Goal: Contribute content: Contribute content

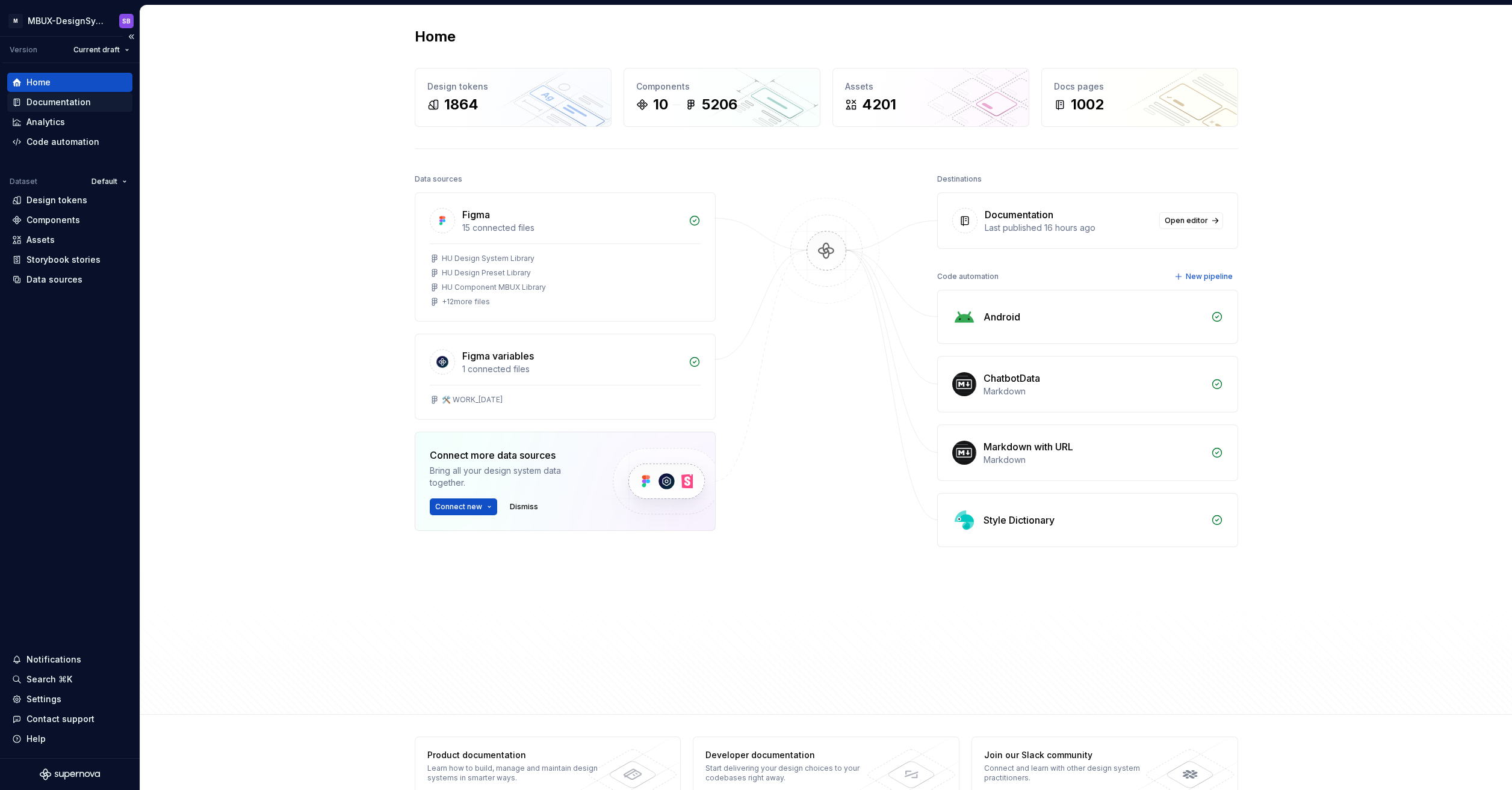
click at [63, 102] on div "Documentation" at bounding box center [58, 102] width 64 height 12
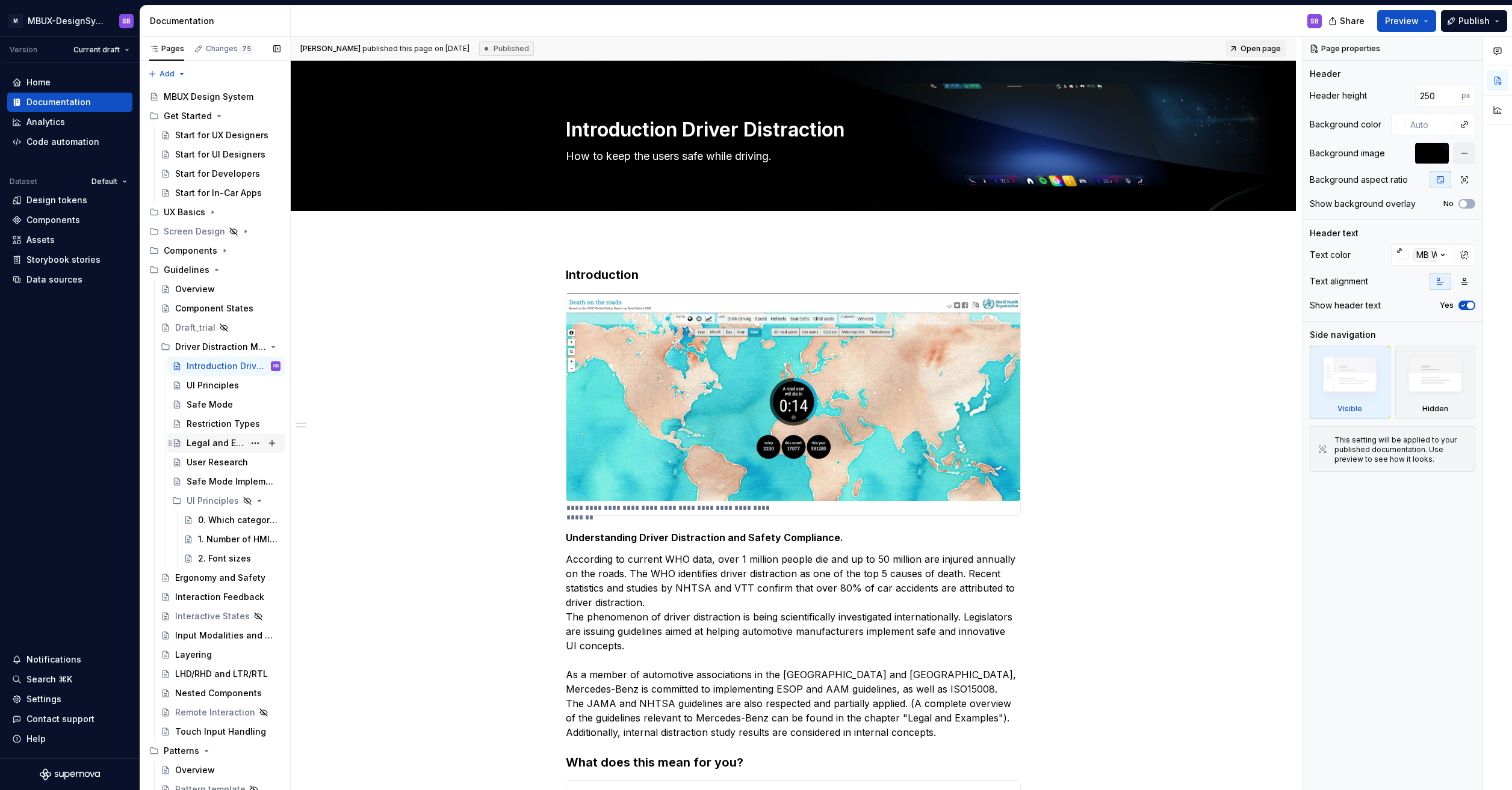
click at [228, 438] on div "Legal and Examples" at bounding box center [215, 443] width 57 height 12
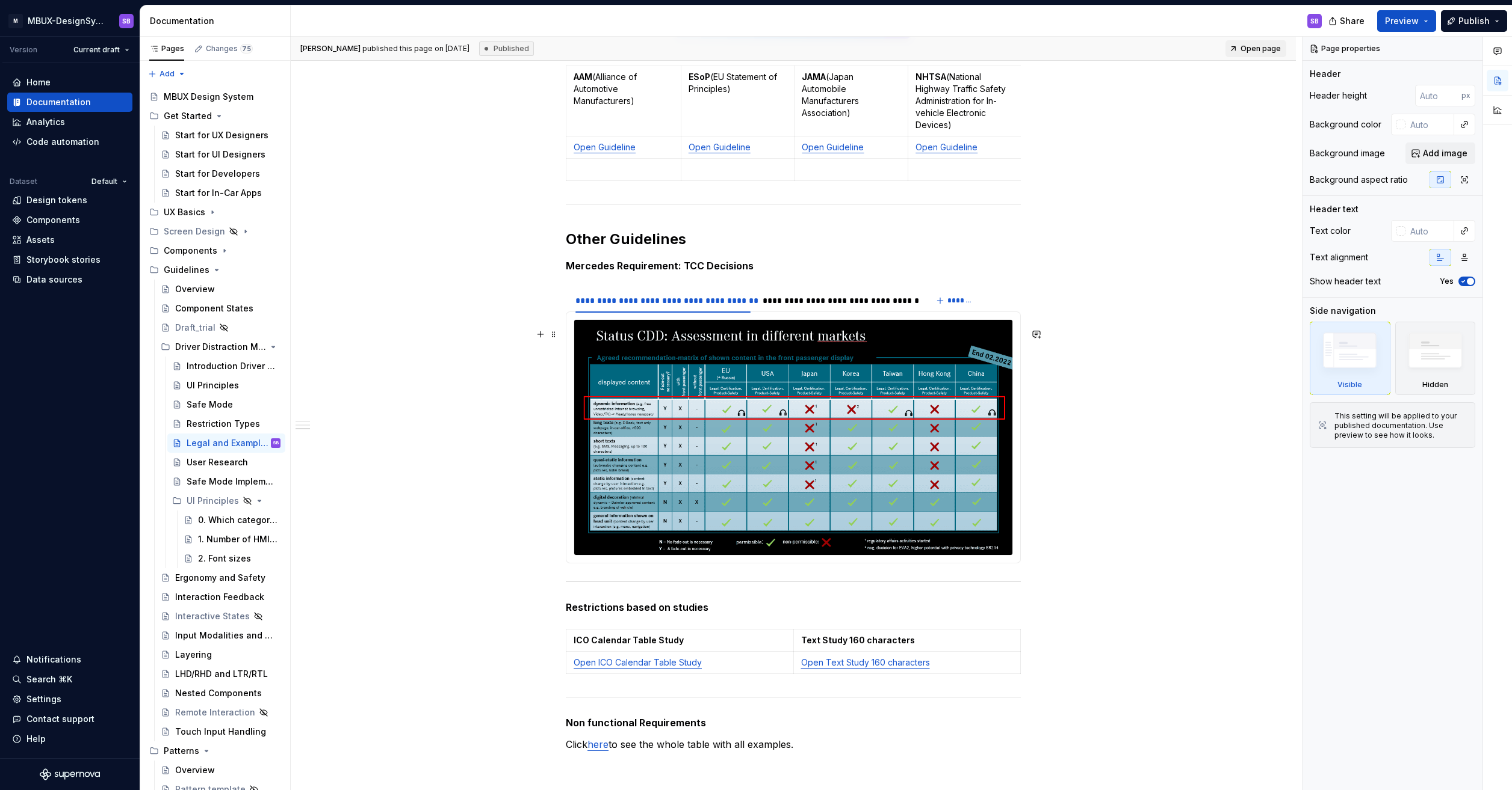
scroll to position [782, 0]
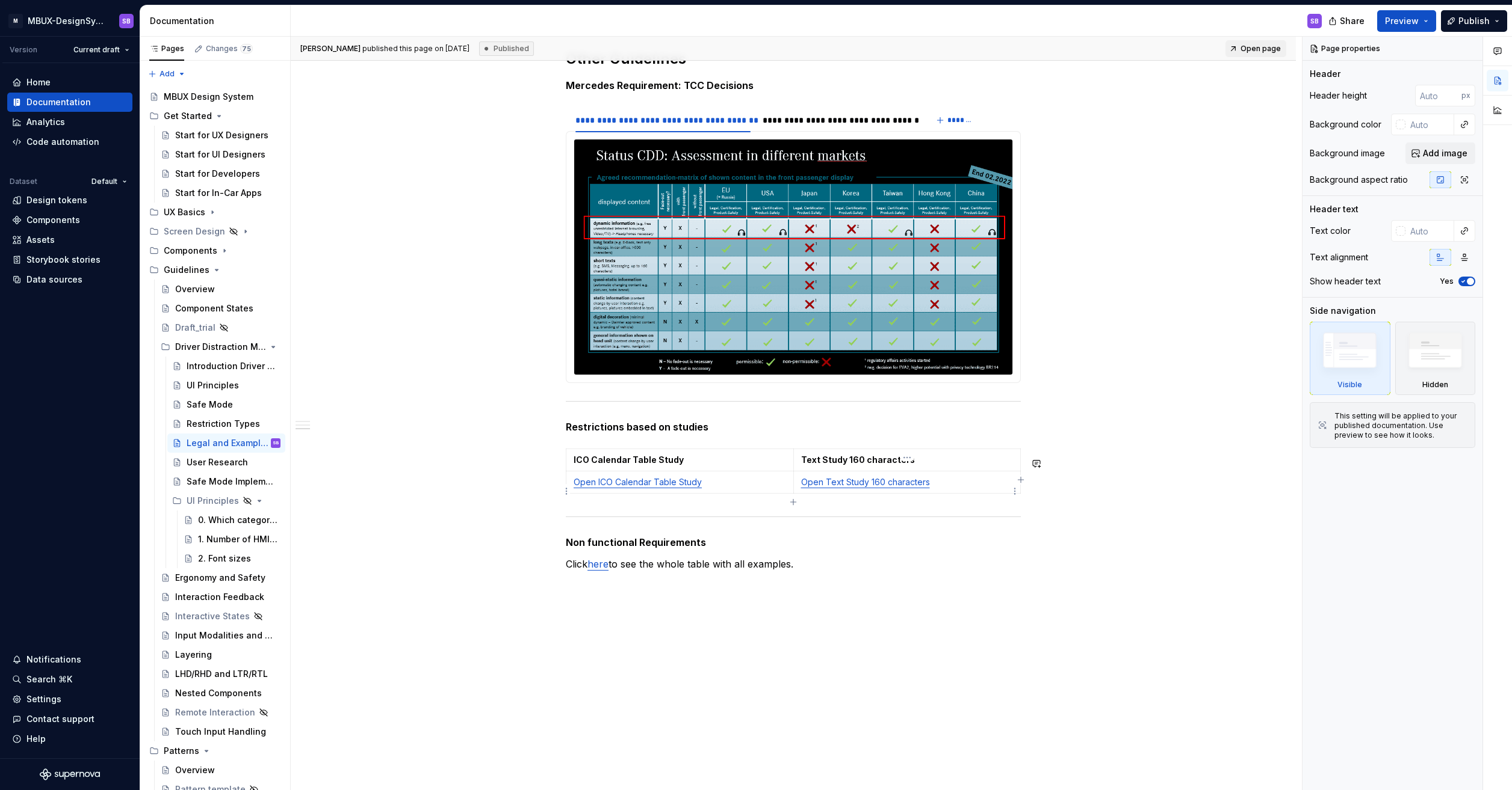
click at [847, 488] on link "Open Text Study 160 characters" at bounding box center [865, 482] width 129 height 10
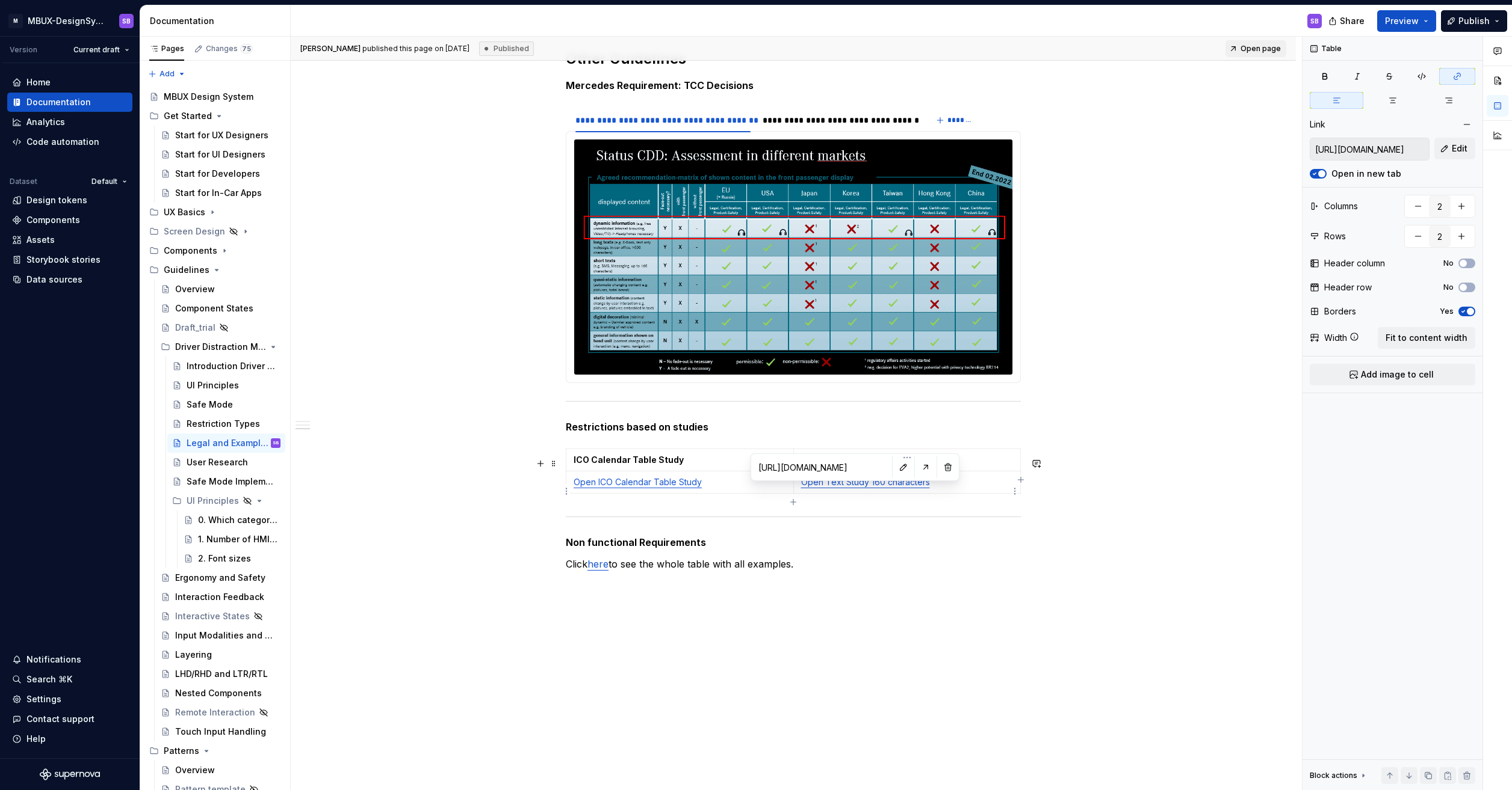
click at [849, 488] on link "Open Text Study 160 characters" at bounding box center [865, 482] width 129 height 10
click at [837, 469] on input "https://gsep.daimler.com/confluence/display/MMXX/Text+Study+160+characters" at bounding box center [821, 467] width 136 height 21
type textarea "*"
click at [837, 469] on input "https://gsep.daimler.com/confluence/display/MMXX/Text+Study+160+characters" at bounding box center [821, 467] width 136 height 21
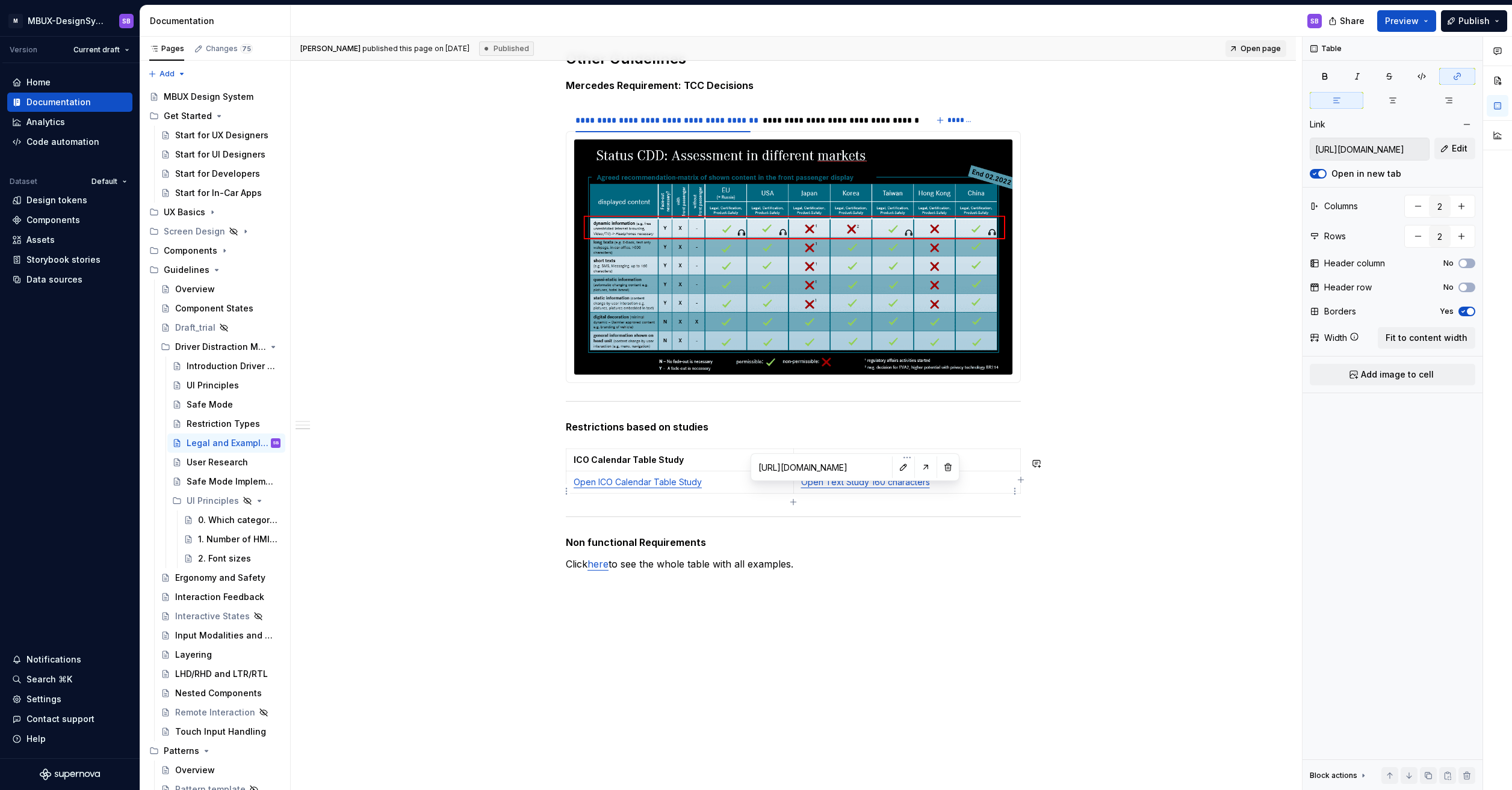
click at [837, 469] on input "https://gsep.daimler.com/confluence/display/MMXX/Text+Study+160+characters" at bounding box center [821, 467] width 136 height 21
click at [895, 465] on button "button" at bounding box center [903, 468] width 17 height 17
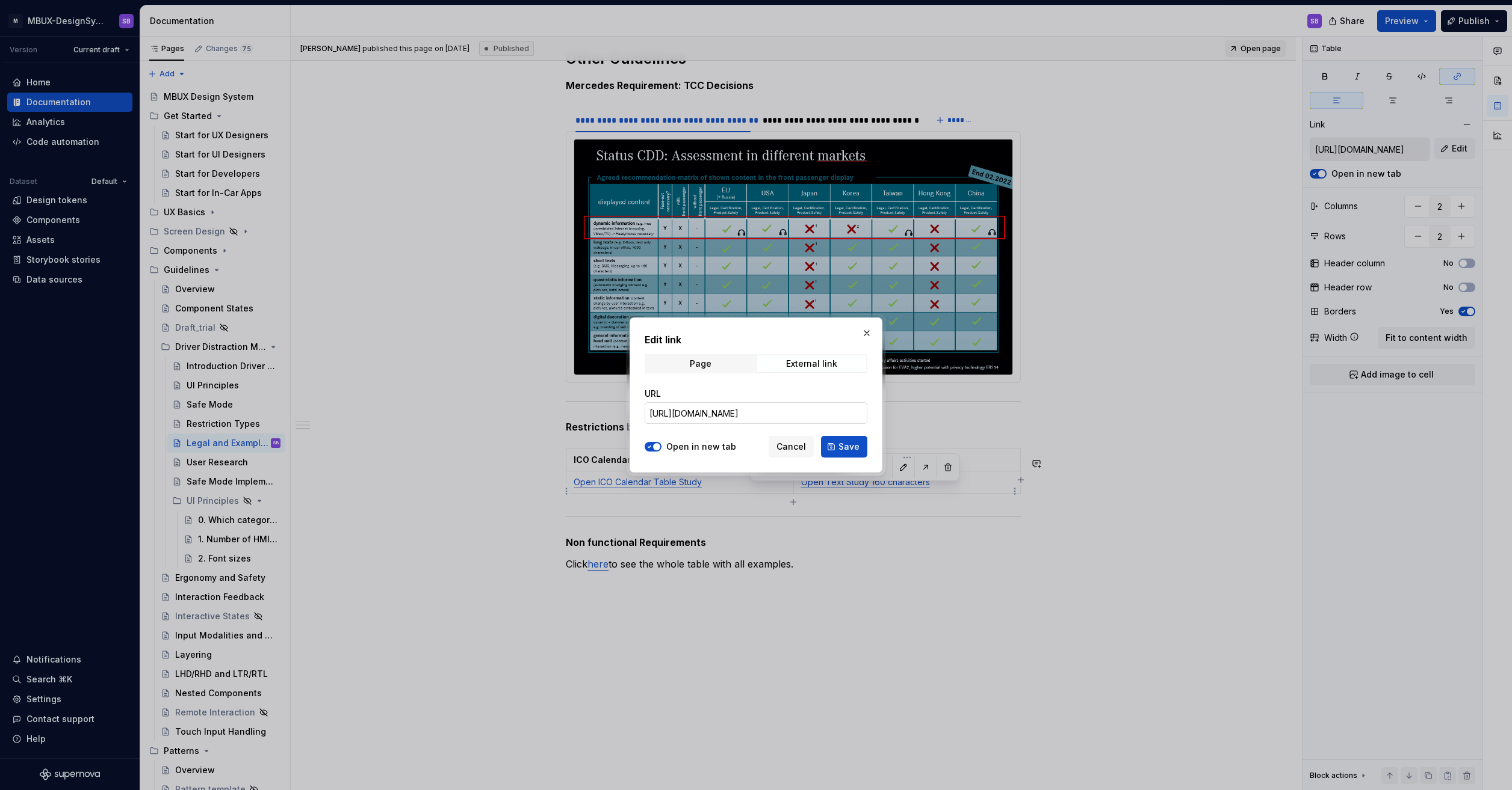
click at [767, 417] on input "https://gsep.daimler.com/confluence/display/MMXX/Text+Study+160+characters" at bounding box center [756, 413] width 223 height 21
paste input "wiki.swf.i.mercedes-benz.com/display/S"
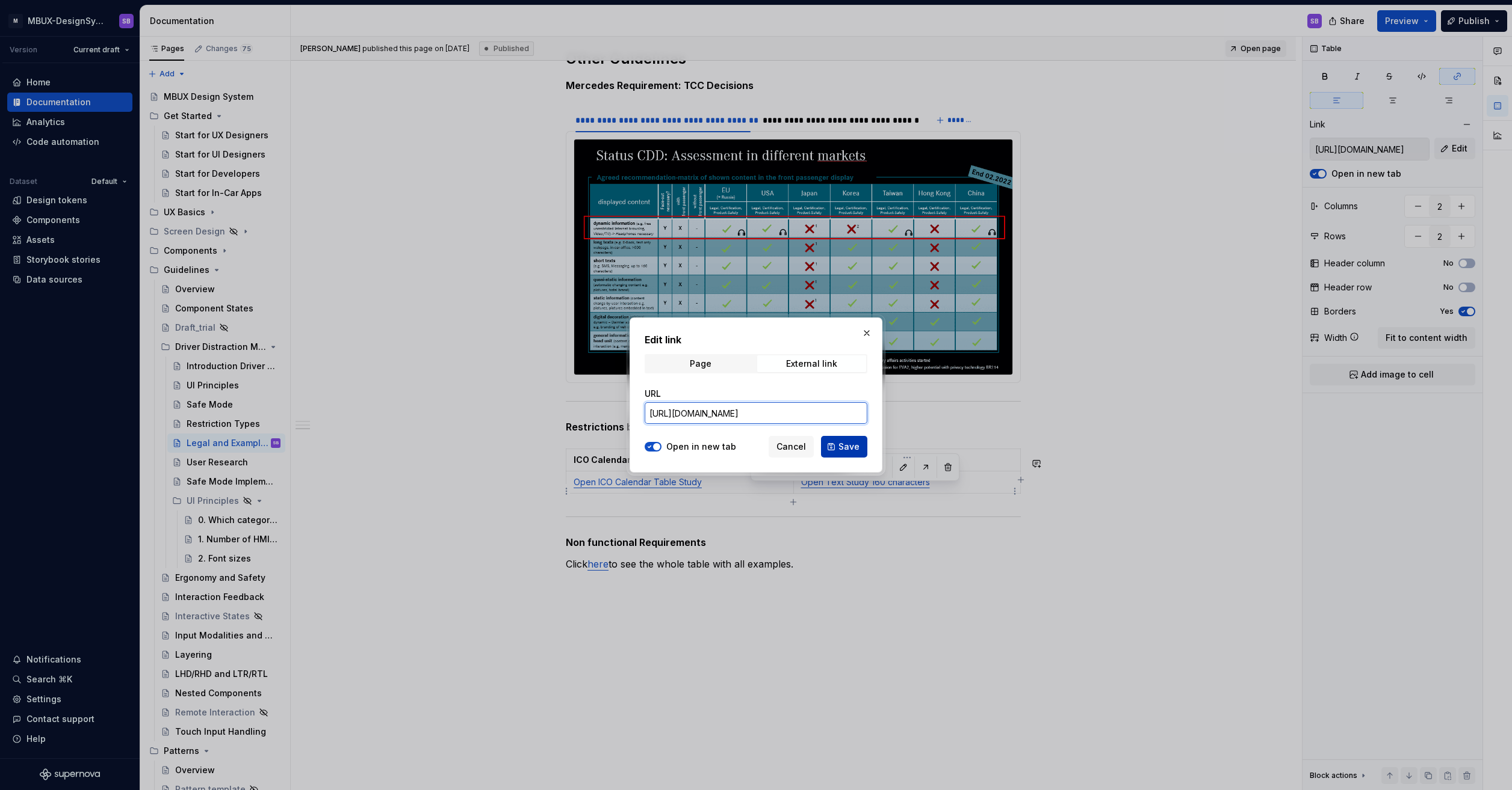
type input "https://wiki.swf.i.mercedes-benz.com/display/SMMXX/Text+Study+160+characters"
click at [844, 444] on span "Save" at bounding box center [849, 447] width 21 height 12
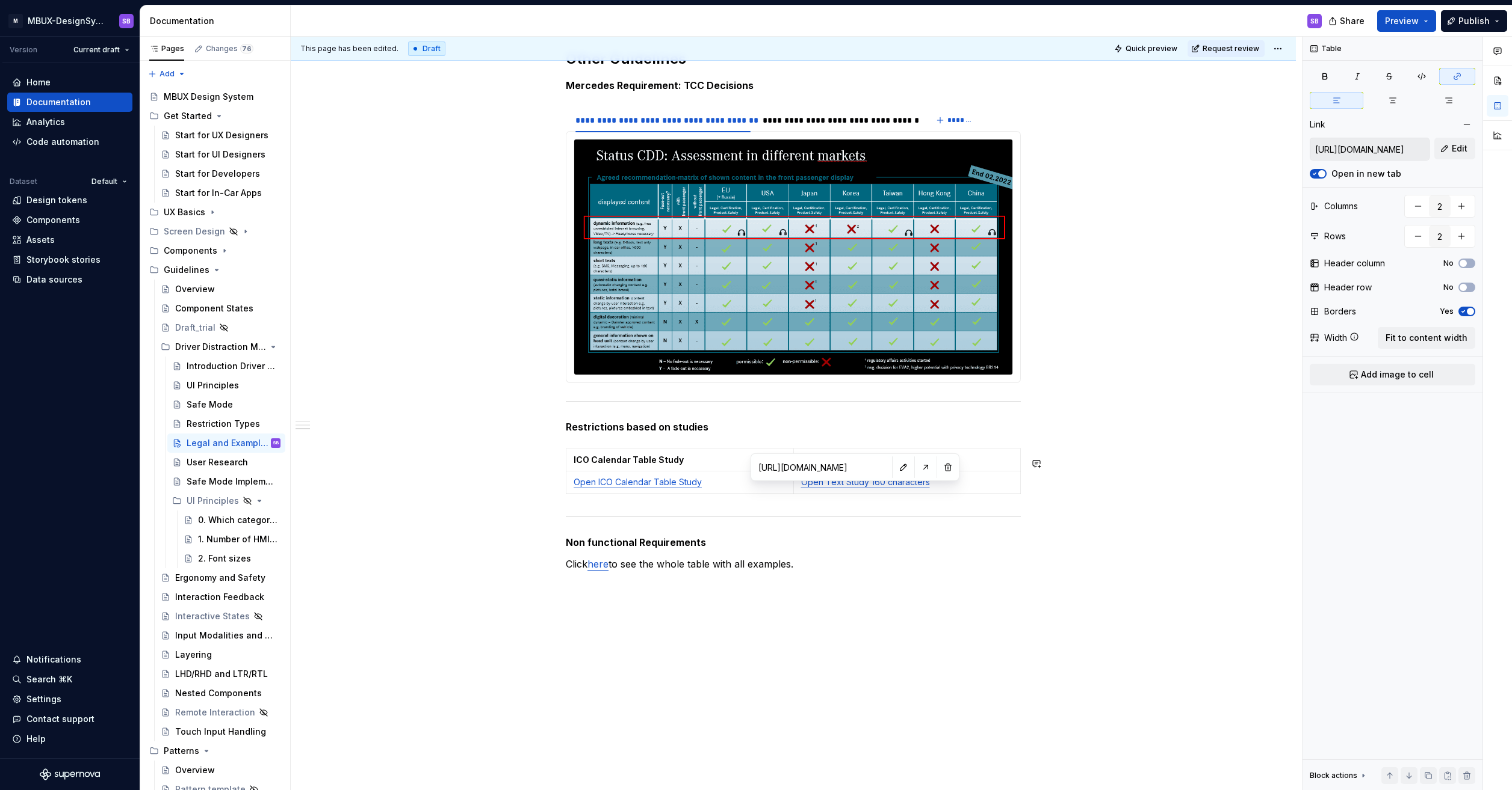
type input "https://wiki.swf.i.mercedes-benz.com/display/SMMXX/Text+Study+160+characters"
type textarea "*"
click at [669, 488] on link "Open ICO Calendar Table Study" at bounding box center [638, 482] width 129 height 10
type input "https://gsep.daimler.com/confluence/display/MMXX/ICO+Calendar+Table+Study"
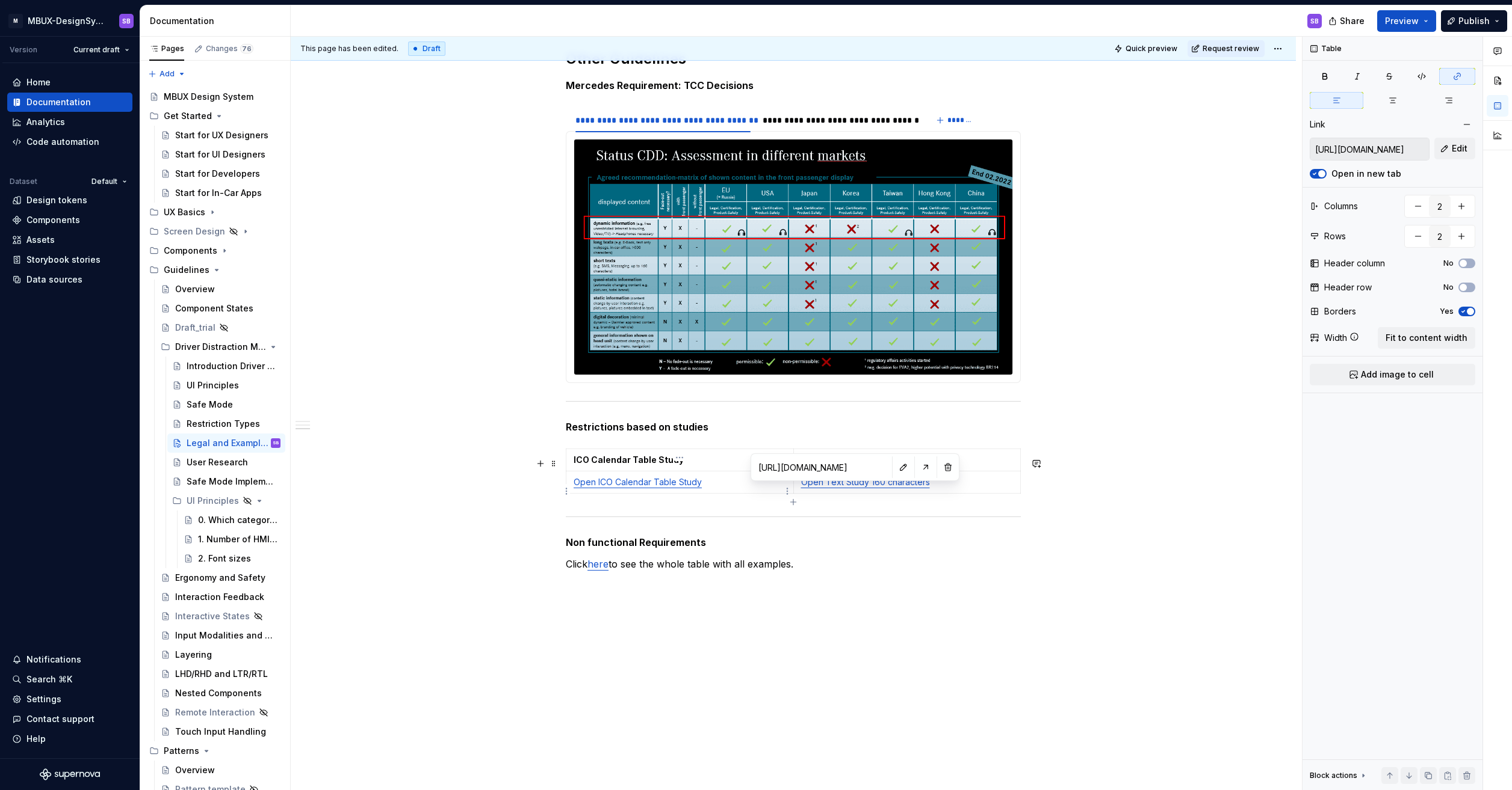
type input "https://gsep.daimler.com/confluence/display/MMXX/ICO+Calendar+Table+Study"
click at [716, 471] on button "button" at bounding box center [724, 468] width 17 height 17
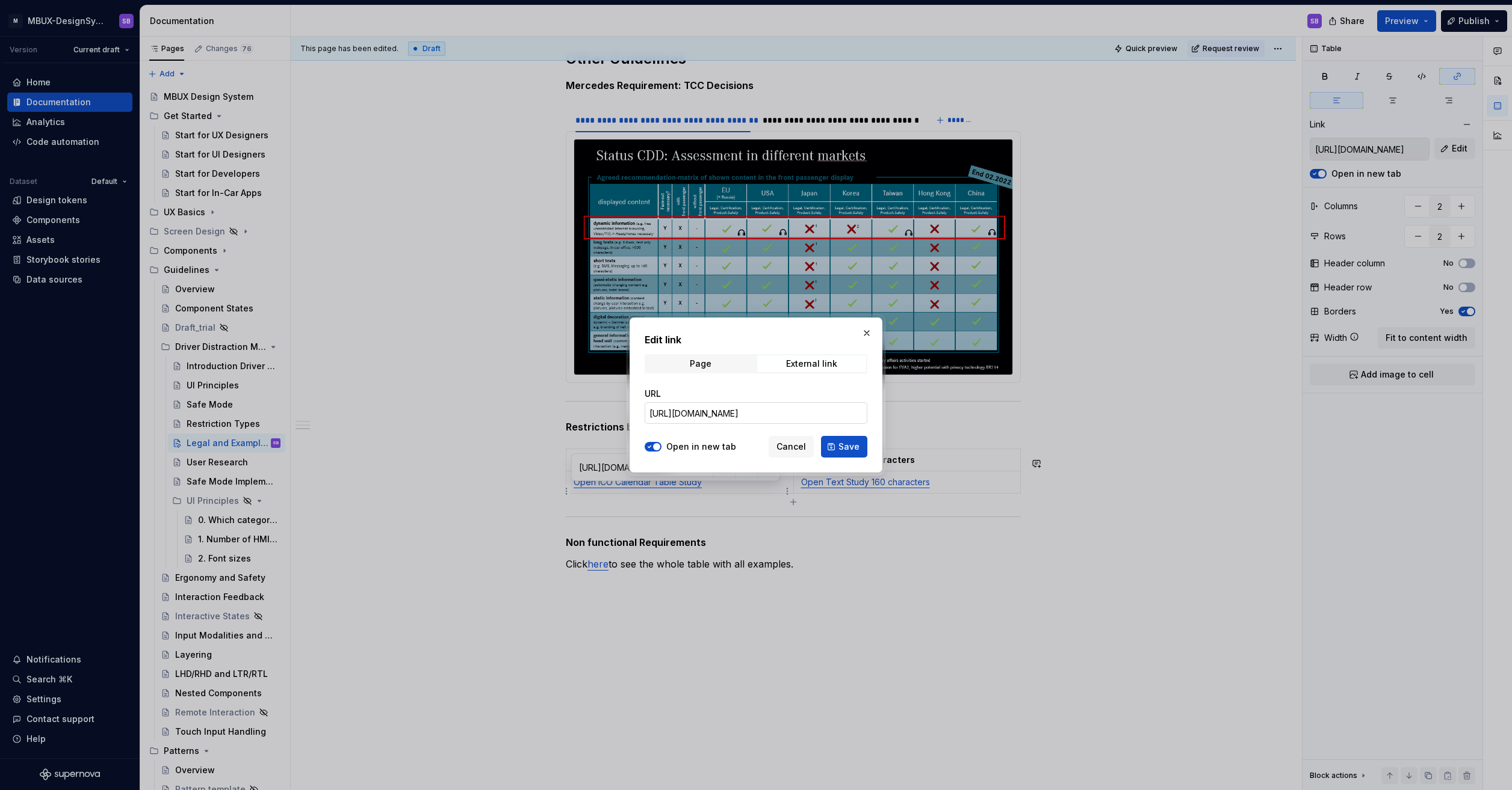
click at [762, 416] on input "https://gsep.daimler.com/confluence/display/MMXX/ICO+Calendar+Table+Study" at bounding box center [756, 413] width 223 height 21
paste input "wiki.swf.i.mercedes-benz.com/display/S"
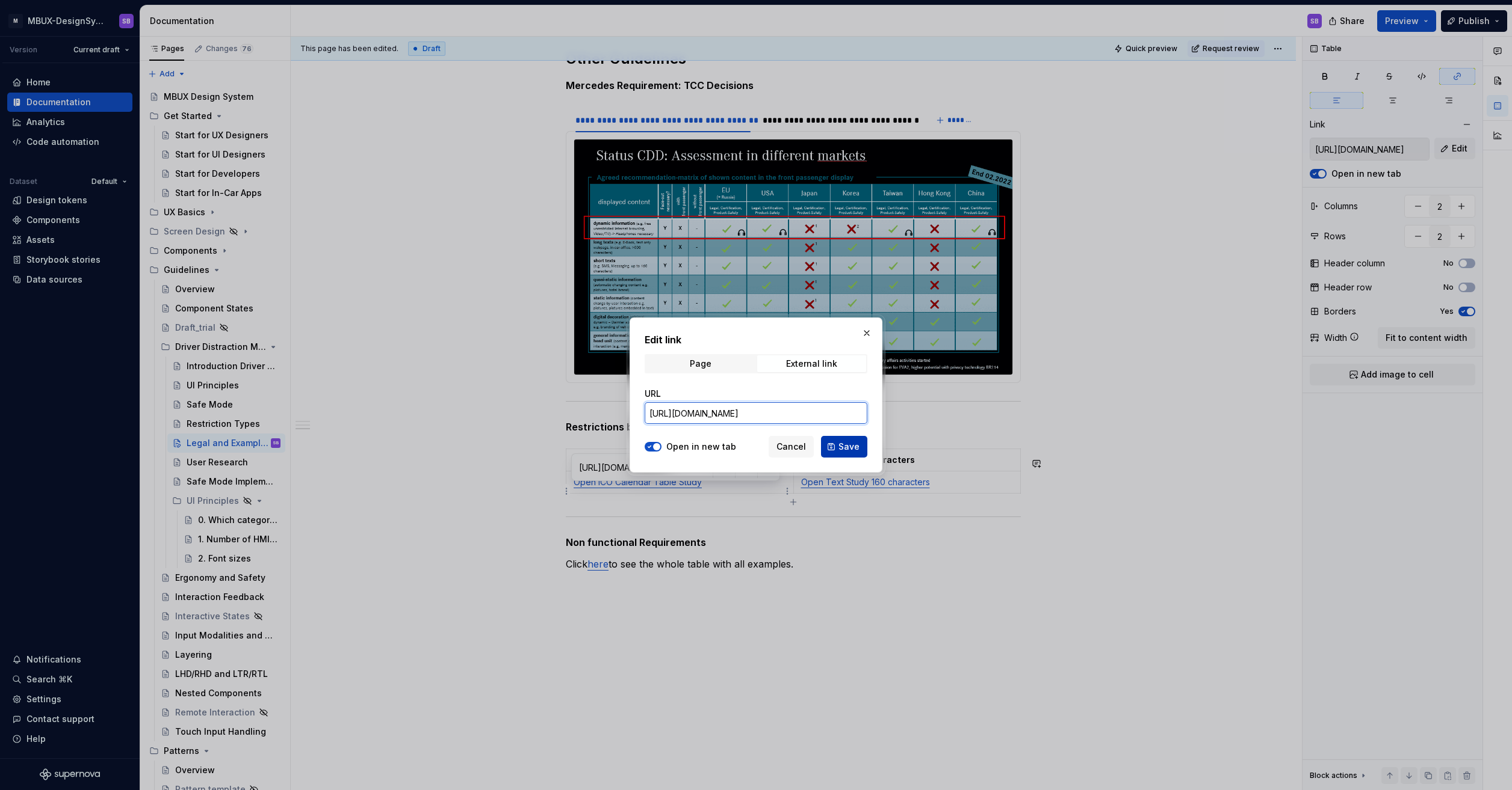
type input "https://wiki.swf.i.mercedes-benz.com/display/SMMXX/ICO+Calendar+Table+Study"
click at [844, 449] on span "Save" at bounding box center [849, 447] width 21 height 12
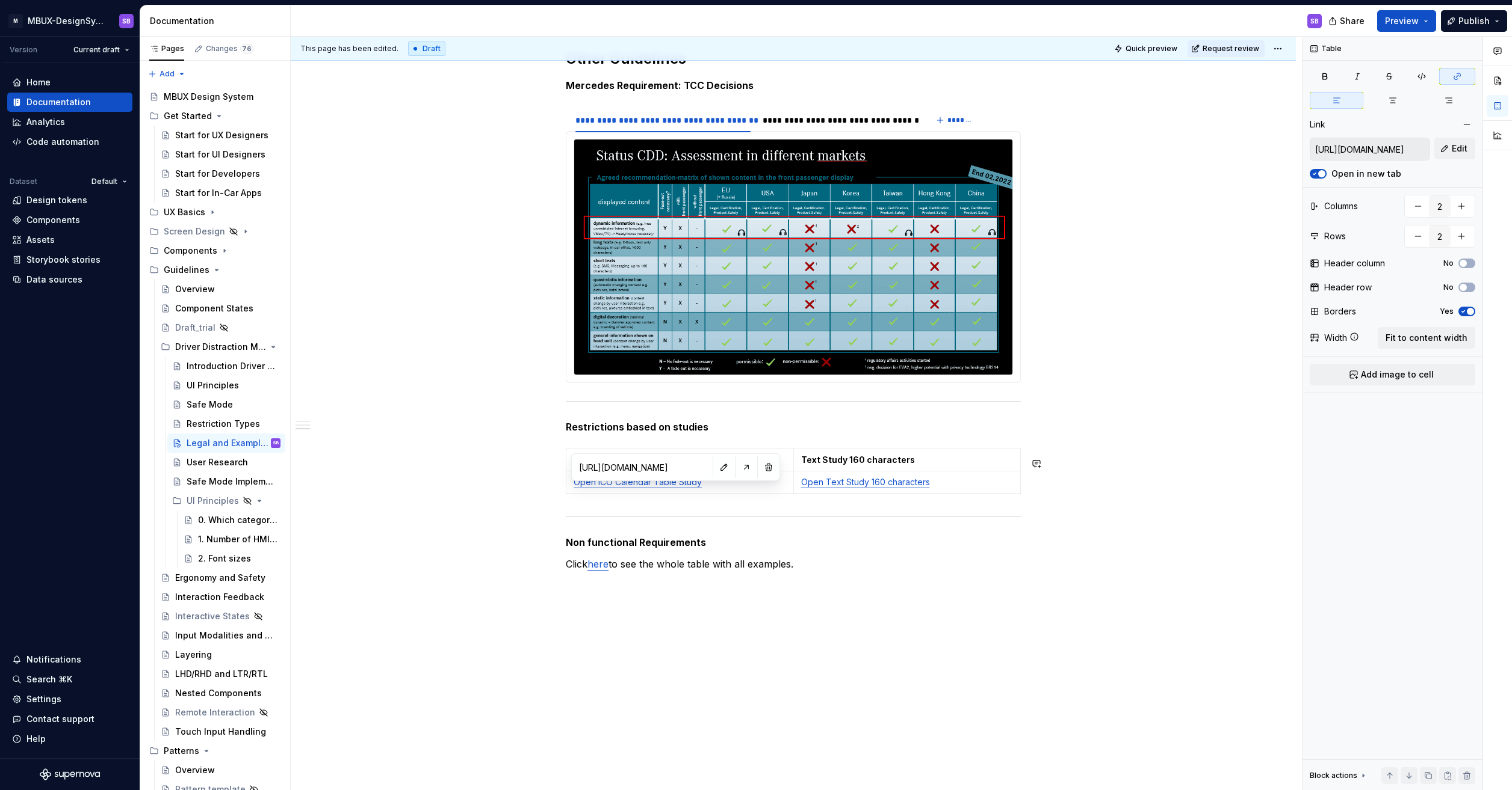
type input "https://wiki.swf.i.mercedes-benz.com/display/SMMXX/ICO+Calendar+Table+Study"
click at [855, 530] on div "**********" at bounding box center [793, 12] width 455 height 1119
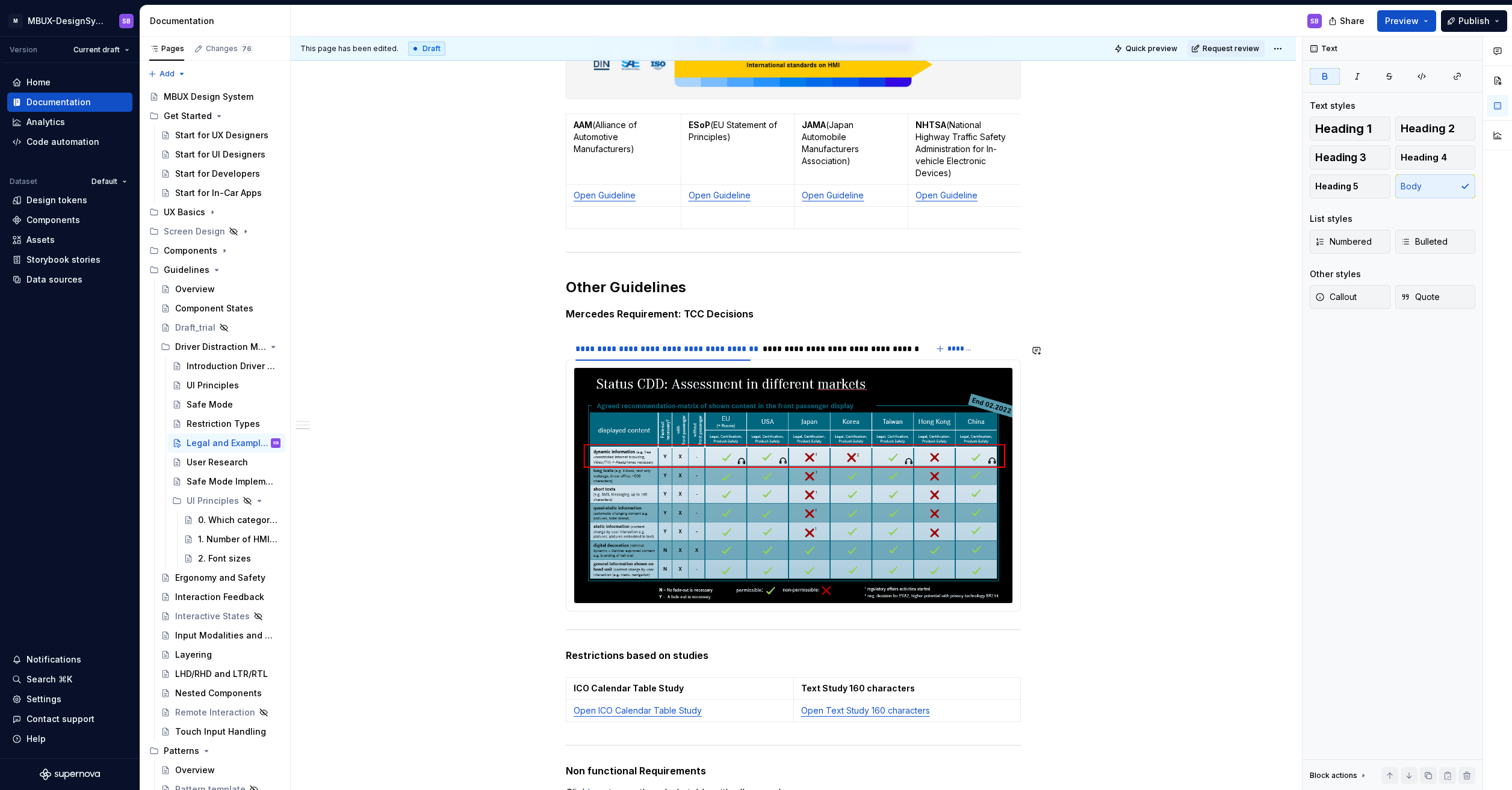
scroll to position [542, 0]
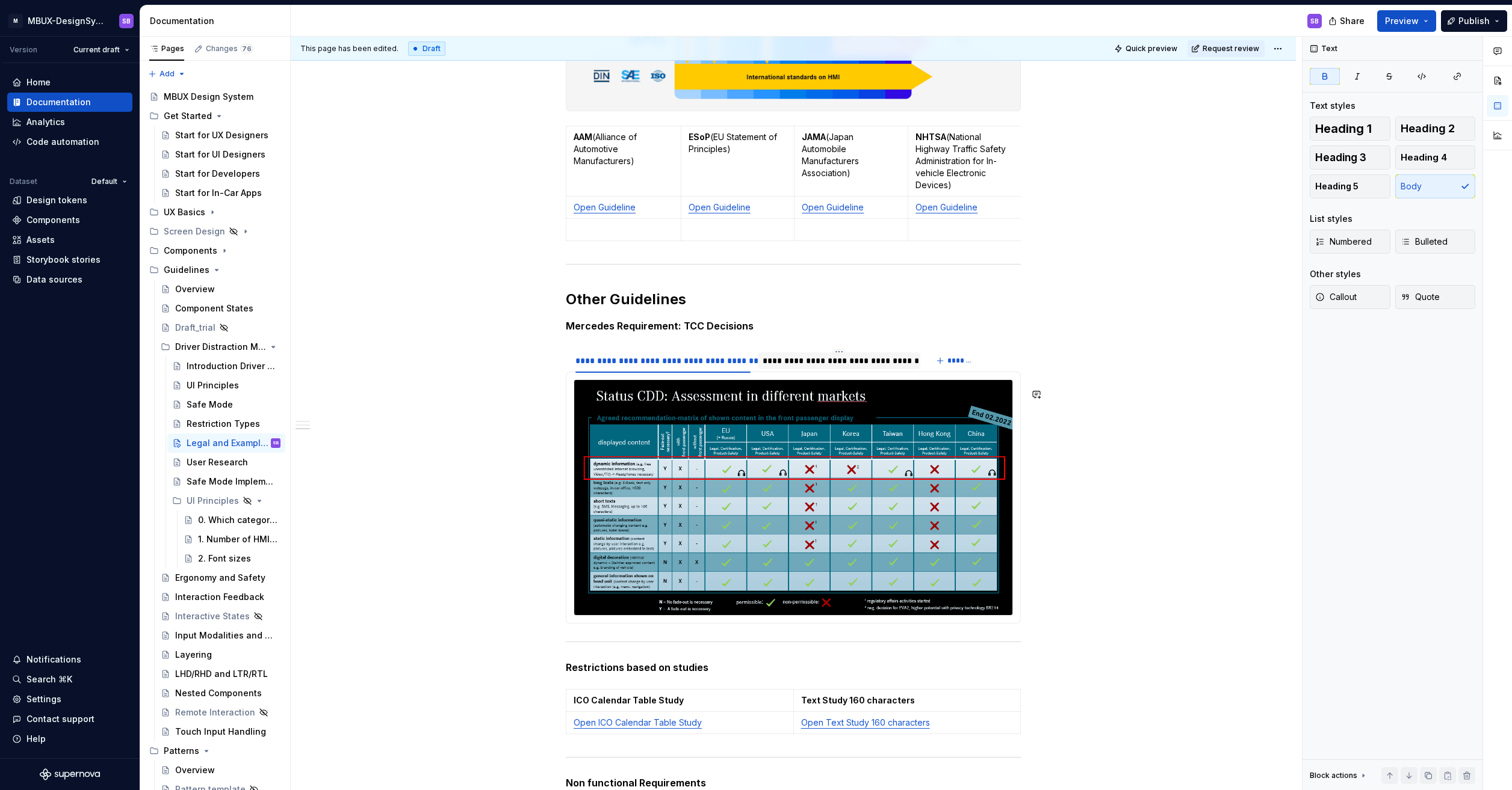
click at [801, 367] on div "**********" at bounding box center [838, 361] width 153 height 12
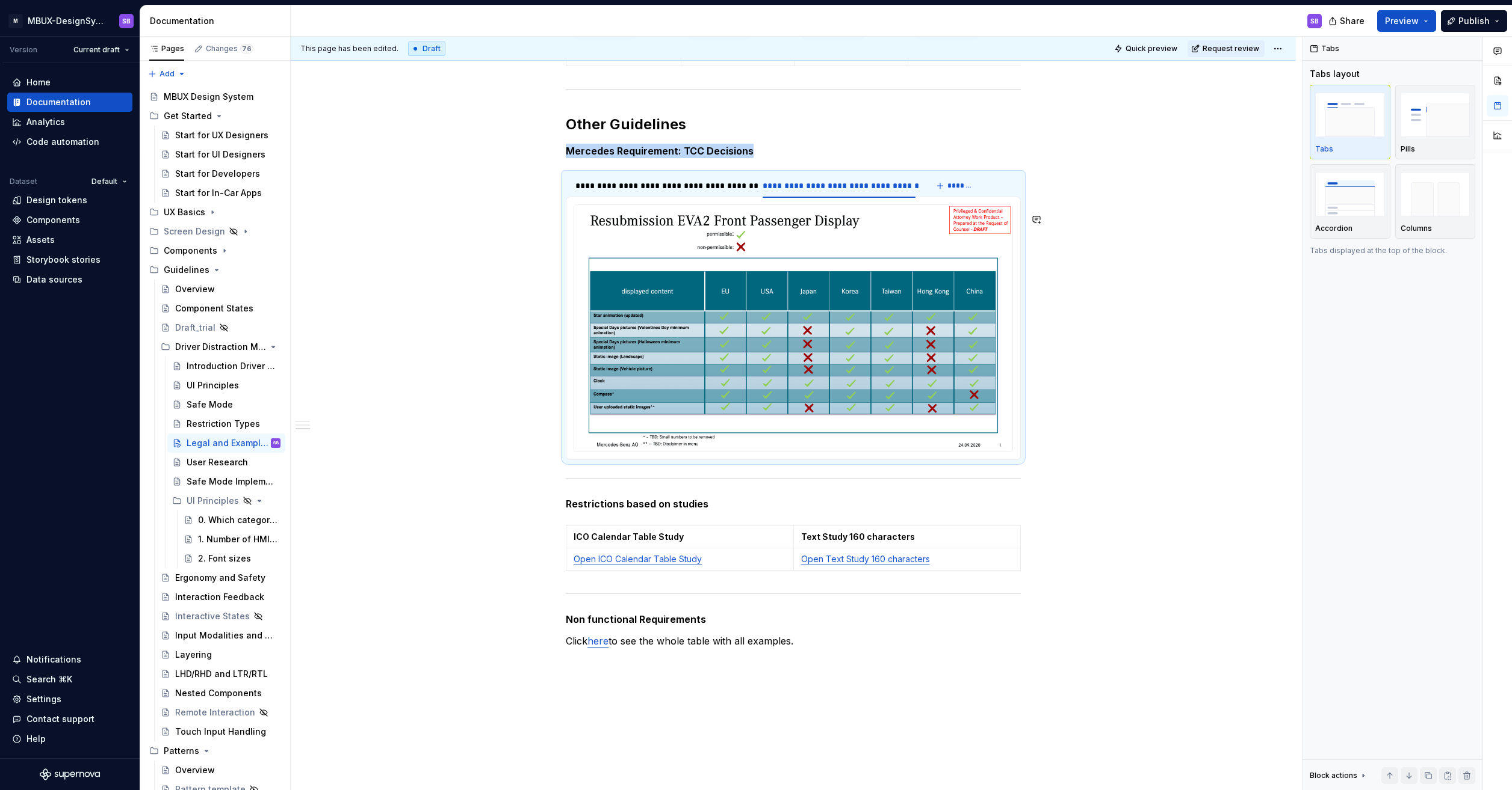
scroll to position [721, 0]
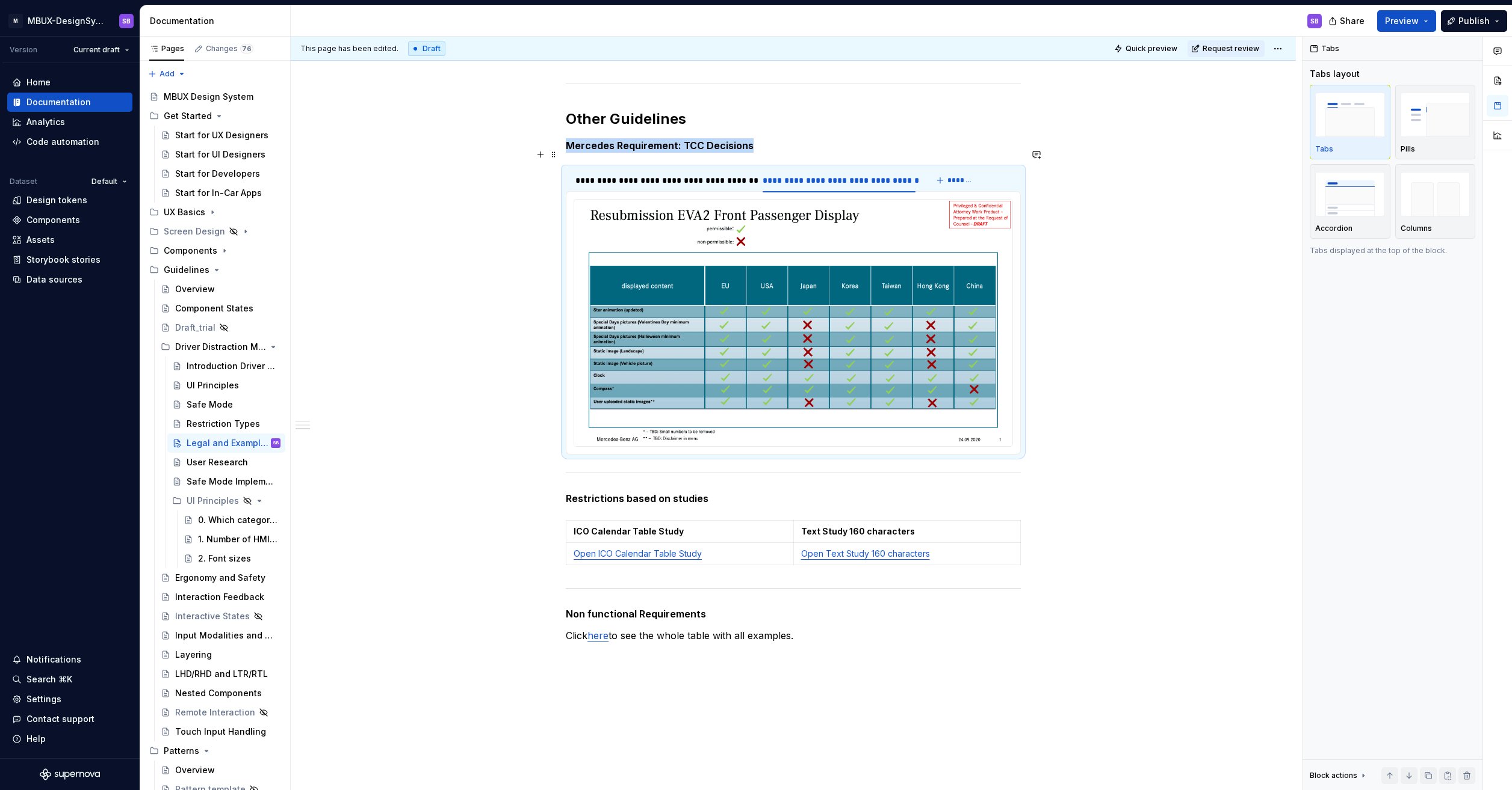
click at [644, 152] on strong "Mercedes Requirement: TCC Decisions" at bounding box center [659, 146] width 188 height 12
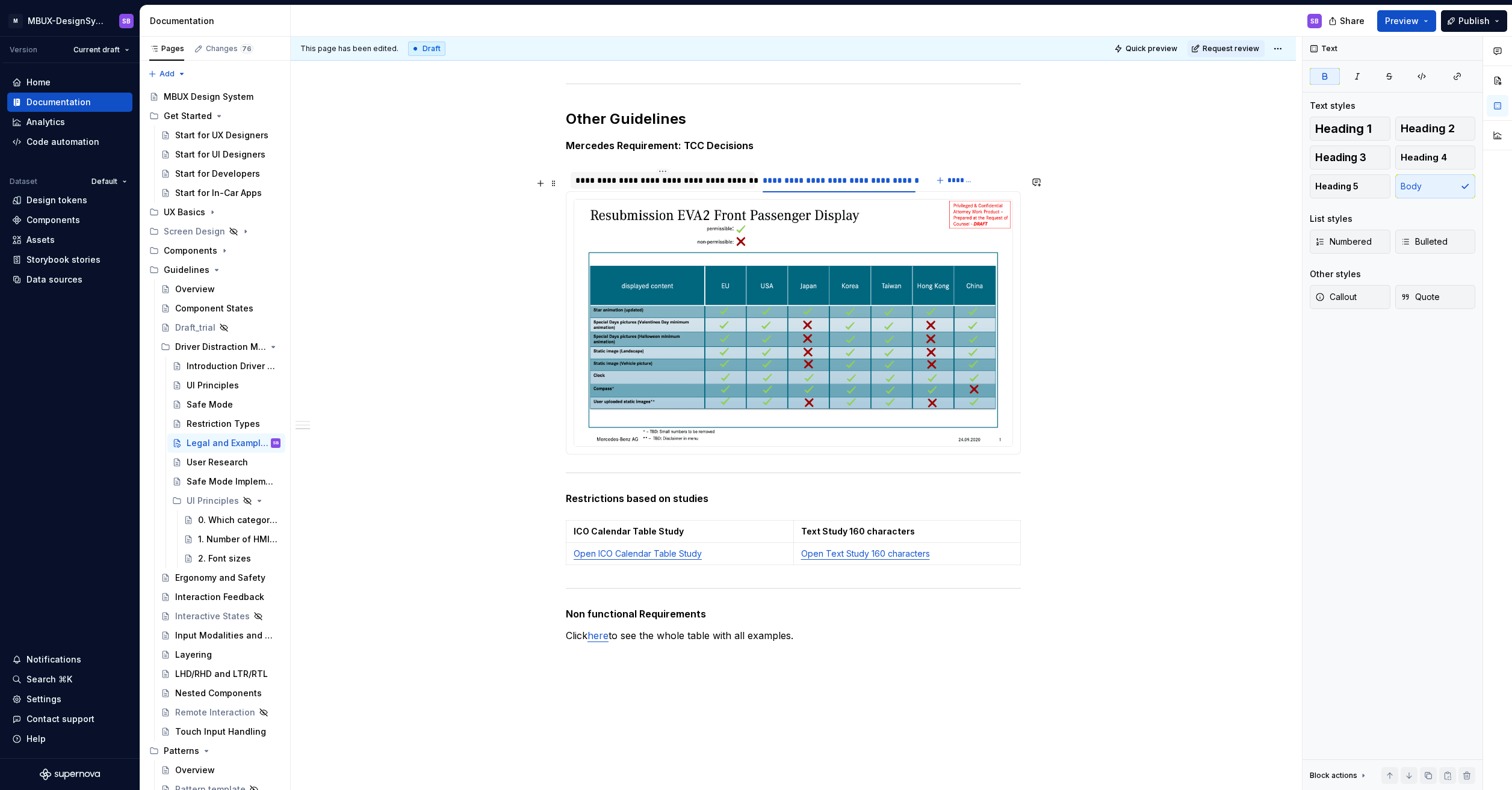
click at [638, 187] on div "**********" at bounding box center [663, 181] width 175 height 12
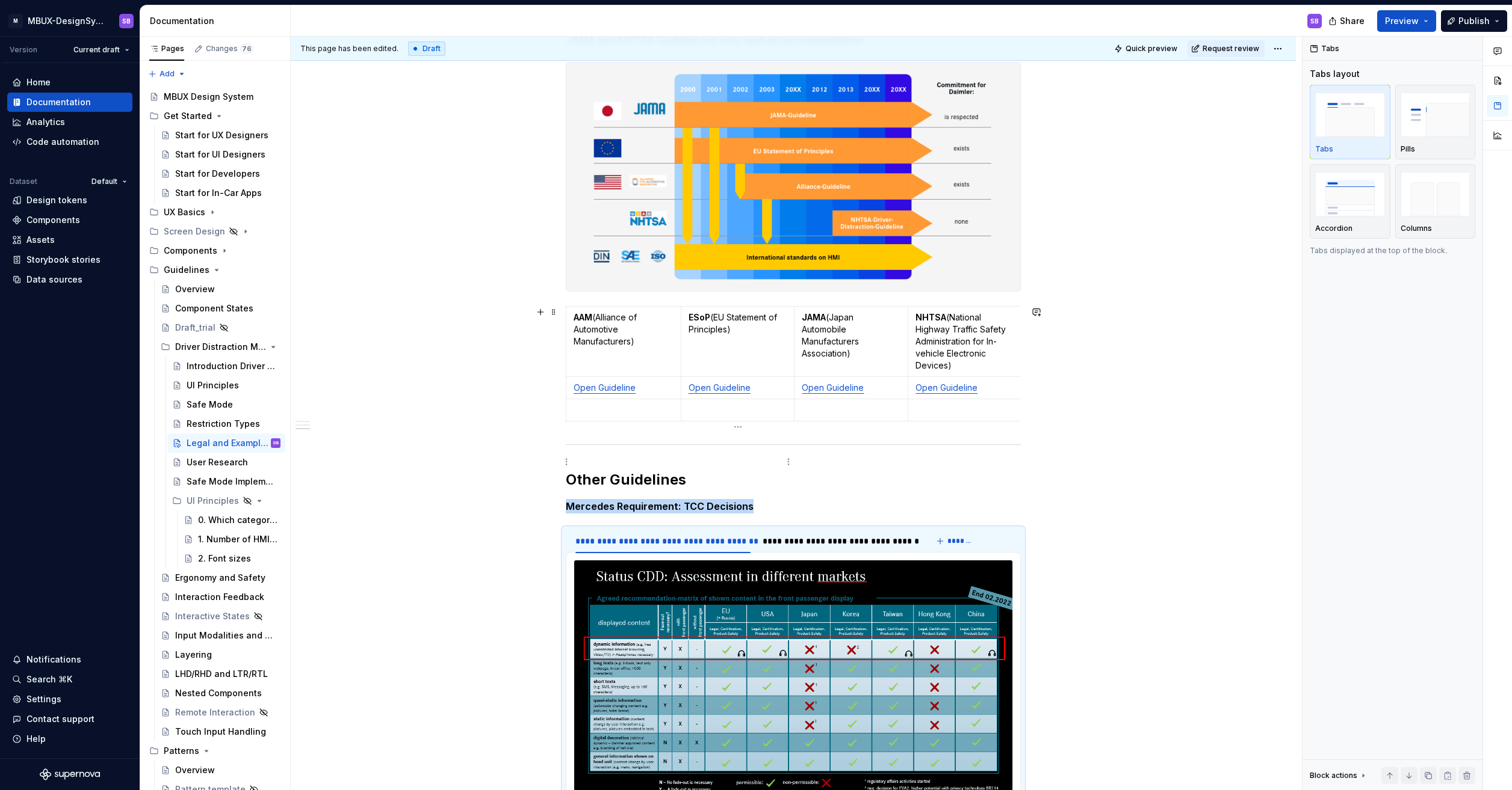
scroll to position [241, 0]
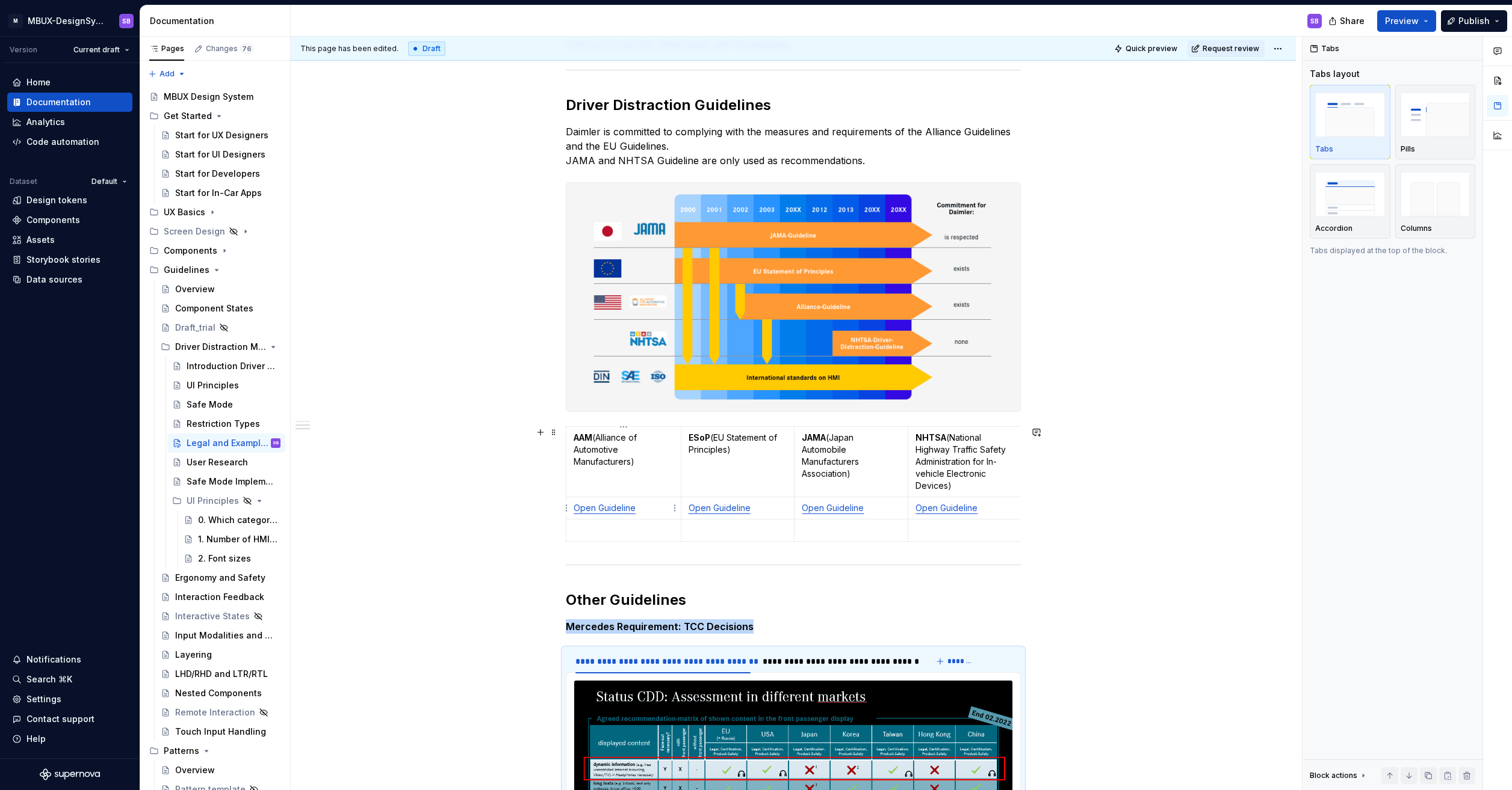
click at [596, 512] on link "Open Guideline" at bounding box center [604, 508] width 62 height 10
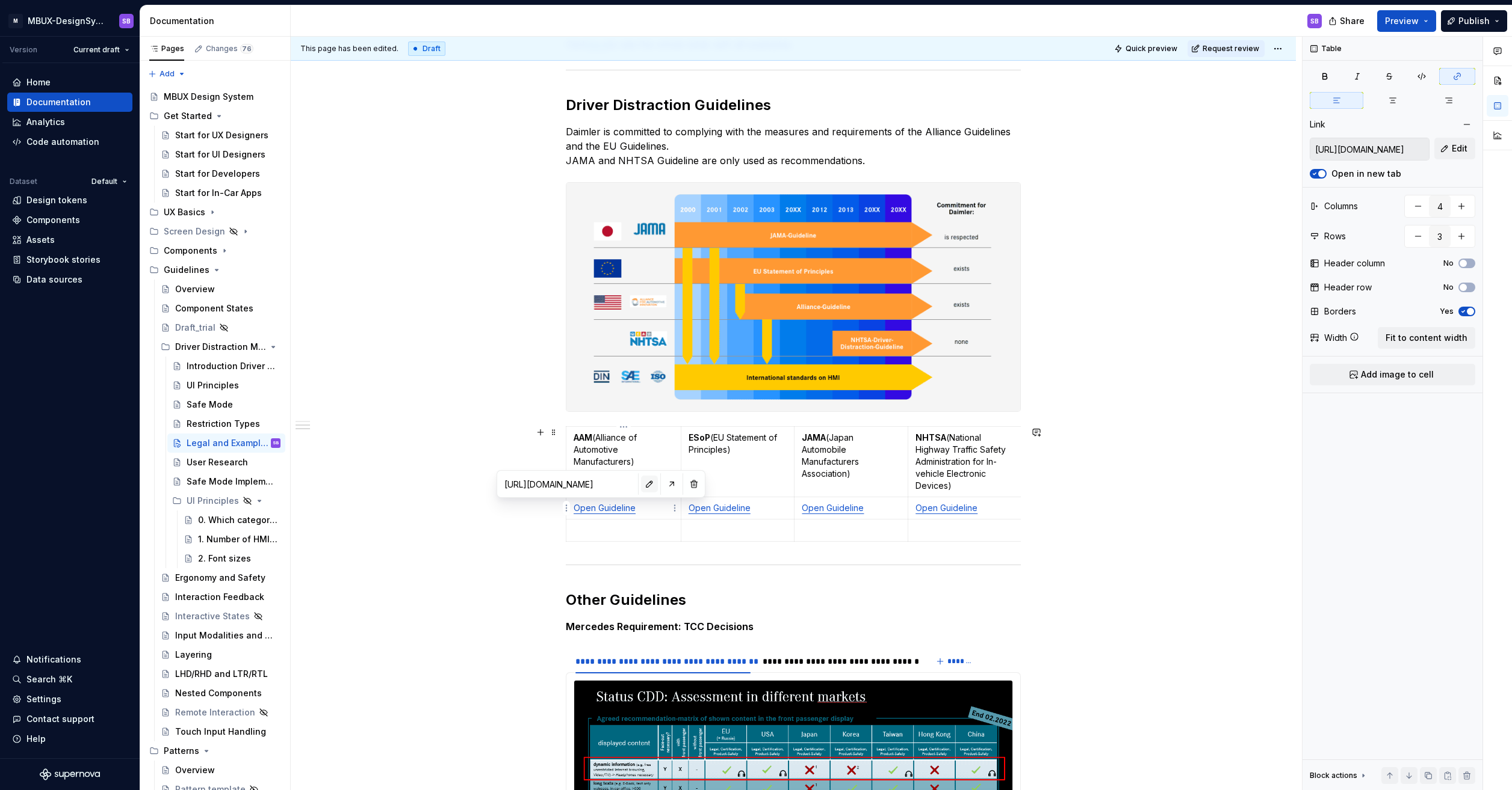
click at [641, 488] on button "button" at bounding box center [650, 484] width 17 height 17
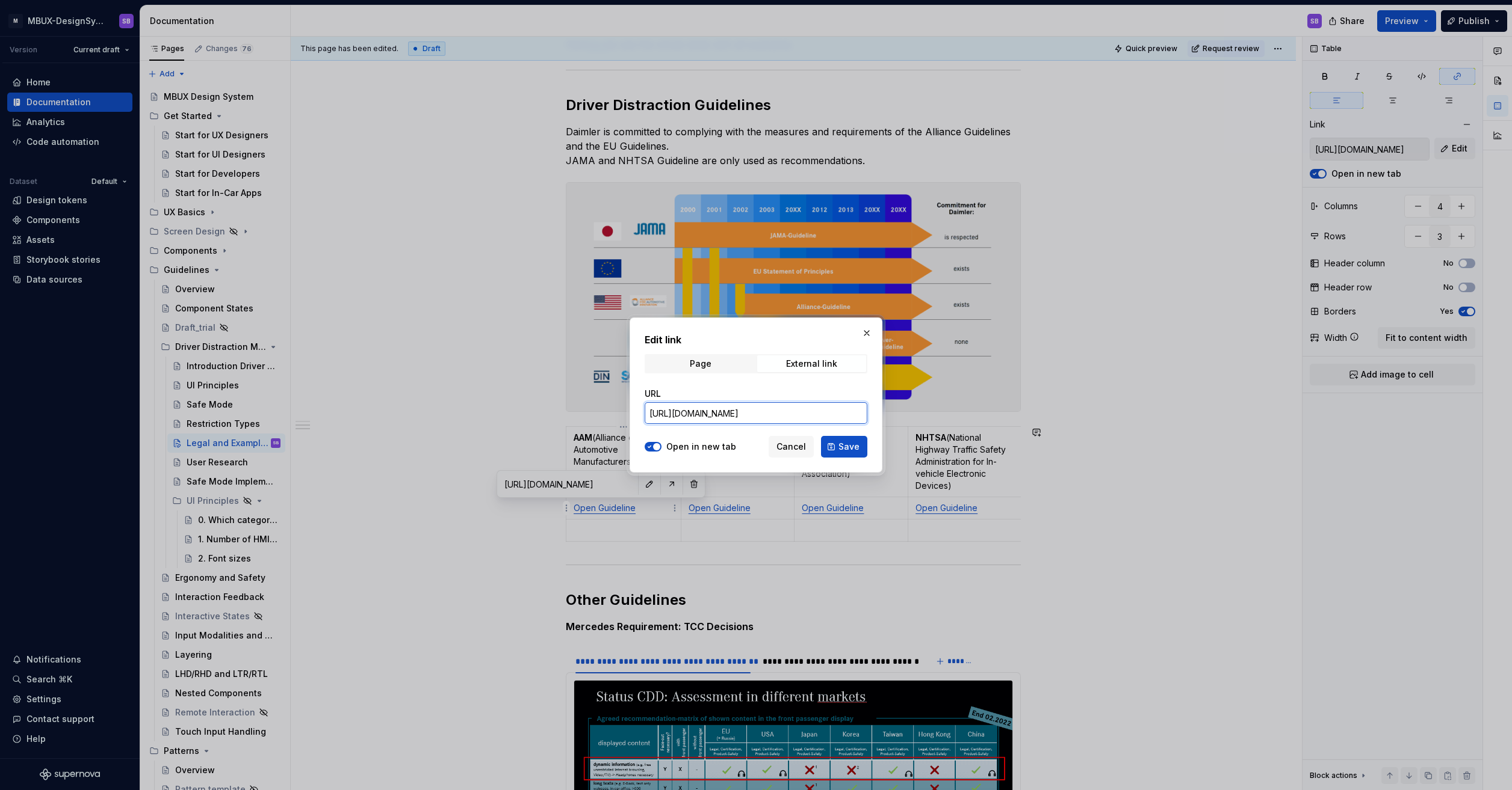
click at [694, 410] on input "https://gsep.daimler.com/confluence/pages/viewpage.action?pageId=844696915" at bounding box center [756, 413] width 223 height 21
click at [793, 449] on span "Cancel" at bounding box center [791, 447] width 29 height 12
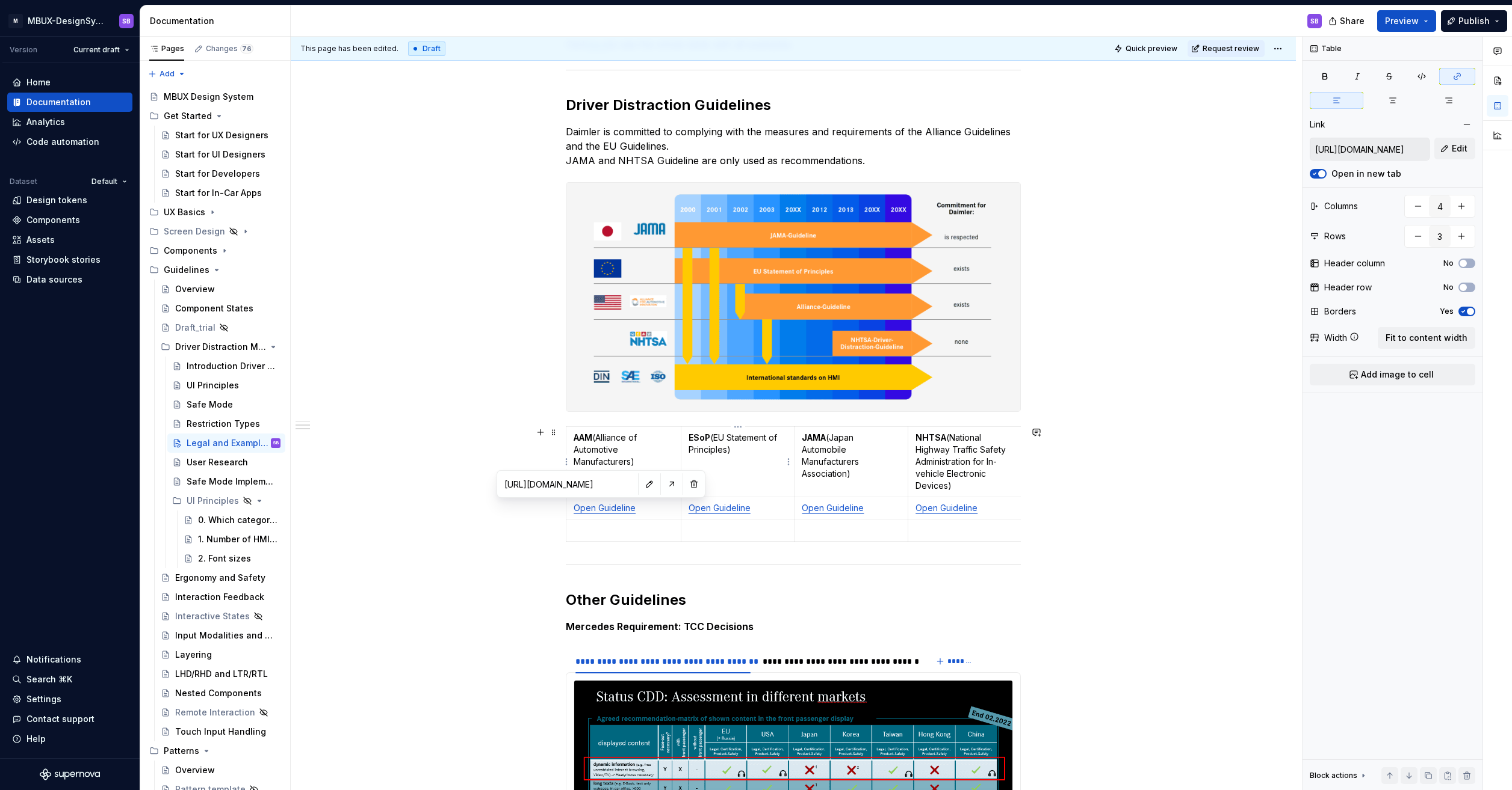
type textarea "*"
type input "https://gsep.daimler.com/confluence/pages/viewpage.action?pageId=844696920"
click at [821, 514] on p "Open Guideline" at bounding box center [850, 508] width 99 height 12
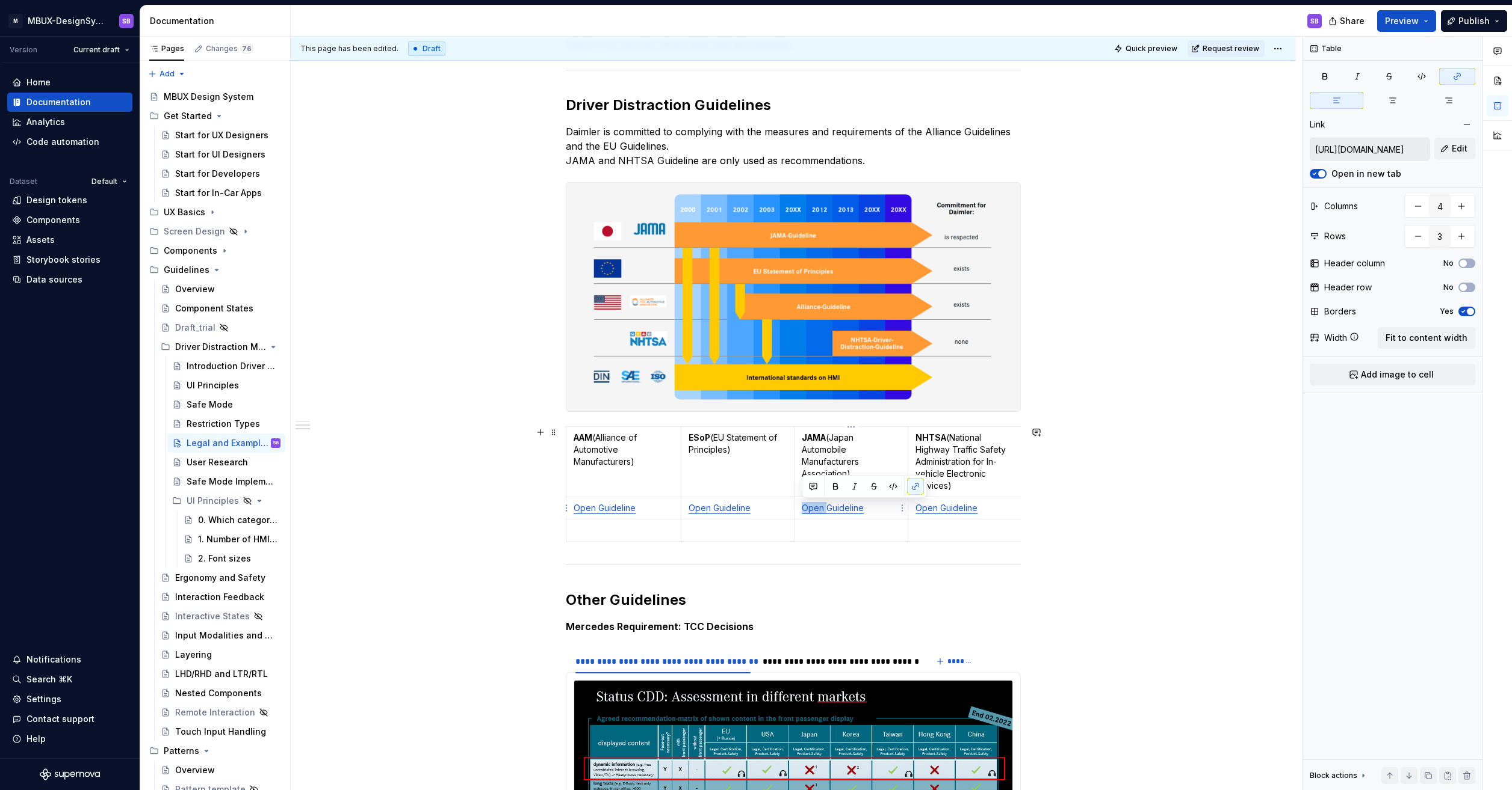
click at [849, 505] on link "Open Guideline" at bounding box center [832, 508] width 62 height 10
click at [895, 484] on button "button" at bounding box center [903, 484] width 17 height 17
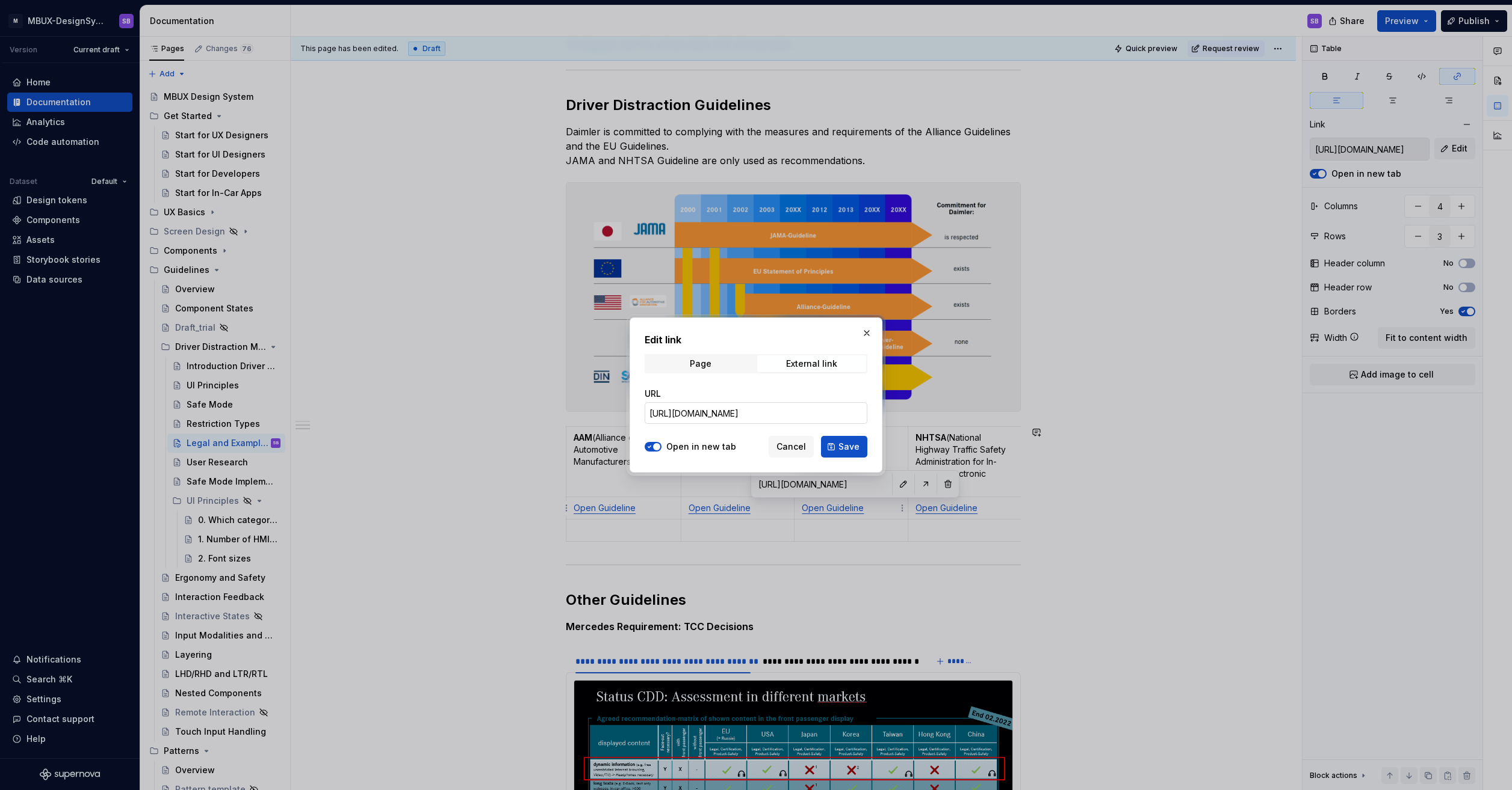
click at [753, 414] on input "https://gsep.daimler.com/confluence/pages/viewpage.action?pageId=844696920" at bounding box center [756, 413] width 223 height 21
paste input "wiki.swf.i.mercedes-benz.com/pages/viewpage.action?pageId=1374668681"
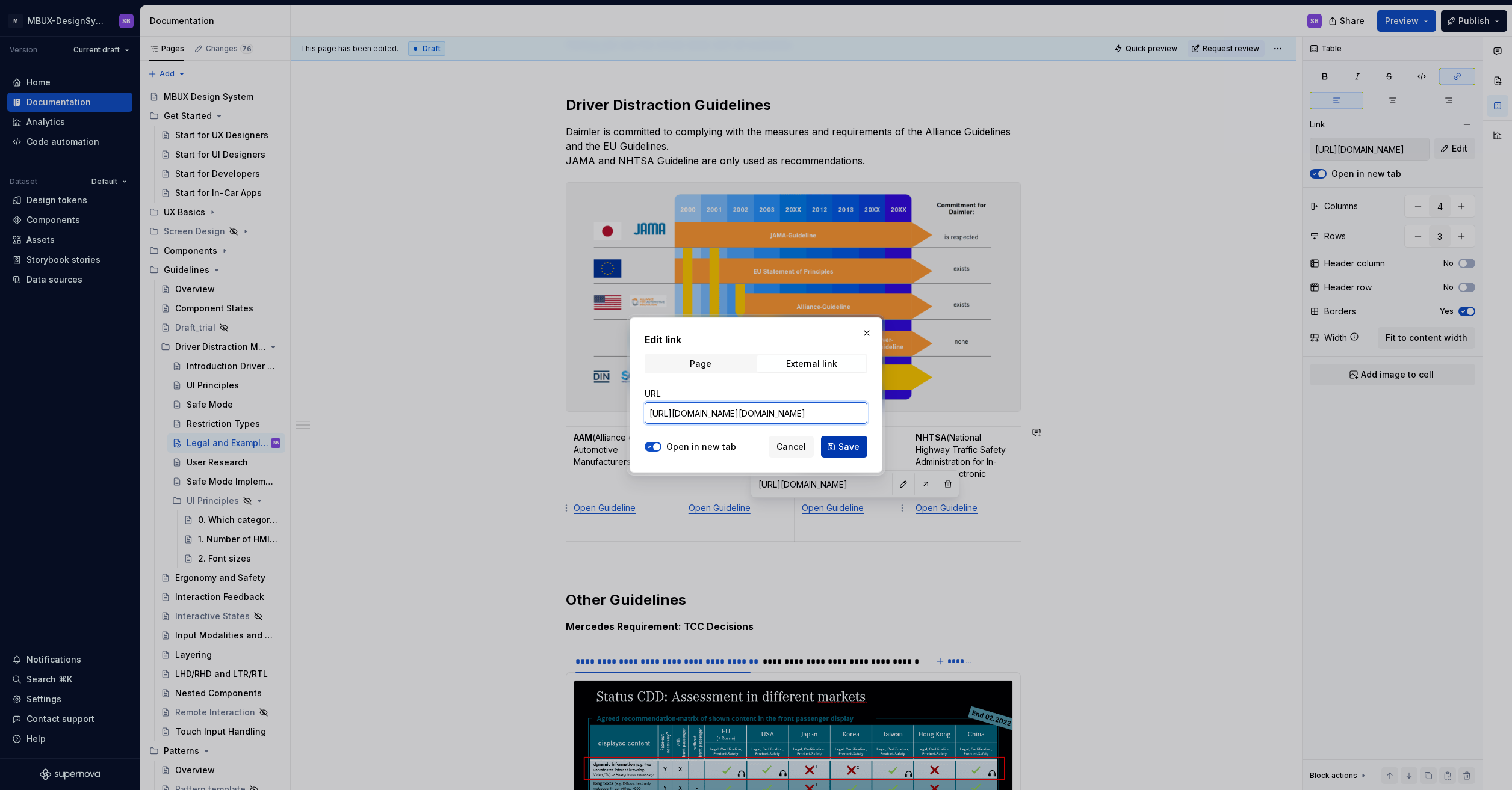
type input "https://wiki.swf.i.mercedes-benz.com/pages/viewpage.action?pageId=1374668681"
click at [836, 446] on button "Save" at bounding box center [844, 446] width 46 height 21
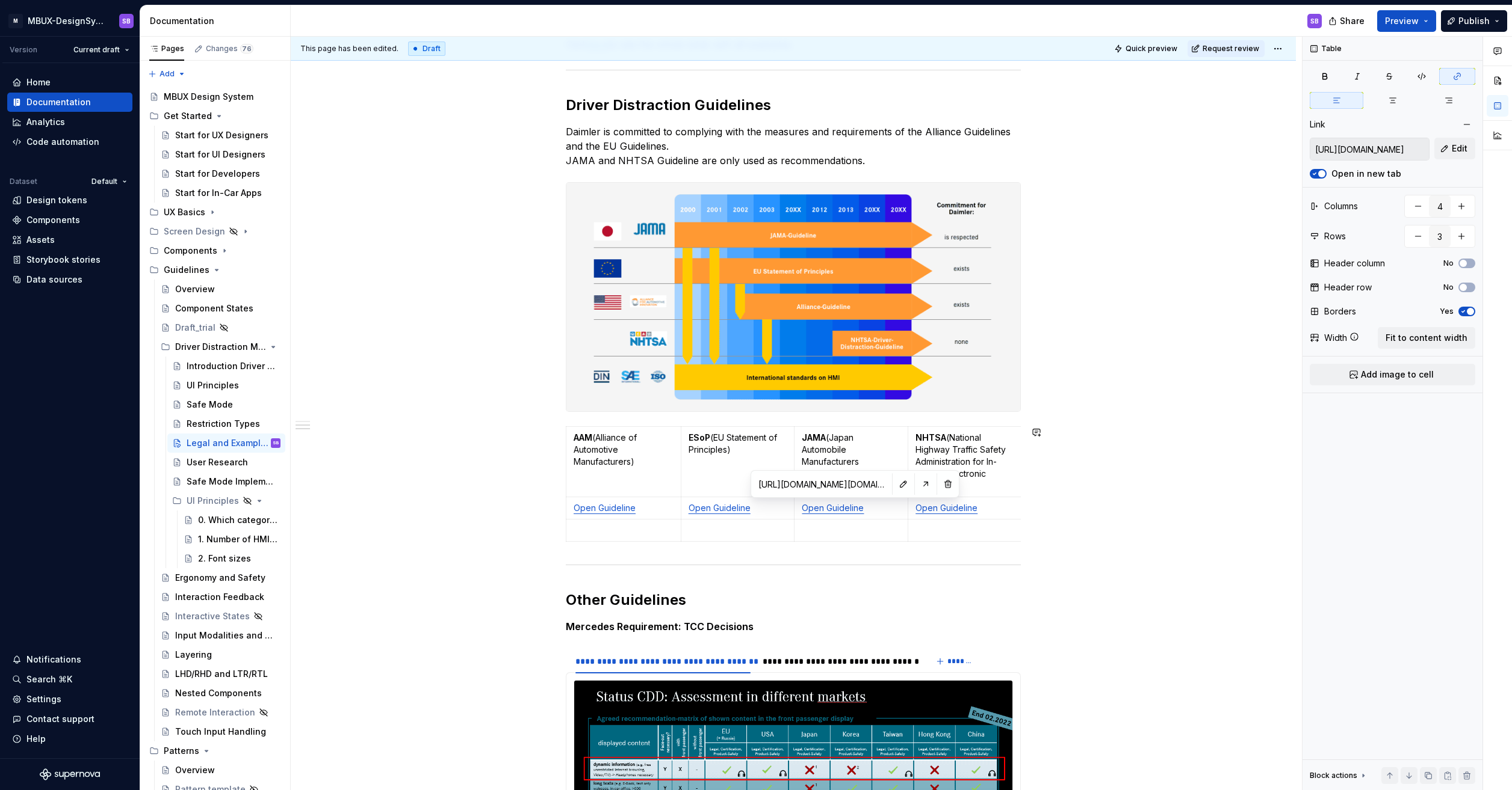
type input "https://wiki.swf.i.mercedes-benz.com/pages/viewpage.action?pageId=1374668681"
click at [604, 512] on link "Open Guideline" at bounding box center [604, 508] width 62 height 10
type input "https://gsep.daimler.com/confluence/pages/viewpage.action?pageId=844696915"
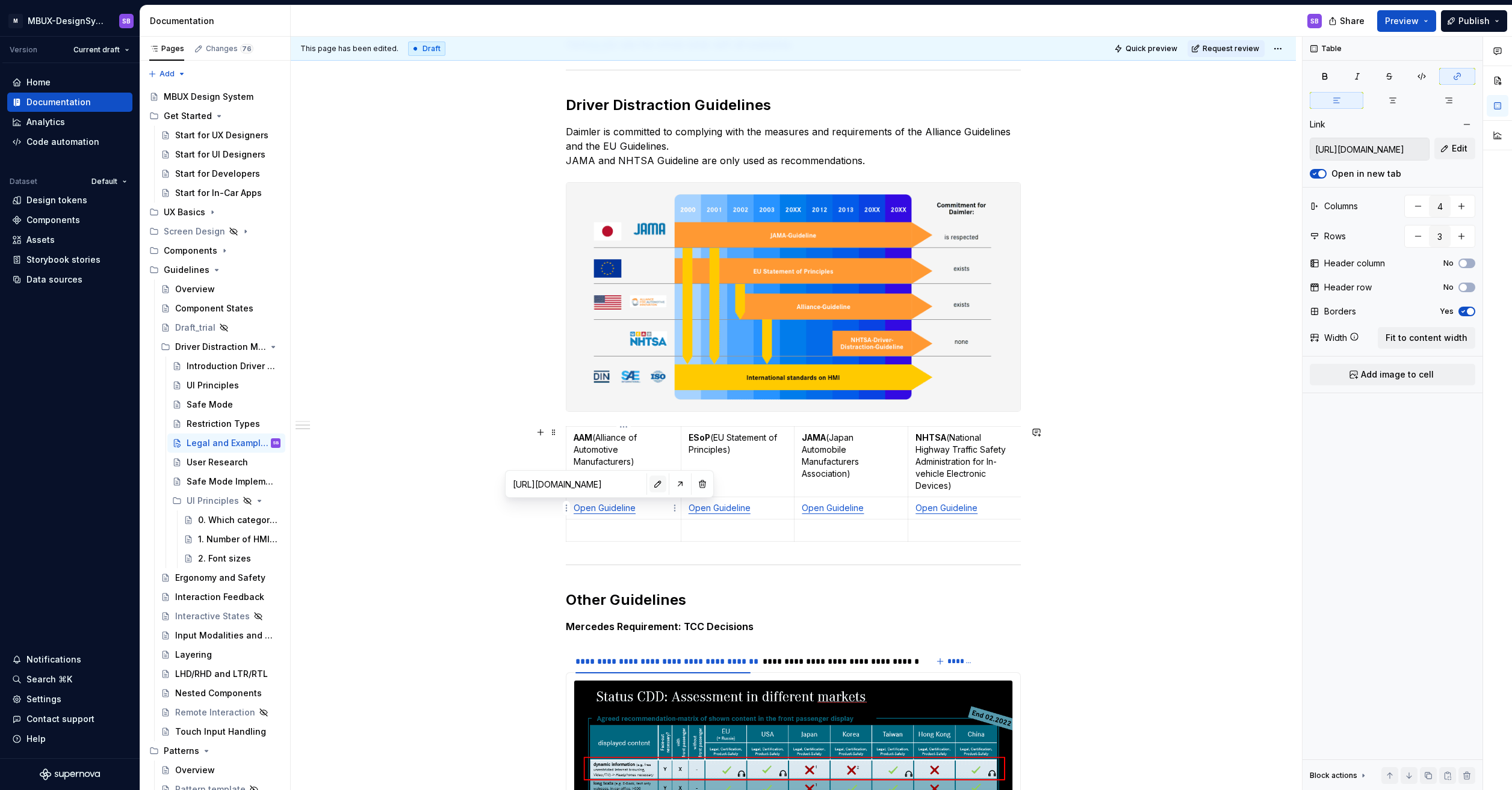
click at [649, 488] on button "button" at bounding box center [657, 484] width 17 height 17
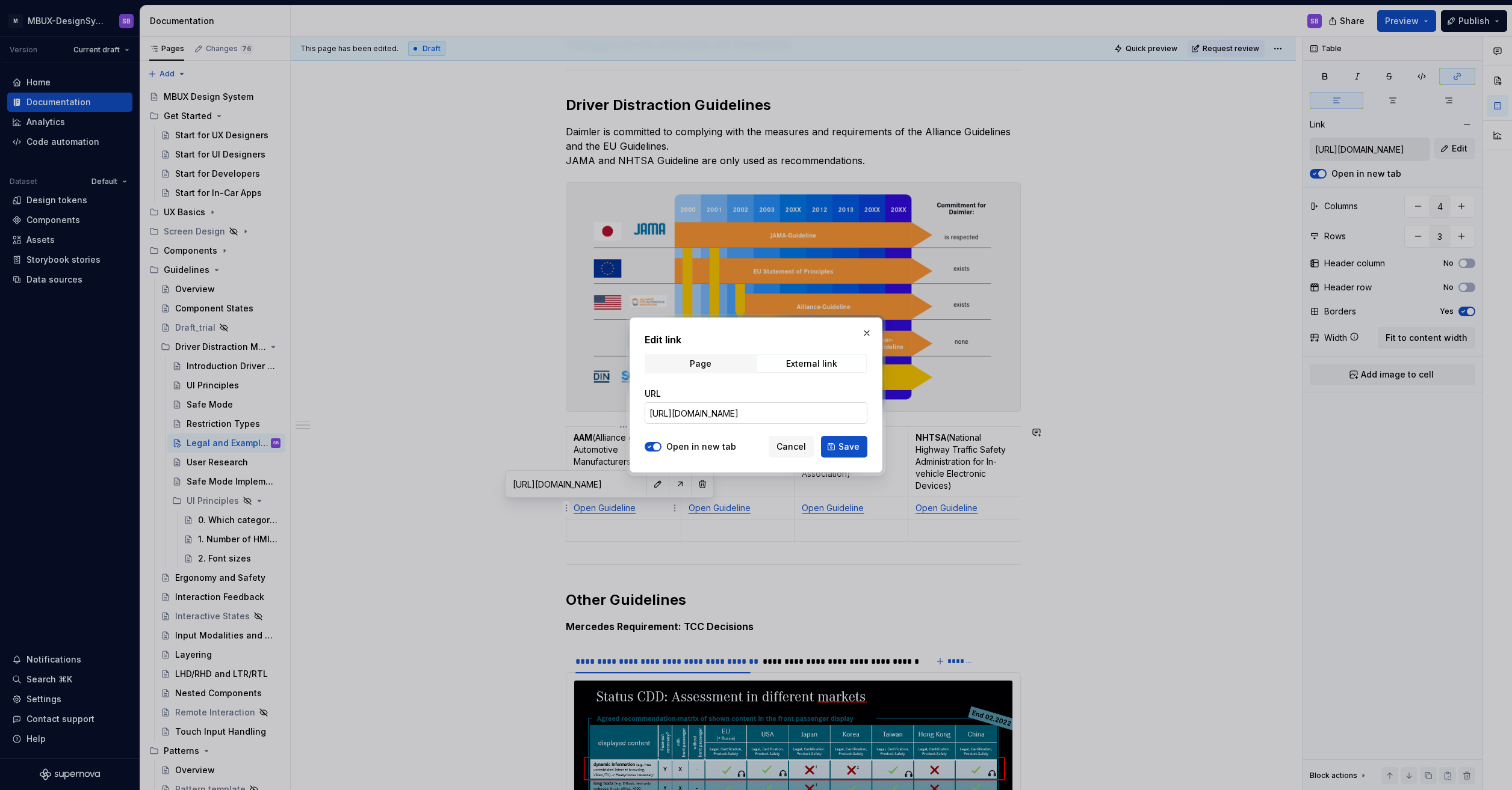
click at [701, 419] on input "https://gsep.daimler.com/confluence/pages/viewpage.action?pageId=844696915" at bounding box center [756, 413] width 223 height 21
click at [704, 412] on input "https://gsep.daimler.com/confluence/pages/viewpage.action?pageId=844696915" at bounding box center [756, 413] width 223 height 21
paste input "wiki.swf.i.mercedes-benz.com/pages/viewpage.action?pageId=1374668737"
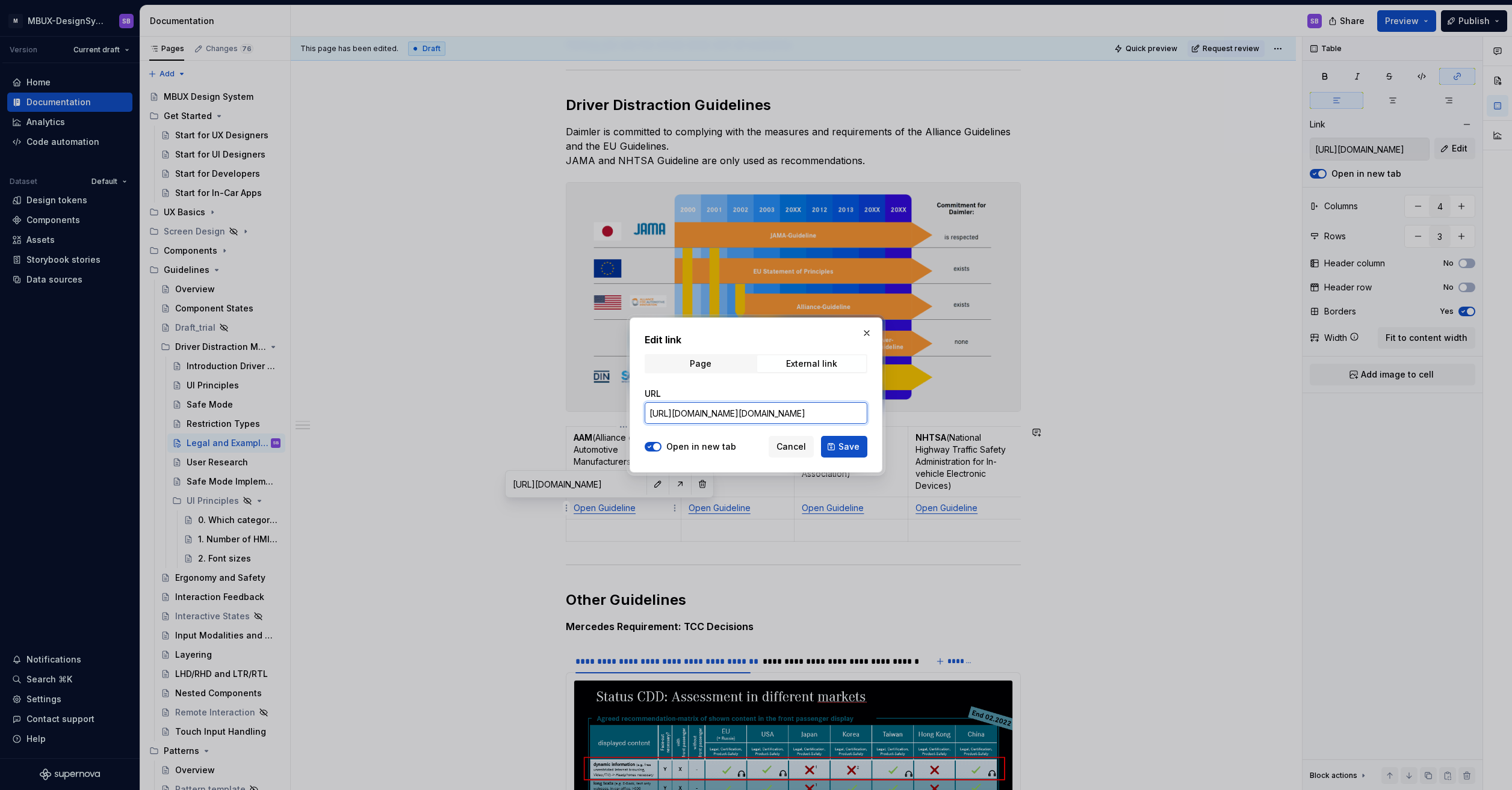
scroll to position [0, 118]
type input "https://wiki.swf.i.mercedes-benz.com/pages/viewpage.action?pageId=1374668737"
click at [859, 444] on button "Save" at bounding box center [844, 446] width 46 height 21
type input "https://wiki.swf.i.mercedes-benz.com/pages/viewpage.action?pageId=1374668737"
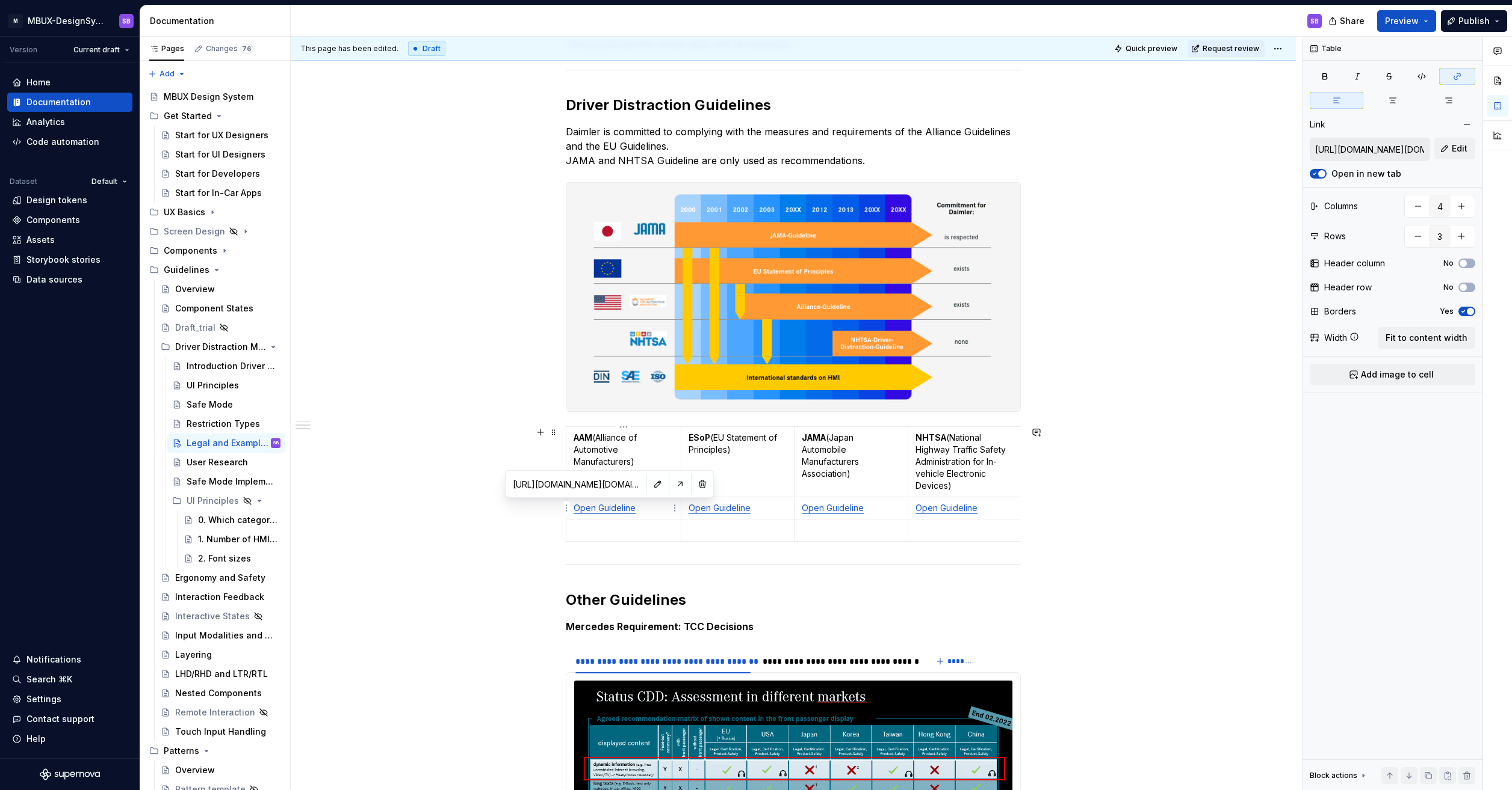
click at [705, 510] on link "Open Guideline" at bounding box center [719, 508] width 62 height 10
type input "https://gsep.daimler.com/confluence/pages/viewpage.action?pageId=844696917"
click at [750, 486] on button "button" at bounding box center [759, 484] width 17 height 17
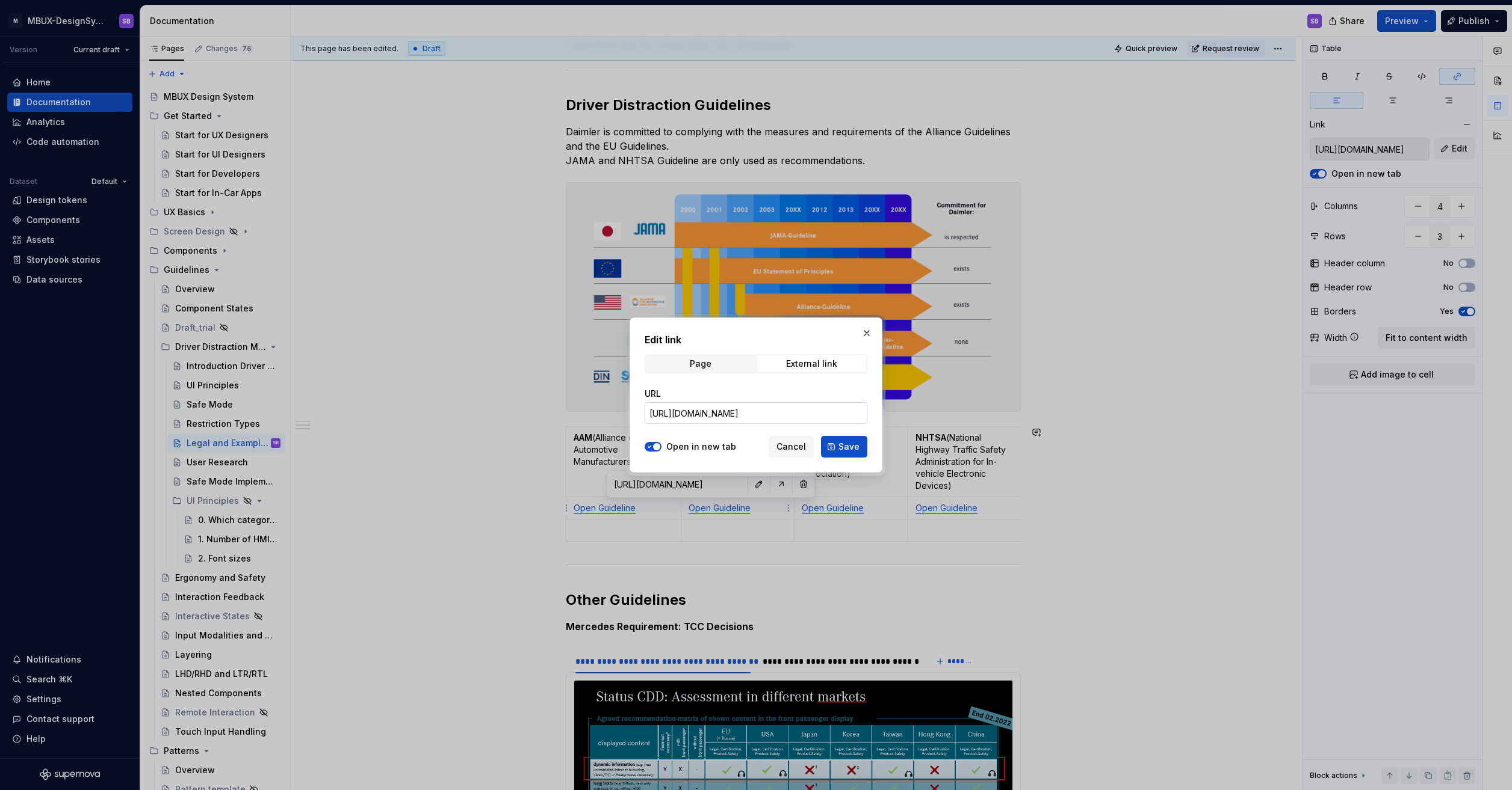
click at [748, 419] on input "https://gsep.daimler.com/confluence/pages/viewpage.action?pageId=844696917" at bounding box center [756, 413] width 223 height 21
paste input "wiki.swf.i.mercedes-benz.com/pages/viewpage.action?pageId=137466870"
type input "https://wiki.swf.i.mercedes-benz.com/pages/viewpage.action?pageId=1374668707"
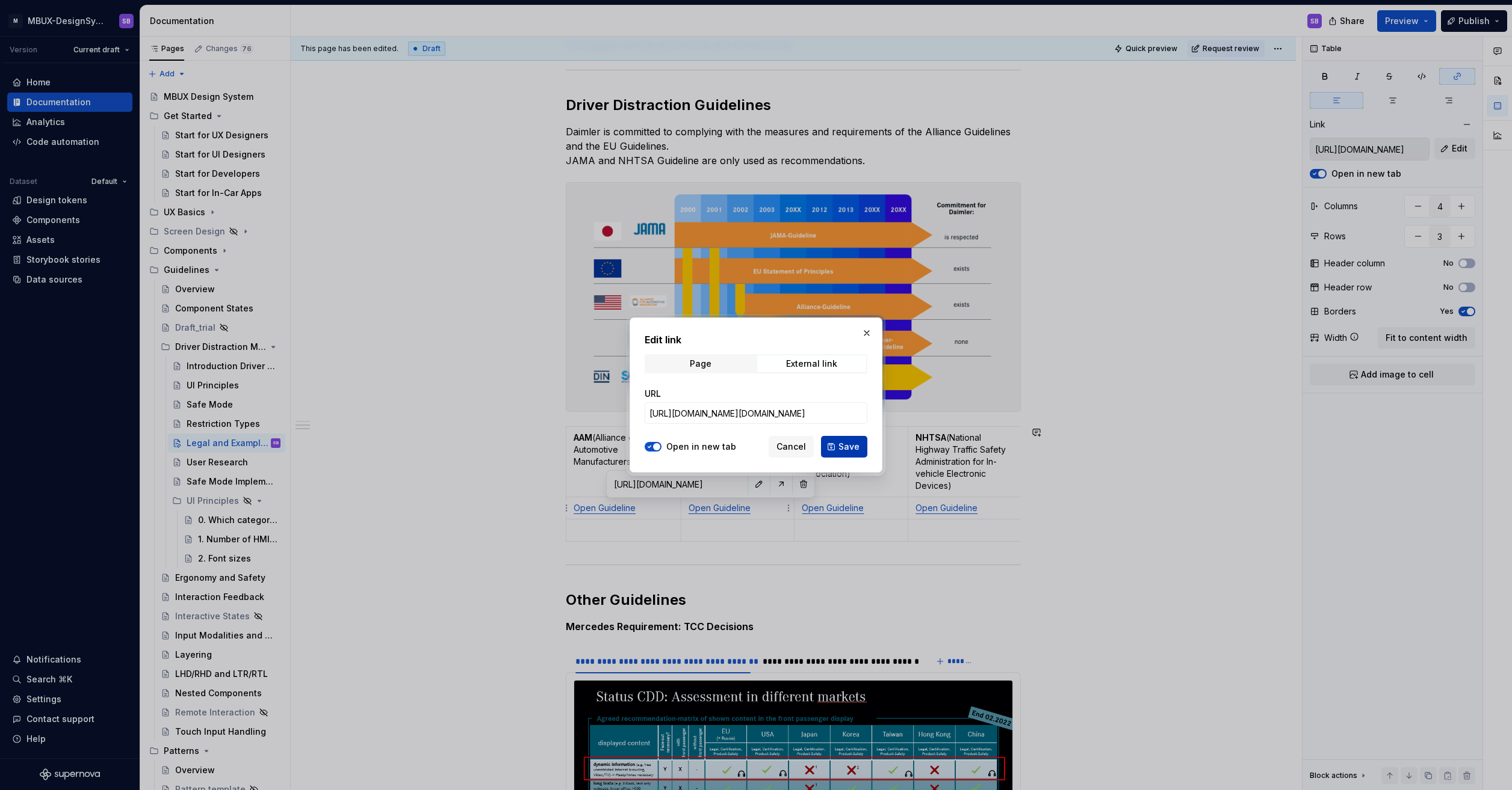
click at [836, 452] on button "Save" at bounding box center [844, 446] width 46 height 21
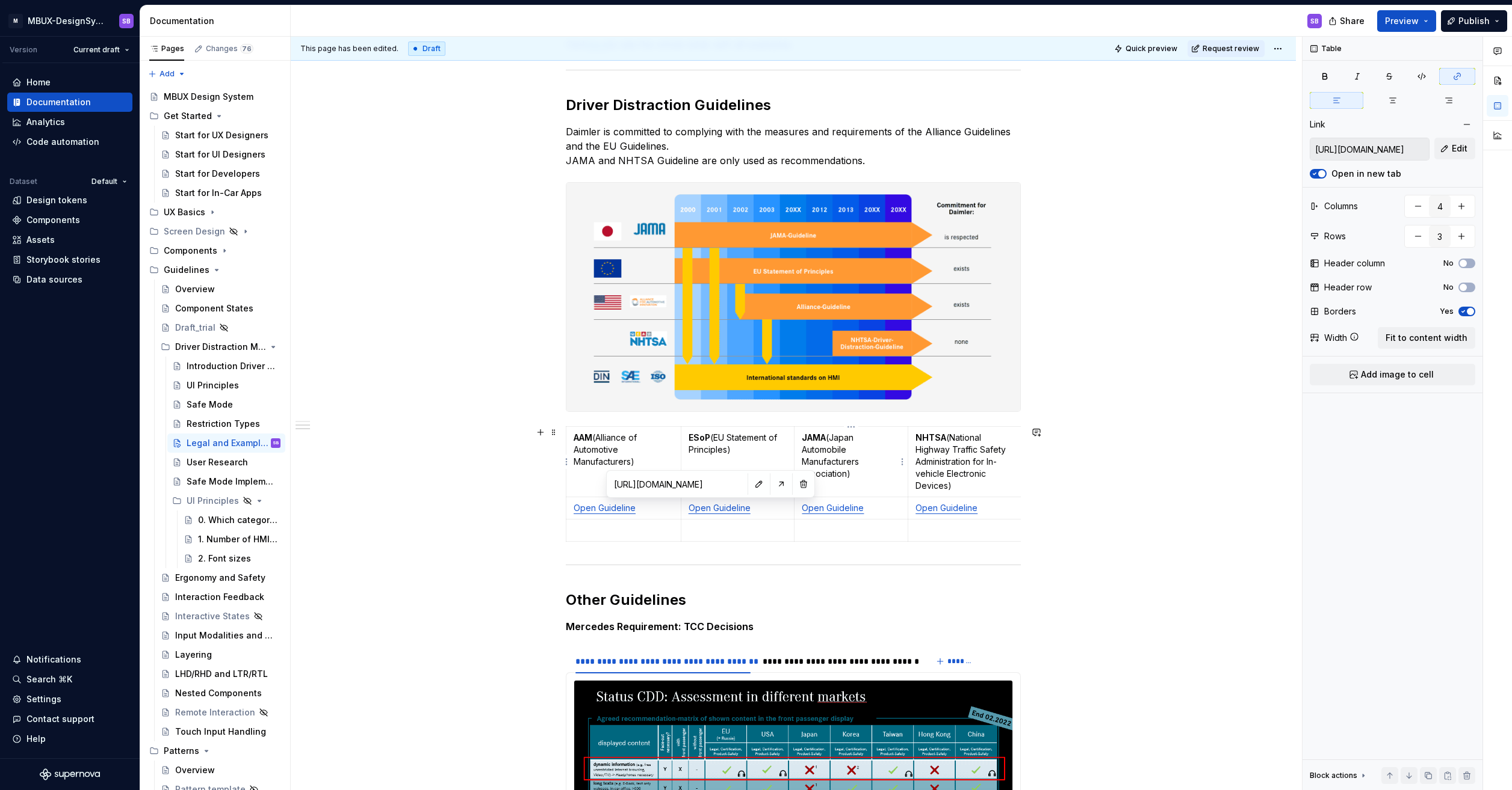
type input "https://wiki.swf.i.mercedes-benz.com/pages/viewpage.action?pageId=1374668707"
click at [931, 511] on link "Open Guideline" at bounding box center [946, 508] width 62 height 10
type input "https://gsep.daimler.com/confluence/pages/viewpage.action?pageId=844696922"
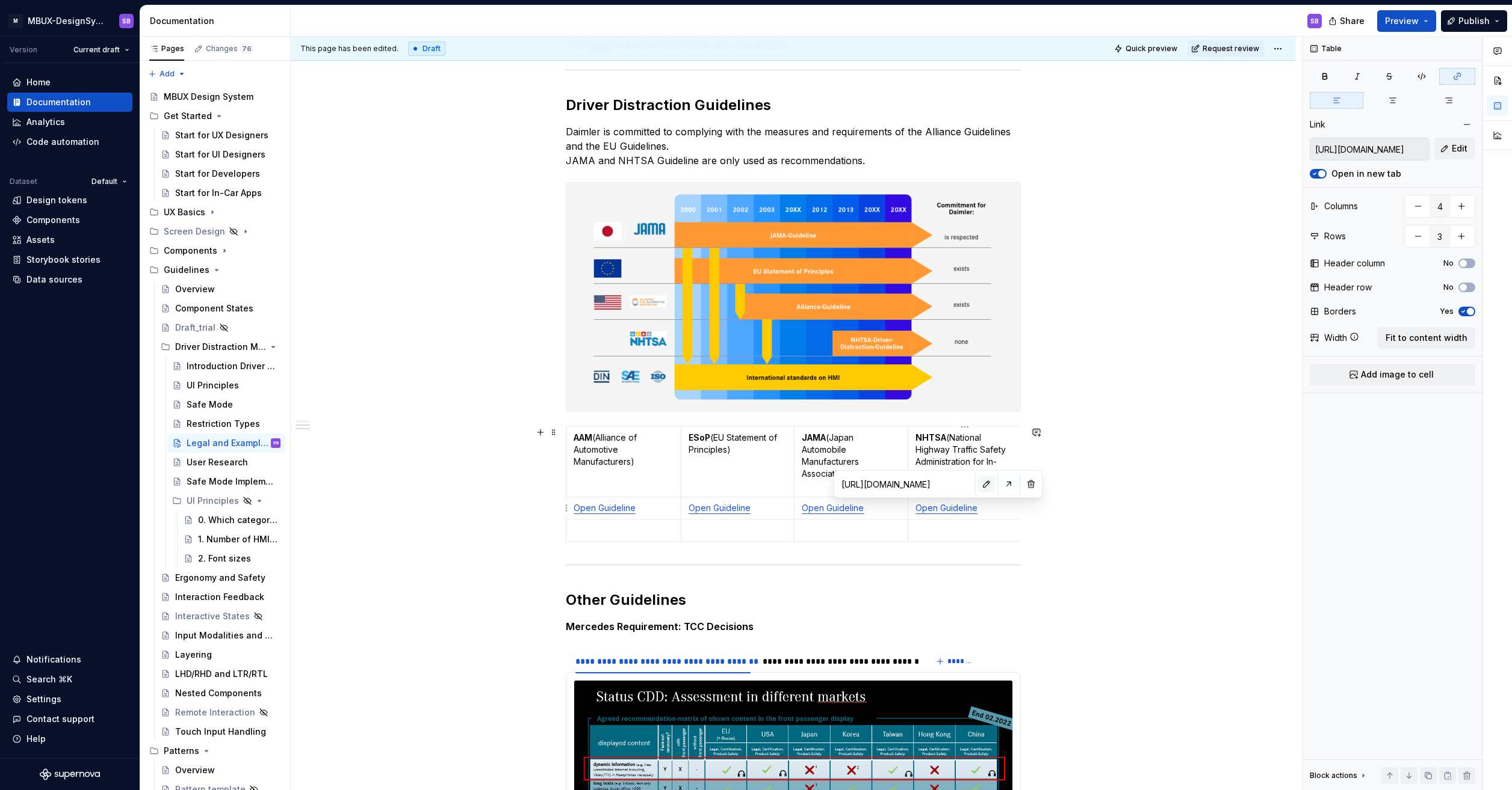
click at [978, 482] on button "button" at bounding box center [987, 484] width 17 height 17
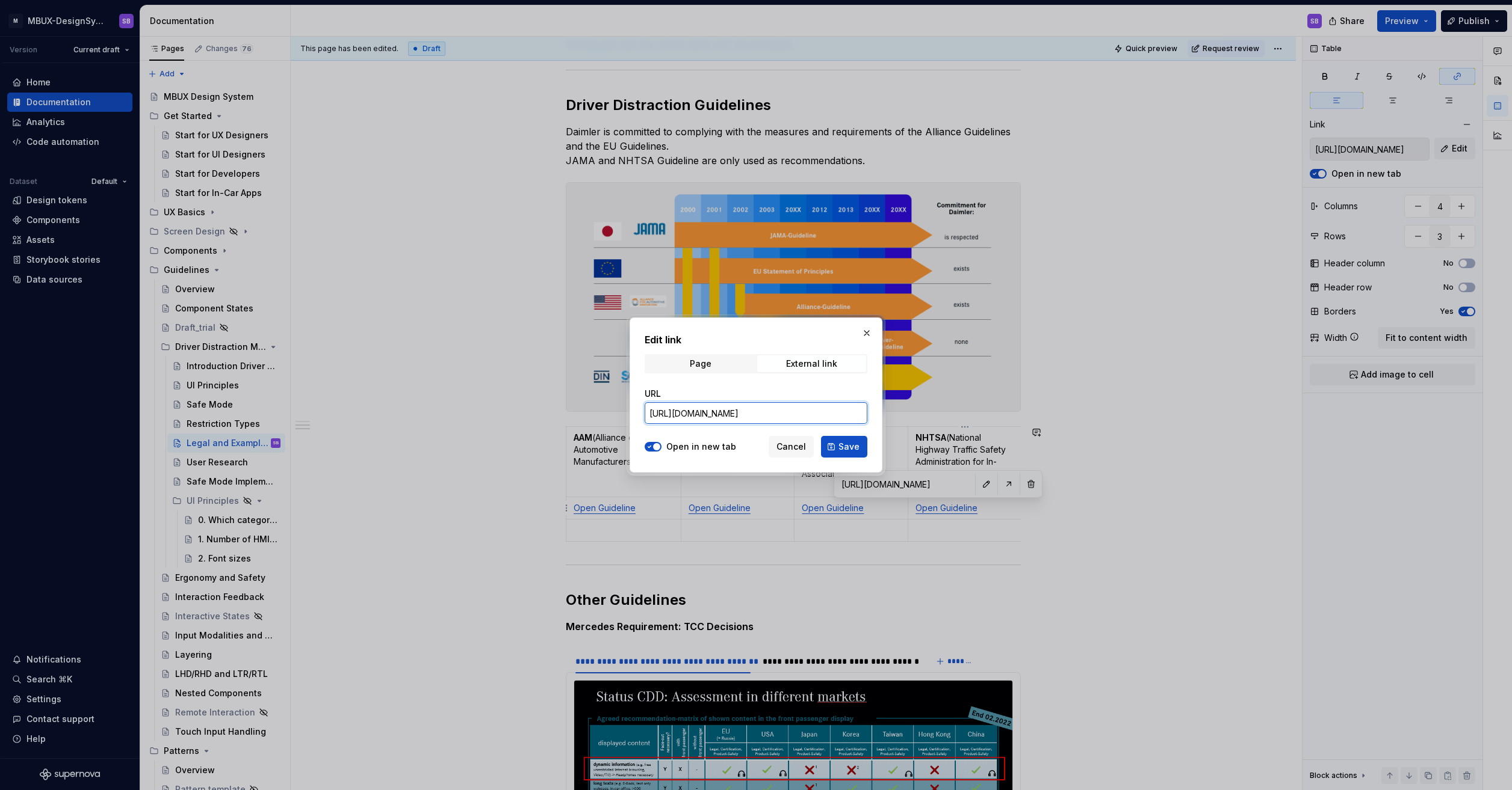
click at [793, 417] on input "https://gsep.daimler.com/confluence/pages/viewpage.action?pageId=844696922" at bounding box center [756, 413] width 223 height 21
paste input "wiki.swf.i.mercedes-benz.com/pages/viewpage.action?pageId=1374668751"
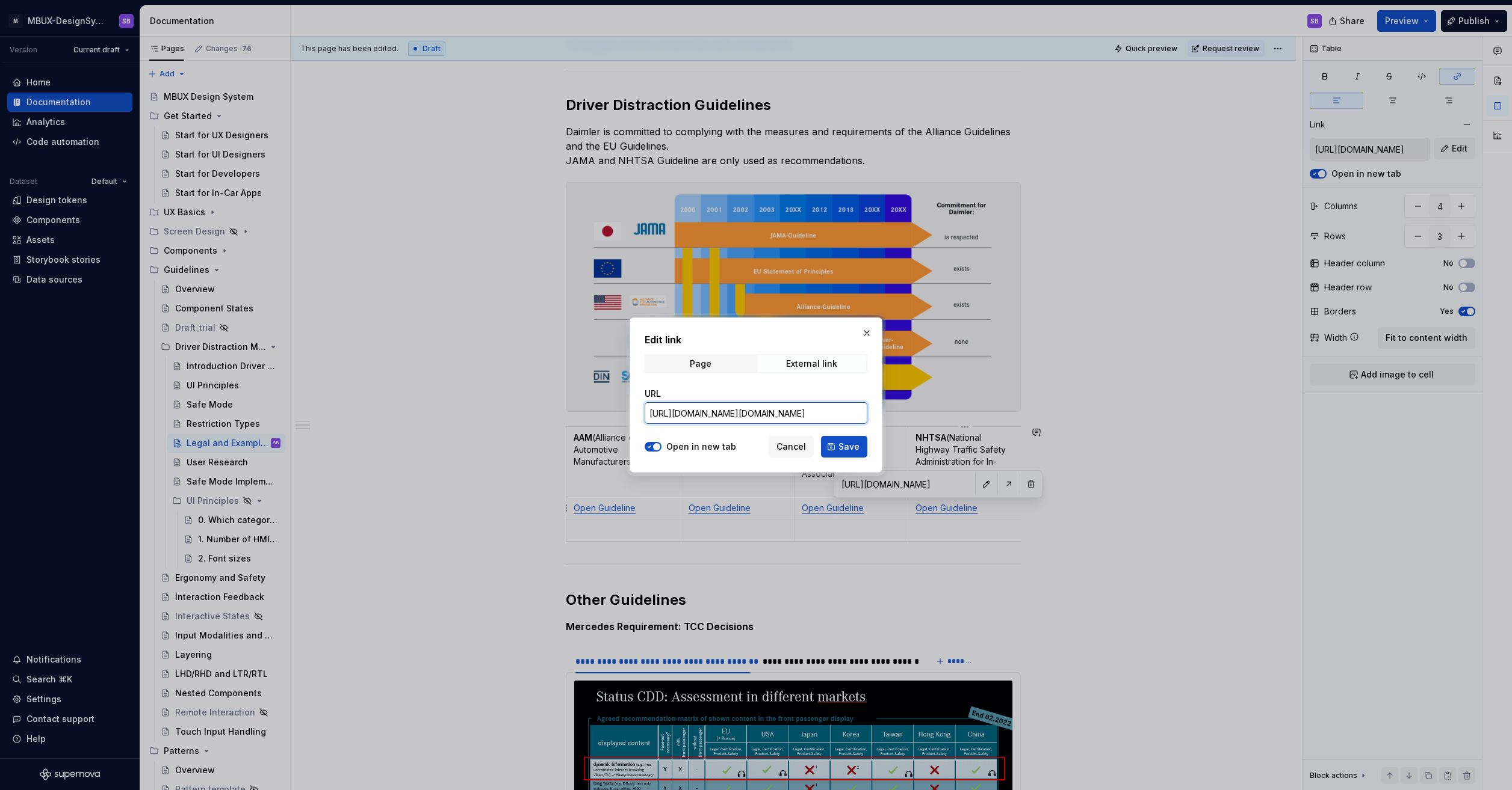
scroll to position [0, 117]
type input "https://wiki.swf.i.mercedes-benz.com/pages/viewpage.action?pageId=1374668751"
drag, startPoint x: 837, startPoint y: 446, endPoint x: 842, endPoint y: 463, distance: 17.7
click at [837, 447] on button "Save" at bounding box center [844, 446] width 46 height 21
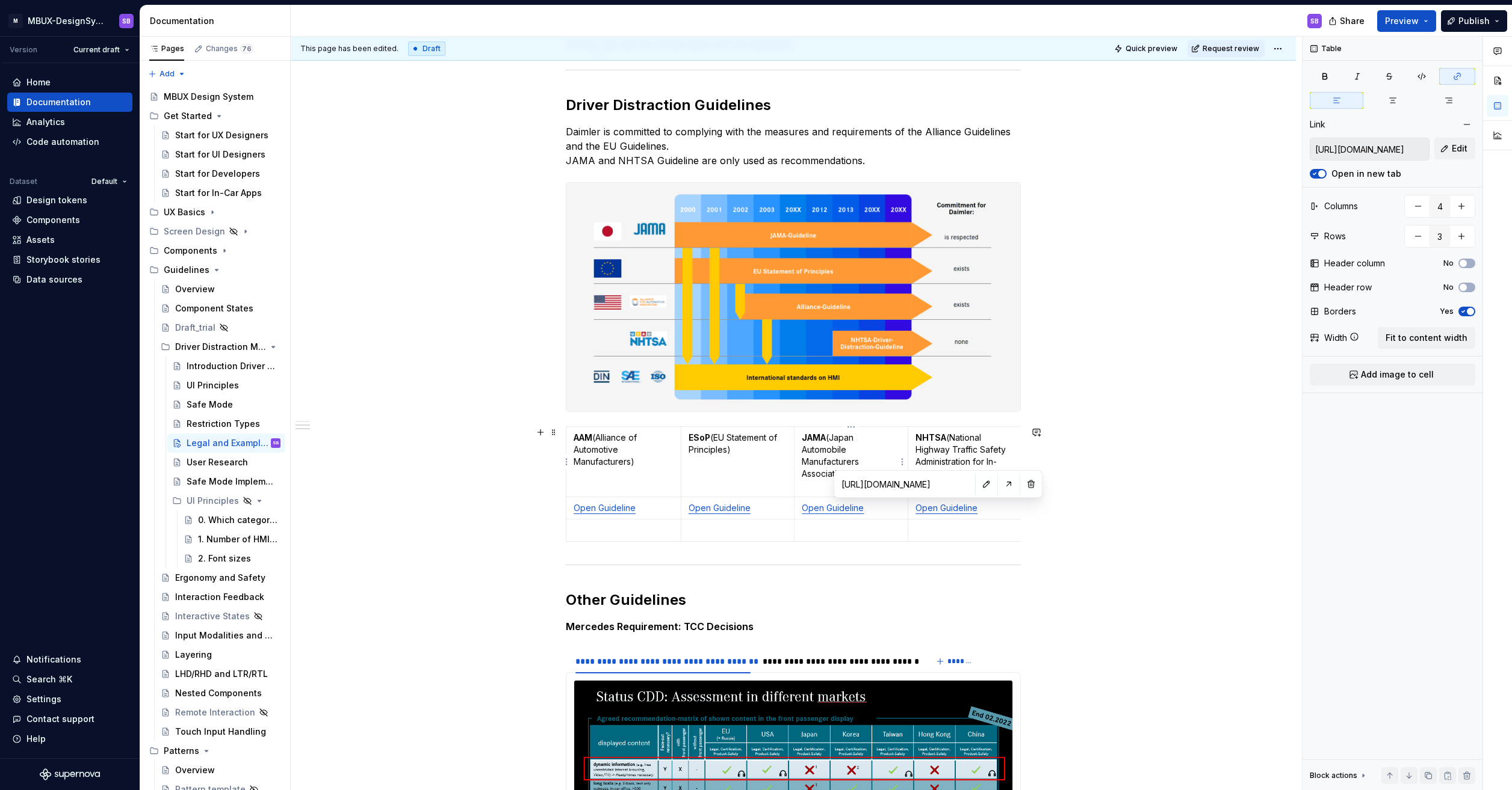
type input "https://wiki.swf.i.mercedes-benz.com/pages/viewpage.action?pageId=1374668751"
click at [1000, 482] on button "button" at bounding box center [1009, 484] width 17 height 17
type textarea "*"
click at [1116, 412] on div "**********" at bounding box center [793, 664] width 1005 height 1399
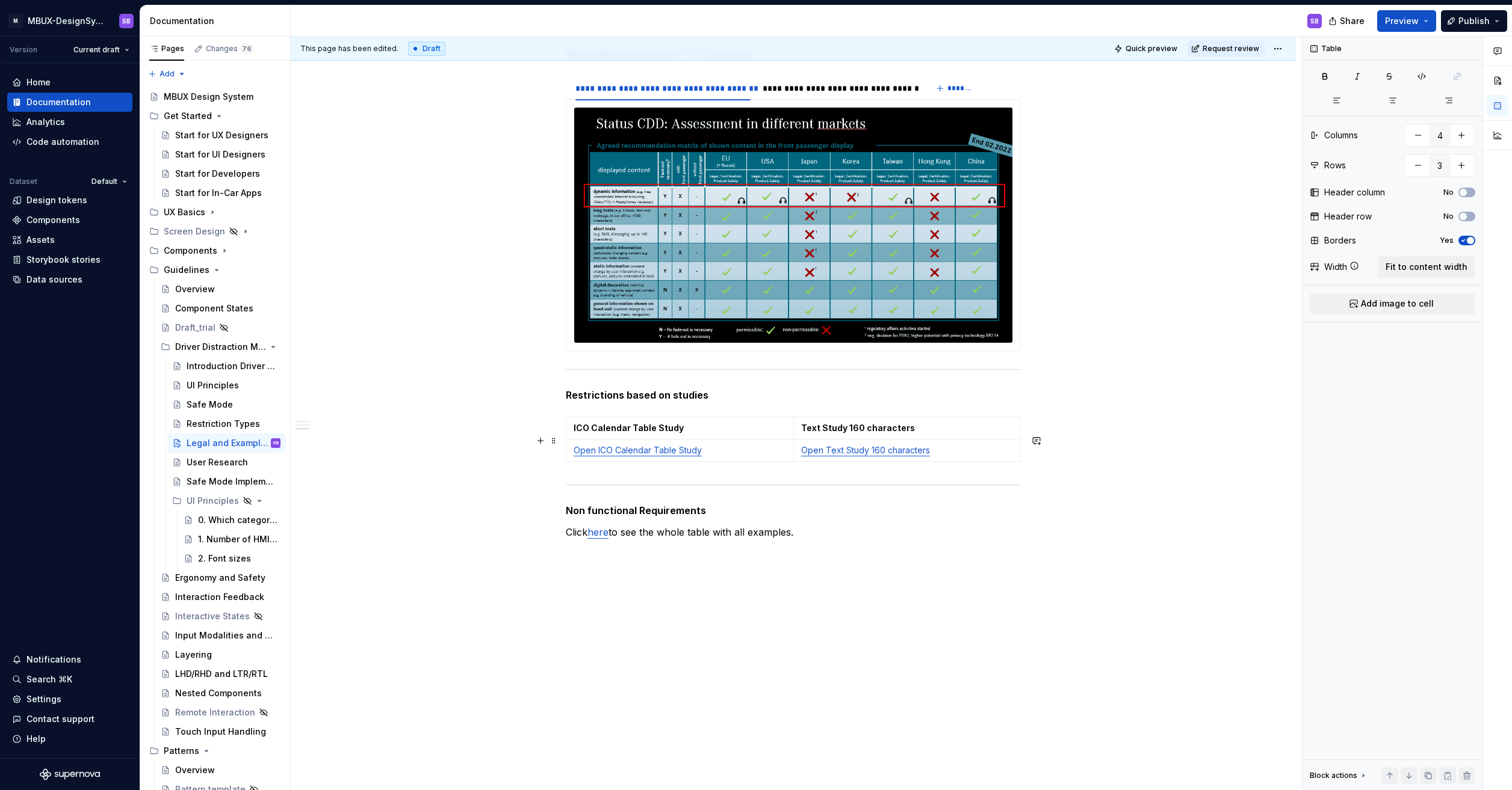
scroll to position [832, 0]
click at [660, 452] on link "Open ICO Calendar Table Study" at bounding box center [638, 451] width 129 height 10
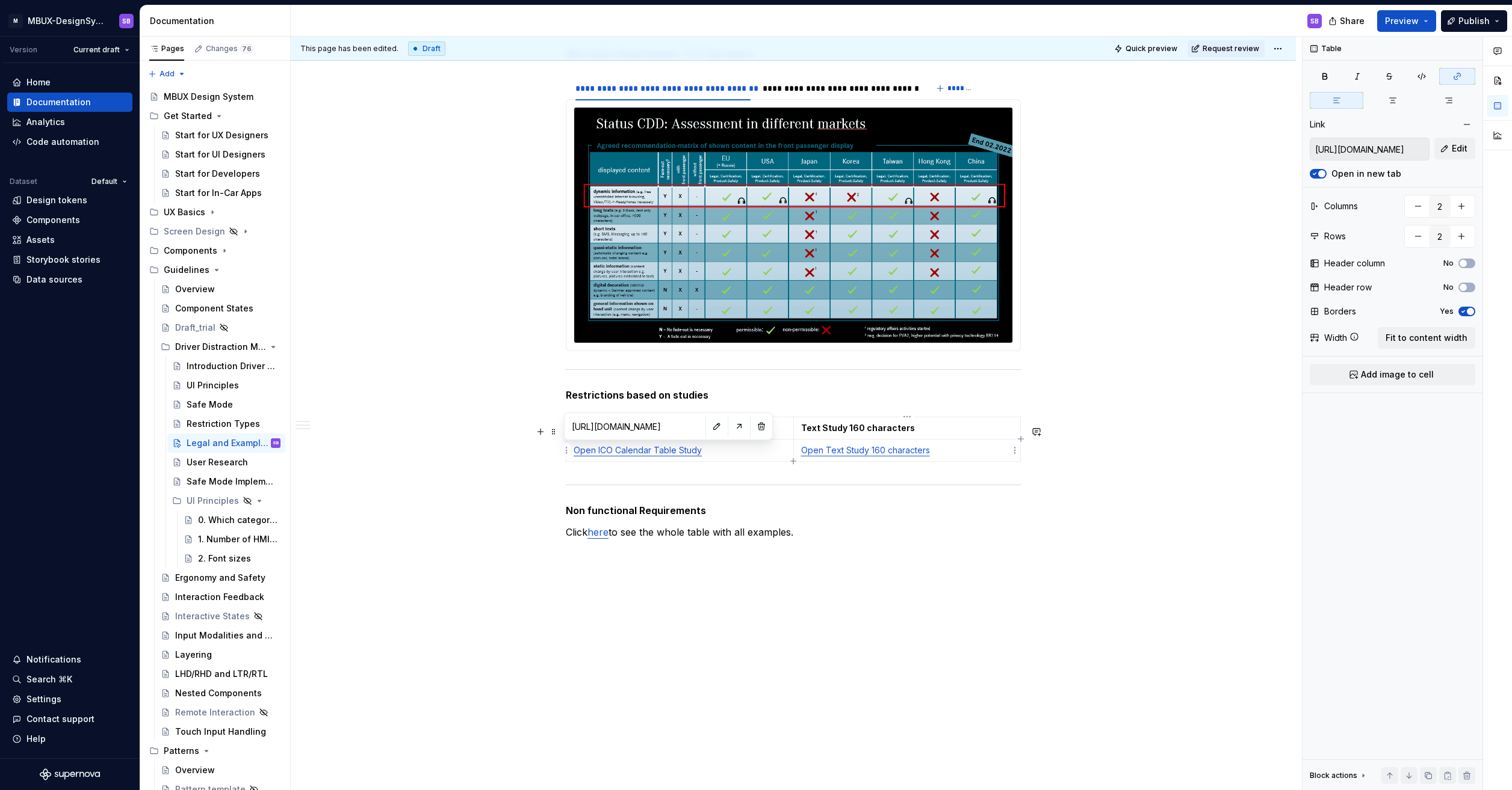
click at [828, 452] on link "Open Text Study 160 characters" at bounding box center [865, 451] width 129 height 10
type input "https://wiki.swf.i.mercedes-benz.com/display/SMMXX/Text+Study+160+characters"
type input "https://wiki.swf.i.mercedes-benz.com/display/SMMXX/ICO+Calendar+Table+Study"
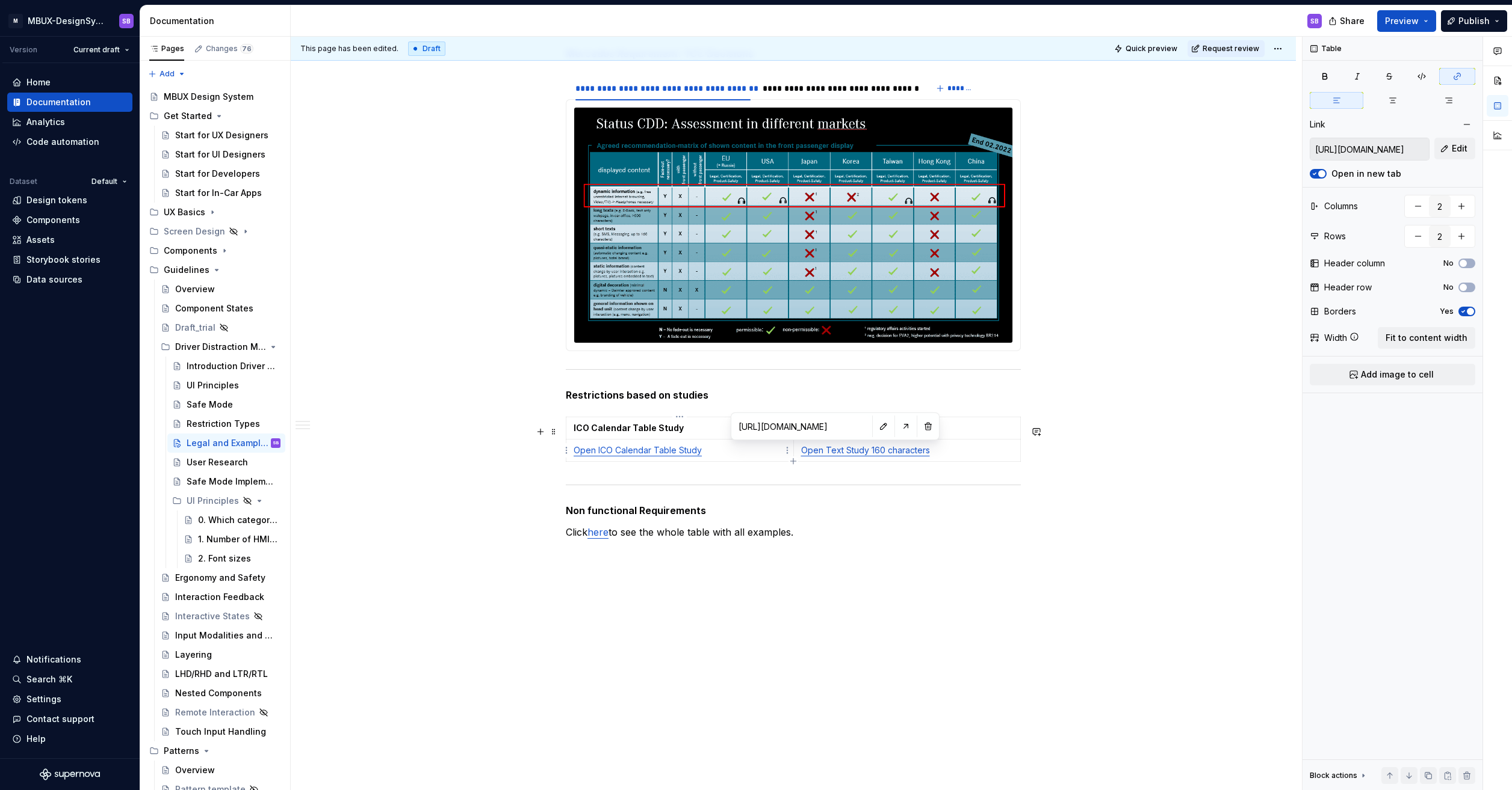
click at [607, 452] on link "Open ICO Calendar Table Study" at bounding box center [638, 451] width 129 height 10
click at [618, 425] on input "https://wiki.swf.i.mercedes-benz.com/display/SMMXX/ICO+Calendar+Table+Study" at bounding box center [578, 426] width 136 height 21
click at [863, 579] on div "**********" at bounding box center [793, 91] width 1005 height 1399
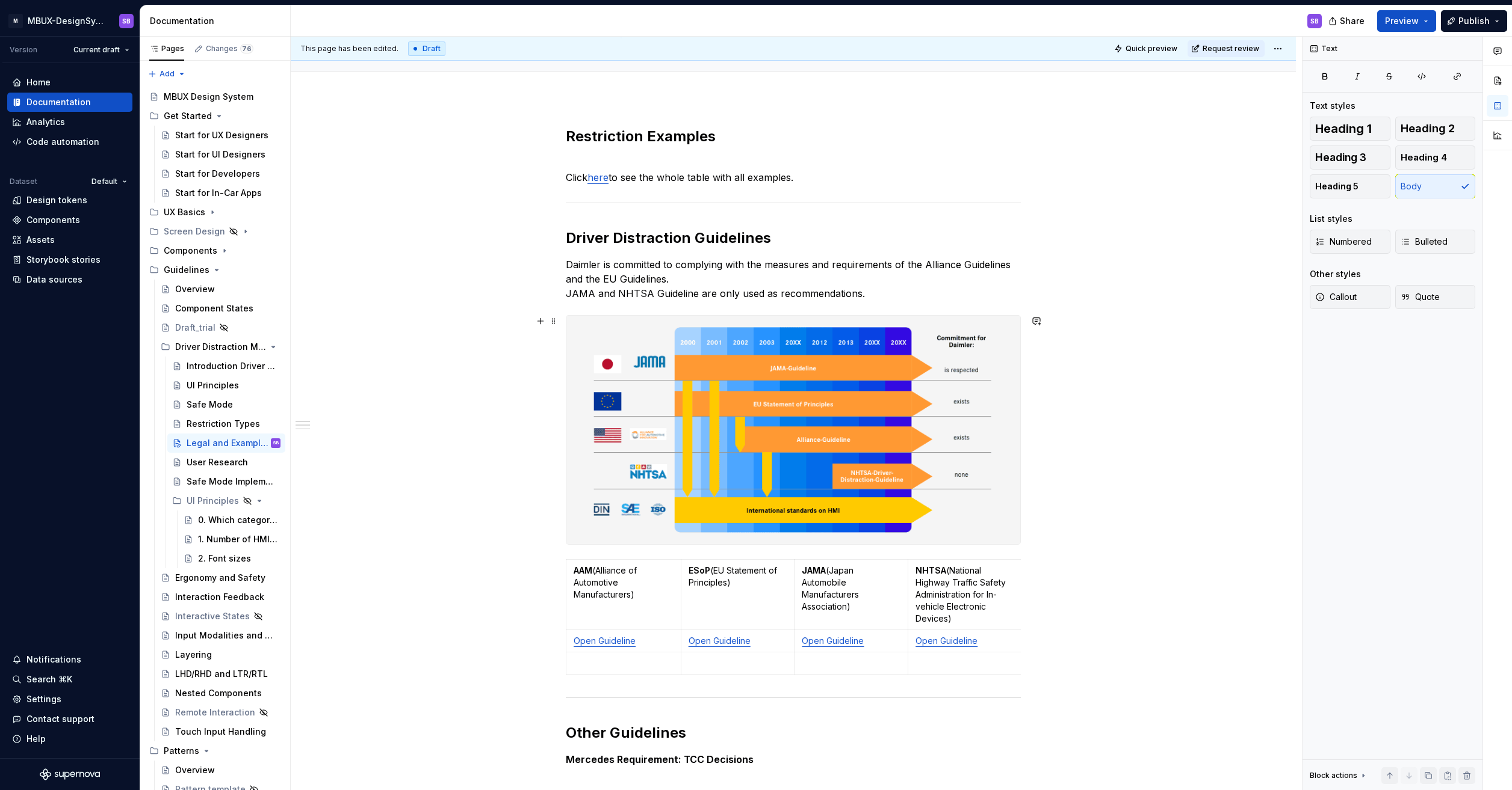
scroll to position [542, 0]
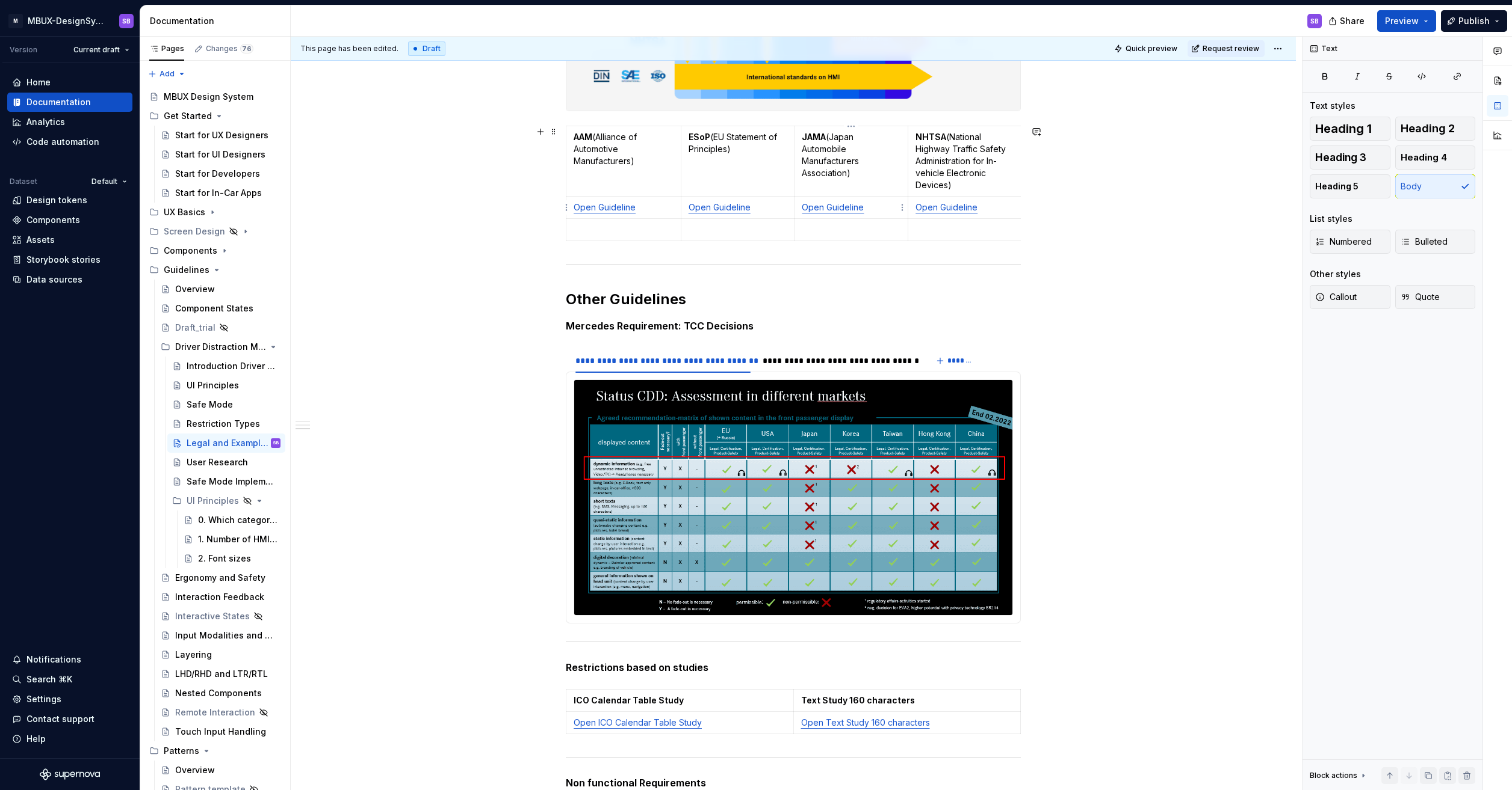
click at [888, 211] on p "Open Guideline" at bounding box center [850, 207] width 99 height 12
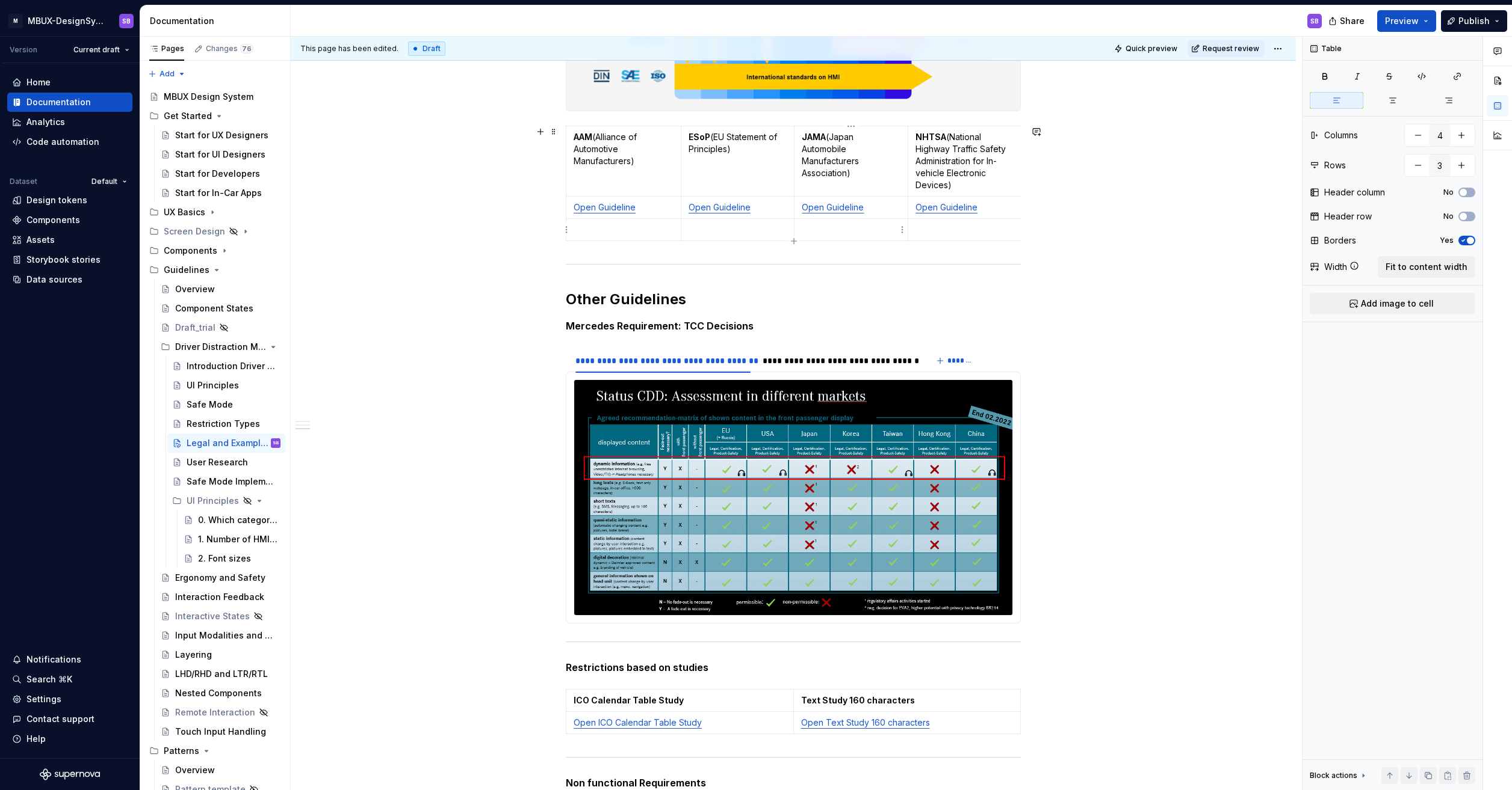
click at [866, 231] on p at bounding box center [850, 230] width 99 height 12
click at [865, 224] on p at bounding box center [850, 230] width 99 height 12
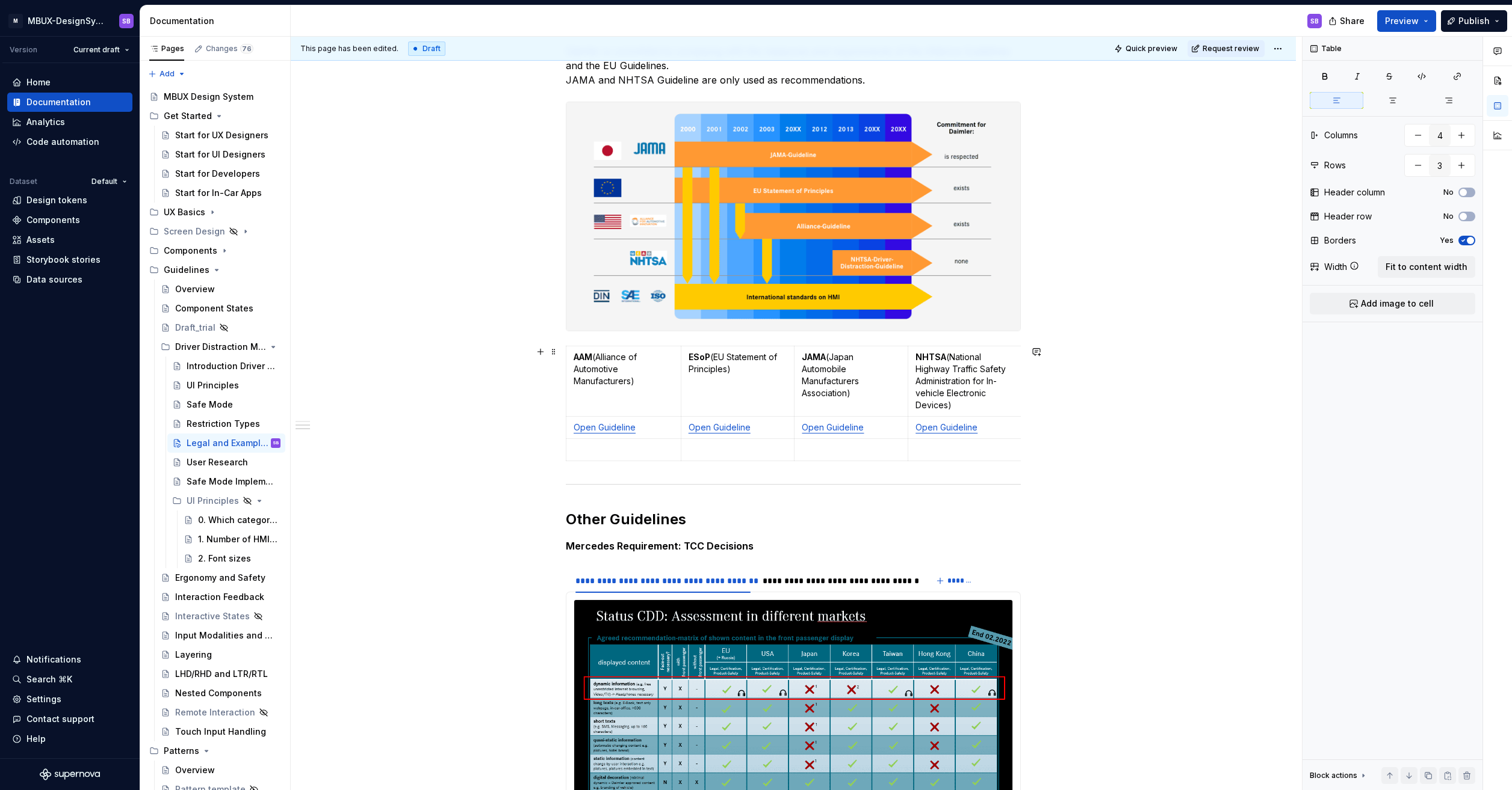
scroll to position [301, 0]
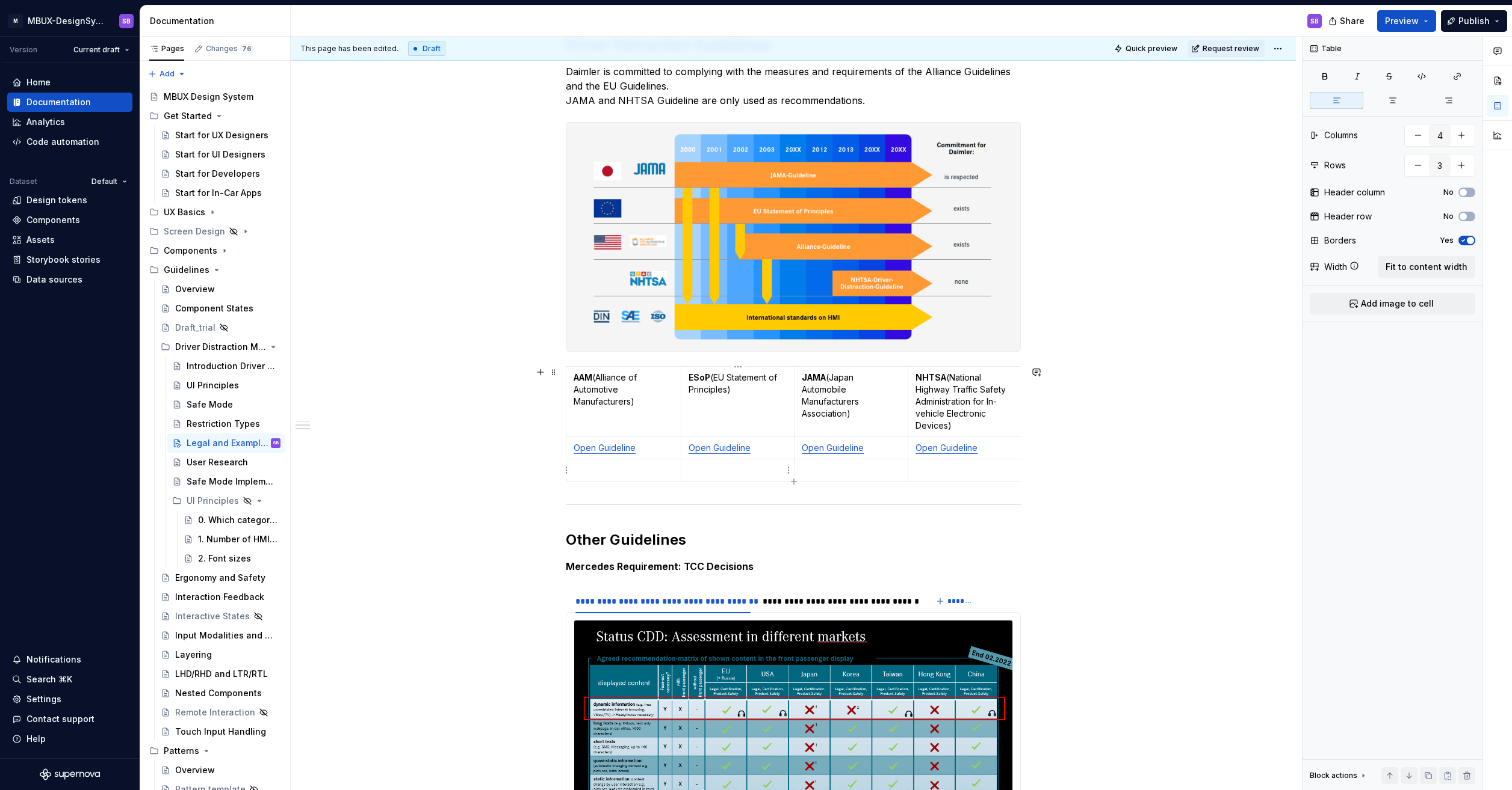
click at [764, 475] on p at bounding box center [737, 470] width 99 height 12
click at [784, 473] on html "M MBUX-DesignSystem SB Version Current draft Home Documentation Analytics Code …" at bounding box center [756, 395] width 1512 height 790
click at [712, 465] on html "M MBUX-DesignSystem SB Version Current draft Home Documentation Analytics Code …" at bounding box center [756, 395] width 1512 height 790
click at [715, 467] on p at bounding box center [737, 470] width 99 height 12
click at [607, 532] on div "**********" at bounding box center [793, 504] width 455 height 1140
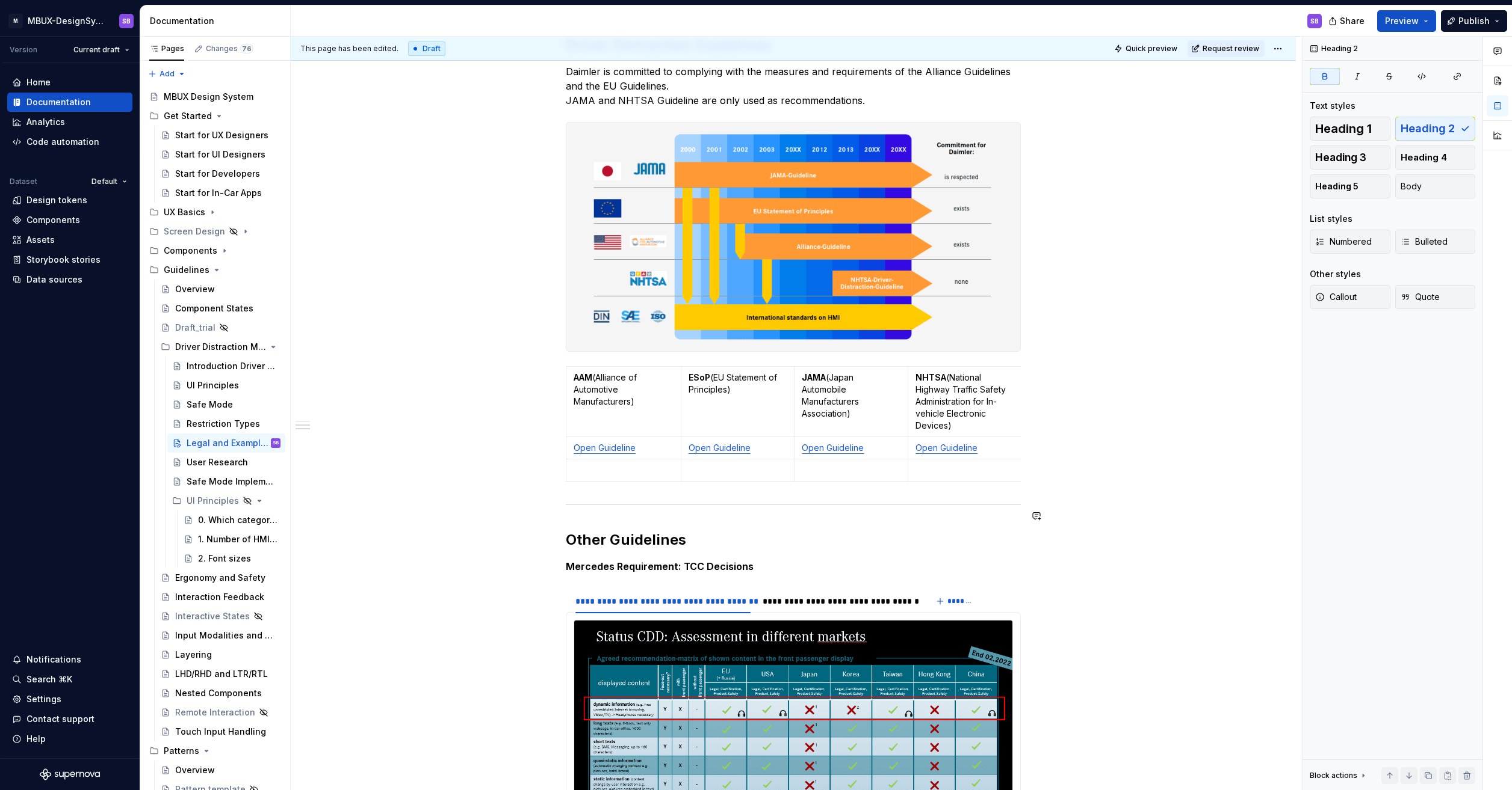
click at [567, 530] on div "**********" at bounding box center [793, 504] width 455 height 1140
click at [542, 518] on button "button" at bounding box center [541, 517] width 17 height 17
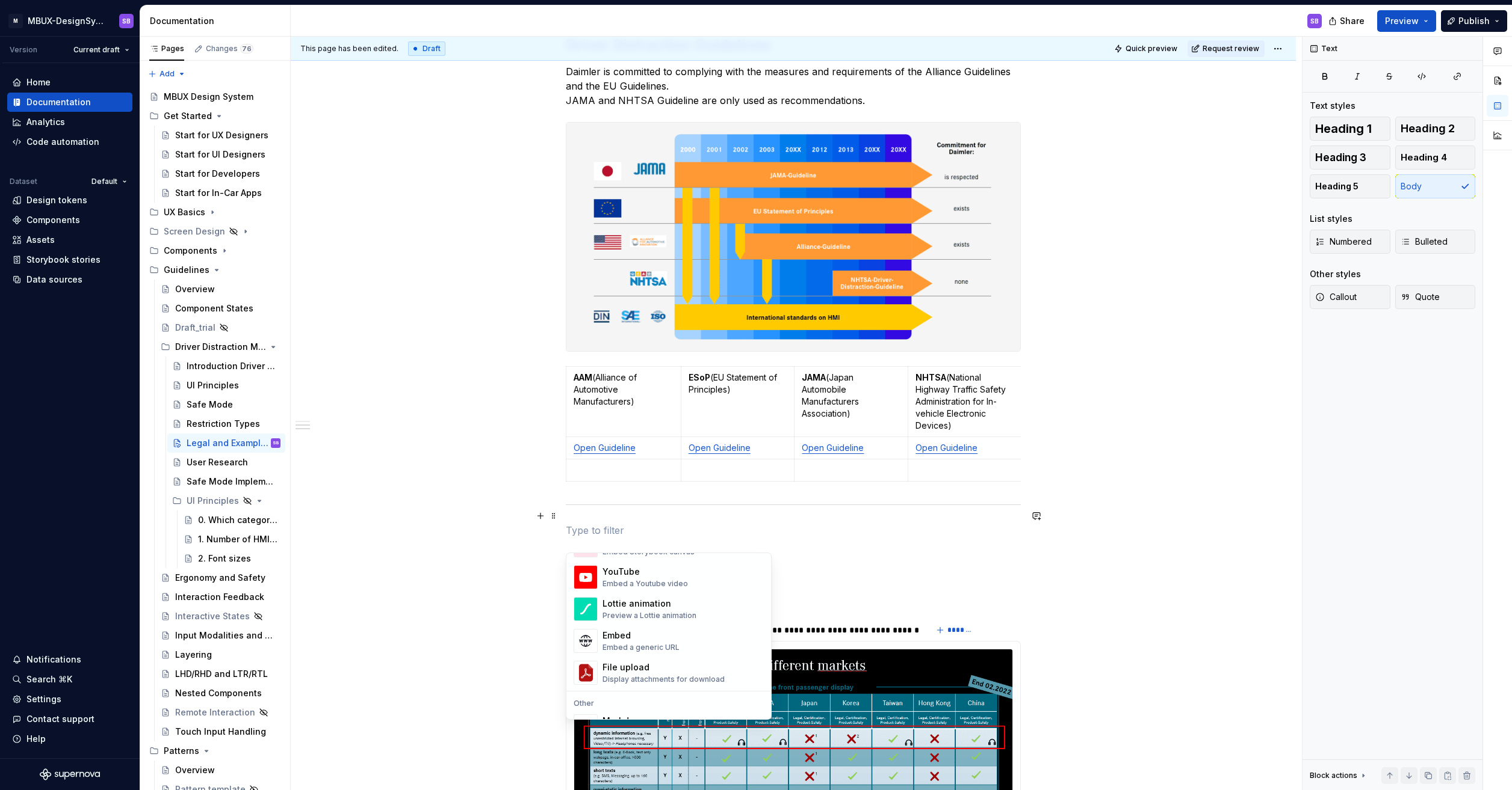
scroll to position [661, 0]
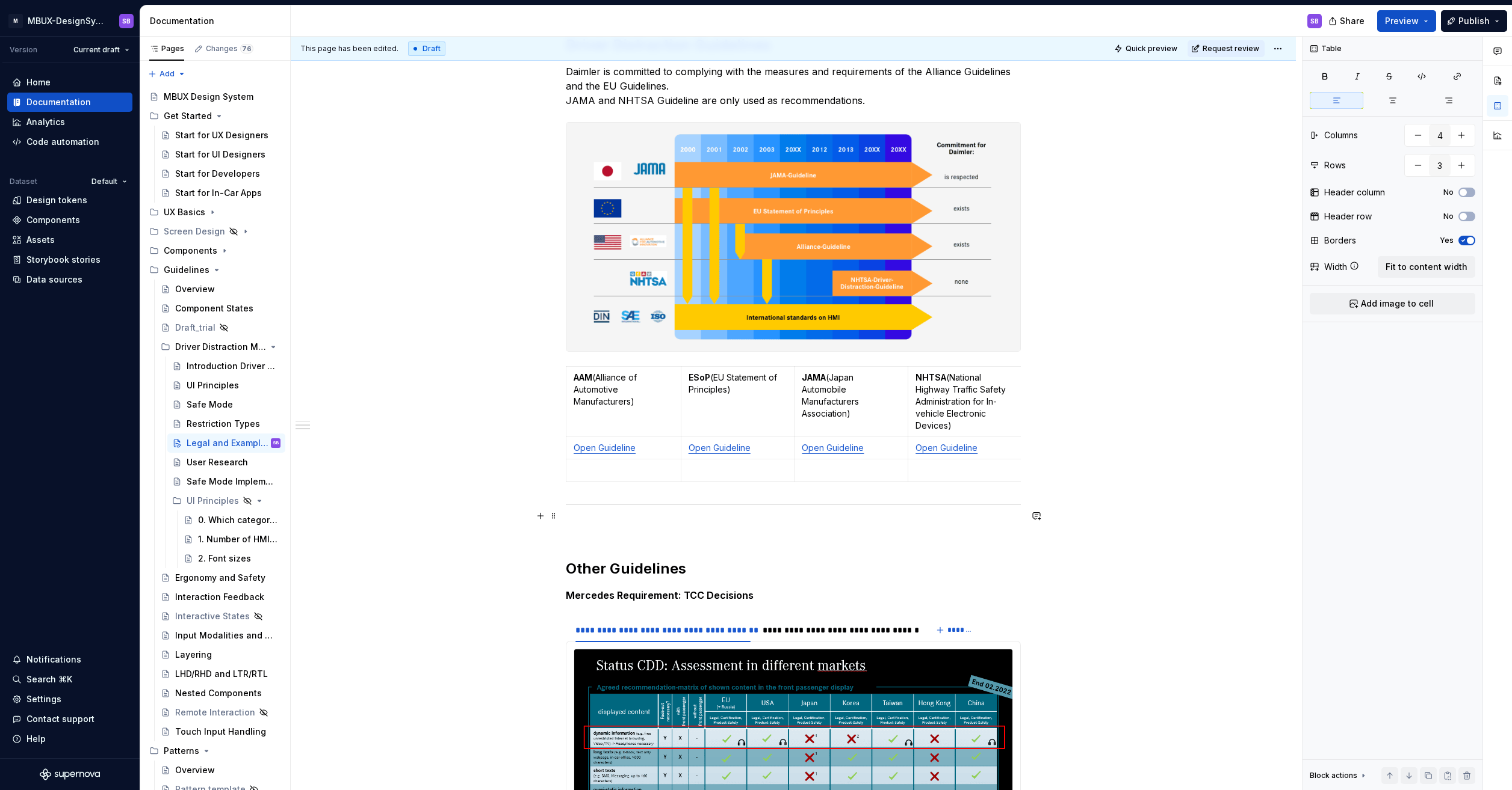
click at [617, 467] on p at bounding box center [623, 470] width 100 height 12
click at [565, 447] on html "M MBUX-DesignSystem SB Version Current draft Home Documentation Analytics Code …" at bounding box center [756, 395] width 1512 height 790
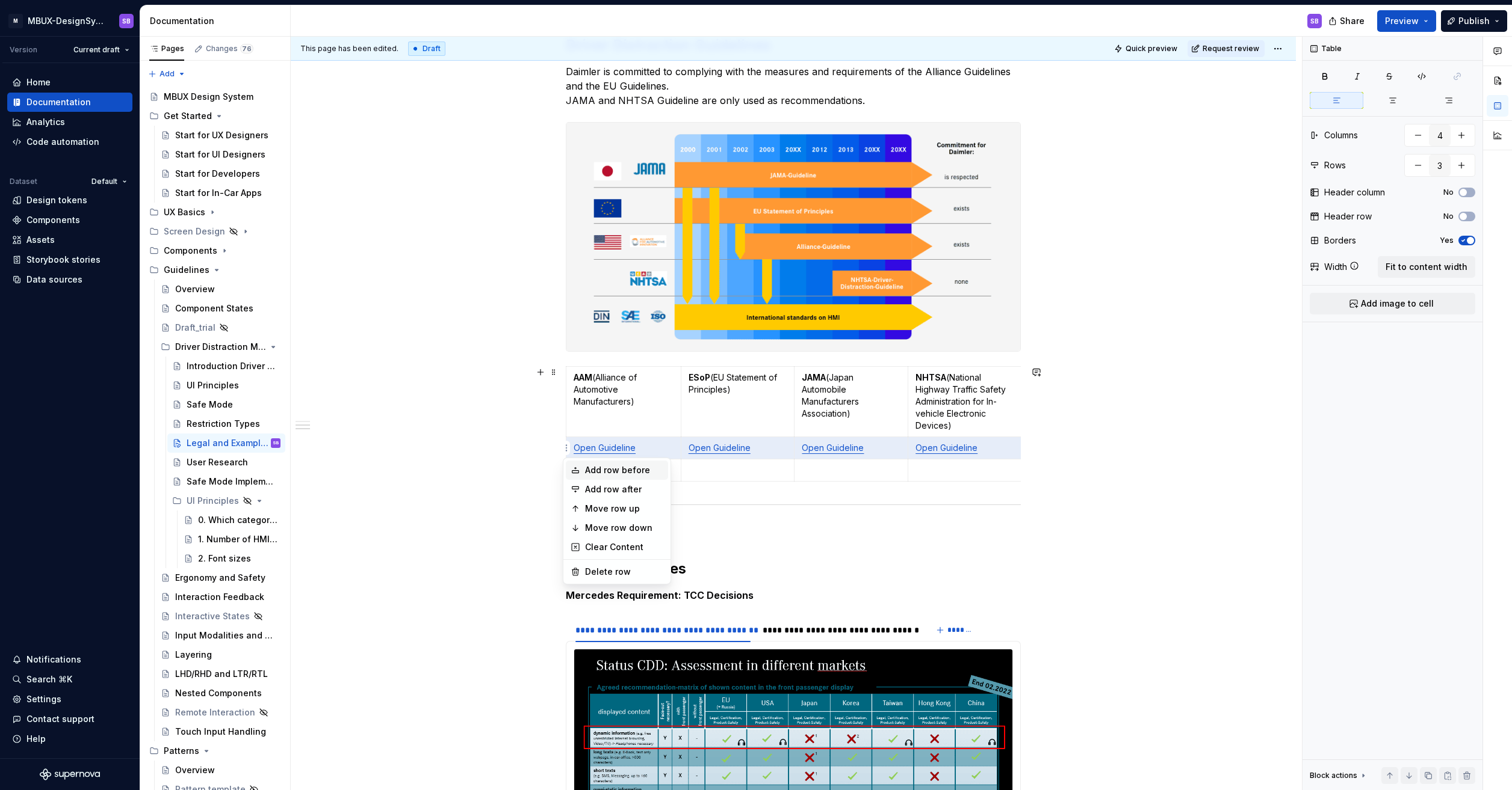
click at [610, 473] on div "Add row before" at bounding box center [623, 470] width 78 height 12
type input "4"
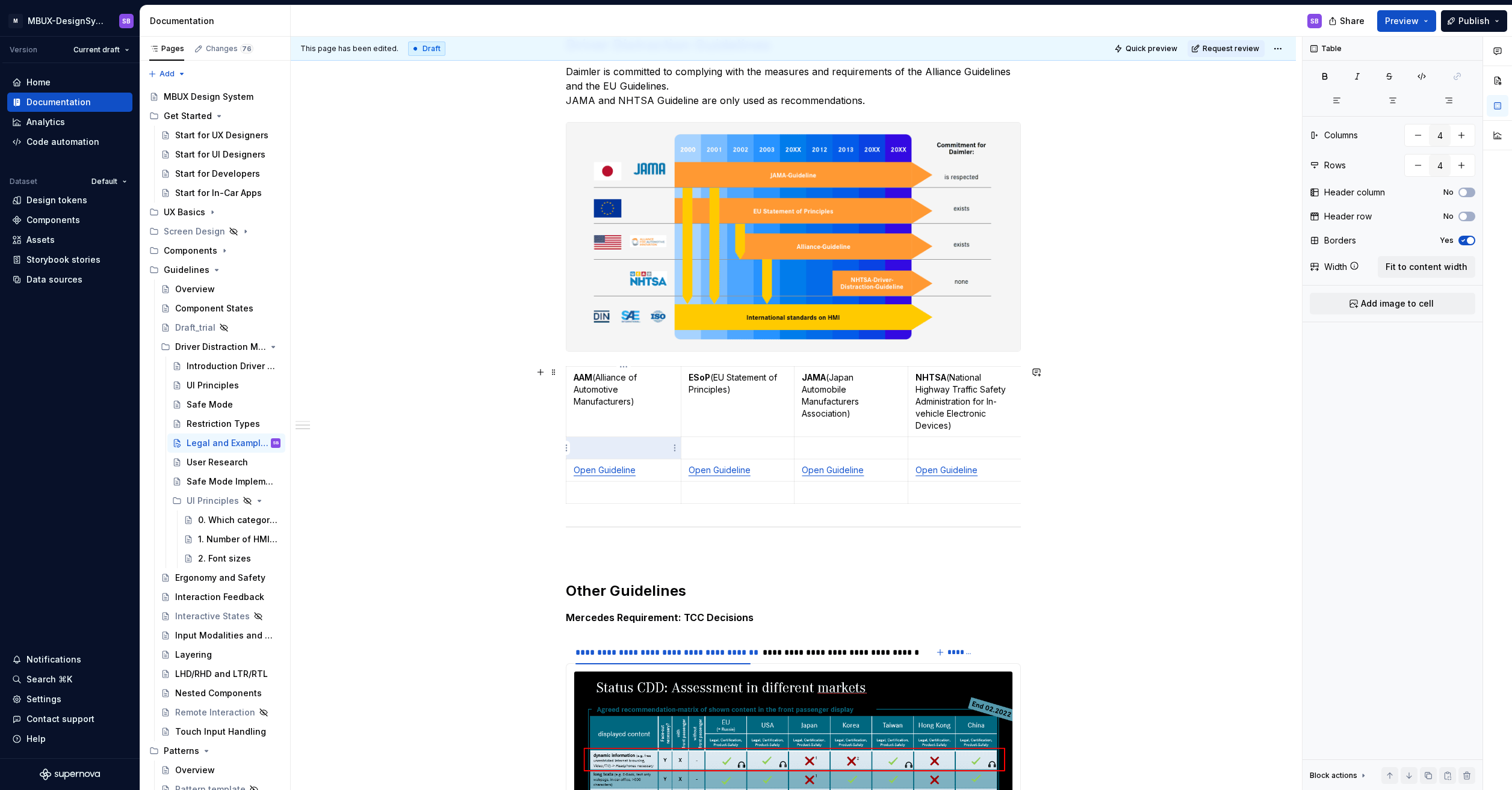
click at [611, 449] on p at bounding box center [623, 448] width 100 height 12
click at [591, 446] on p at bounding box center [623, 448] width 100 height 12
click at [674, 447] on html "M MBUX-DesignSystem SB Version Current draft Home Documentation Analytics Code …" at bounding box center [756, 395] width 1512 height 790
click at [609, 448] on html "M MBUX-DesignSystem SB Version Current draft Home Documentation Analytics Code …" at bounding box center [756, 395] width 1512 height 790
click at [564, 449] on html "M MBUX-DesignSystem SB Version Current draft Home Documentation Analytics Code …" at bounding box center [756, 395] width 1512 height 790
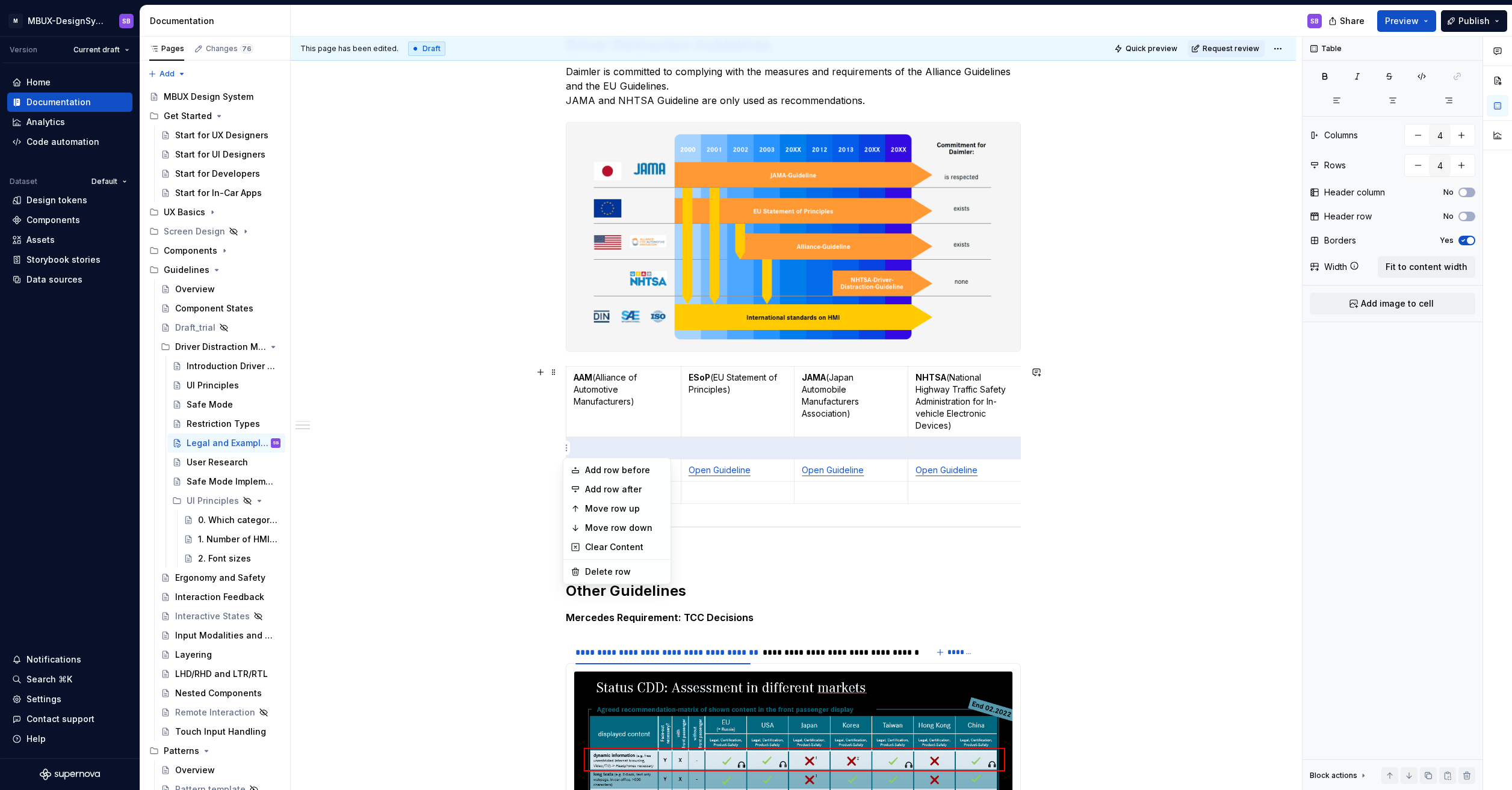
click at [583, 444] on html "M MBUX-DesignSystem SB Version Current draft Home Documentation Analytics Code …" at bounding box center [756, 395] width 1512 height 790
click at [597, 449] on p at bounding box center [623, 448] width 100 height 12
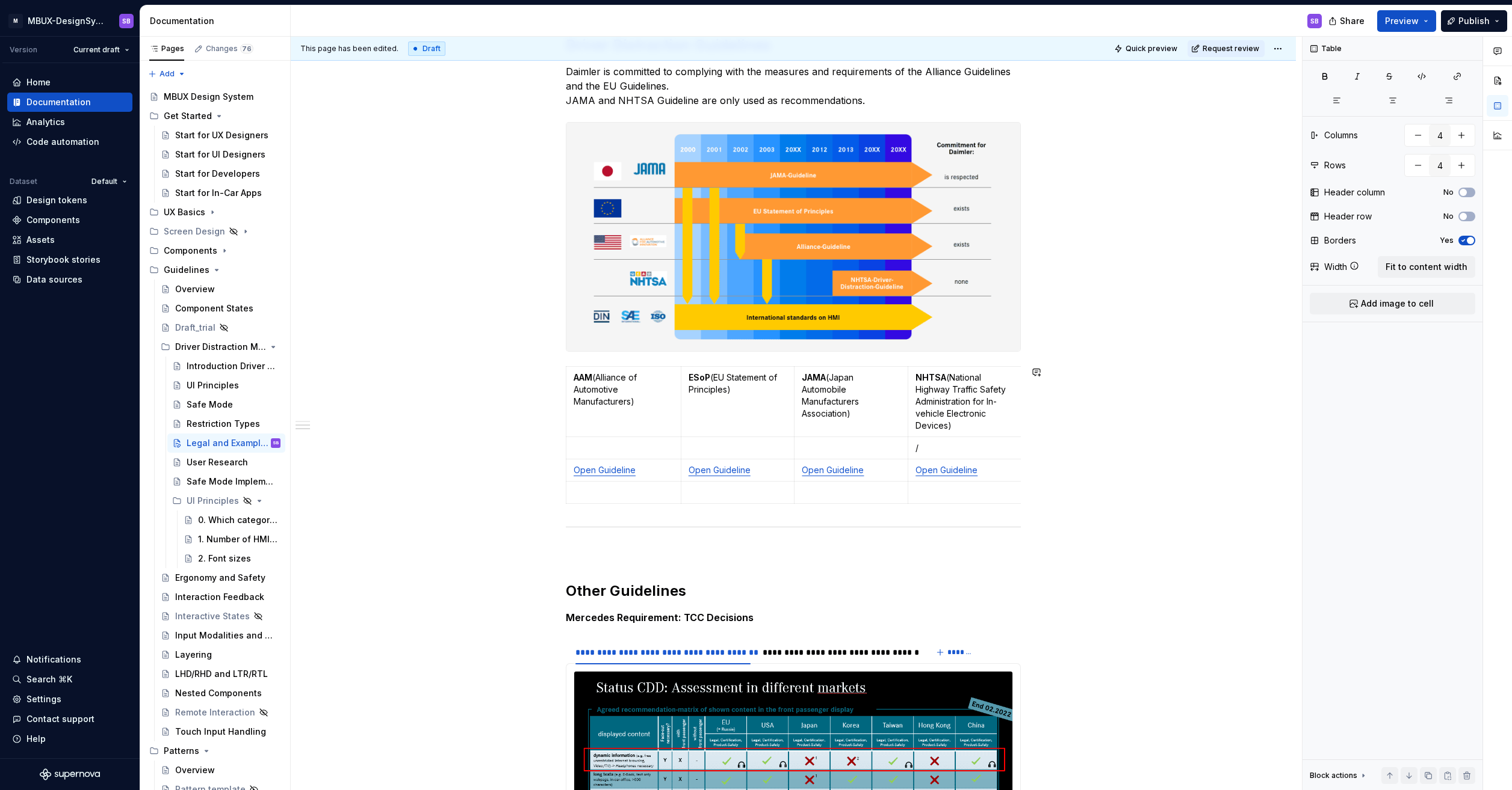
click at [595, 448] on p at bounding box center [623, 448] width 100 height 12
click at [540, 566] on button "button" at bounding box center [541, 562] width 17 height 17
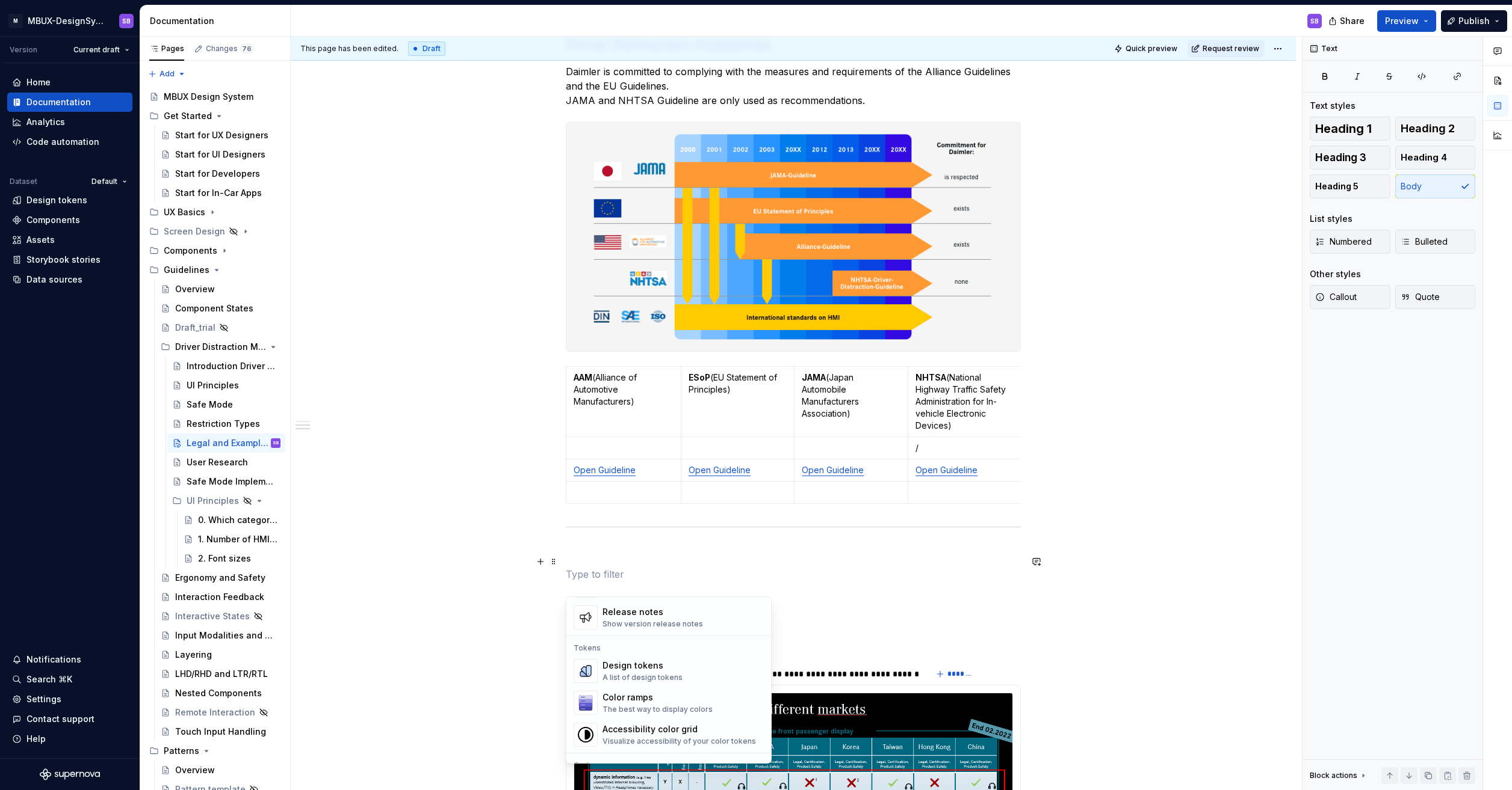
scroll to position [721, 0]
click at [636, 649] on div "Display attachments for download" at bounding box center [663, 651] width 123 height 9
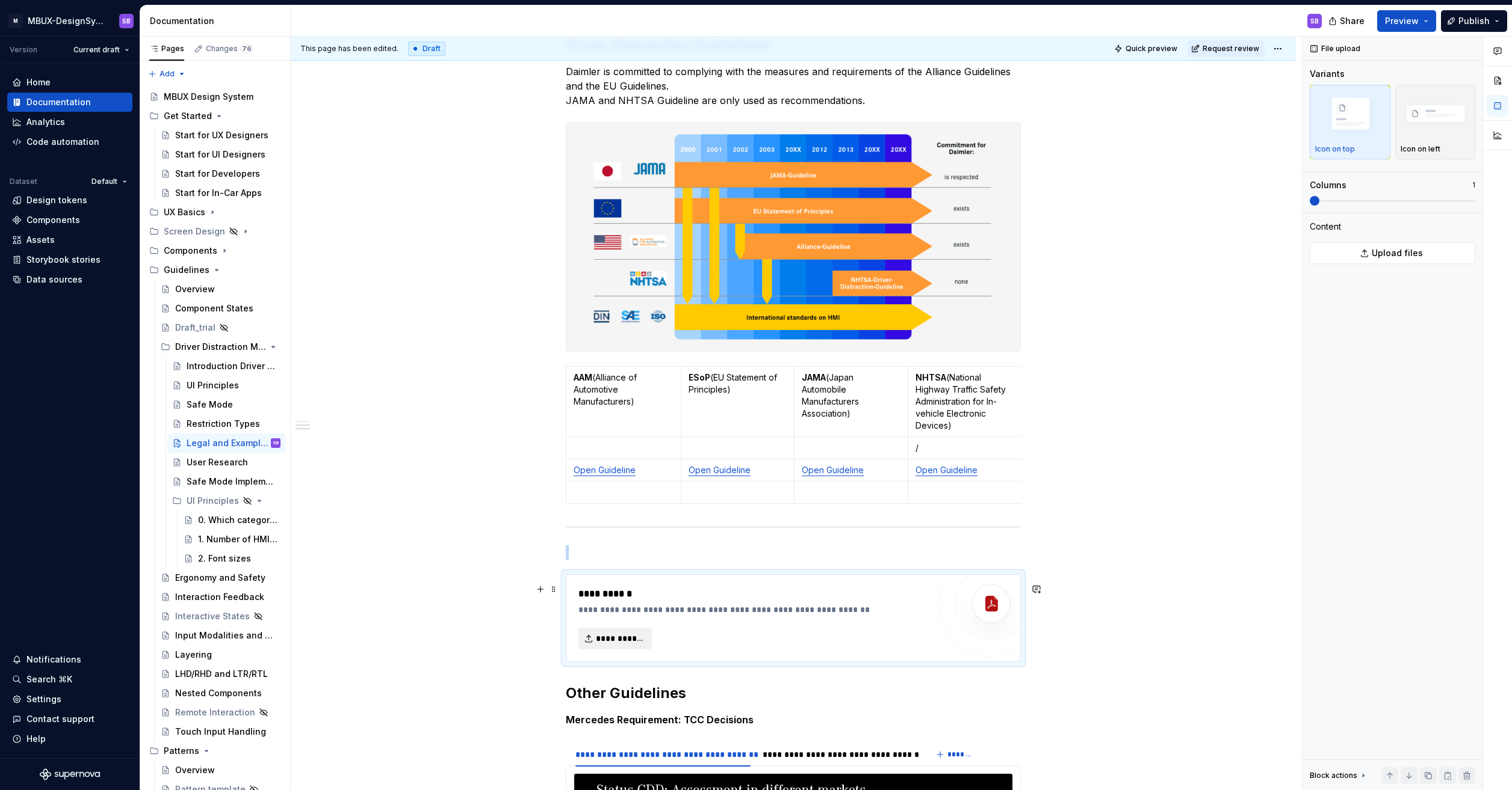
click at [627, 645] on span "**********" at bounding box center [620, 639] width 48 height 12
click at [618, 643] on span "**********" at bounding box center [620, 639] width 48 height 12
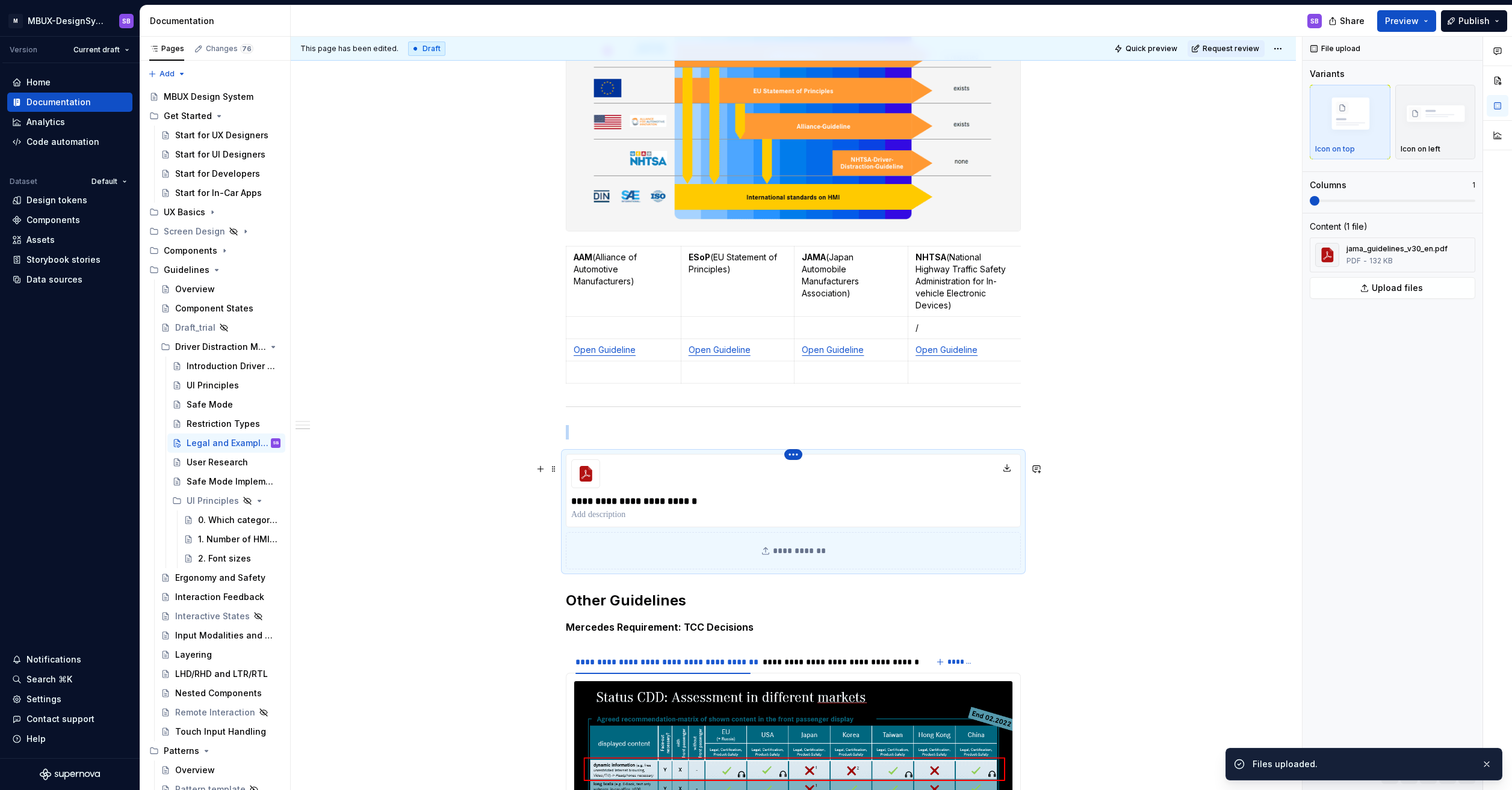
click at [795, 465] on html "M MBUX-DesignSystem SB Version Current draft Home Documentation Analytics Code …" at bounding box center [756, 395] width 1512 height 790
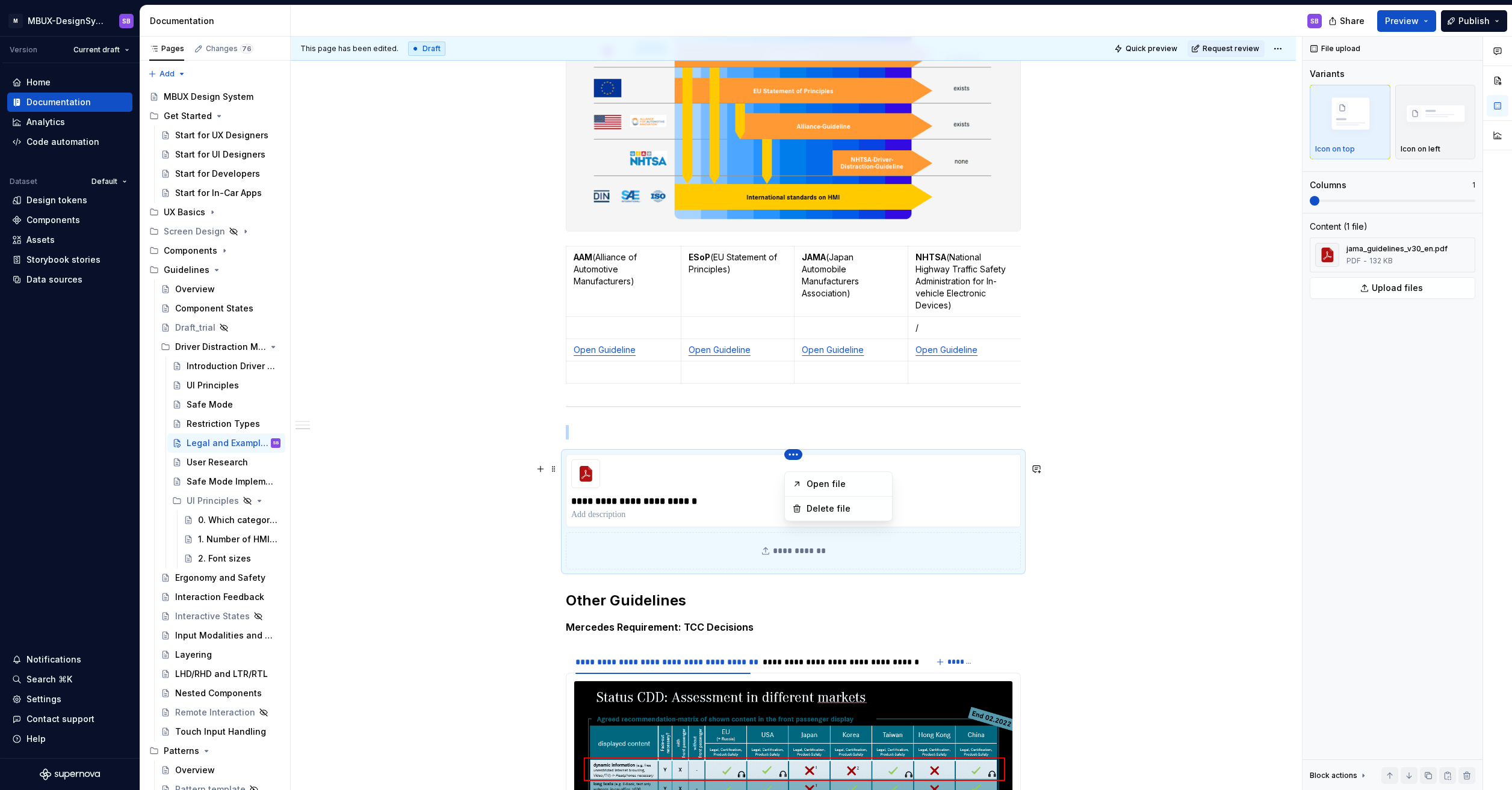
type textarea "*"
click at [793, 464] on html "M MBUX-DesignSystem SB Version Current draft Home Documentation Analytics Code …" at bounding box center [756, 395] width 1512 height 790
click at [708, 494] on div "**********" at bounding box center [793, 491] width 455 height 74
click at [1437, 118] on img "button" at bounding box center [1435, 115] width 69 height 47
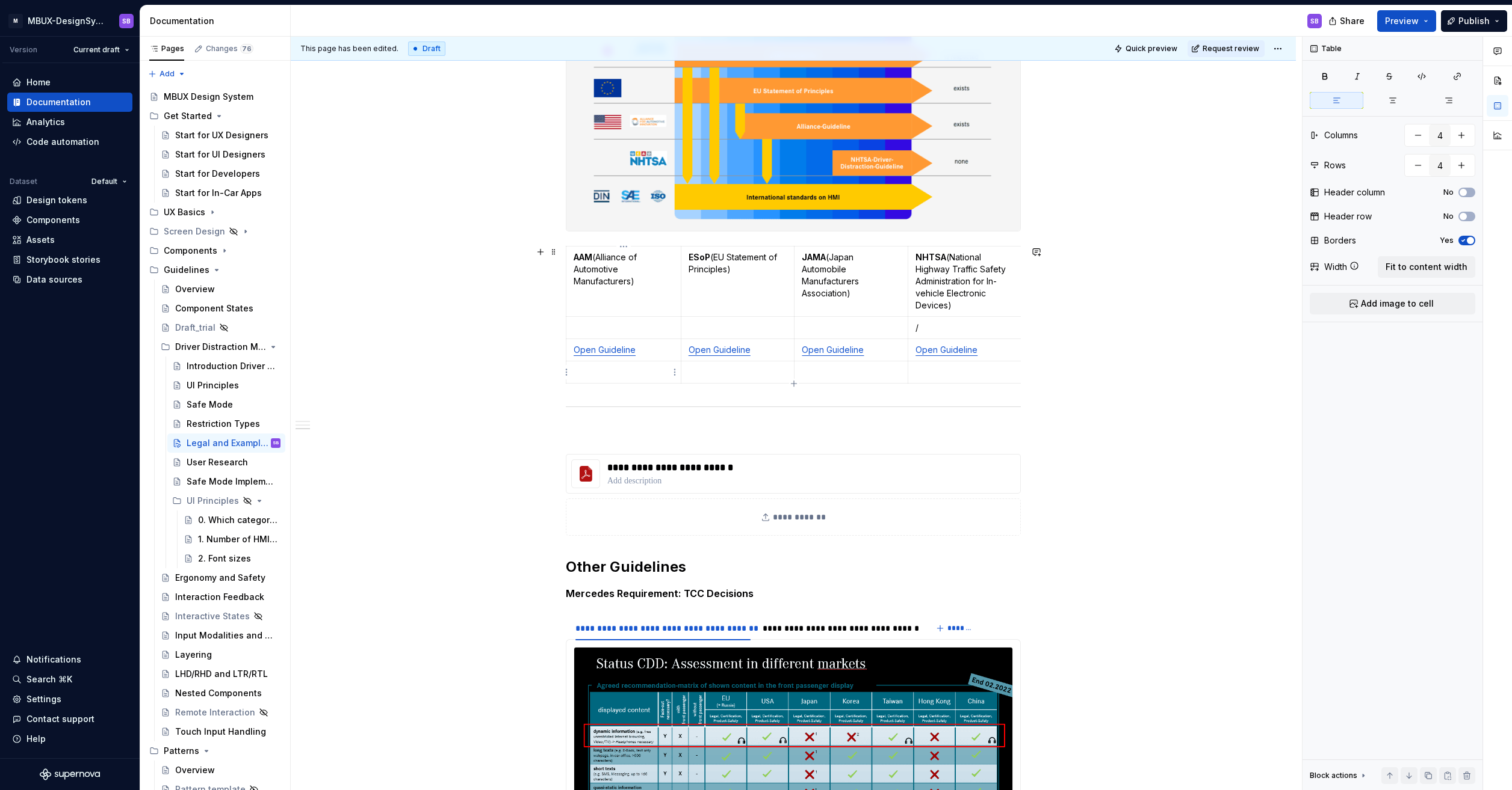
click at [623, 369] on p at bounding box center [623, 373] width 100 height 12
click at [633, 476] on p "**********" at bounding box center [717, 468] width 222 height 15
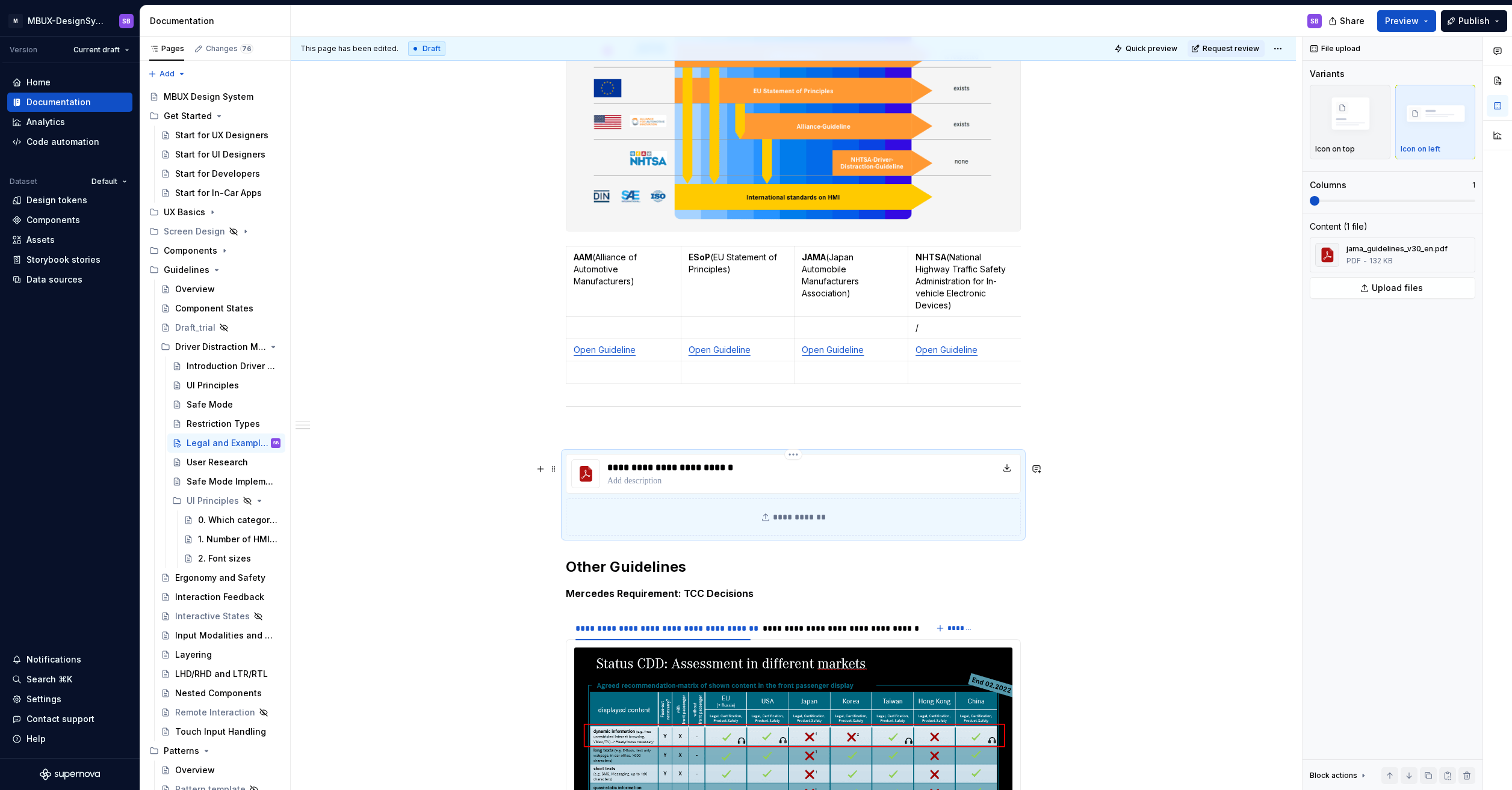
click at [732, 476] on p "**********" at bounding box center [717, 468] width 222 height 15
click at [745, 476] on p "**********" at bounding box center [717, 468] width 222 height 15
click at [706, 476] on p "**********" at bounding box center [717, 468] width 222 height 15
click at [788, 522] on div "**********" at bounding box center [793, 518] width 455 height 38
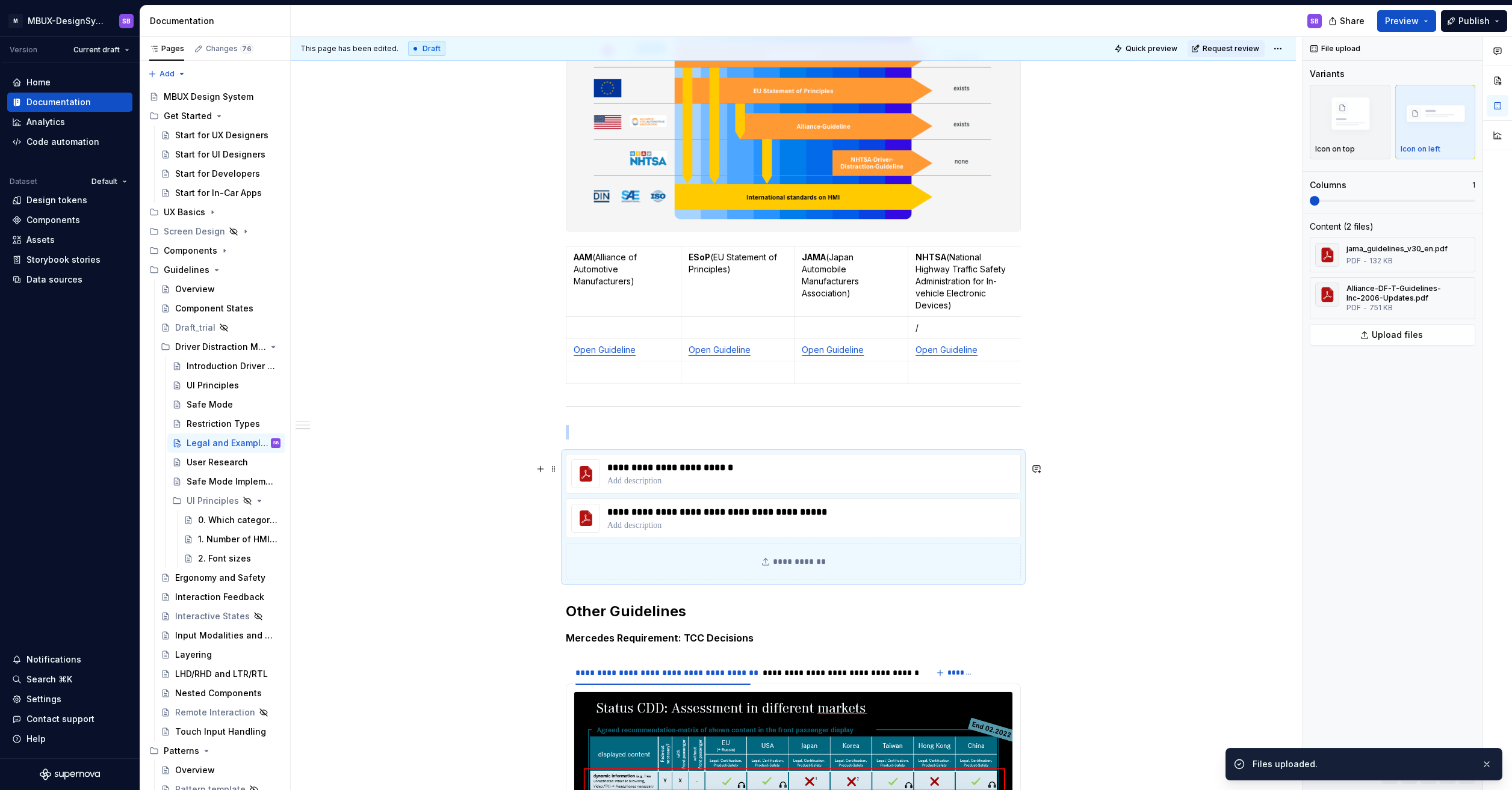
click at [867, 565] on div "**********" at bounding box center [793, 562] width 455 height 38
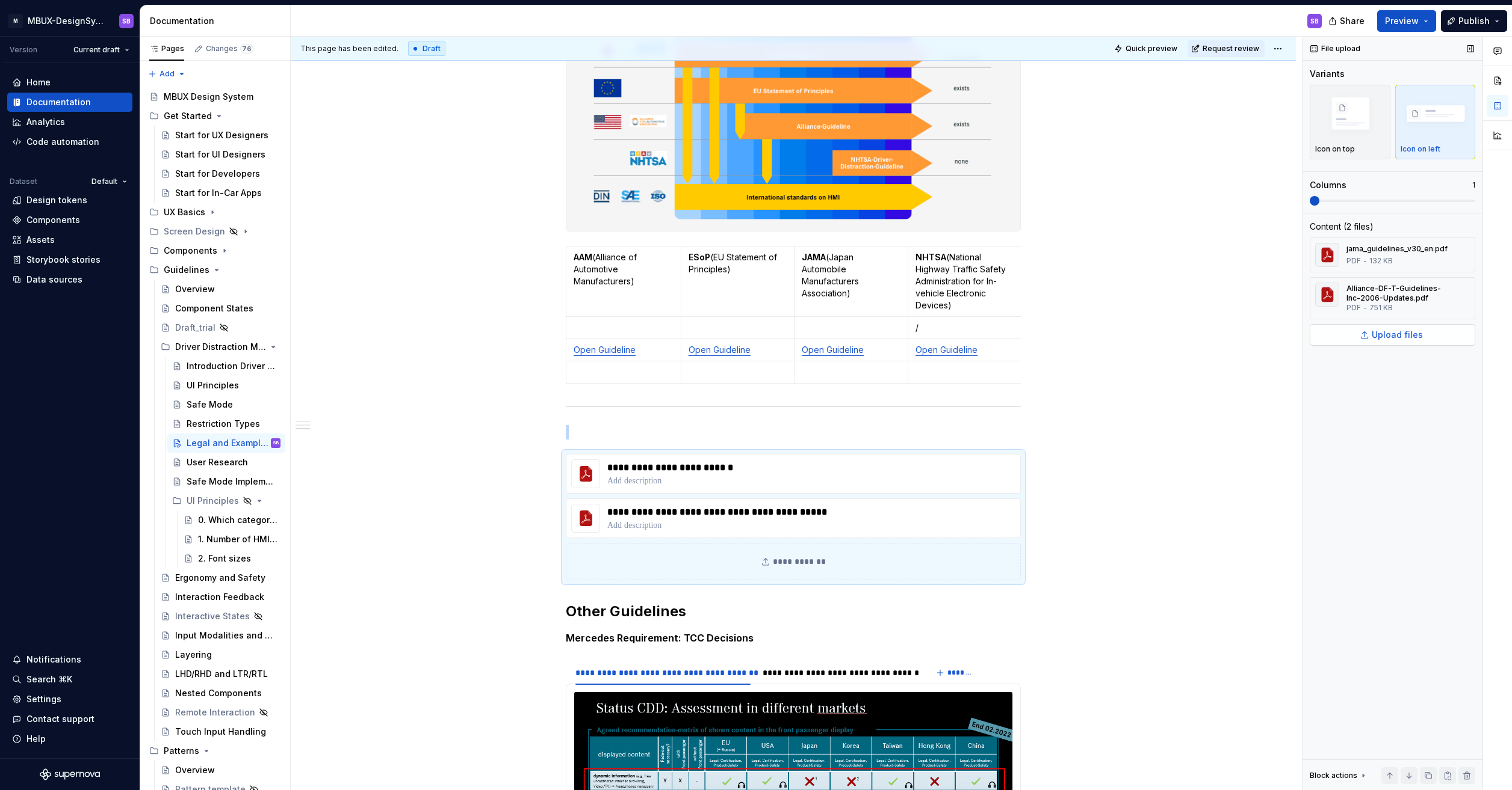
click at [1392, 334] on span "Upload files" at bounding box center [1397, 335] width 51 height 12
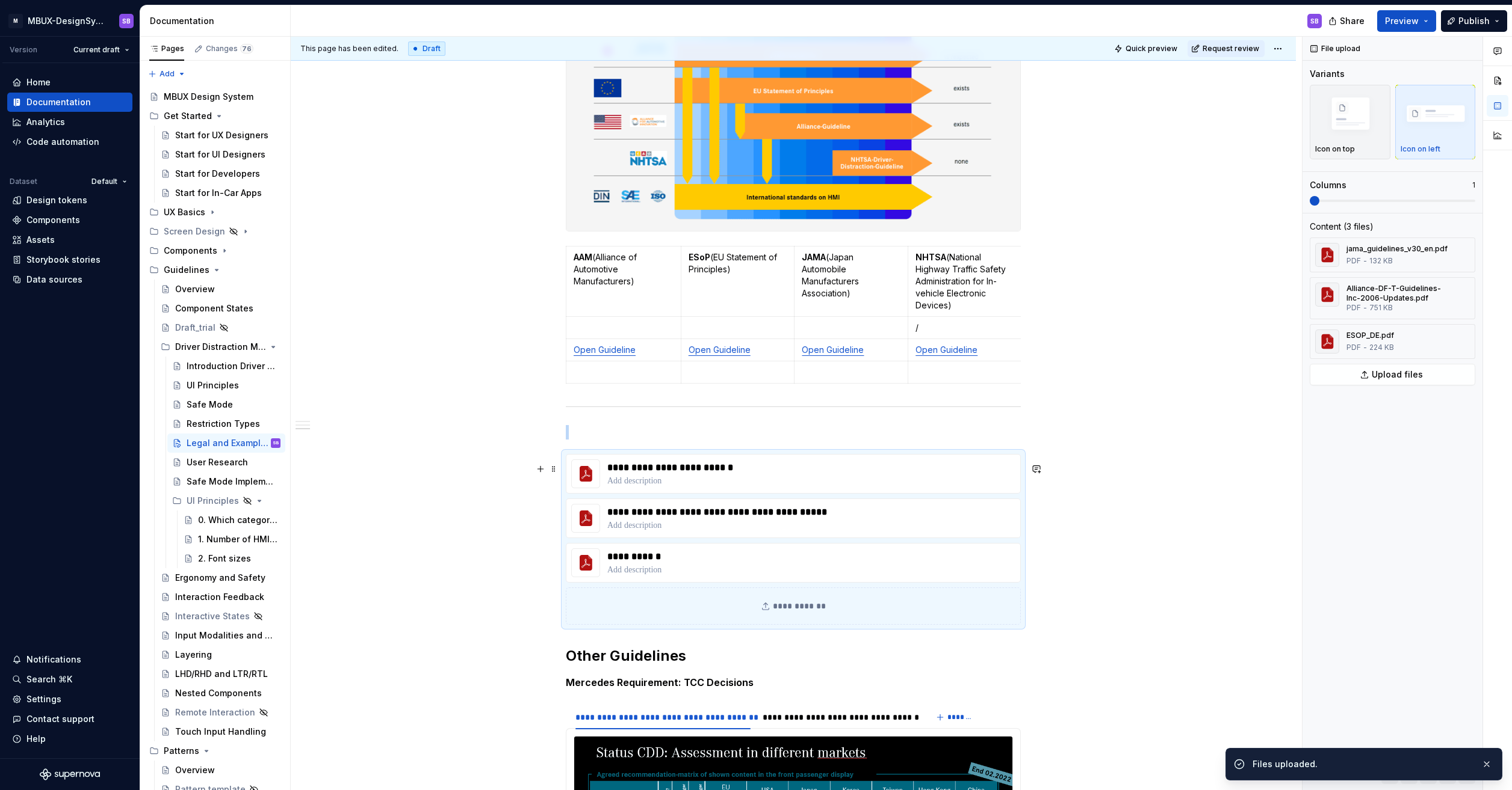
click at [791, 617] on div "**********" at bounding box center [793, 607] width 455 height 38
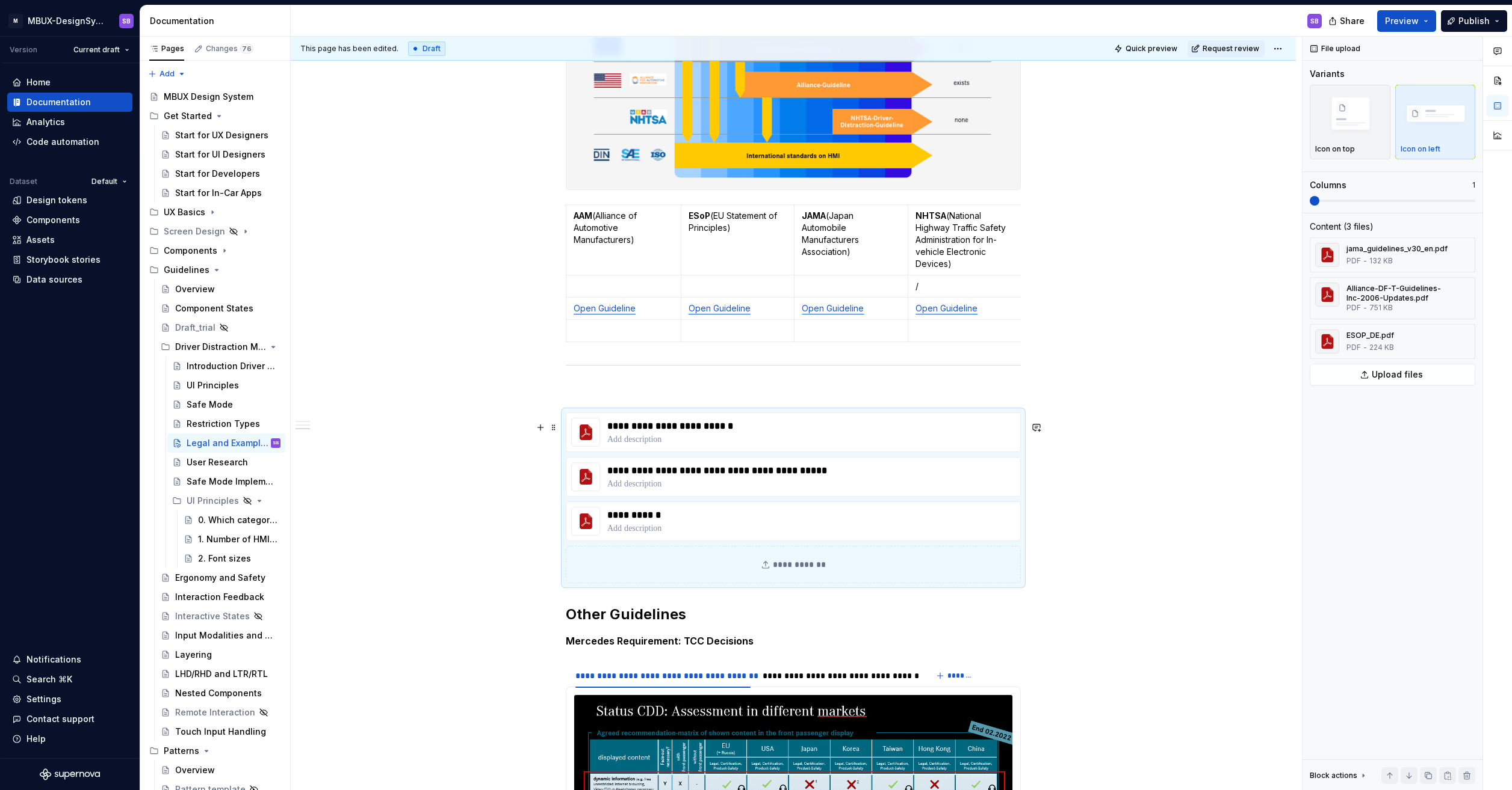
scroll to position [482, 0]
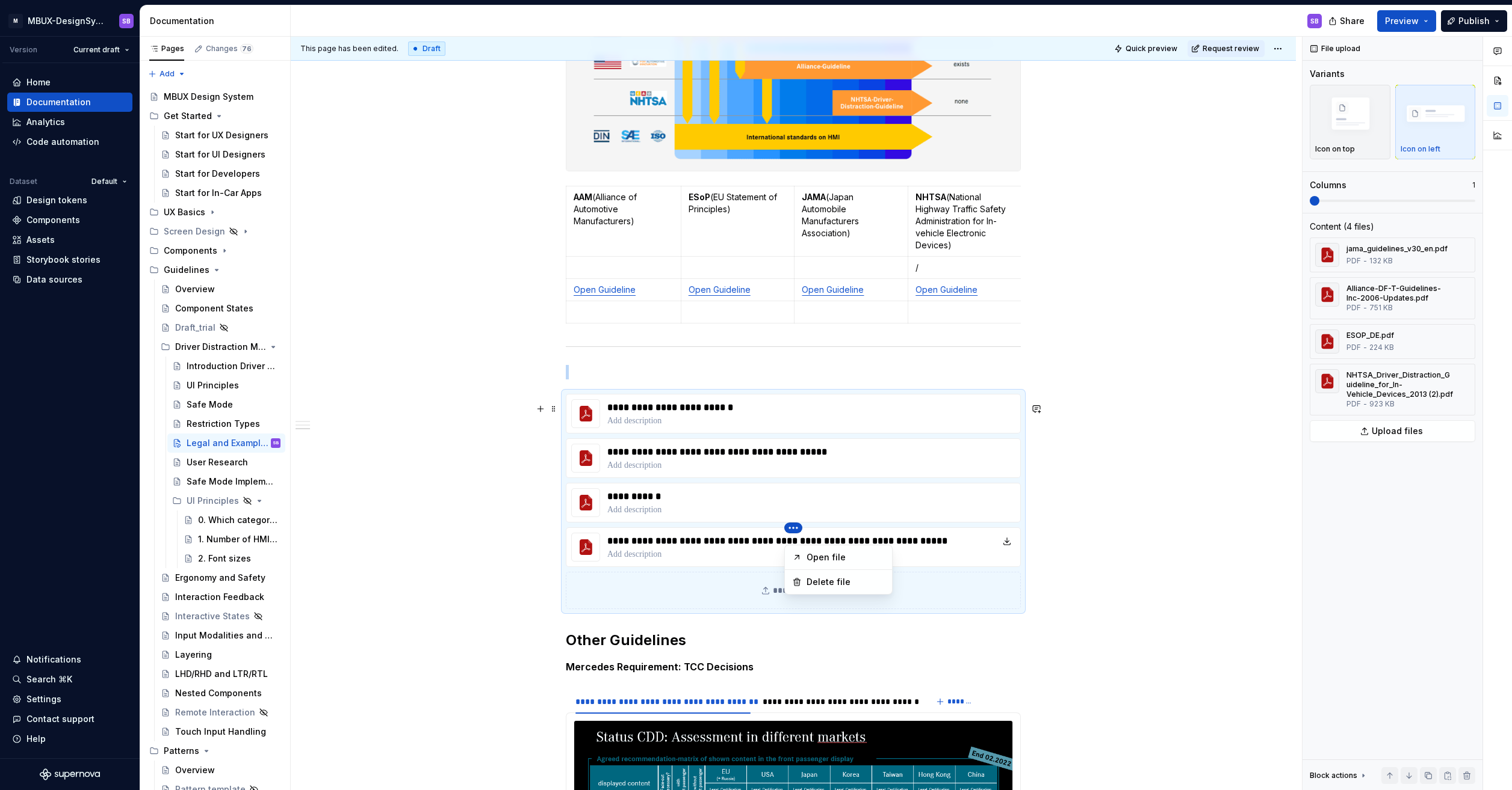
click at [790, 515] on html "M MBUX-DesignSystem SB Version Current draft Home Documentation Analytics Code …" at bounding box center [756, 395] width 1512 height 790
drag, startPoint x: 1336, startPoint y: 253, endPoint x: 1338, endPoint y: 281, distance: 28.1
click at [1338, 281] on div "jama_guidelines_v30_en.pdf PDF - 132 KB Alliance-DF-T-Guidelines-Inc-2006-Updat…" at bounding box center [1392, 326] width 165 height 178
click at [1374, 470] on div "File upload Variants Icon on top Icon on left Columns 1 Content (4 files) jama_…" at bounding box center [1392, 414] width 180 height 754
click at [1319, 198] on span at bounding box center [1314, 200] width 9 height 9
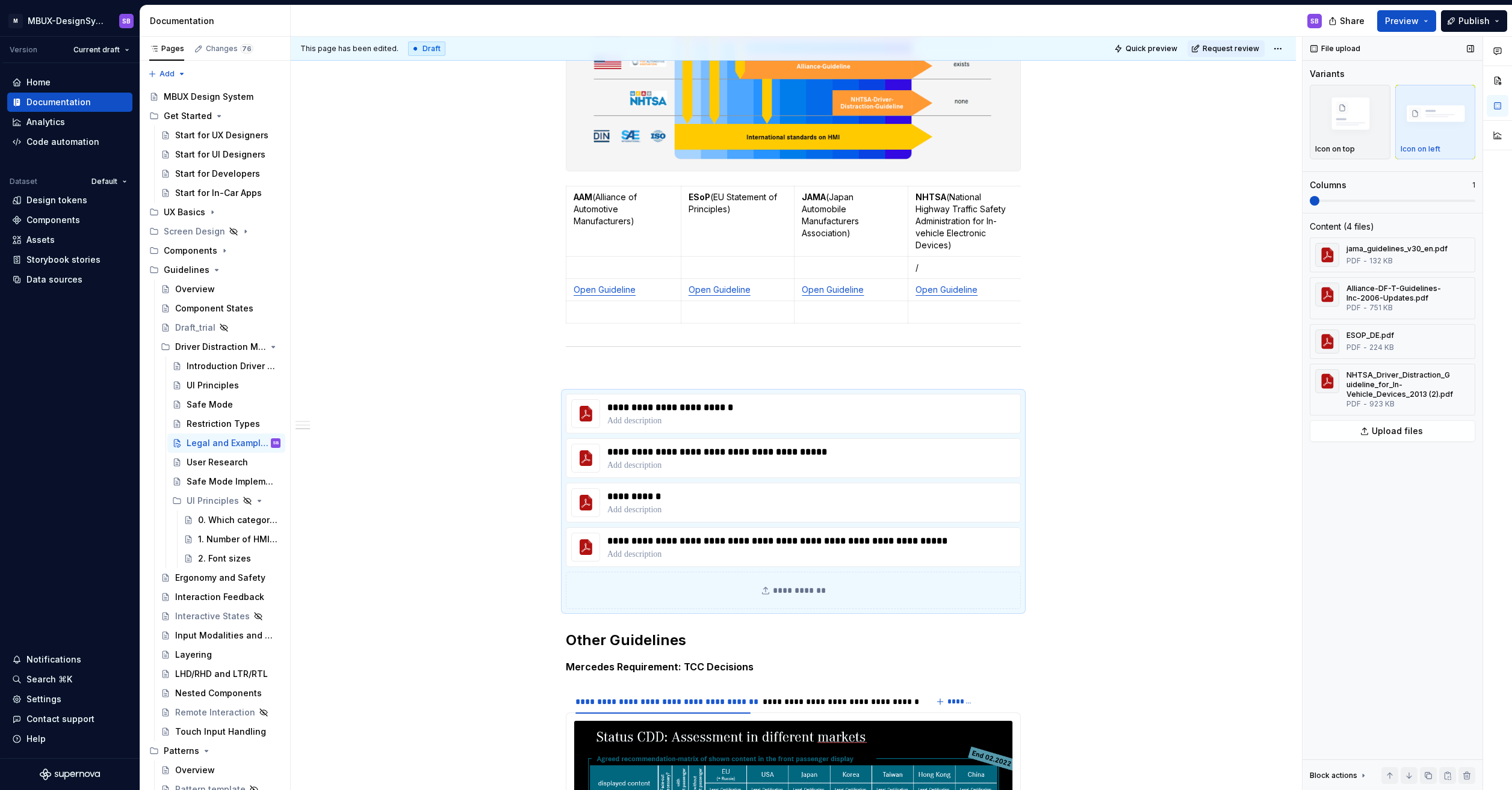
click at [1358, 200] on span at bounding box center [1392, 200] width 165 height 9
click at [1367, 205] on span at bounding box center [1392, 200] width 165 height 9
click at [1320, 200] on span at bounding box center [1392, 200] width 165 height 3
click at [1319, 196] on span at bounding box center [1314, 200] width 9 height 9
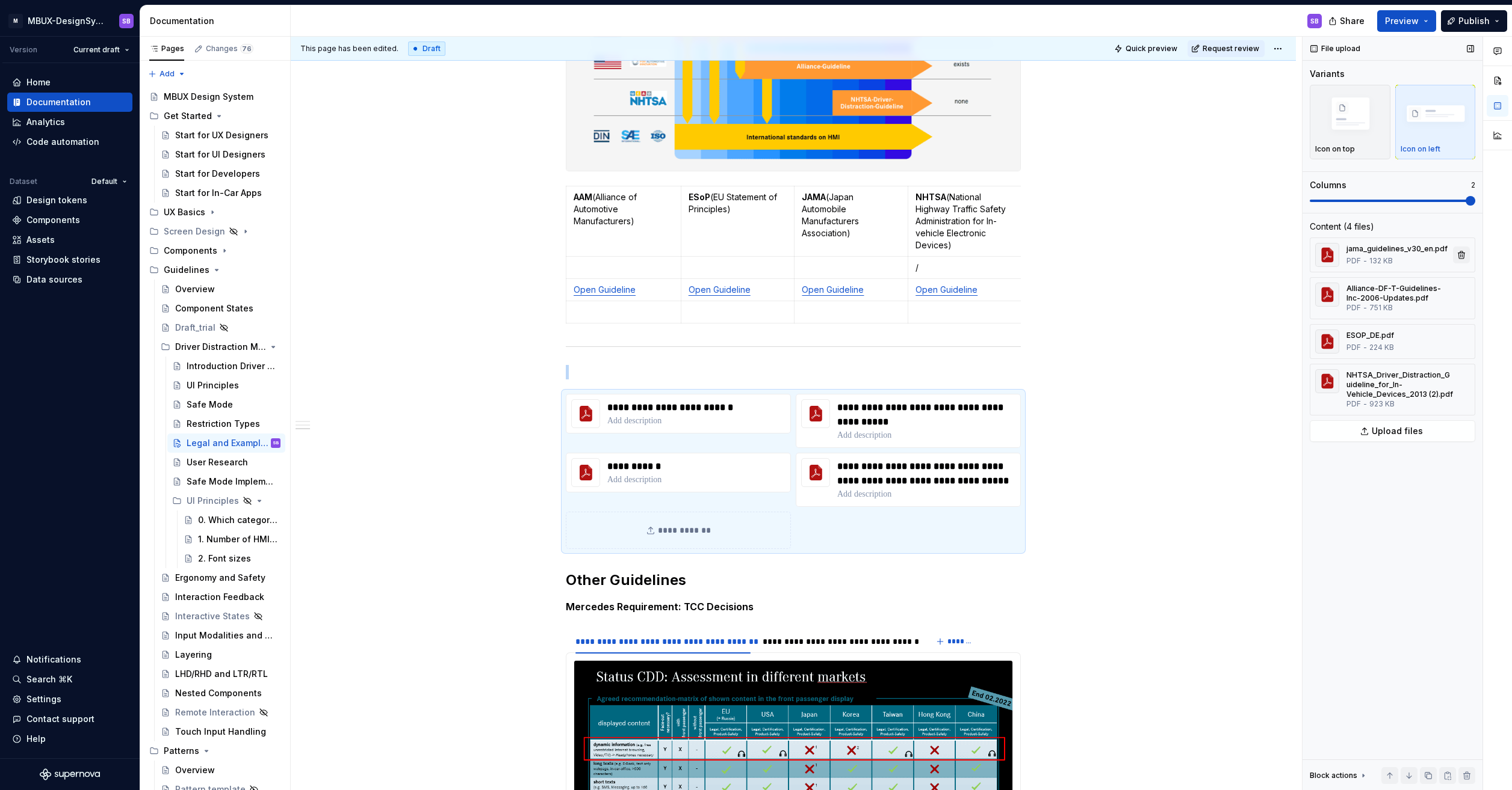
click at [1461, 255] on button "button" at bounding box center [1461, 255] width 17 height 17
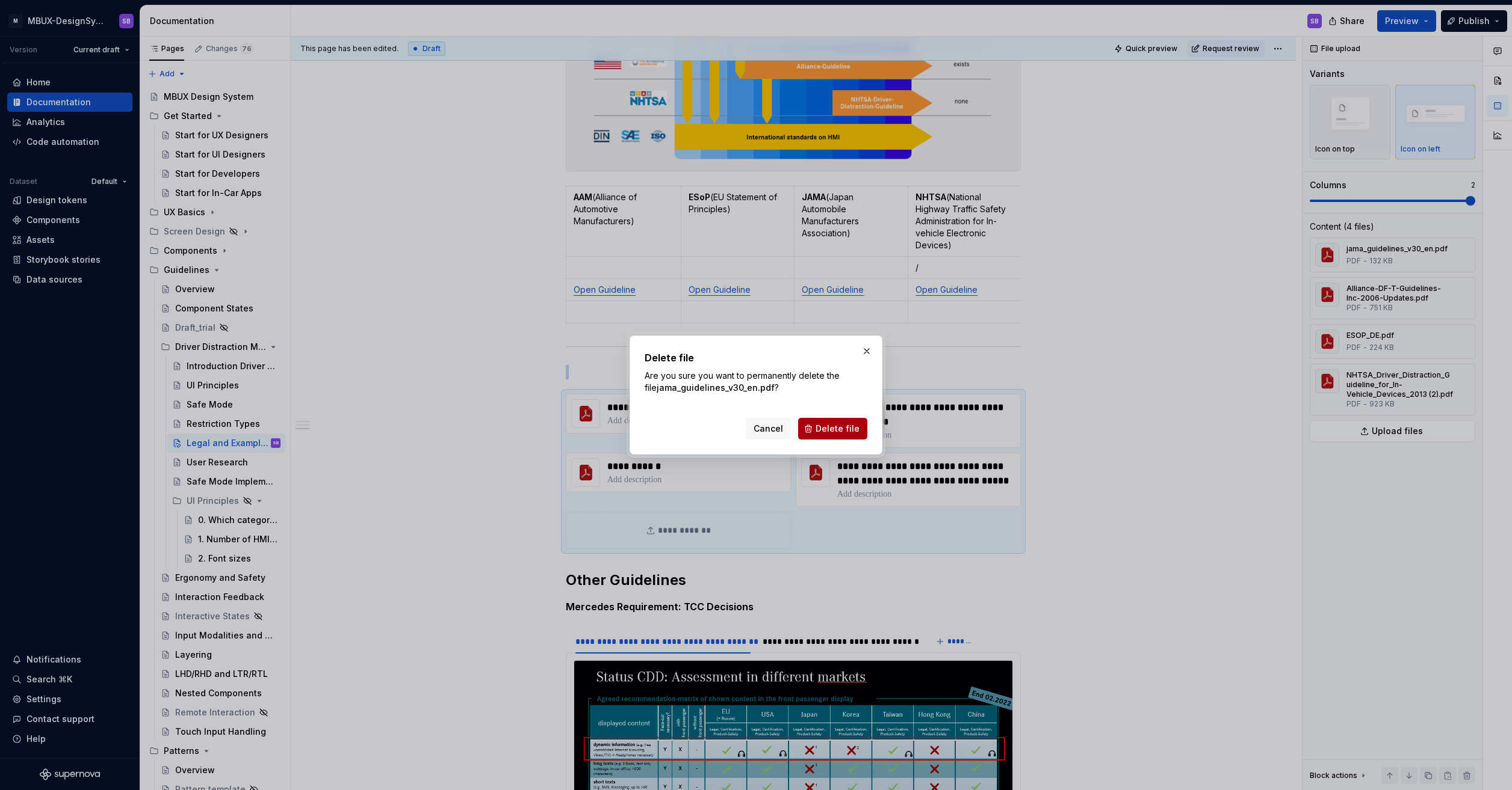
click at [834, 430] on span "Delete file" at bounding box center [837, 429] width 44 height 12
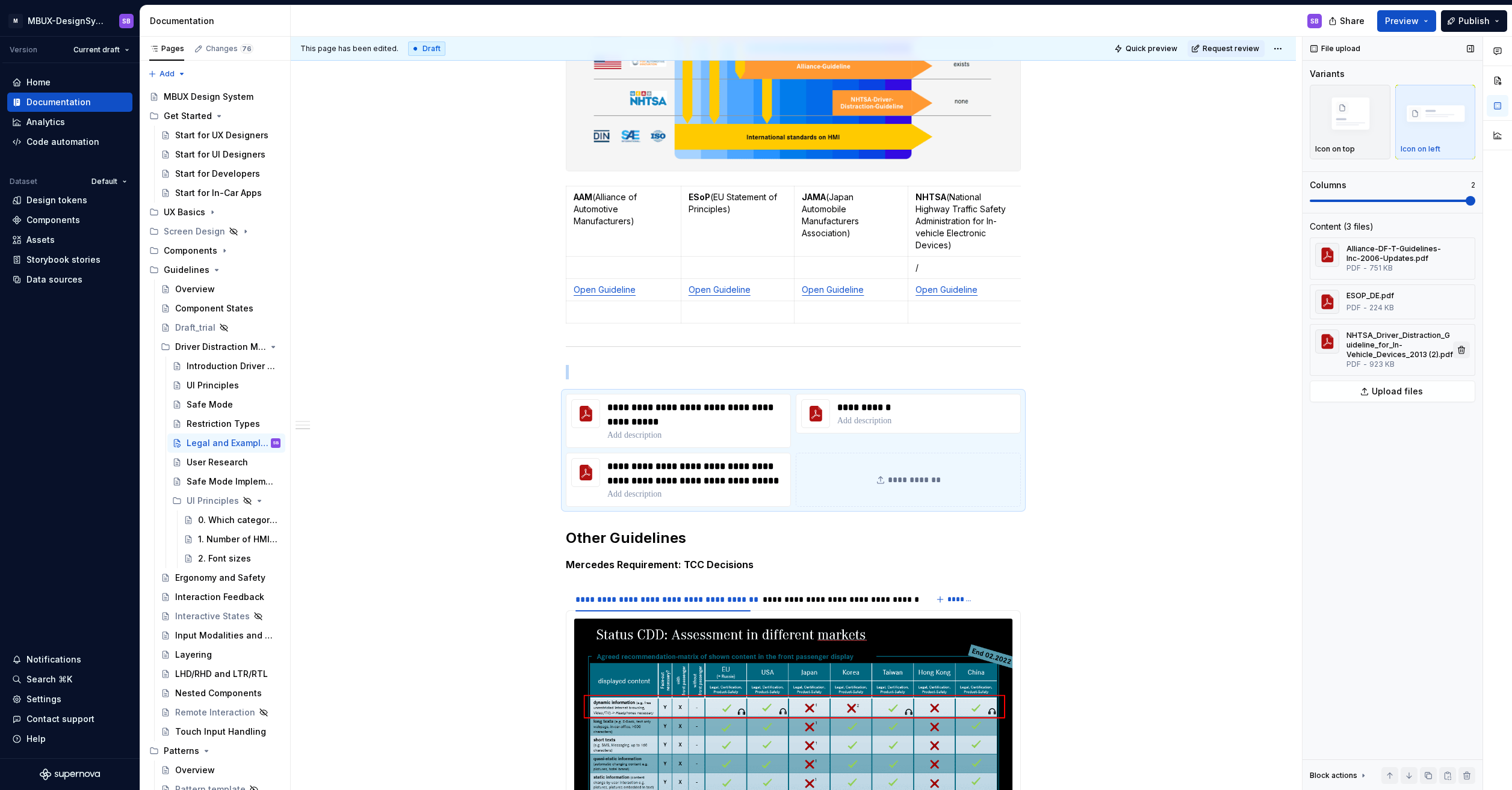
click at [1459, 349] on button "button" at bounding box center [1461, 350] width 17 height 17
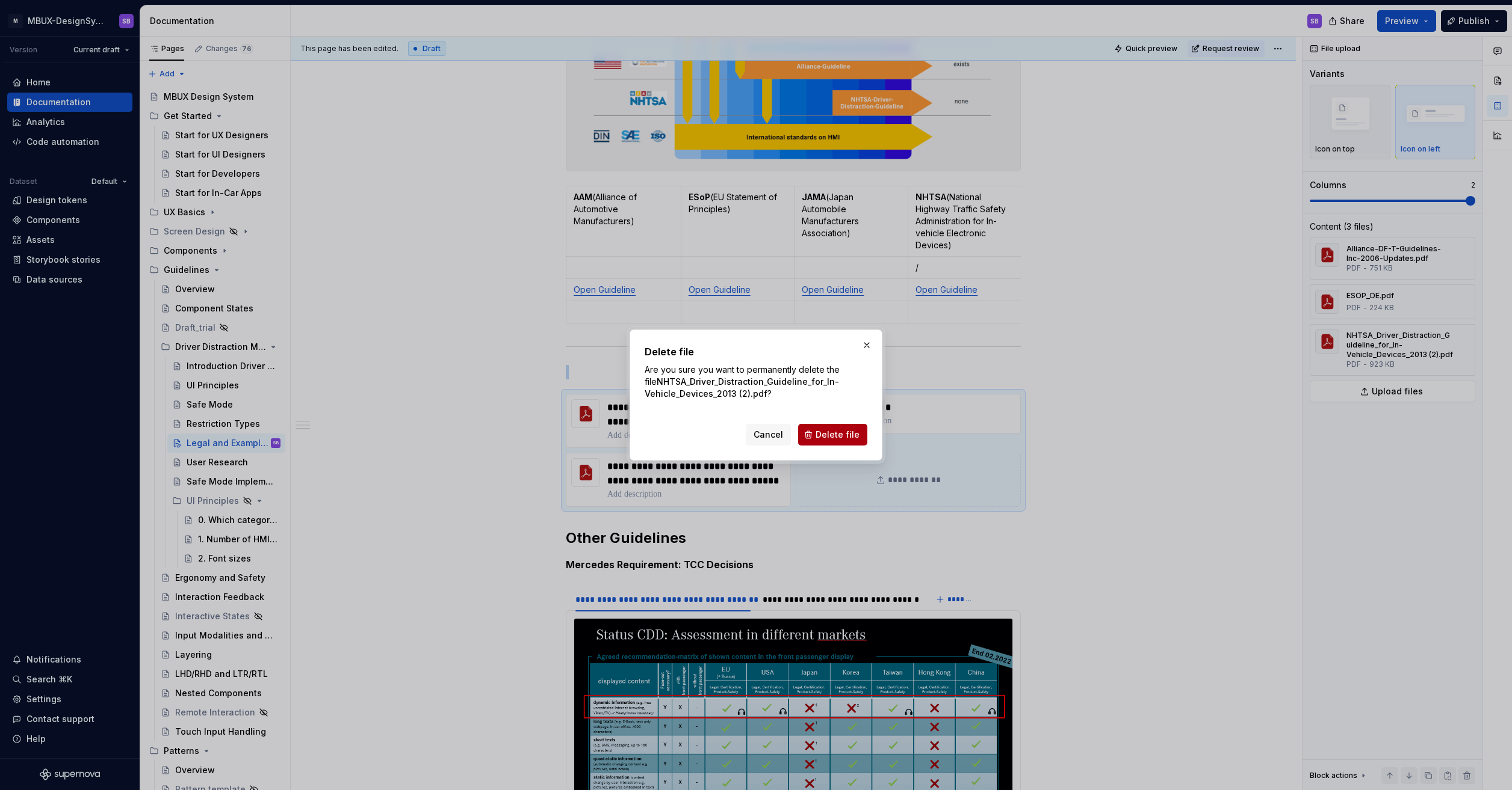
click at [844, 433] on span "Delete file" at bounding box center [837, 435] width 44 height 12
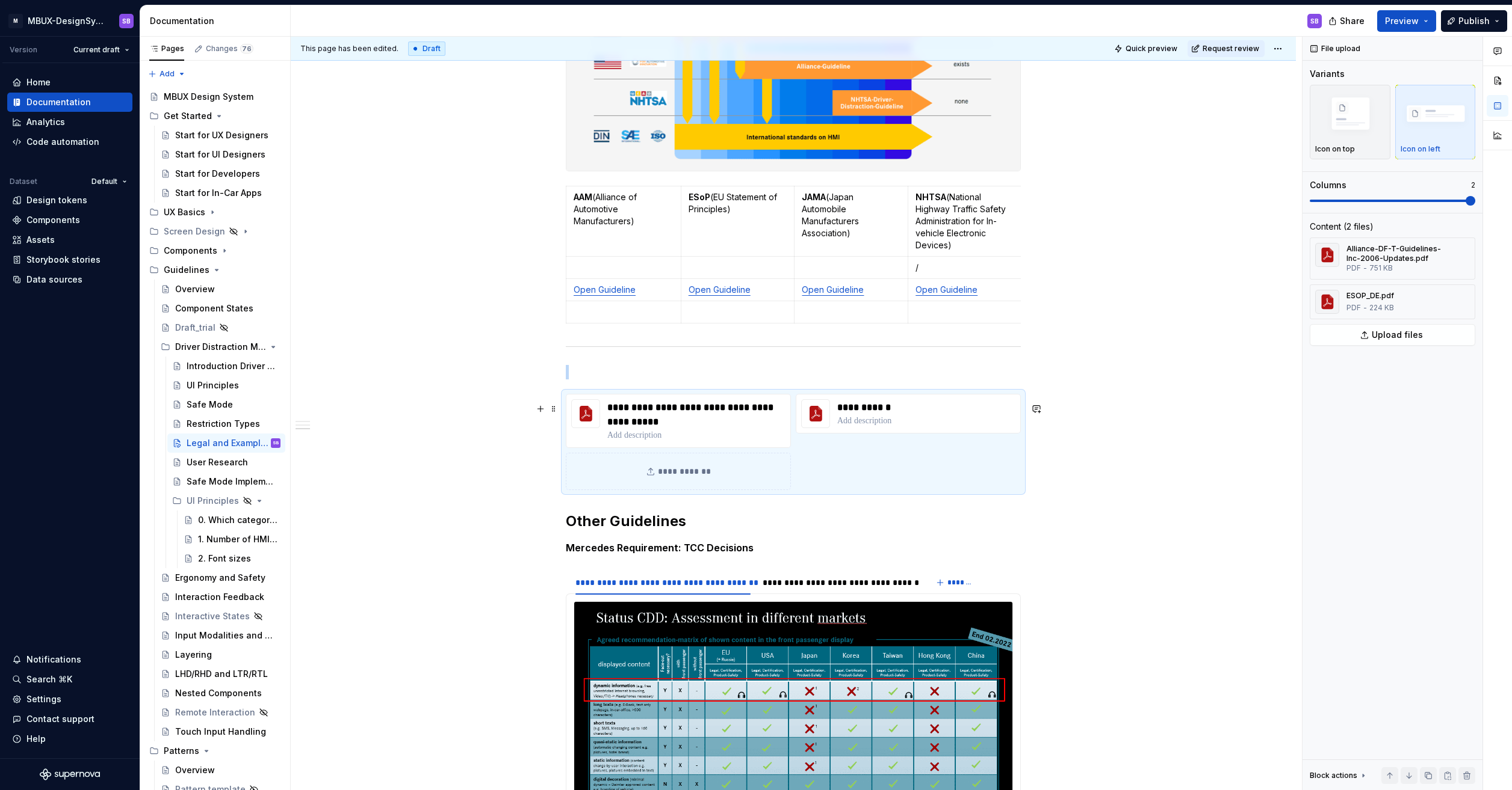
click at [665, 473] on div "**********" at bounding box center [678, 472] width 225 height 38
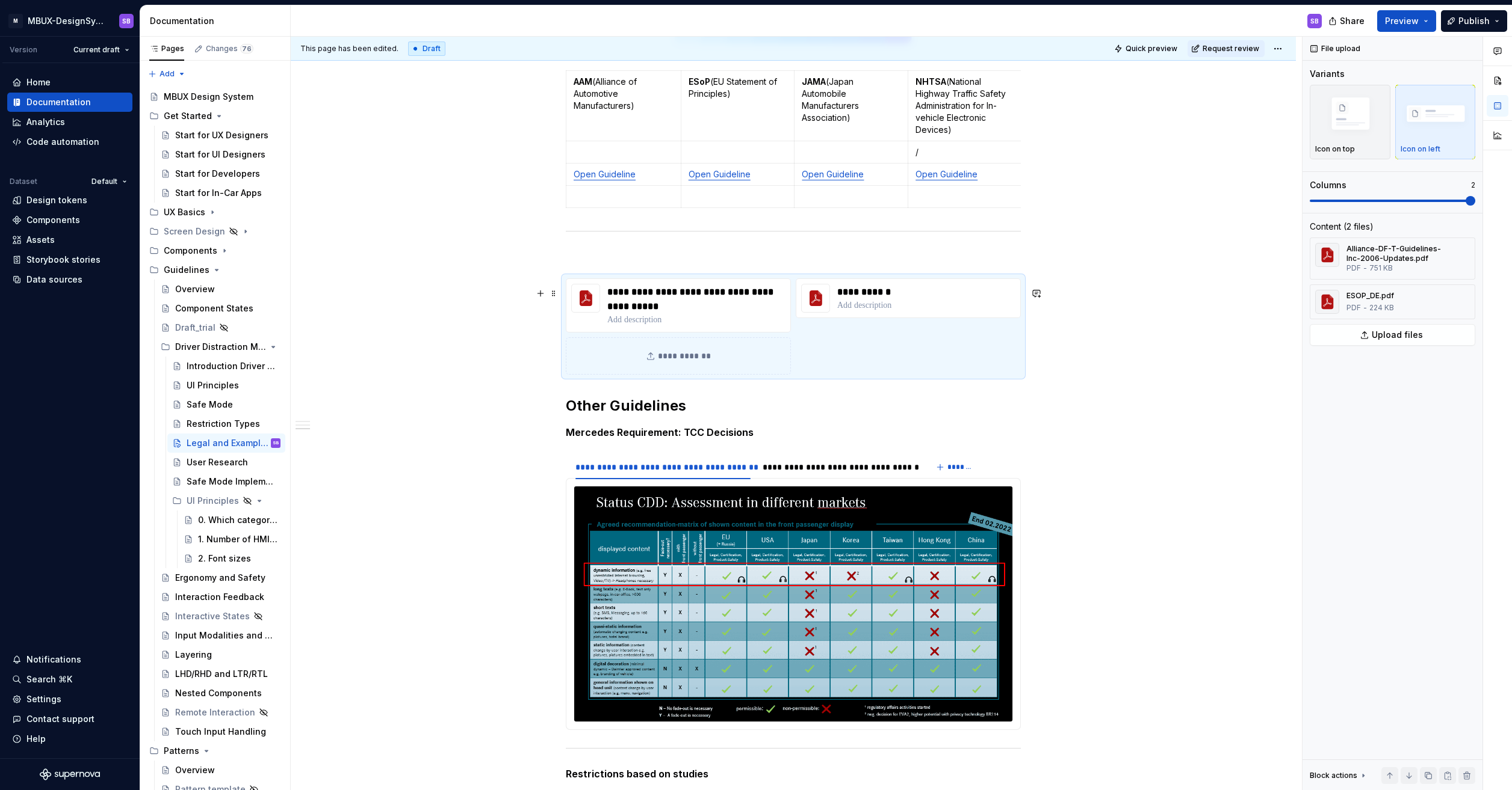
scroll to position [601, 0]
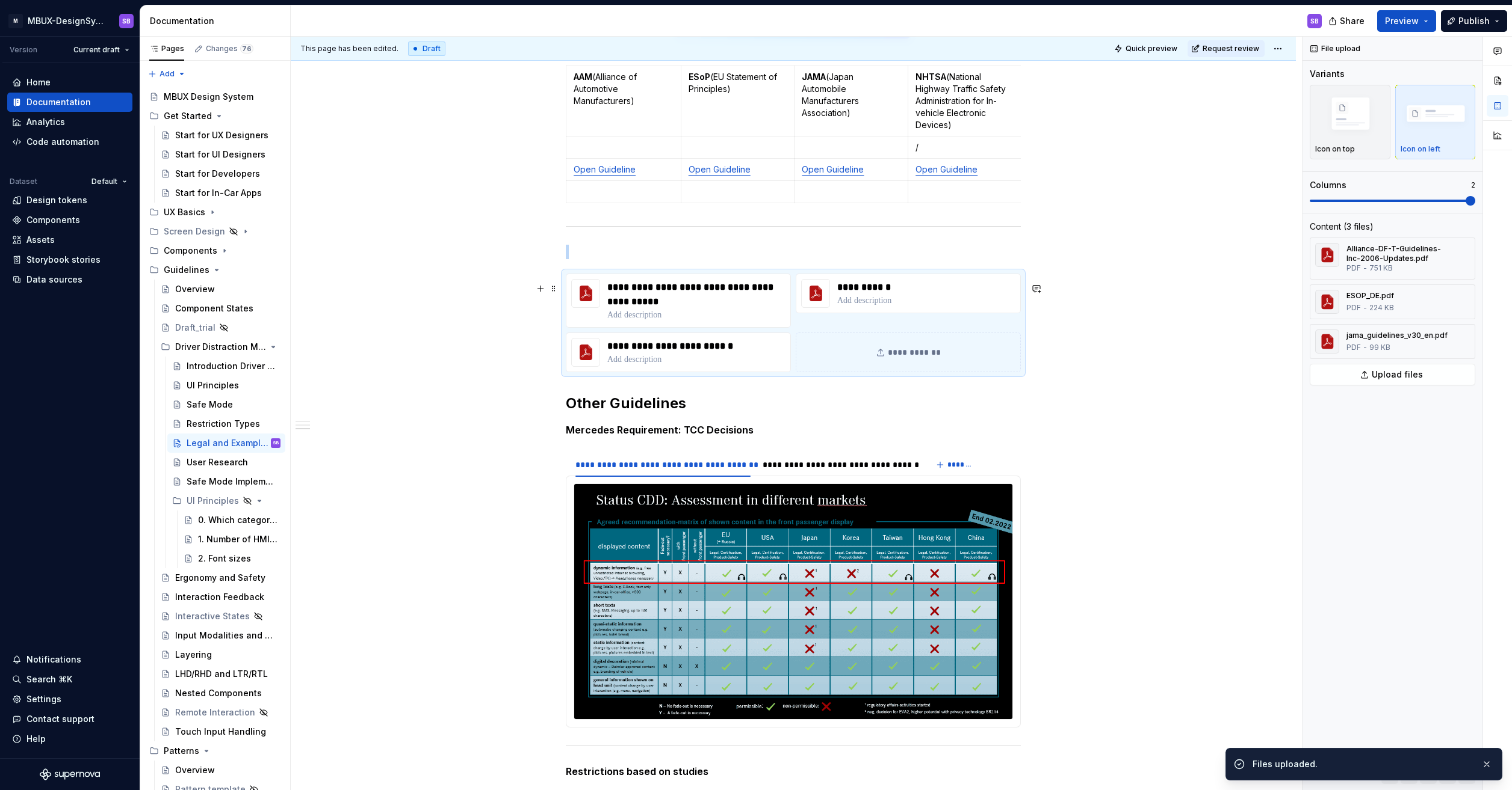
click at [883, 356] on icon at bounding box center [881, 353] width 7 height 7
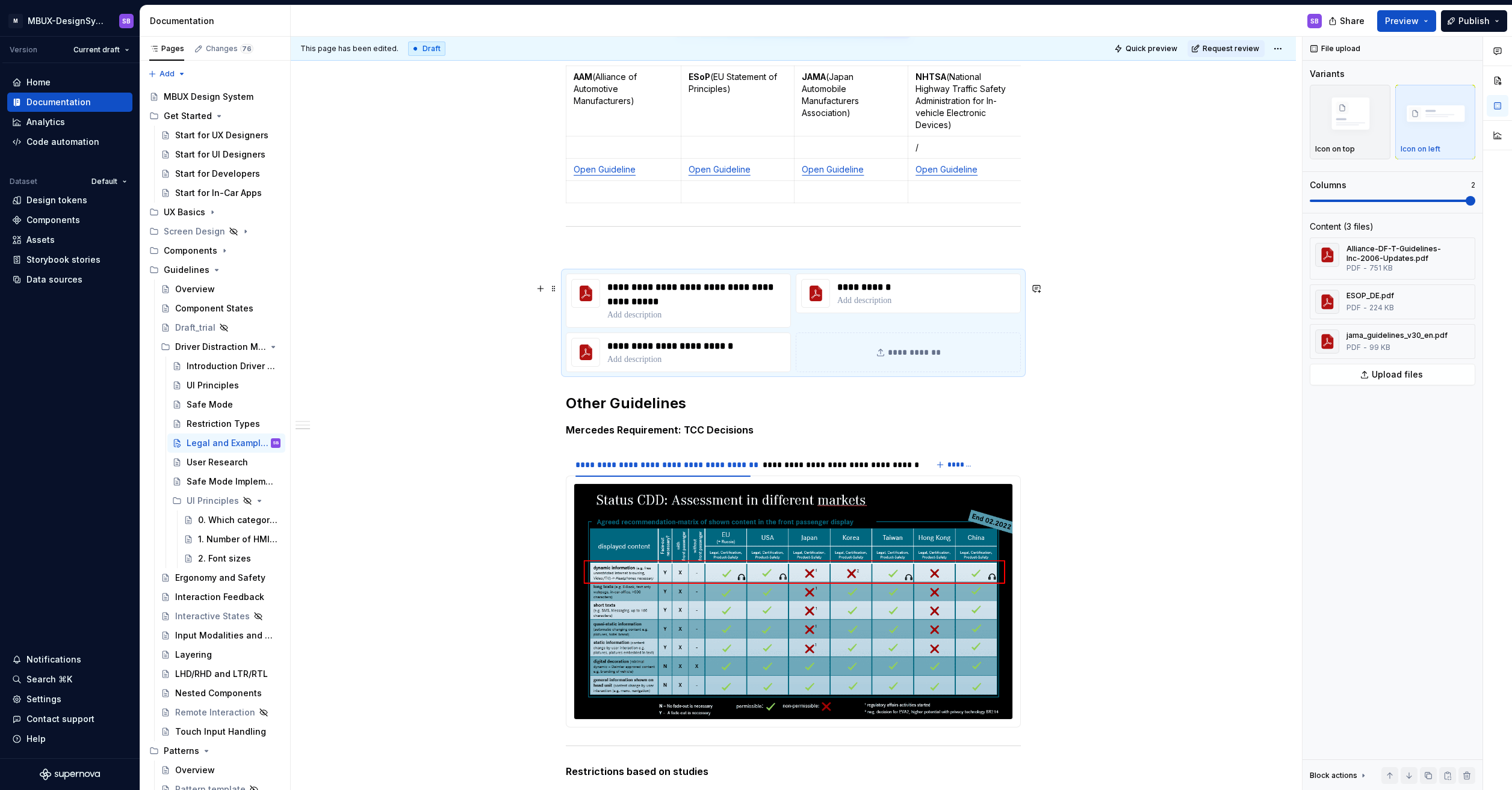
type textarea "*"
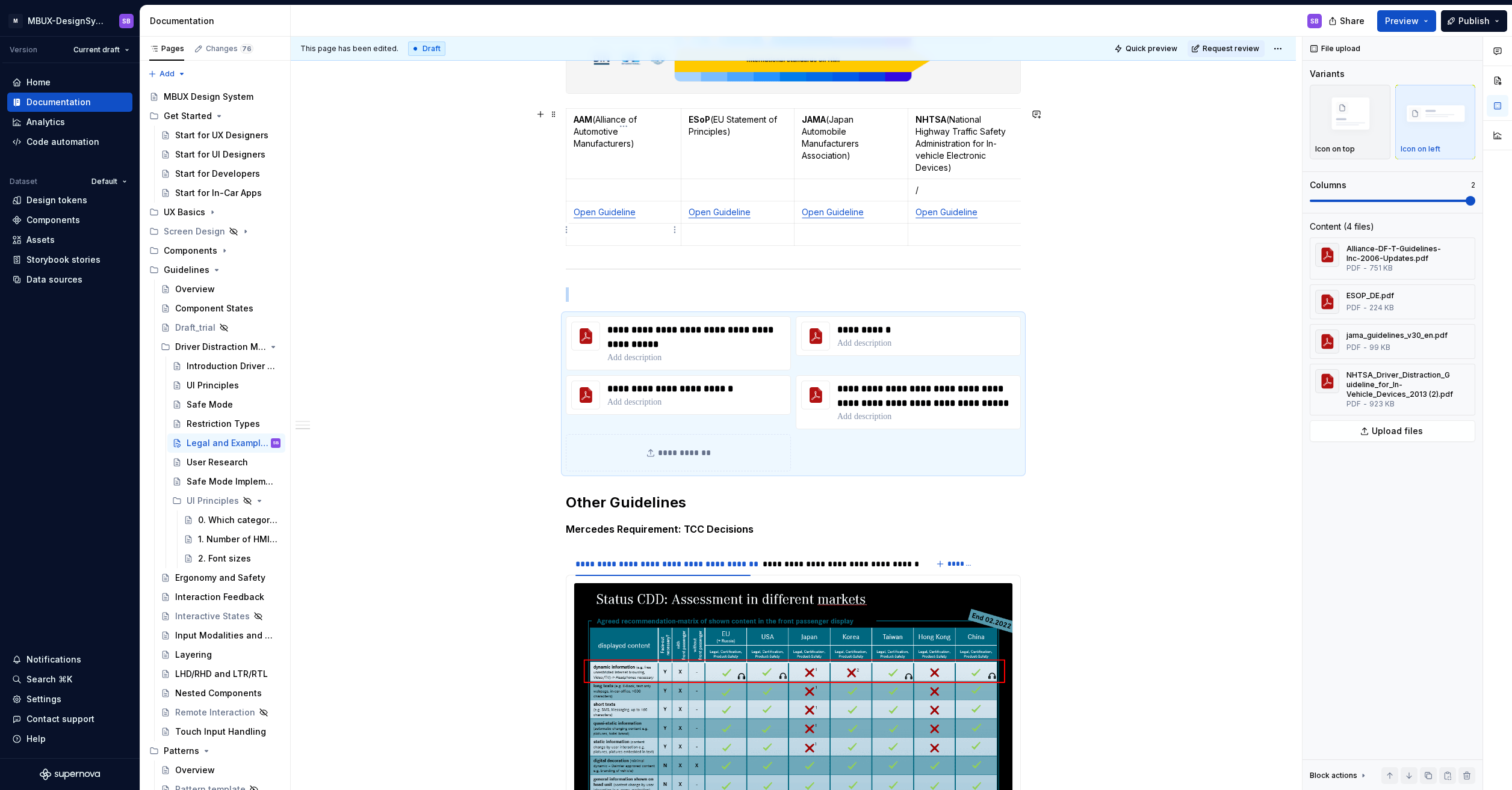
scroll to position [542, 0]
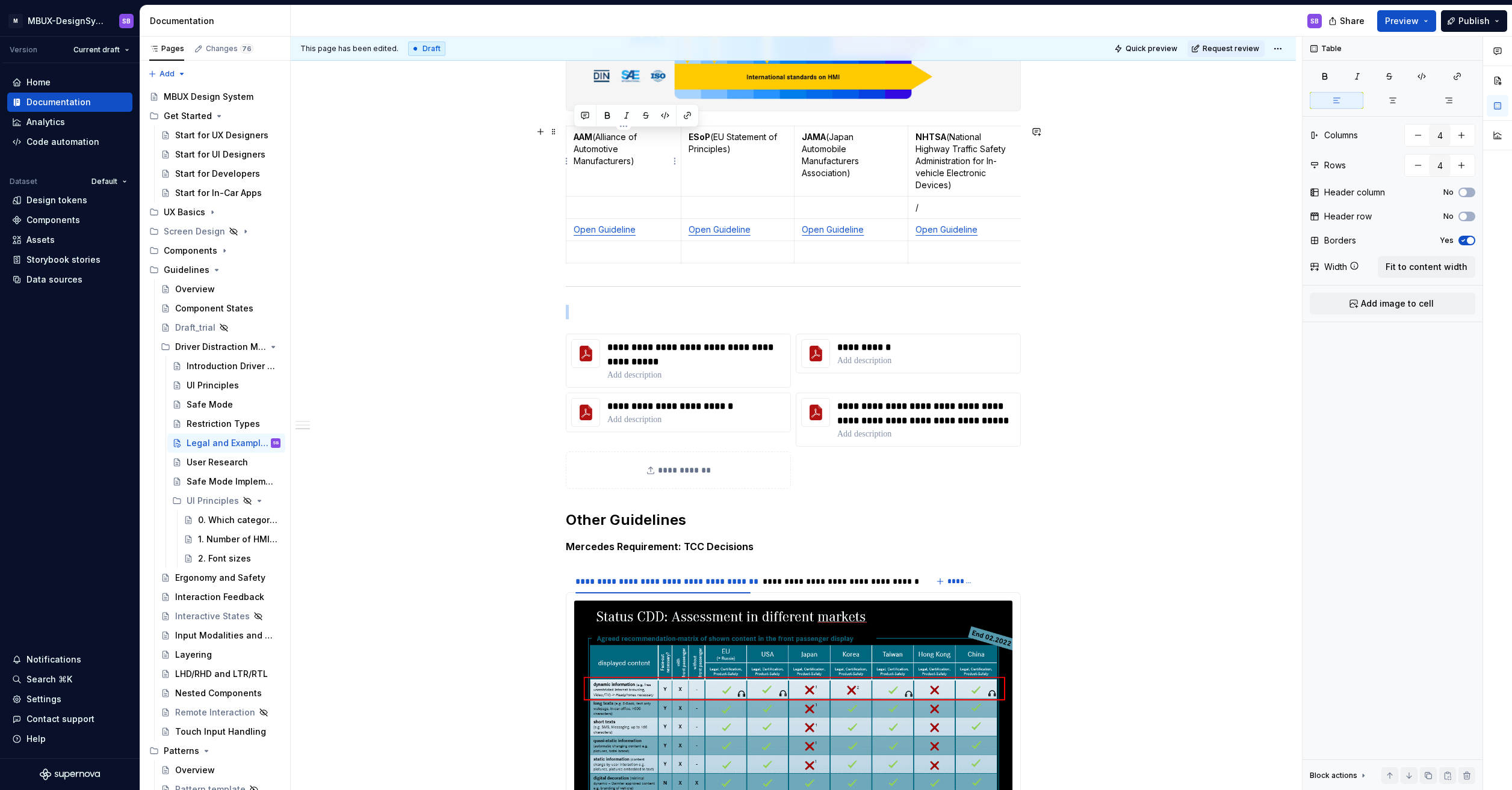
drag, startPoint x: 573, startPoint y: 138, endPoint x: 639, endPoint y: 159, distance: 69.3
click at [639, 159] on td "AAM (Alliance of Automotive Manufacturers)" at bounding box center [624, 161] width 115 height 70
copy p "AAM (Alliance of Automotive Manufacturers)"
click at [665, 368] on p "**********" at bounding box center [696, 355] width 178 height 29
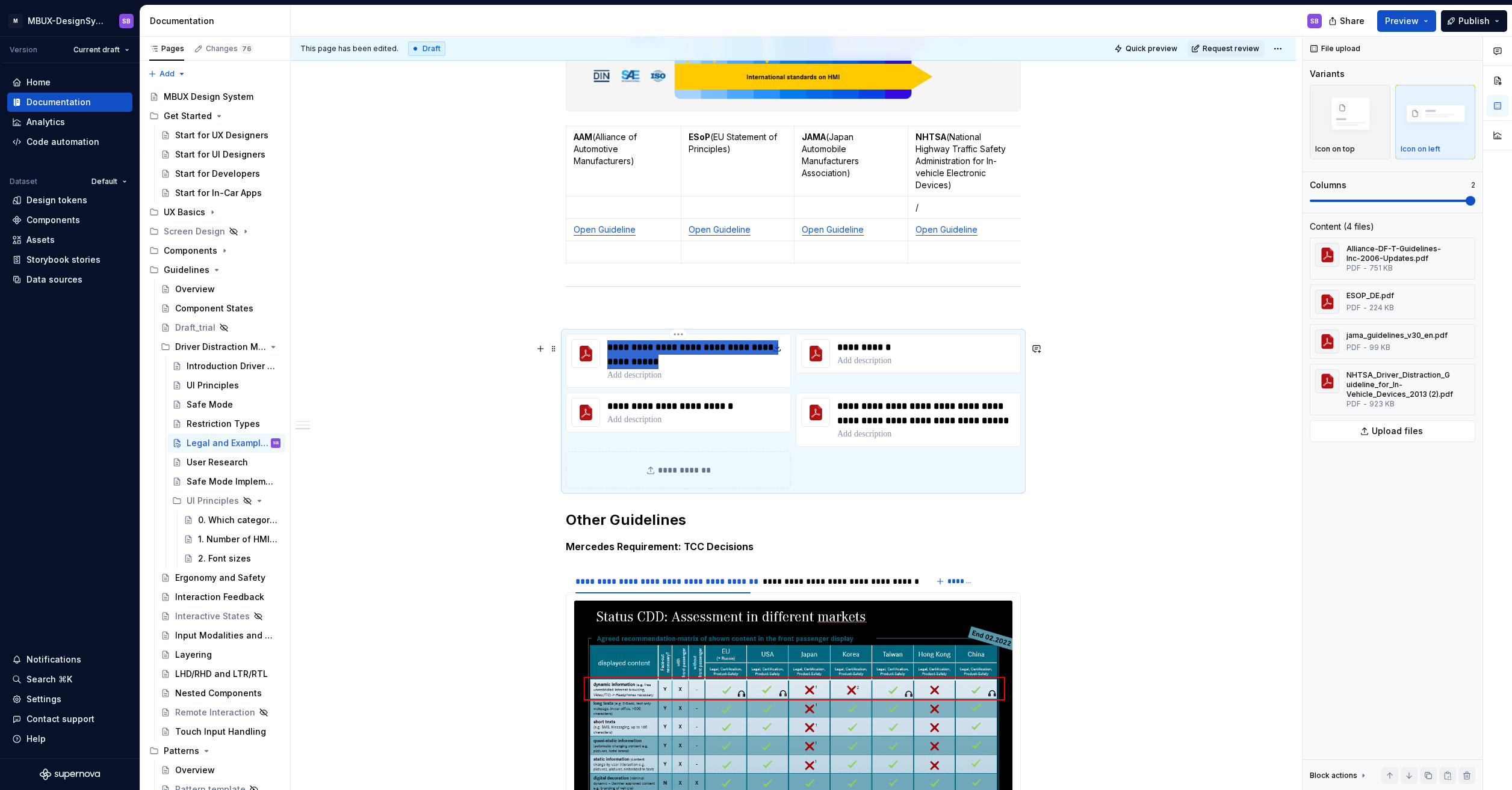
drag, startPoint x: 641, startPoint y: 364, endPoint x: 603, endPoint y: 355, distance: 39.1
click at [603, 355] on div "**********" at bounding box center [678, 361] width 225 height 54
click at [641, 364] on p "**********" at bounding box center [696, 355] width 178 height 29
drag, startPoint x: 646, startPoint y: 368, endPoint x: 605, endPoint y: 350, distance: 44.8
click at [605, 350] on div "**********" at bounding box center [678, 361] width 225 height 54
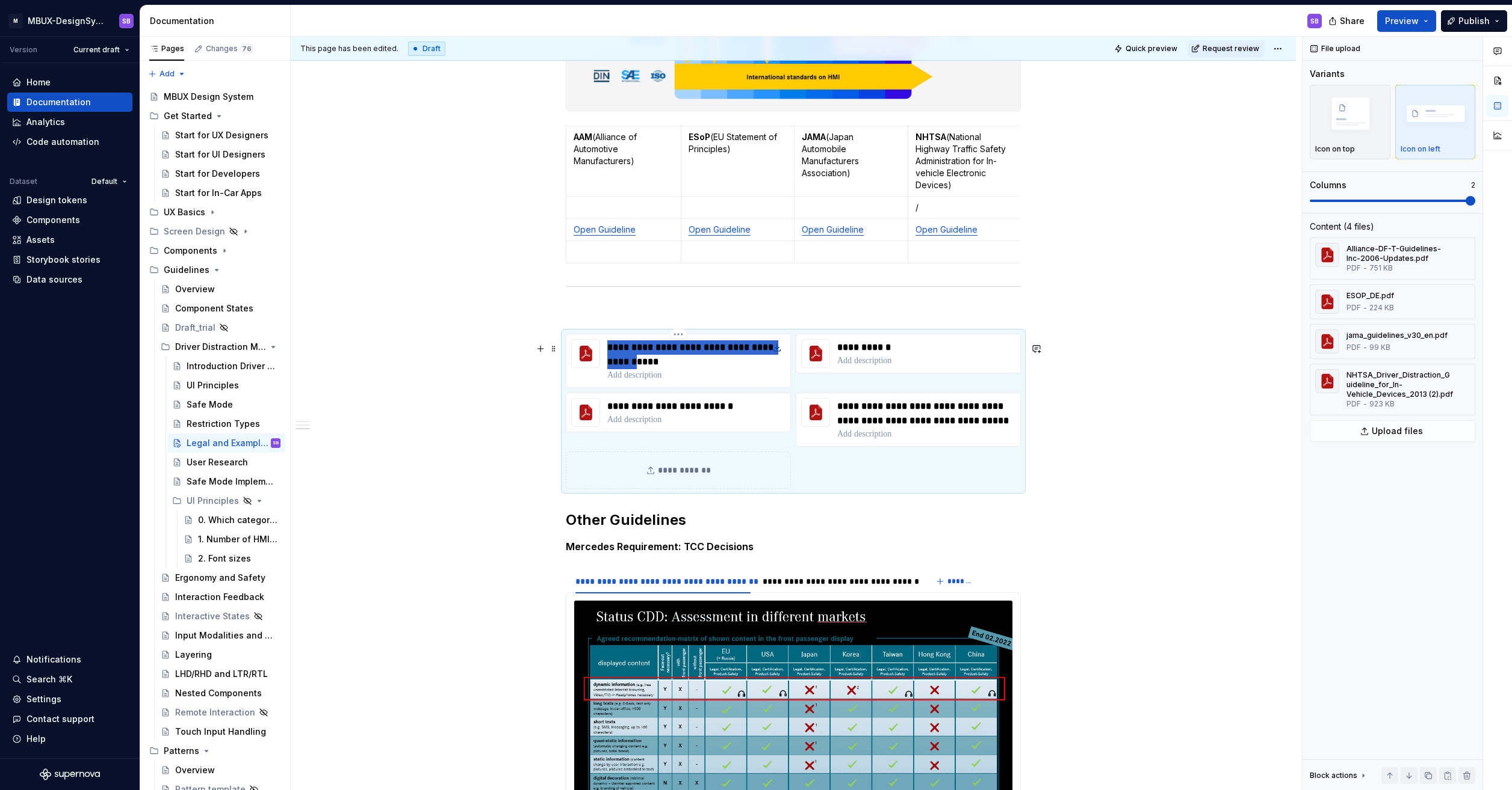
paste div
click at [717, 368] on p "**********" at bounding box center [696, 355] width 178 height 29
click at [706, 381] on p at bounding box center [696, 375] width 178 height 12
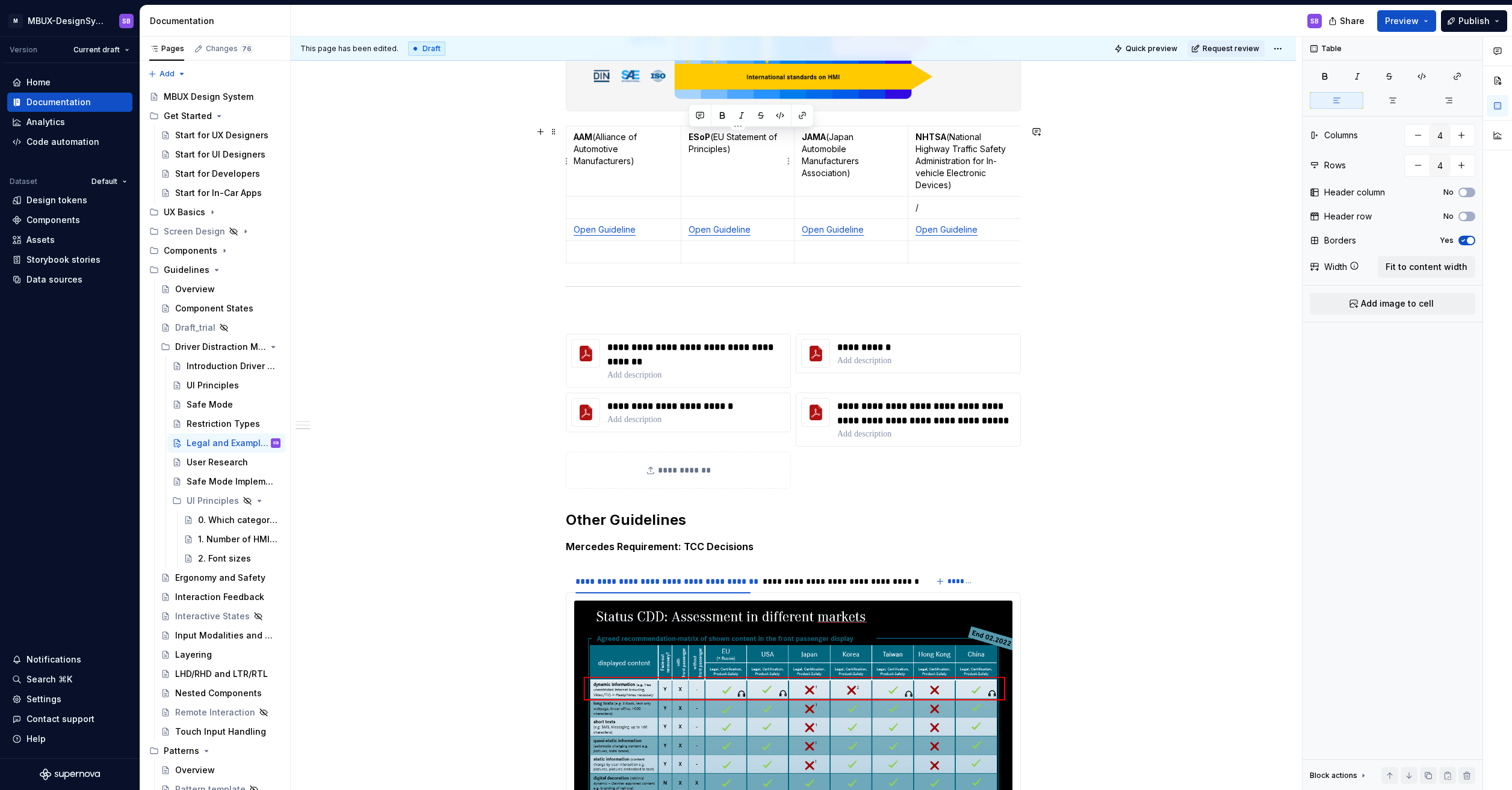
drag, startPoint x: 731, startPoint y: 147, endPoint x: 687, endPoint y: 138, distance: 44.9
click at [687, 138] on td "ESoP (EU Statement of Principles)" at bounding box center [737, 161] width 114 height 70
copy p "ESoP (EU Statement of Principles)"
drag, startPoint x: 909, startPoint y: 354, endPoint x: 838, endPoint y: 356, distance: 71.0
click at [838, 355] on p "**********" at bounding box center [891, 347] width 107 height 15
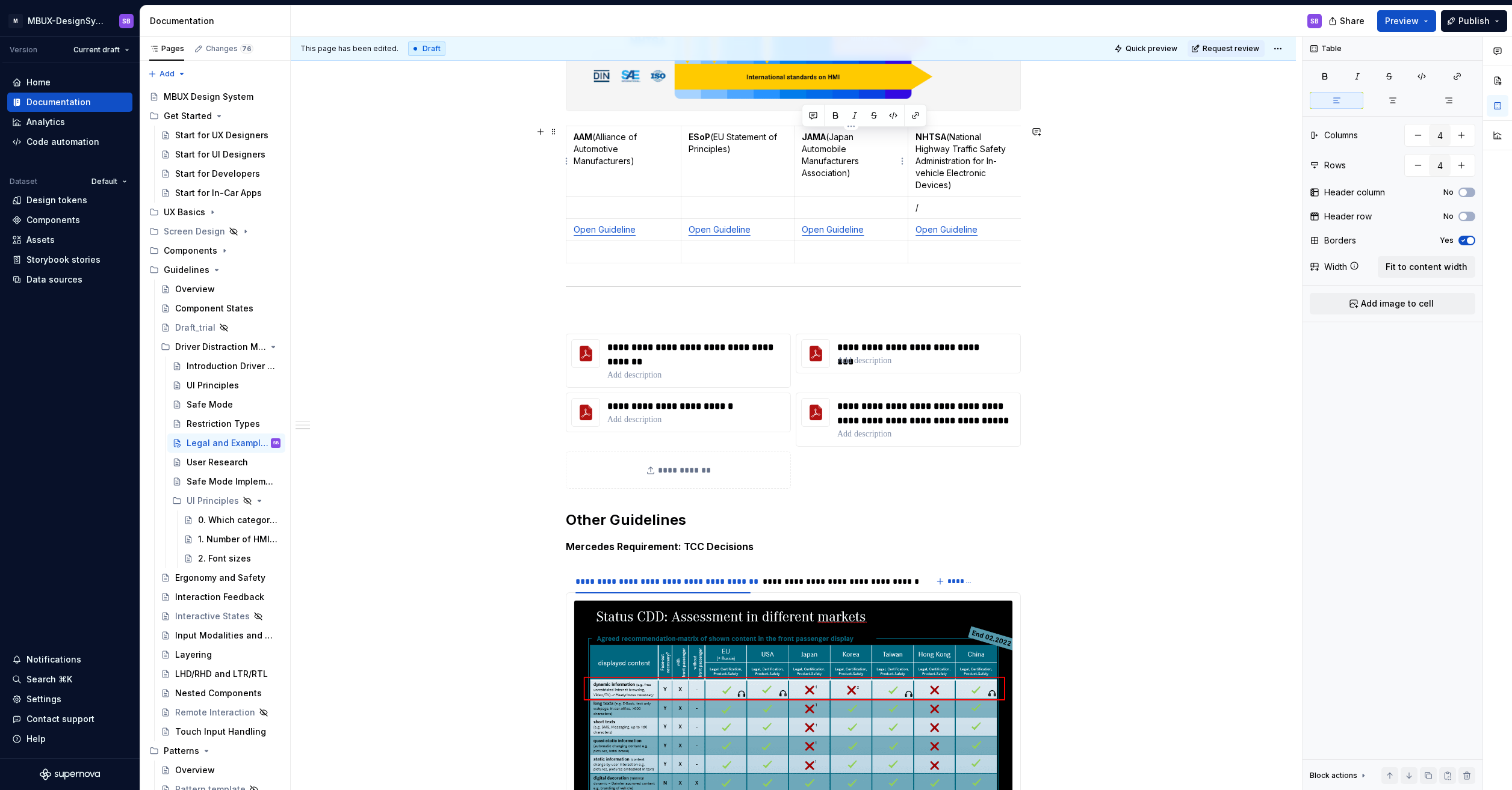
drag, startPoint x: 855, startPoint y: 175, endPoint x: 798, endPoint y: 137, distance: 68.5
click at [798, 137] on td "JAMA (Japan Automobile Manufacturers Association)" at bounding box center [851, 161] width 114 height 70
copy p "JAMA (Japan Automobile Manufacturers Association)"
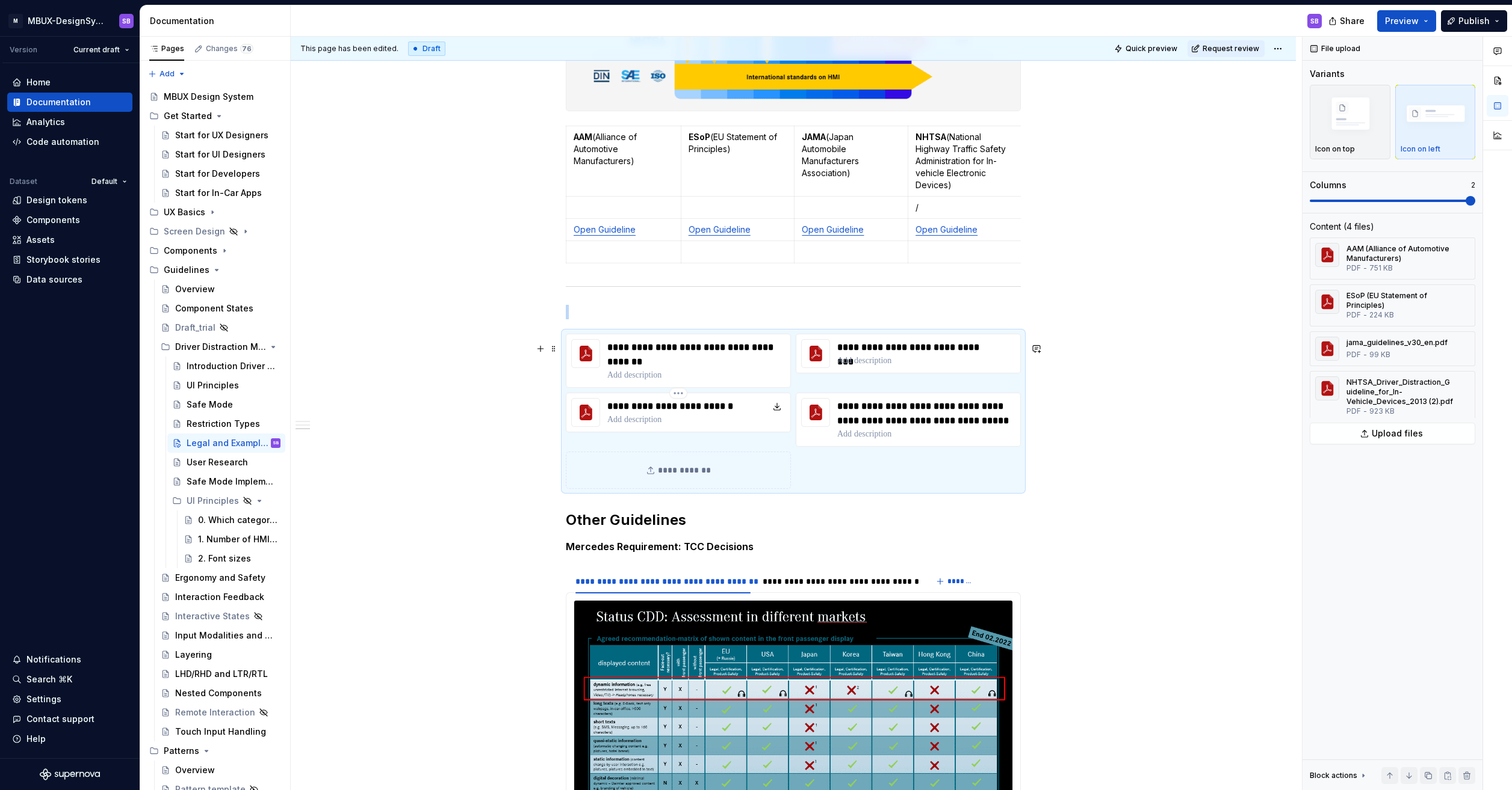
click at [738, 413] on div "**********" at bounding box center [678, 412] width 225 height 39
click at [730, 414] on p "**********" at bounding box center [673, 406] width 132 height 15
drag, startPoint x: 737, startPoint y: 416, endPoint x: 590, endPoint y: 420, distance: 147.1
click at [590, 420] on div "**********" at bounding box center [678, 412] width 225 height 39
paste div
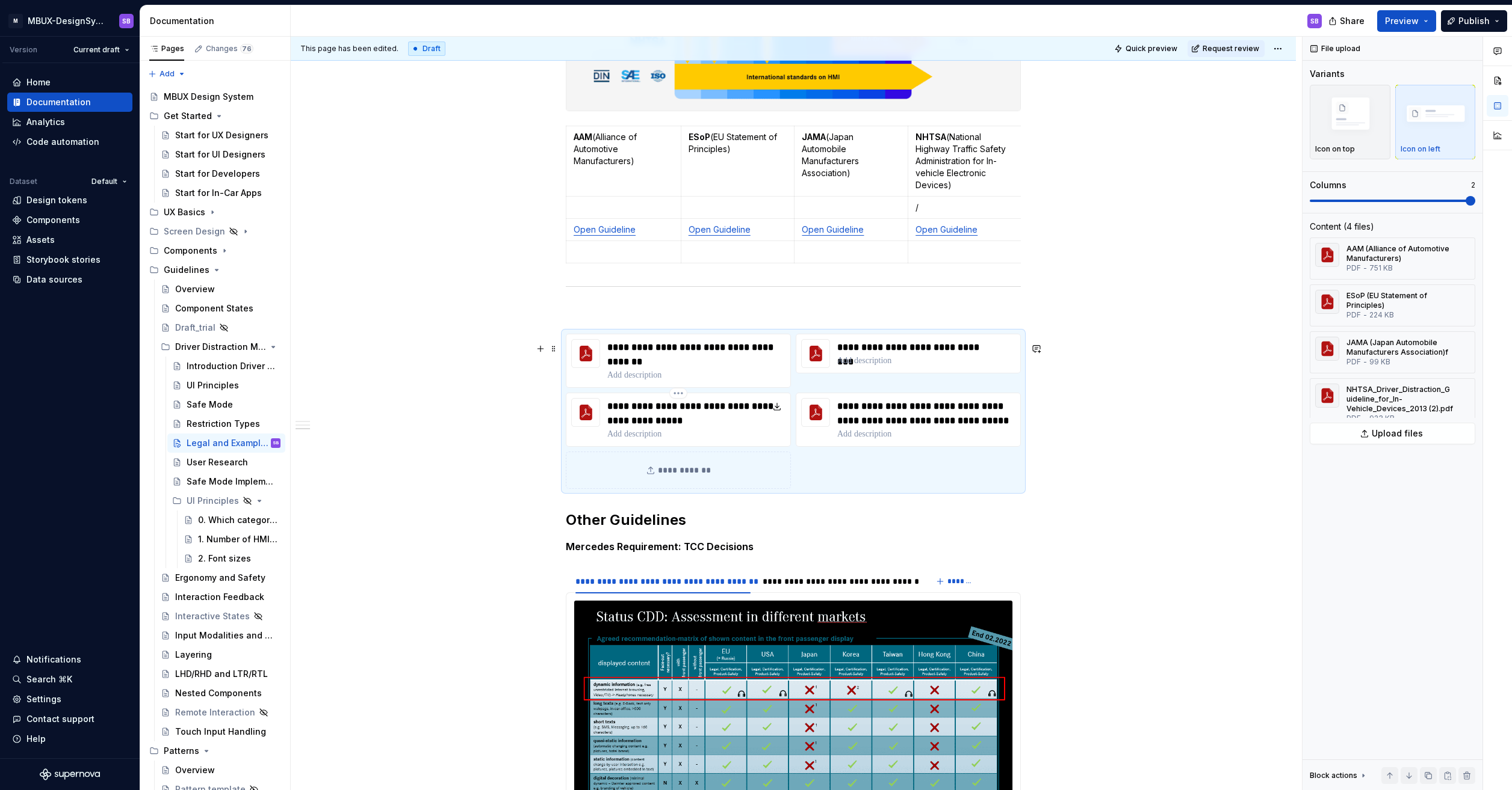
click at [739, 428] on p "**********" at bounding box center [696, 414] width 178 height 29
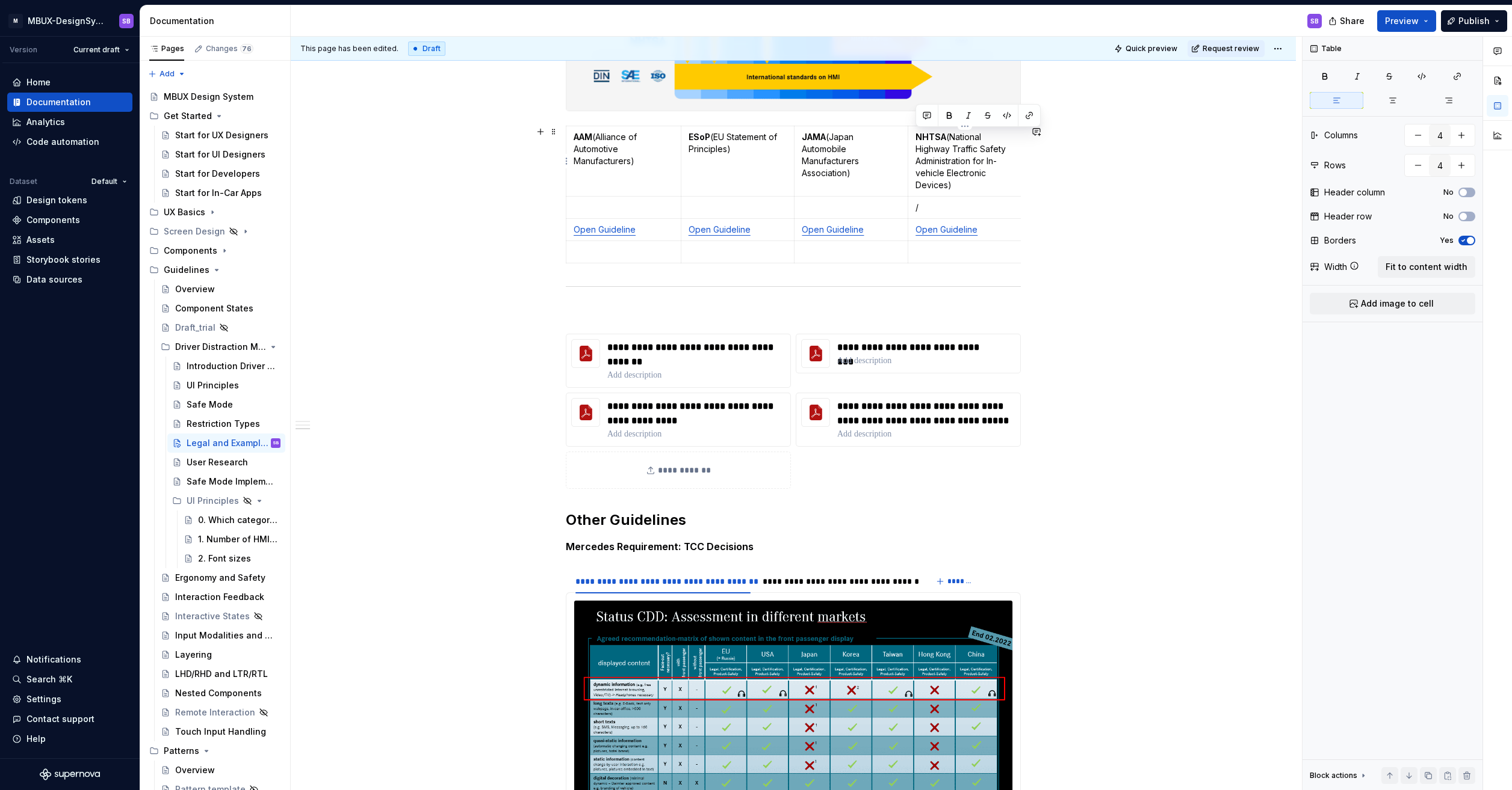
drag, startPoint x: 936, startPoint y: 173, endPoint x: 914, endPoint y: 136, distance: 43.0
click at [914, 136] on td "NHTSA (National Highway Traffic Safety Administration for In-vehicle Electronic…" at bounding box center [964, 161] width 114 height 70
copy p "NHTSA (National Highway Traffic Safety Administration for In-vehicle Electronic…"
drag, startPoint x: 1005, startPoint y: 429, endPoint x: 827, endPoint y: 413, distance: 178.7
click at [827, 415] on div "**********" at bounding box center [908, 419] width 225 height 54
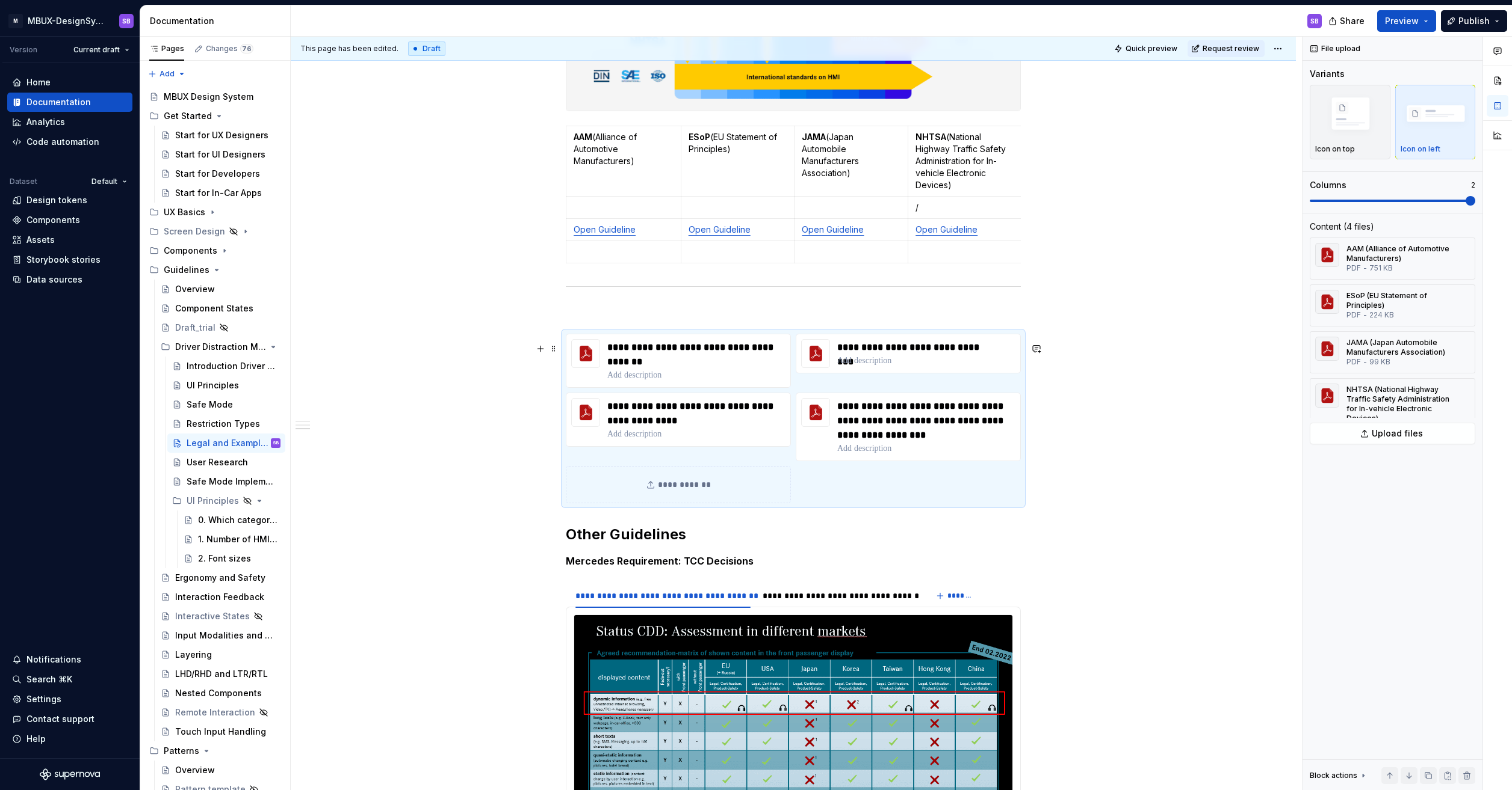
click at [1158, 422] on div "**********" at bounding box center [793, 492] width 1005 height 1656
click at [829, 386] on div "**********" at bounding box center [908, 361] width 225 height 54
click at [795, 388] on div "**********" at bounding box center [908, 361] width 225 height 54
click at [1408, 19] on span "Preview" at bounding box center [1401, 21] width 33 height 12
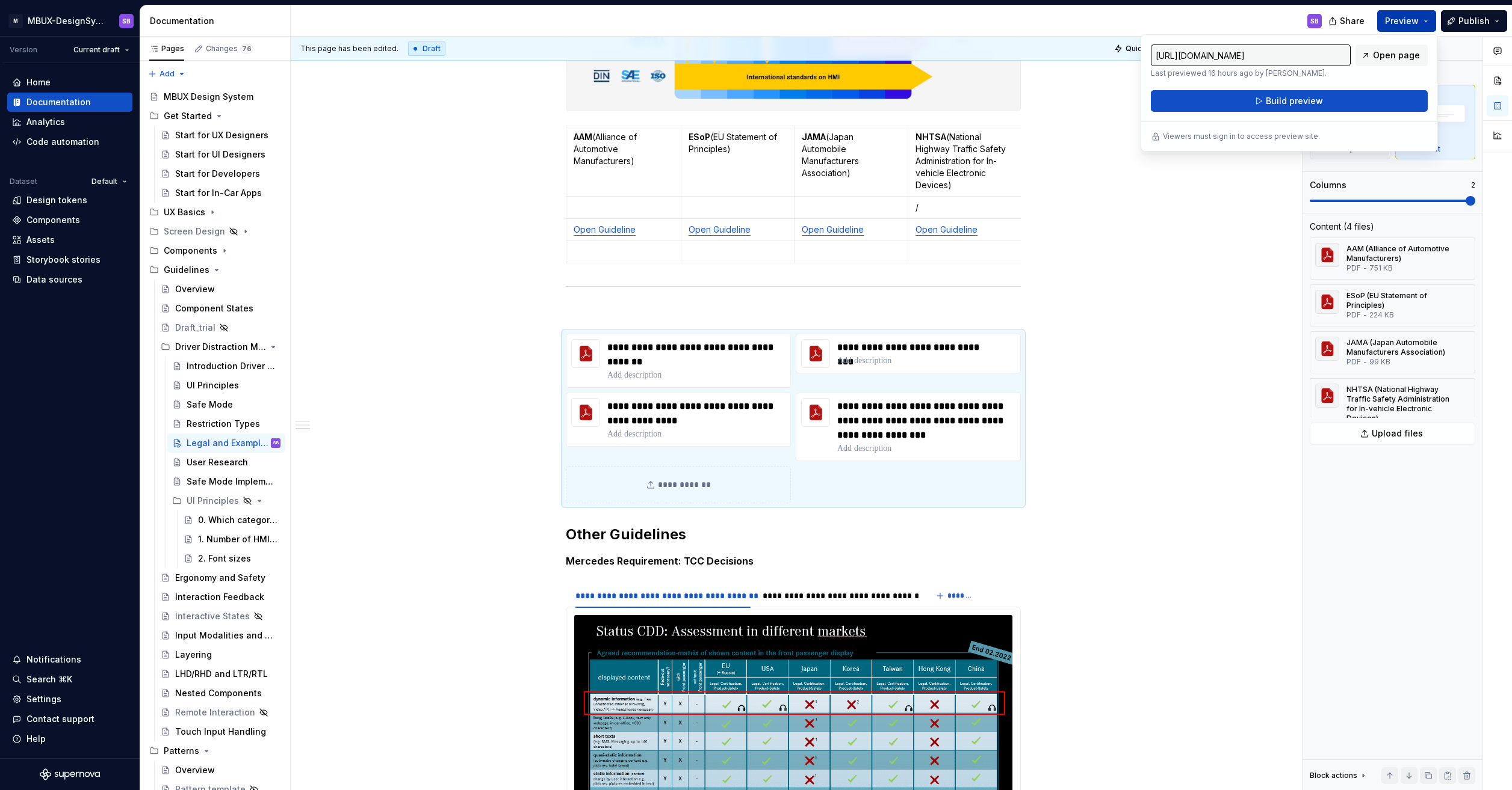
type textarea "*"
click at [1154, 352] on div "**********" at bounding box center [793, 492] width 1005 height 1656
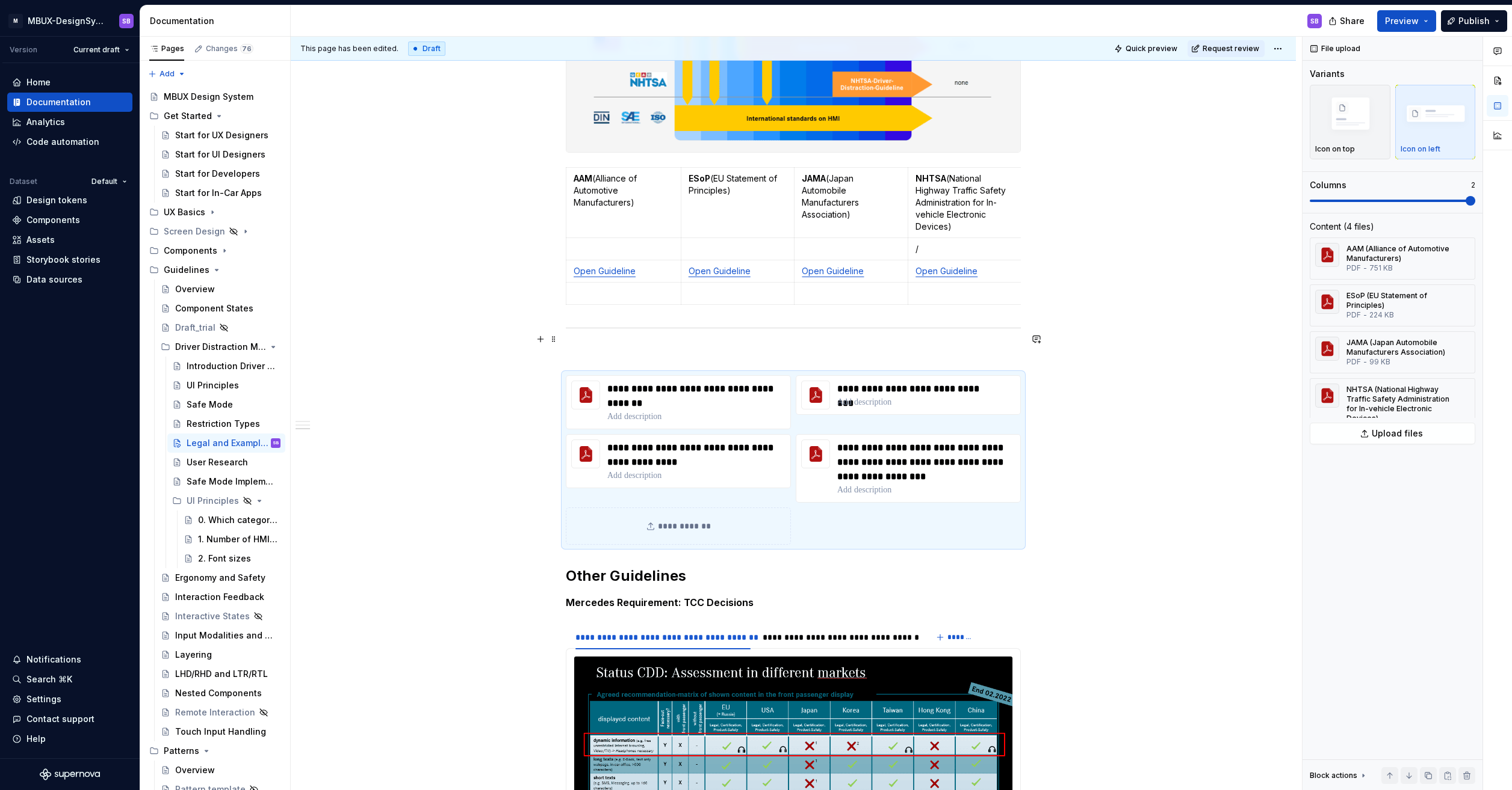
scroll to position [482, 0]
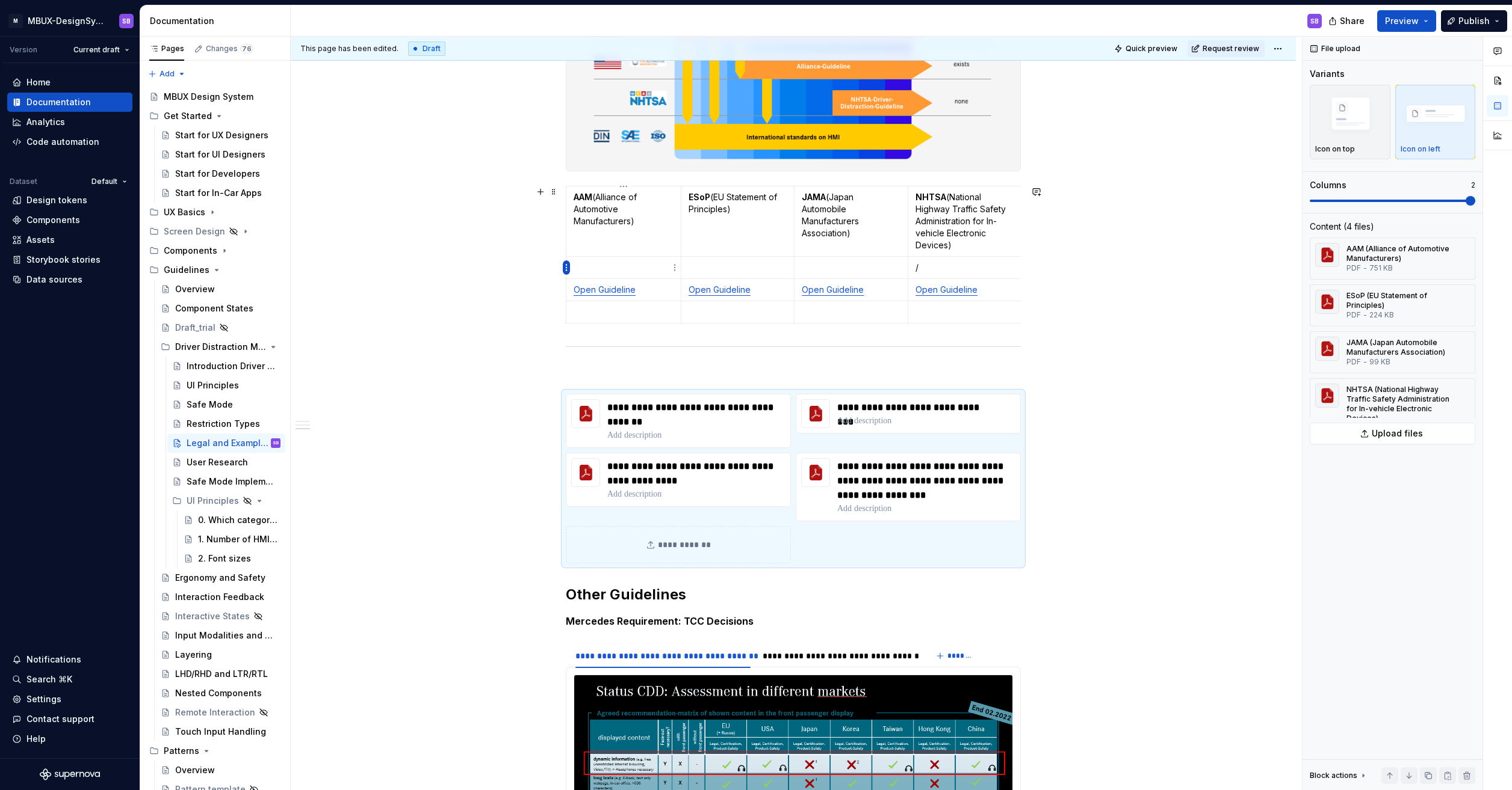
click at [565, 272] on html "M MBUX-DesignSystem SB Version Current draft Home Documentation Analytics Code …" at bounding box center [756, 395] width 1512 height 790
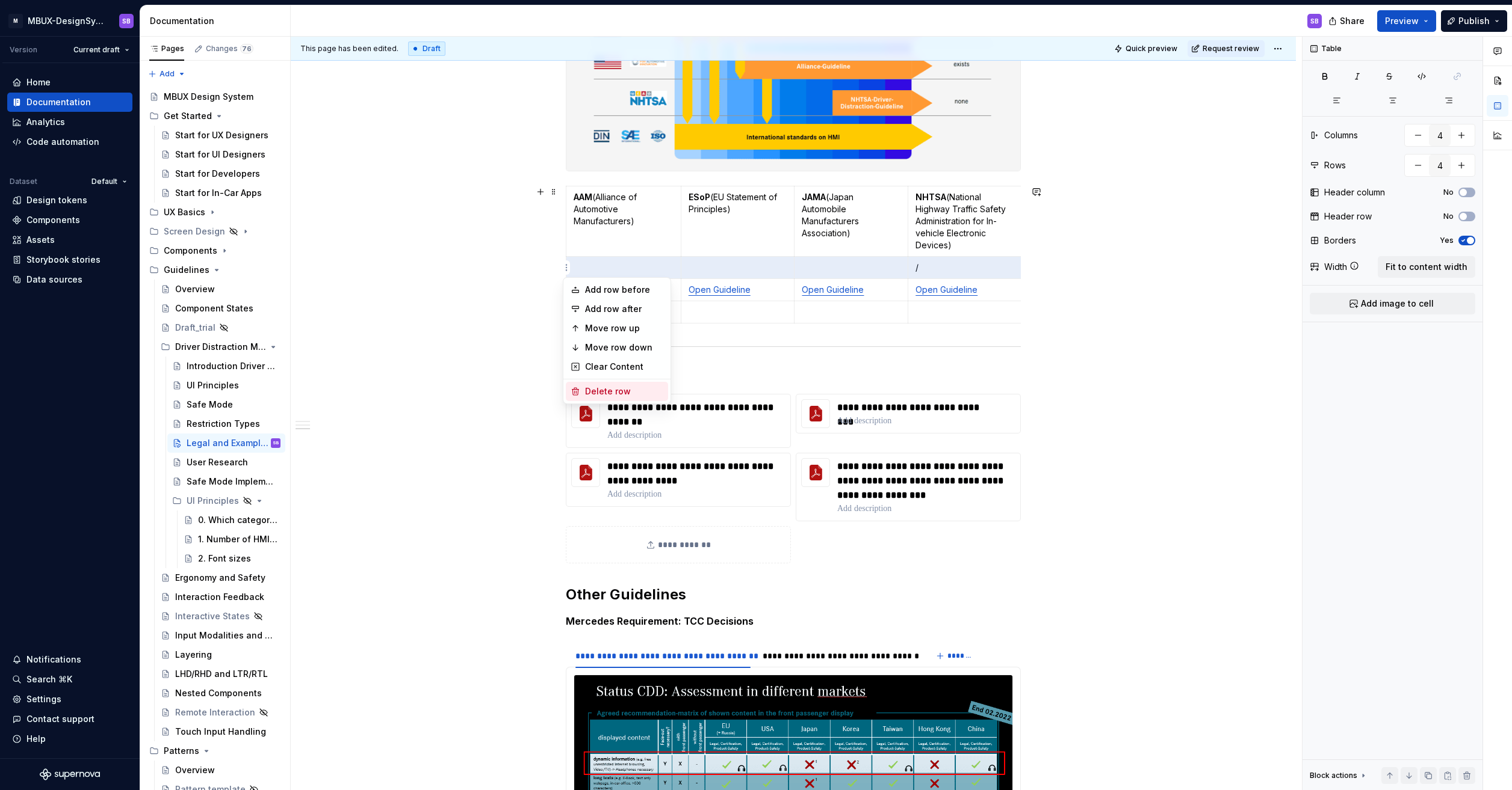
click at [632, 387] on div "Delete row" at bounding box center [623, 392] width 78 height 12
type input "3"
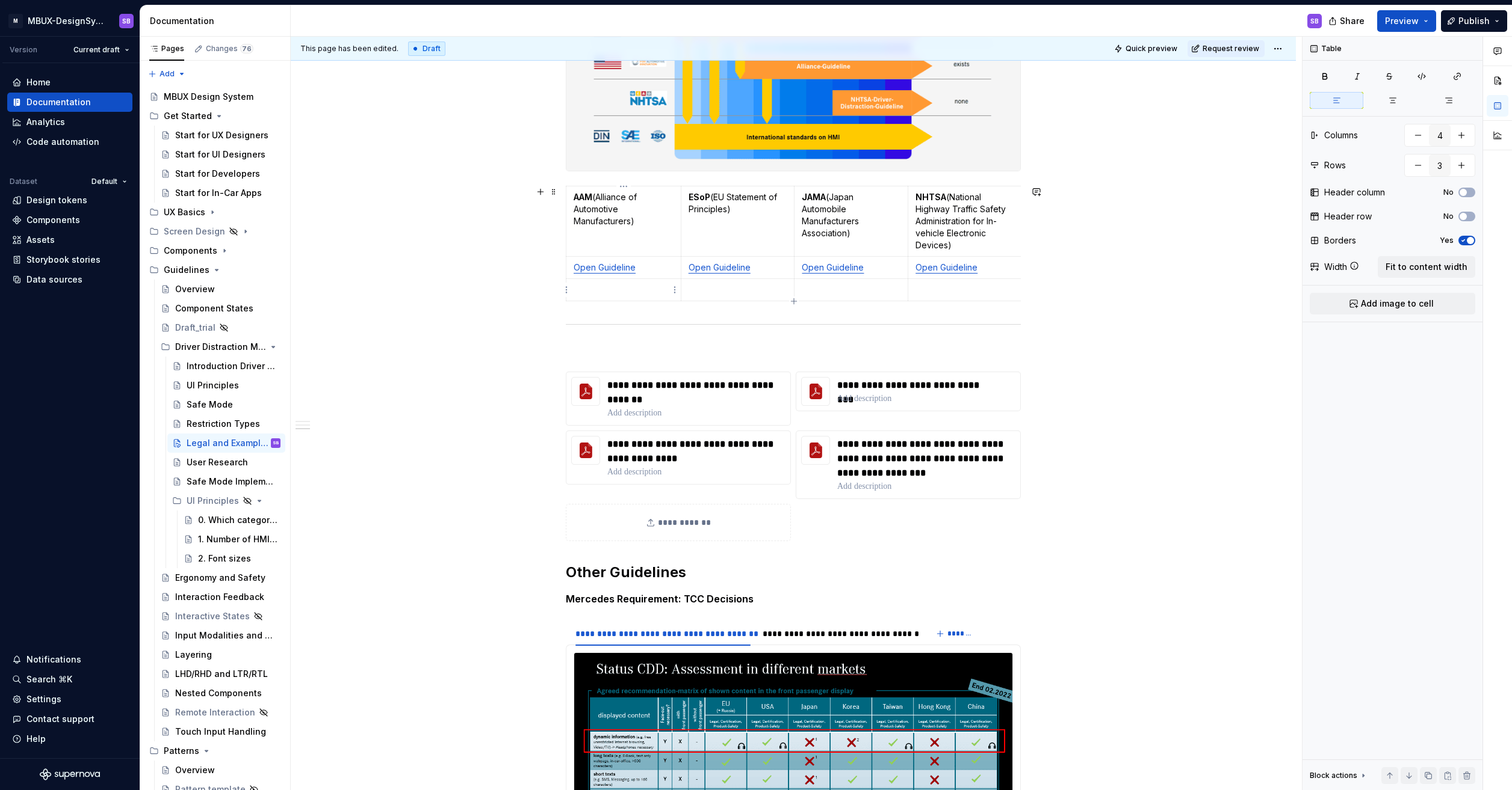
click at [567, 290] on html "M MBUX-DesignSystem SB Version Current draft Home Documentation Analytics Code …" at bounding box center [756, 395] width 1512 height 790
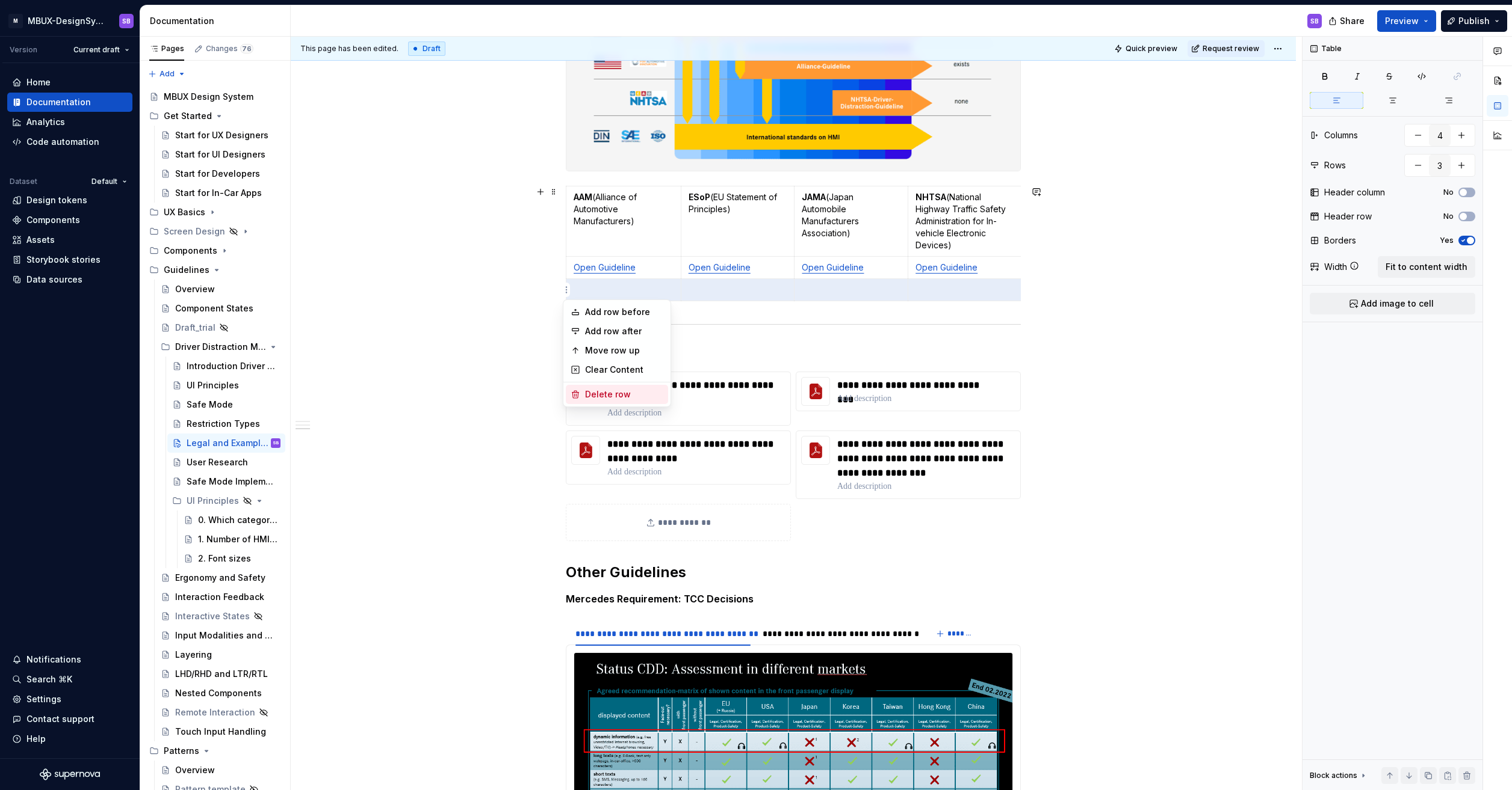
click at [609, 389] on div "Delete row" at bounding box center [623, 395] width 78 height 12
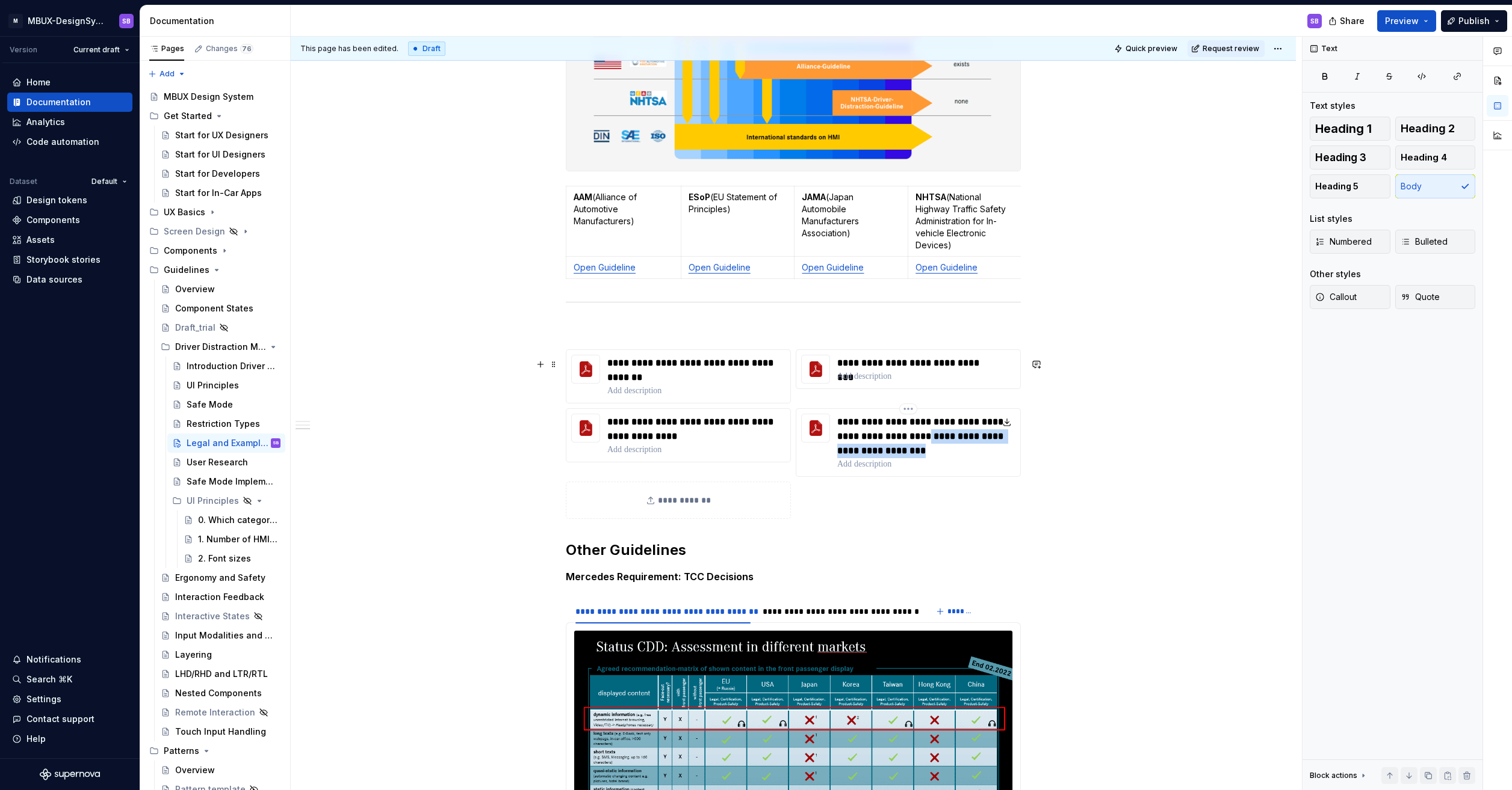
drag, startPoint x: 942, startPoint y: 450, endPoint x: 958, endPoint y: 464, distance: 21.3
click at [958, 458] on p "**********" at bounding box center [927, 436] width 178 height 44
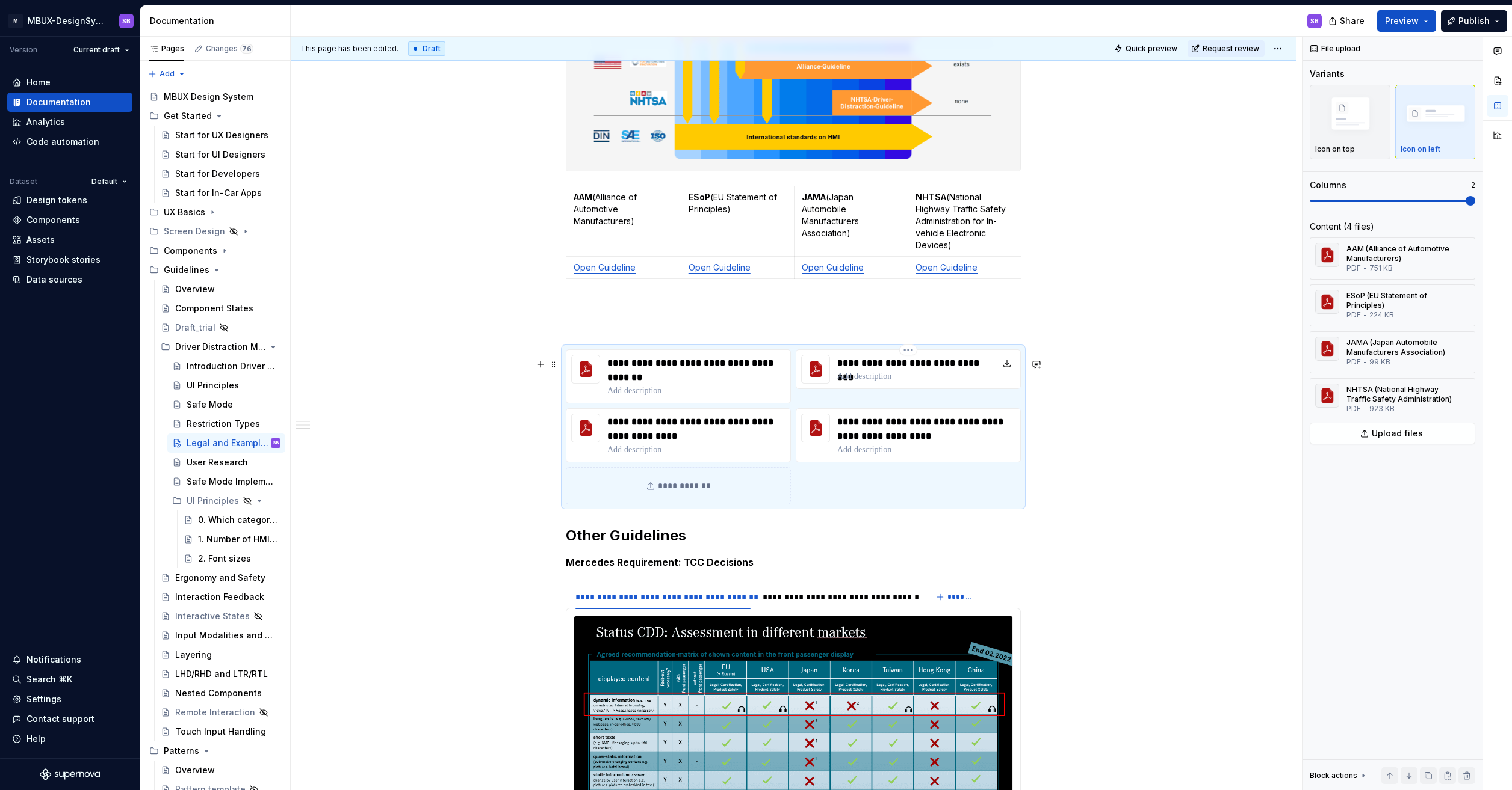
click at [996, 374] on div "**********" at bounding box center [908, 369] width 225 height 39
click at [994, 370] on p "**********" at bounding box center [916, 363] width 159 height 15
click at [863, 370] on p "**********" at bounding box center [923, 363] width 172 height 15
click at [878, 370] on p "**********" at bounding box center [925, 363] width 175 height 15
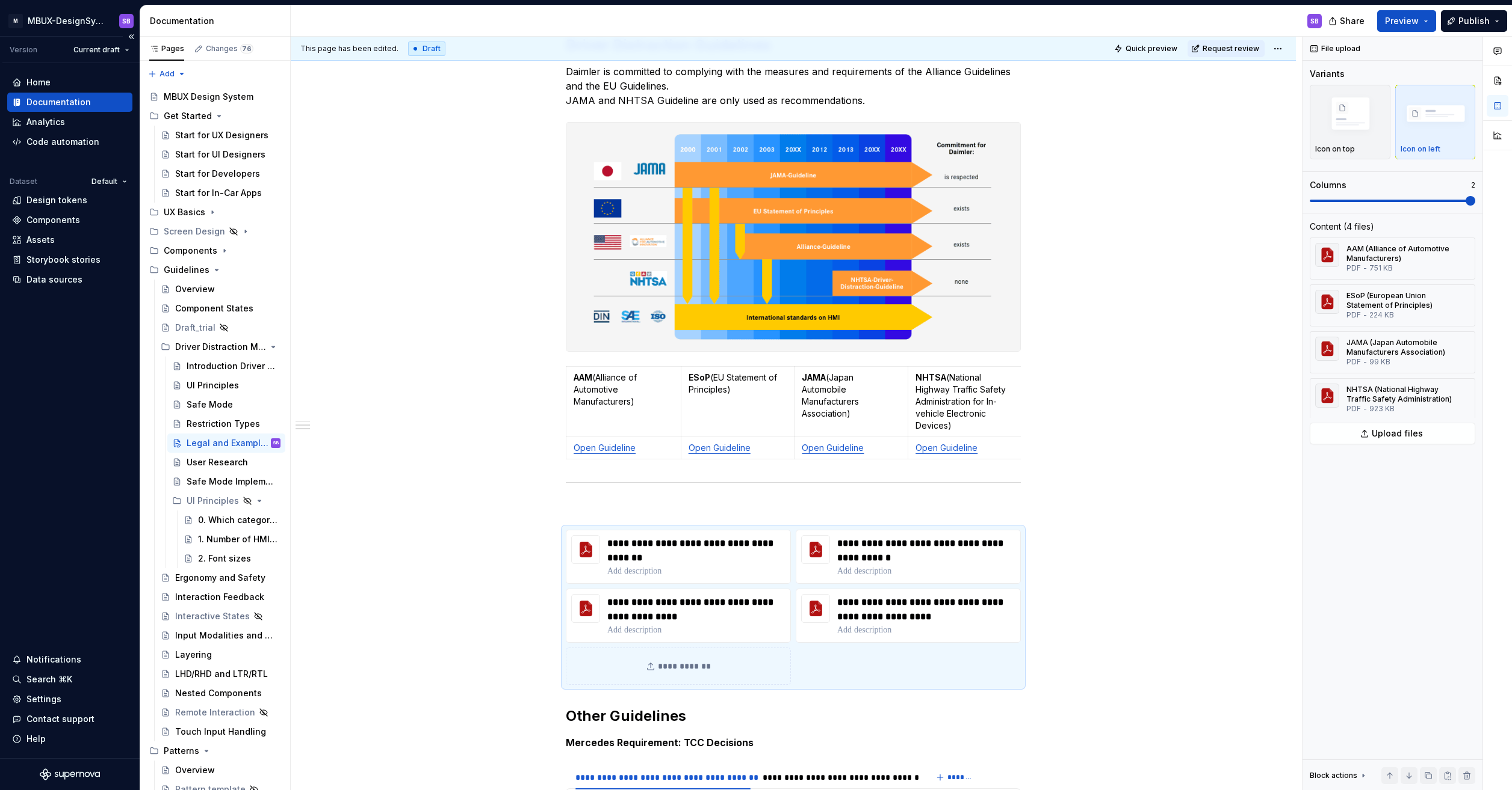
scroll to position [301, 0]
type textarea "*"
click at [948, 578] on p at bounding box center [927, 572] width 178 height 12
click at [1117, 573] on div "**********" at bounding box center [793, 703] width 1005 height 1597
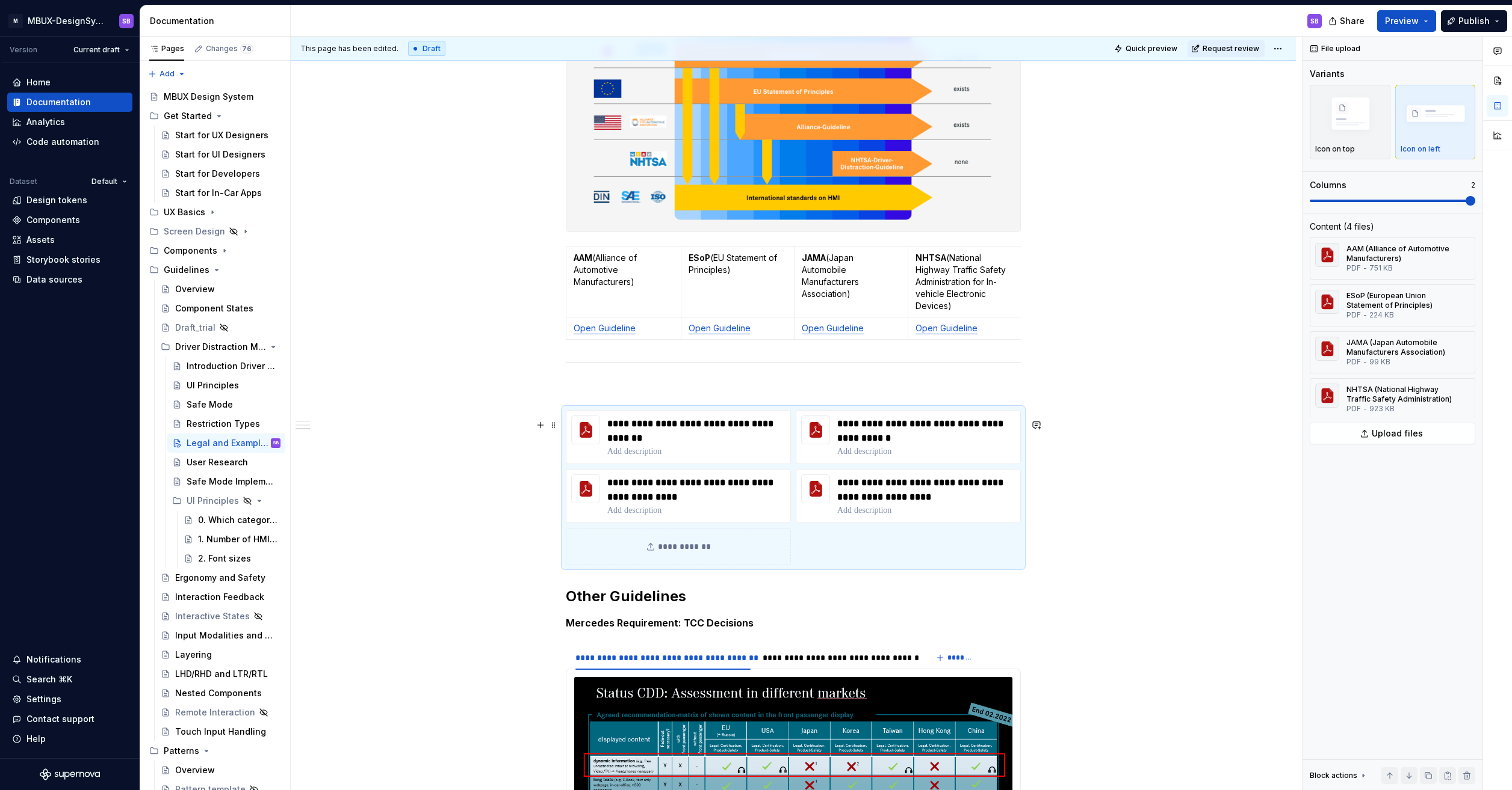
scroll to position [421, 0]
click at [866, 433] on p "**********" at bounding box center [927, 431] width 178 height 29
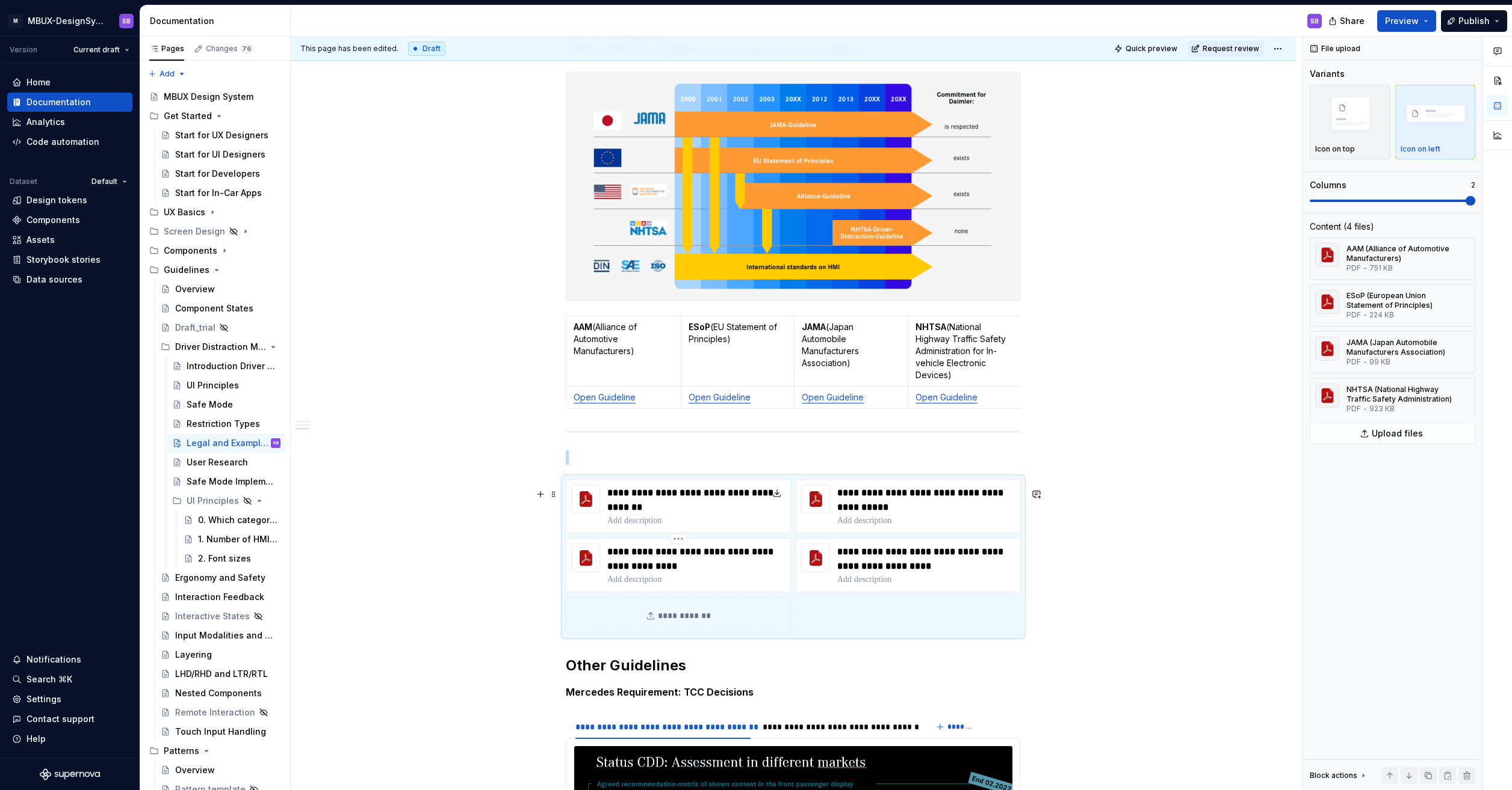
scroll to position [361, 0]
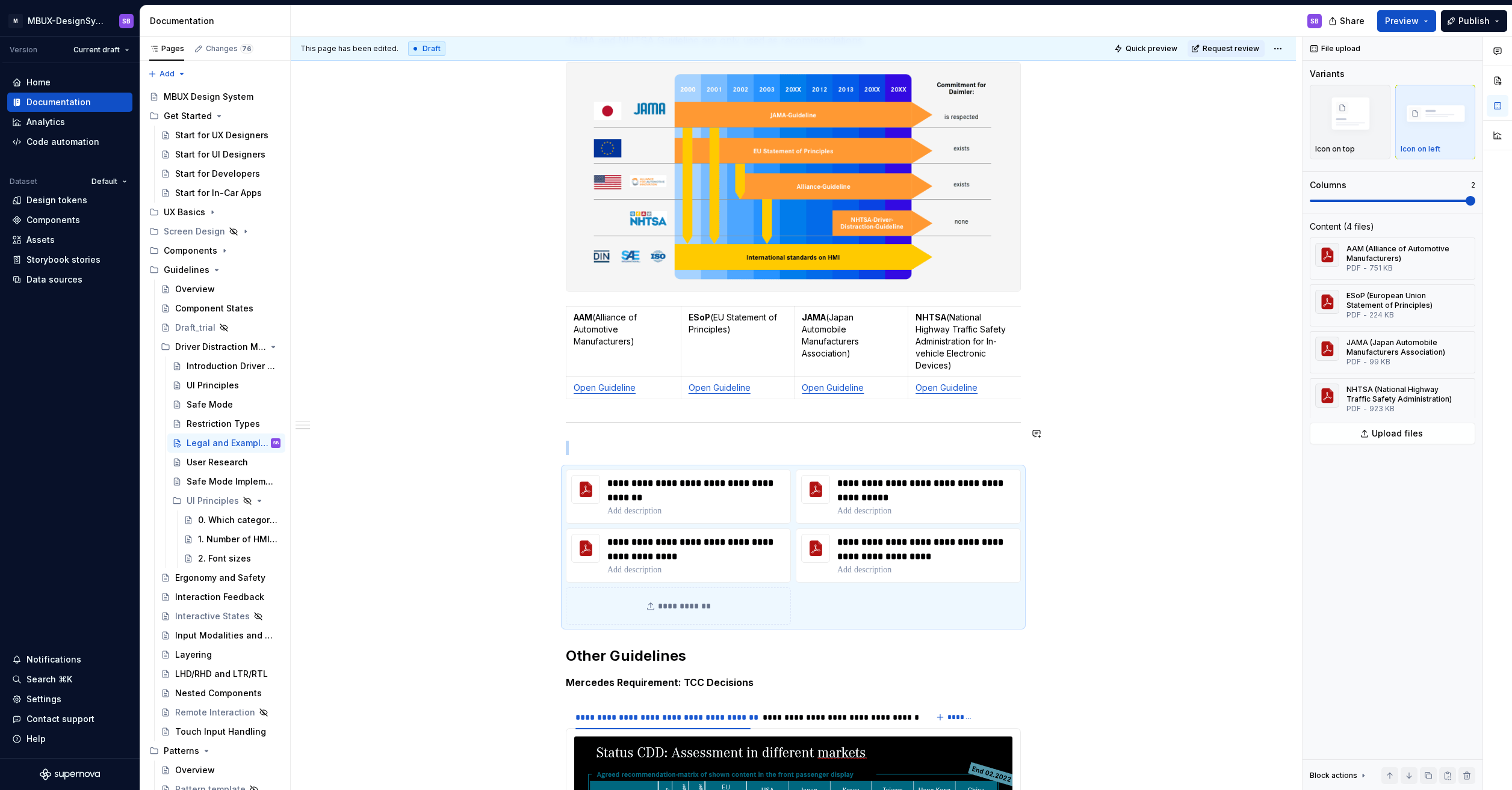
click at [563, 422] on div "**********" at bounding box center [793, 643] width 1005 height 1597
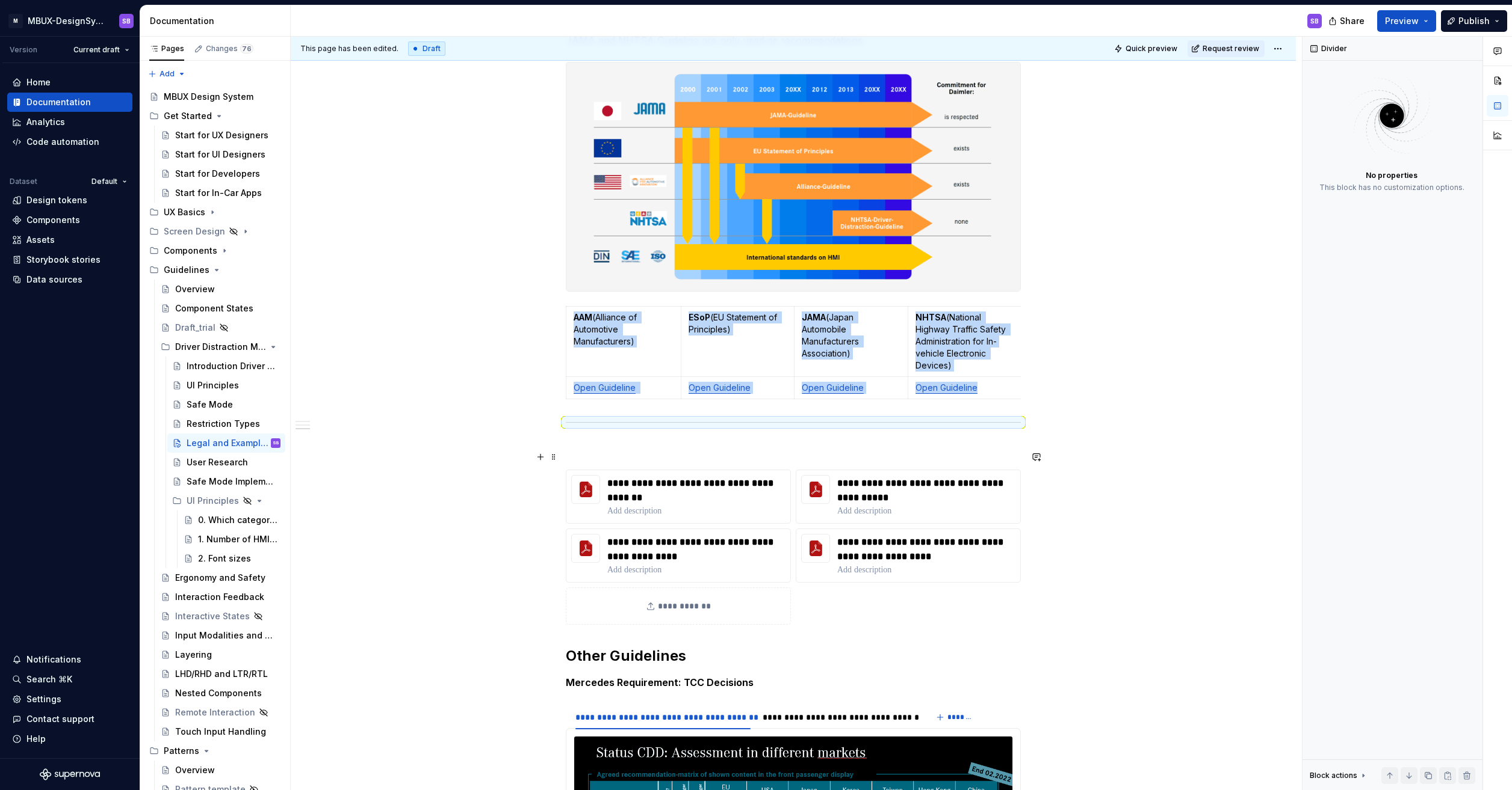
click at [568, 455] on p at bounding box center [793, 448] width 455 height 15
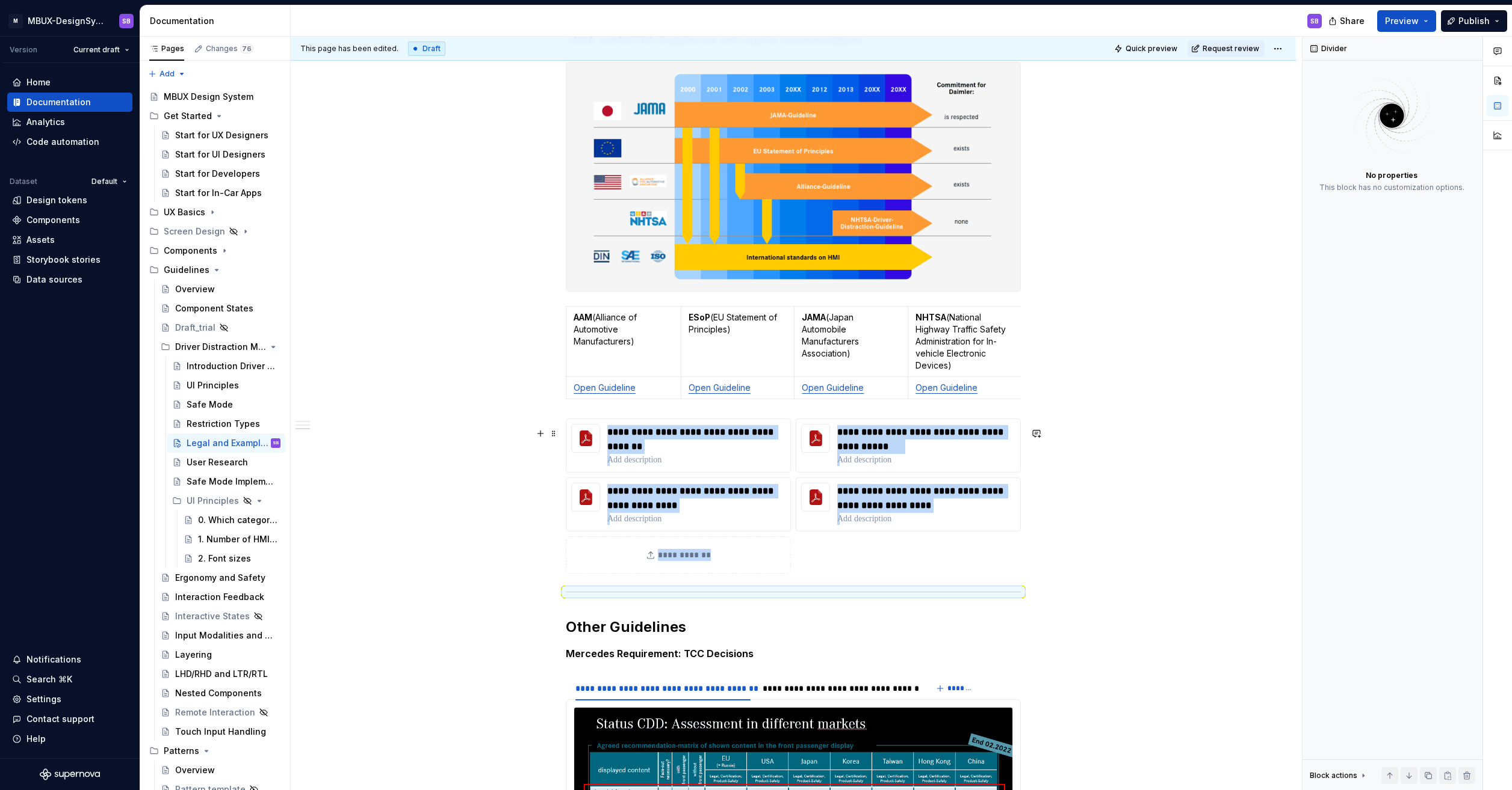
click at [1128, 485] on div "**********" at bounding box center [793, 629] width 1005 height 1568
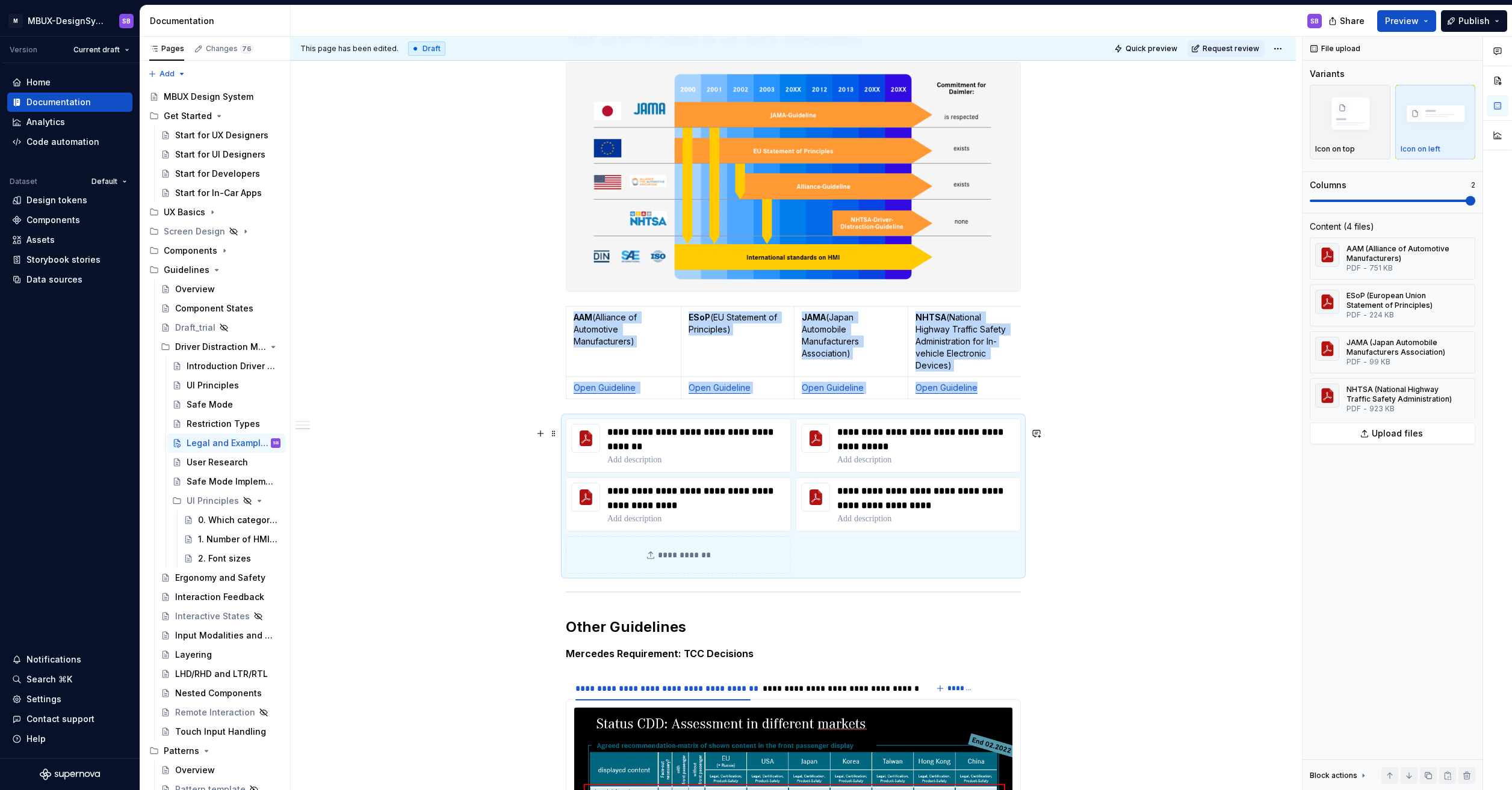
click at [1183, 508] on div "**********" at bounding box center [793, 629] width 1005 height 1568
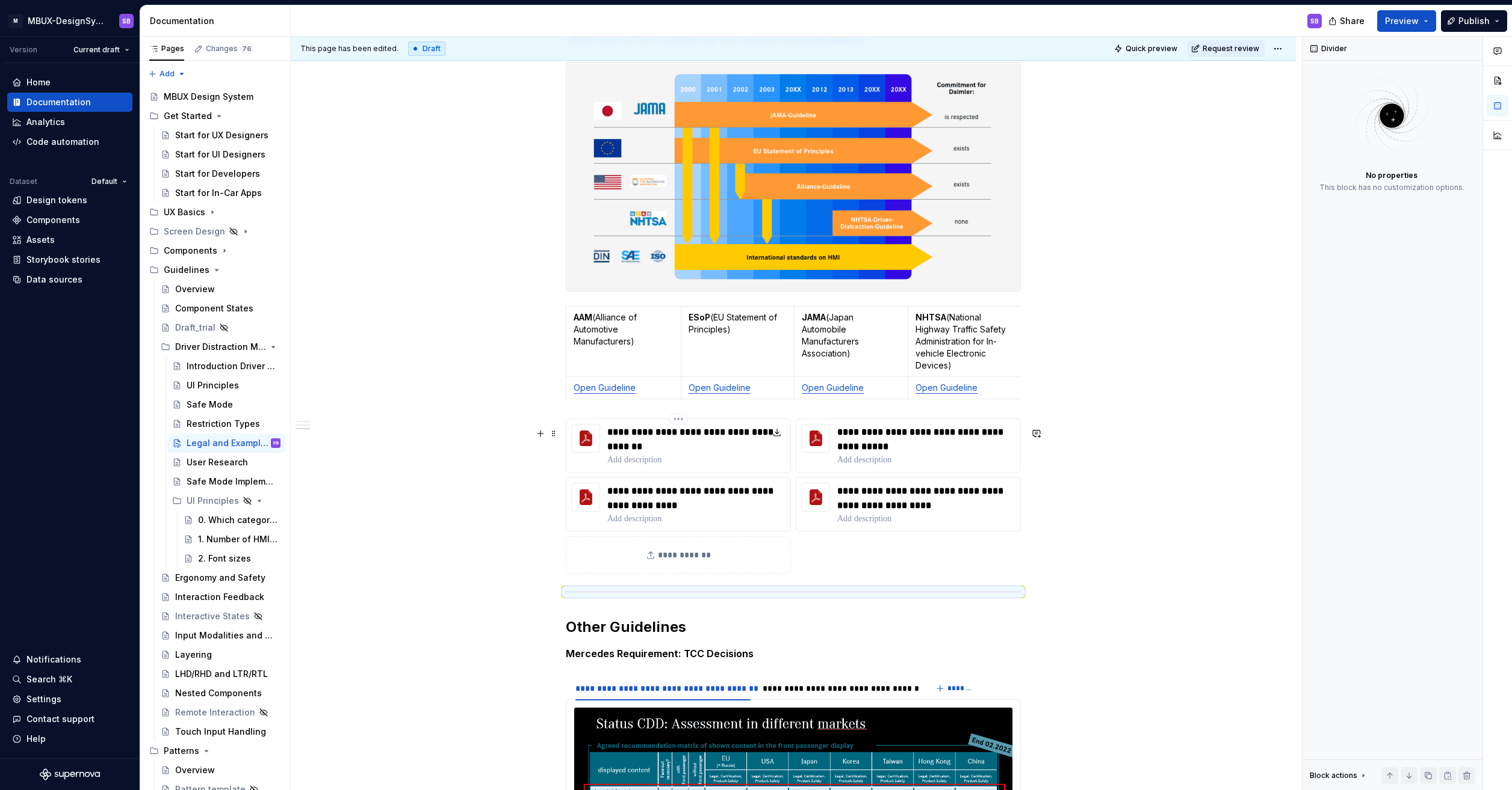
click at [656, 466] on p at bounding box center [696, 460] width 178 height 12
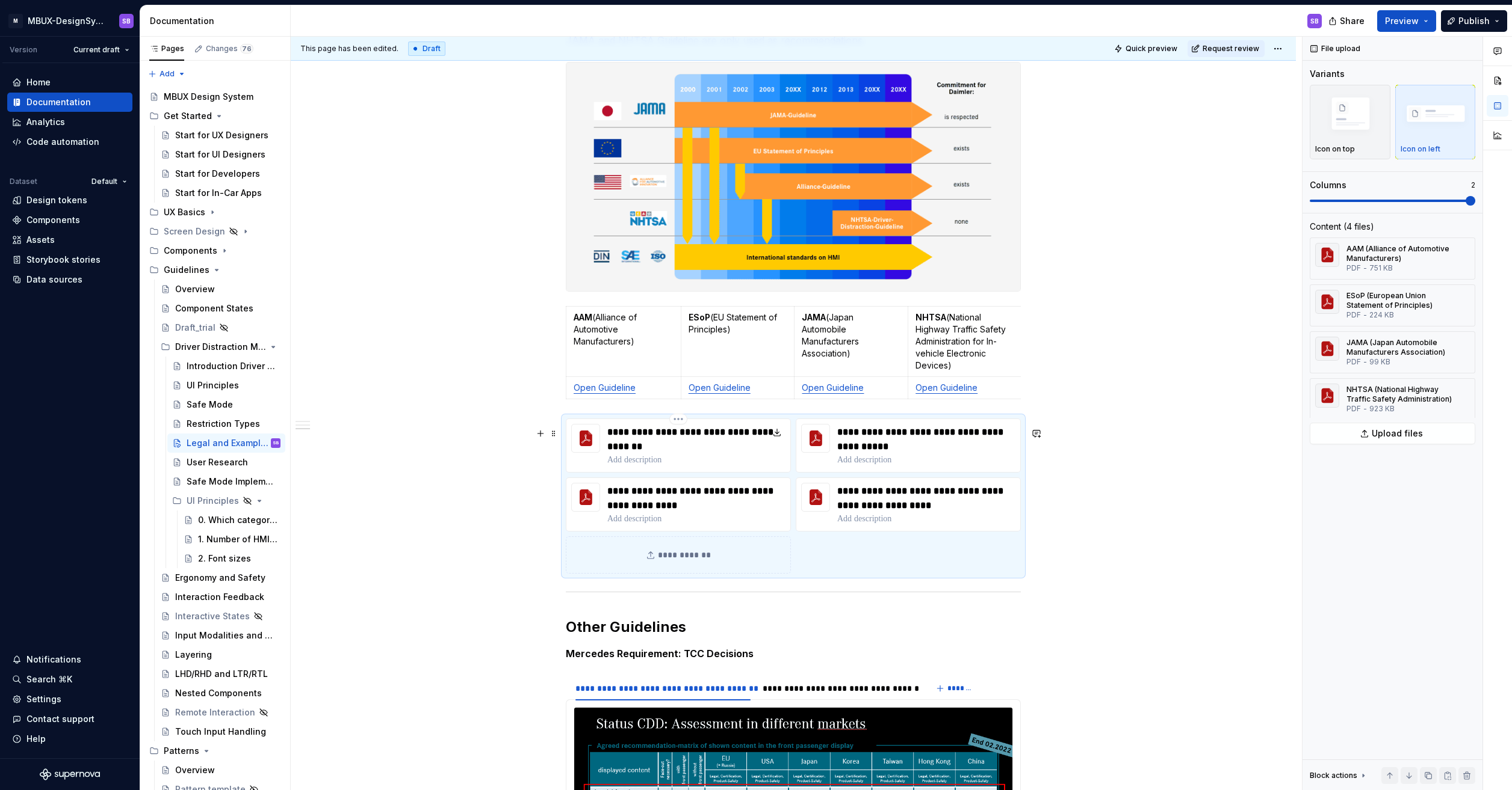
click at [625, 466] on p at bounding box center [696, 460] width 178 height 12
click at [620, 466] on p at bounding box center [696, 460] width 178 height 12
click at [1372, 105] on img "button" at bounding box center [1349, 115] width 69 height 47
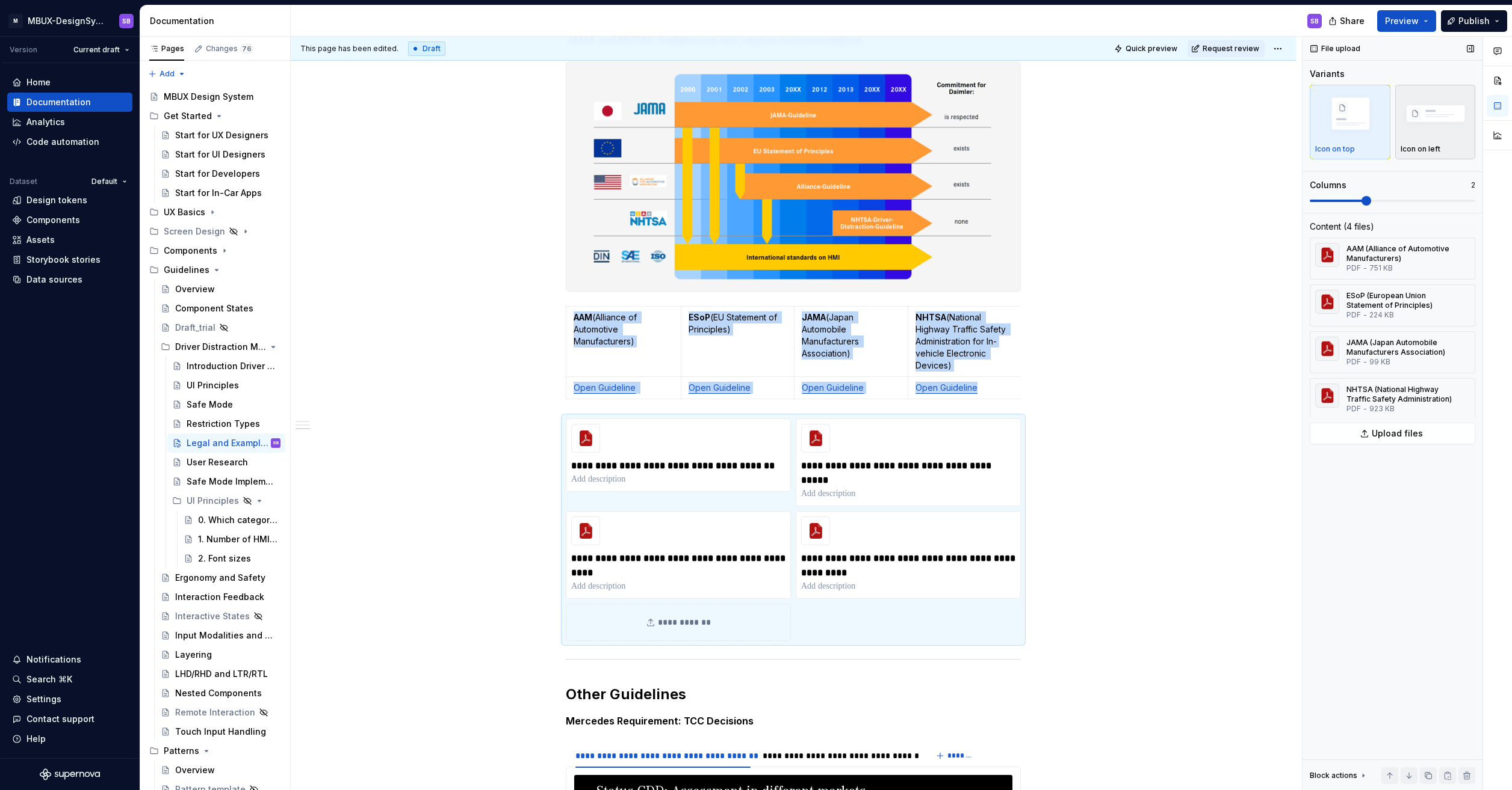
click at [1467, 127] on img "button" at bounding box center [1435, 115] width 69 height 47
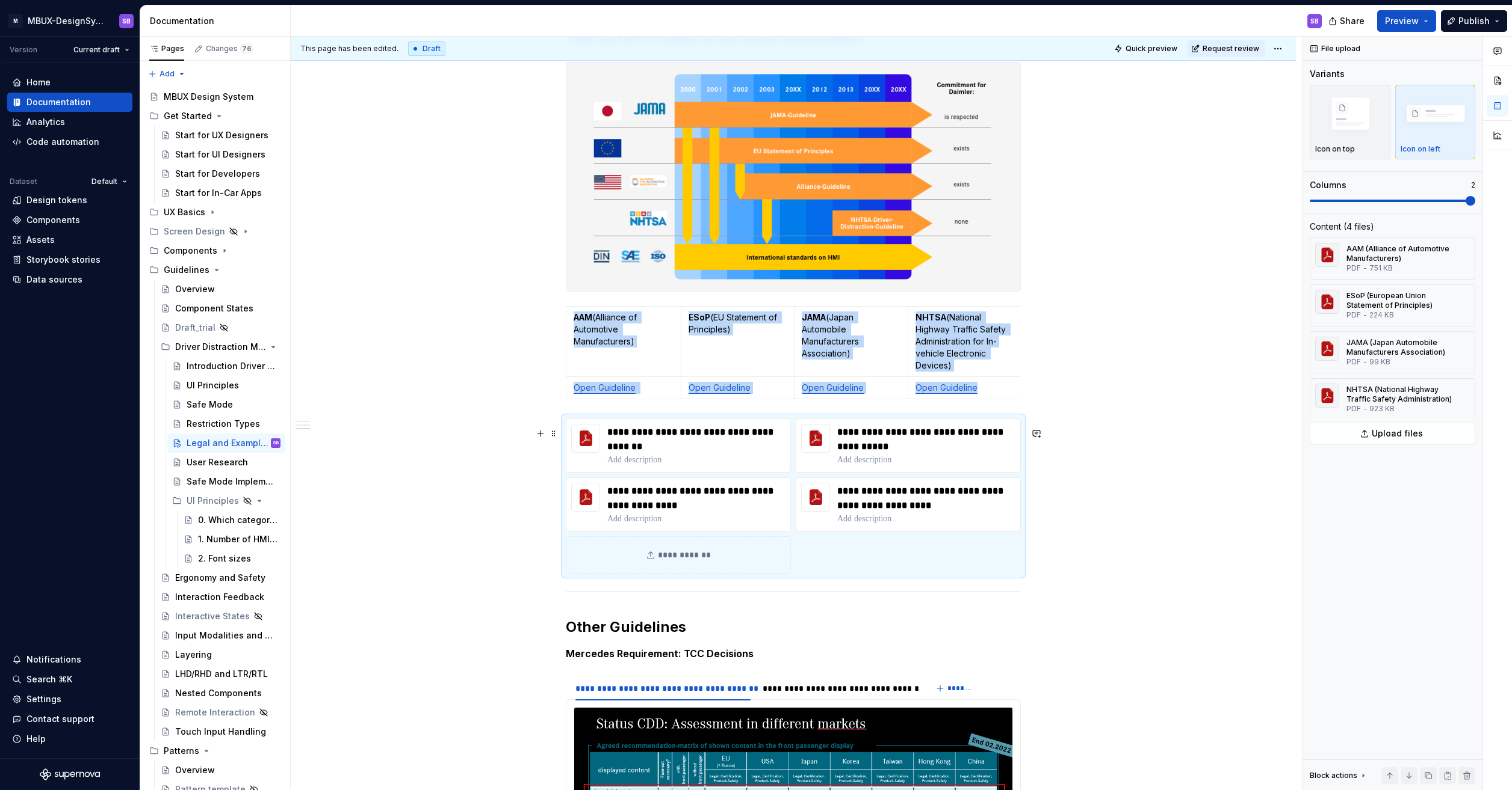
click at [1170, 530] on div "**********" at bounding box center [793, 629] width 1005 height 1568
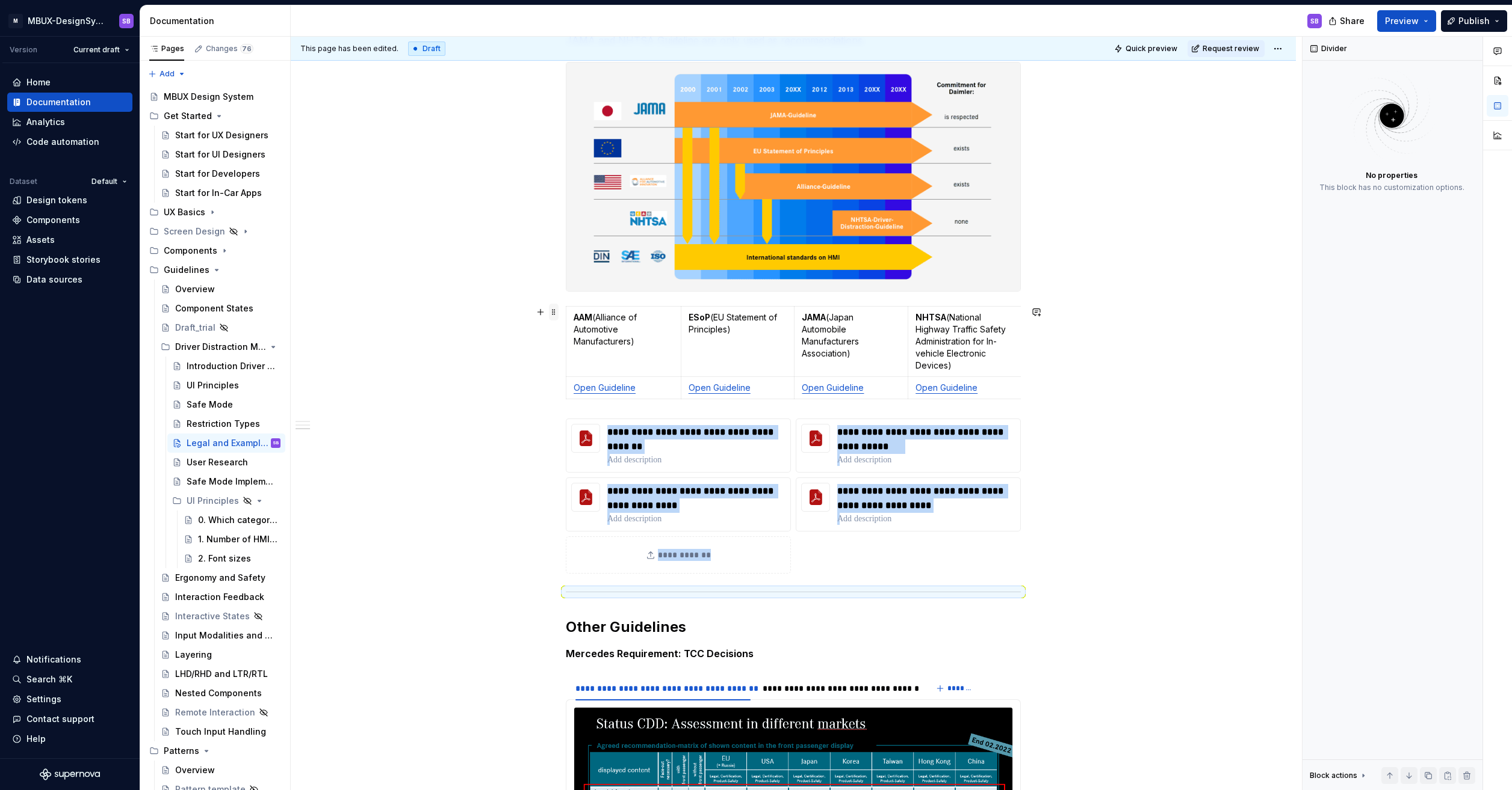
click at [555, 316] on span at bounding box center [553, 313] width 9 height 17
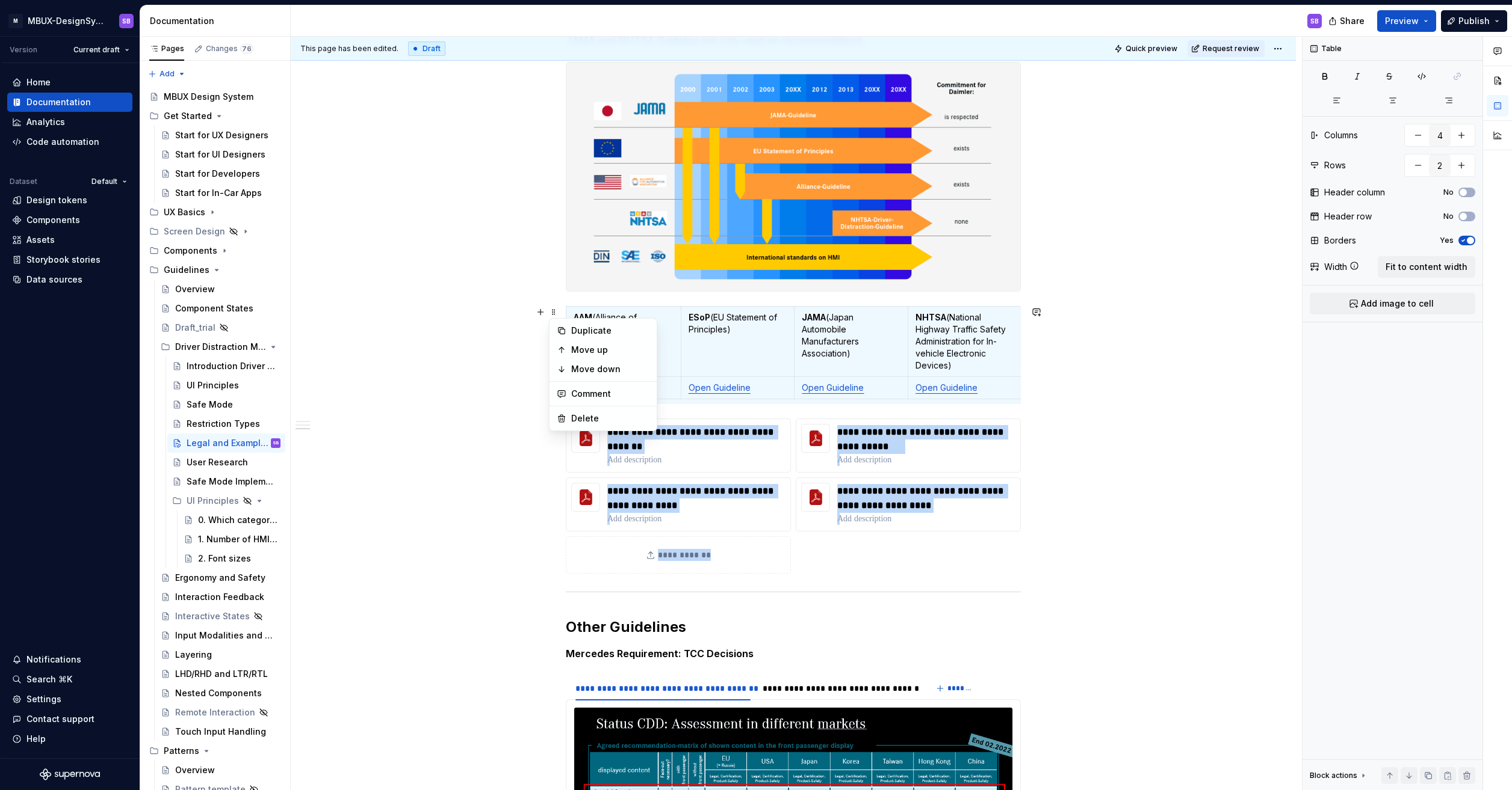
click at [497, 363] on div "**********" at bounding box center [793, 629] width 1005 height 1568
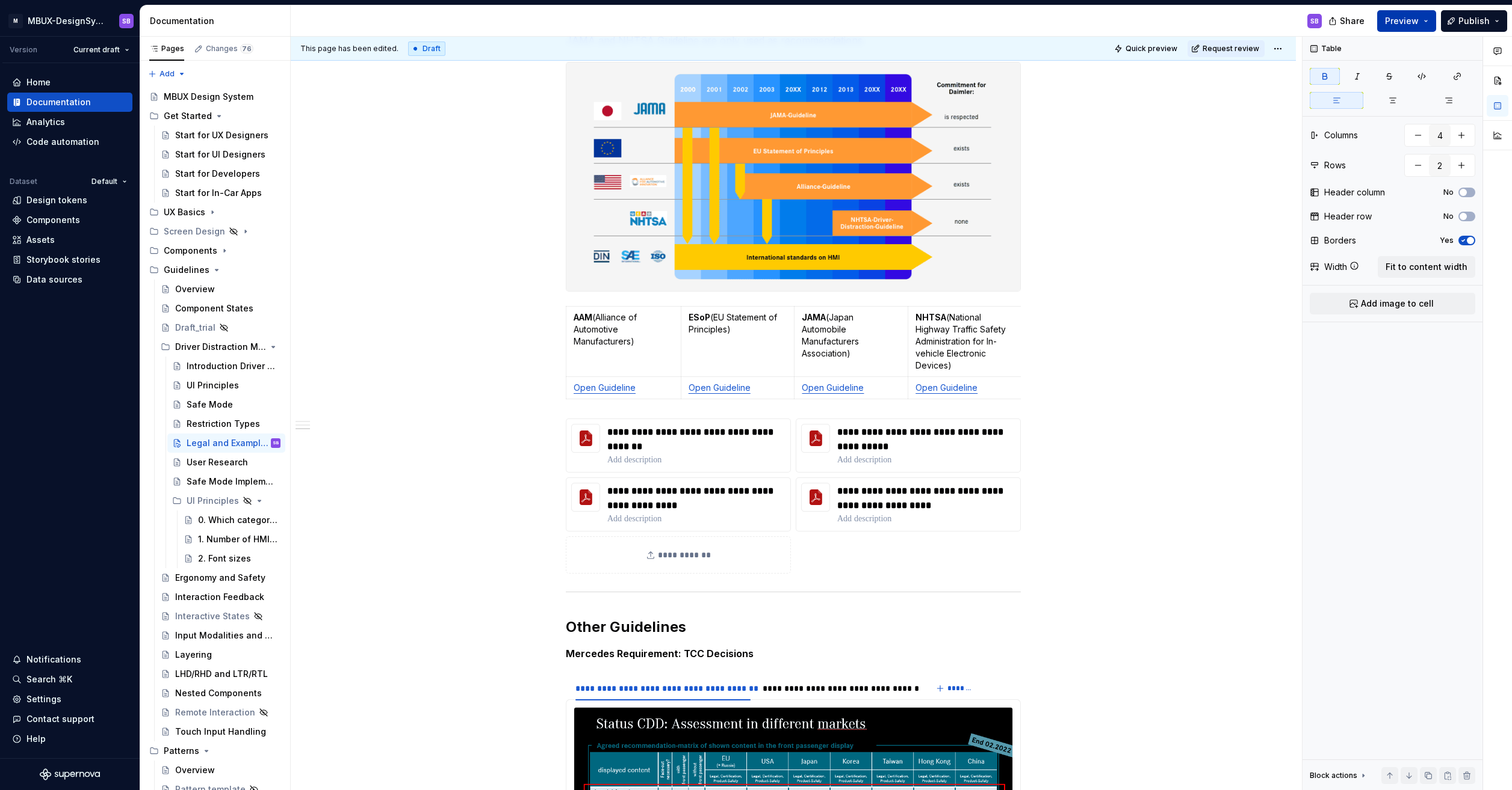
click at [1424, 21] on button "Preview" at bounding box center [1406, 21] width 59 height 21
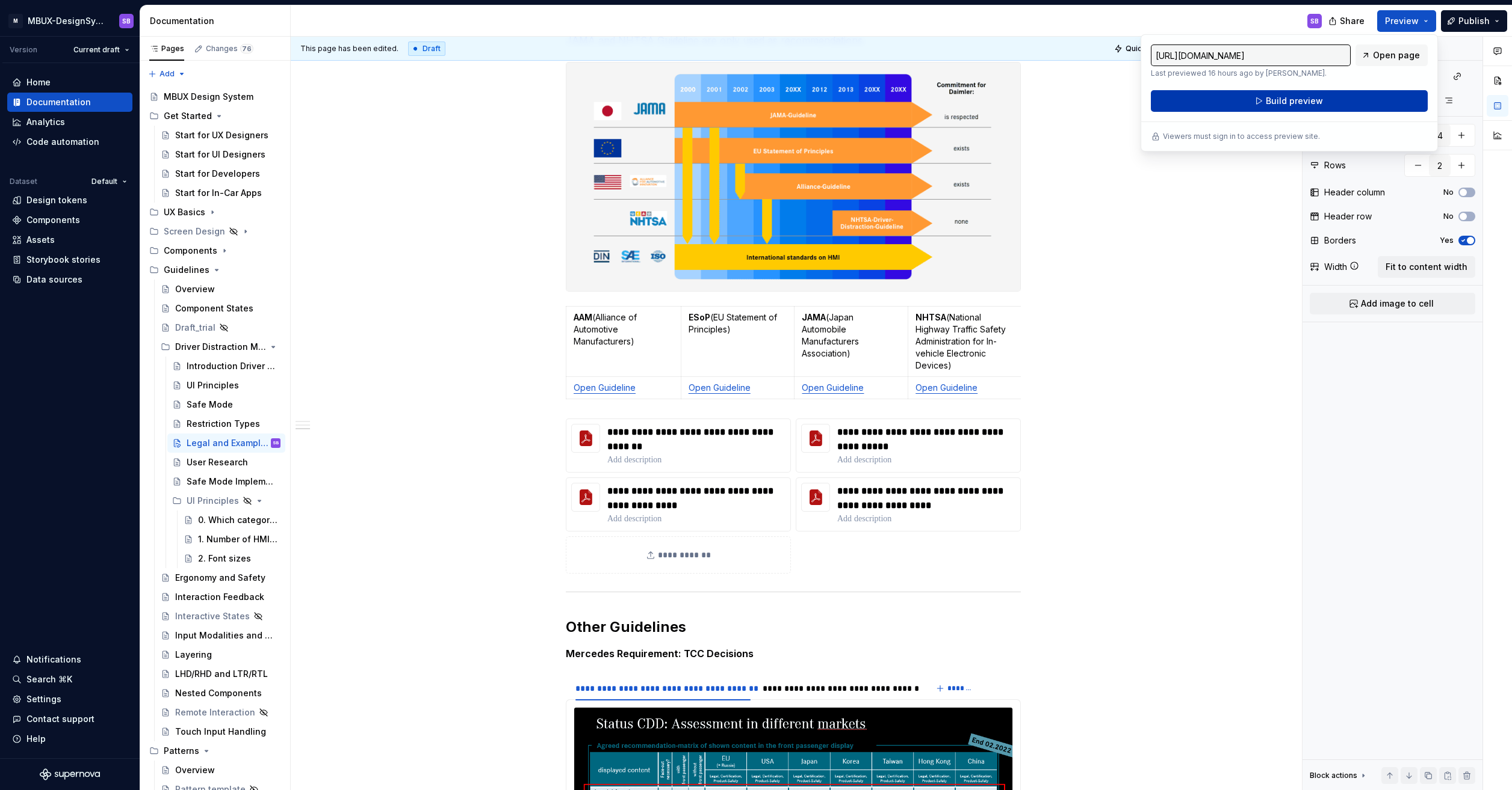
drag, startPoint x: 1424, startPoint y: 21, endPoint x: 1347, endPoint y: 100, distance: 110.3
click at [1347, 100] on button "Build preview" at bounding box center [1288, 100] width 277 height 21
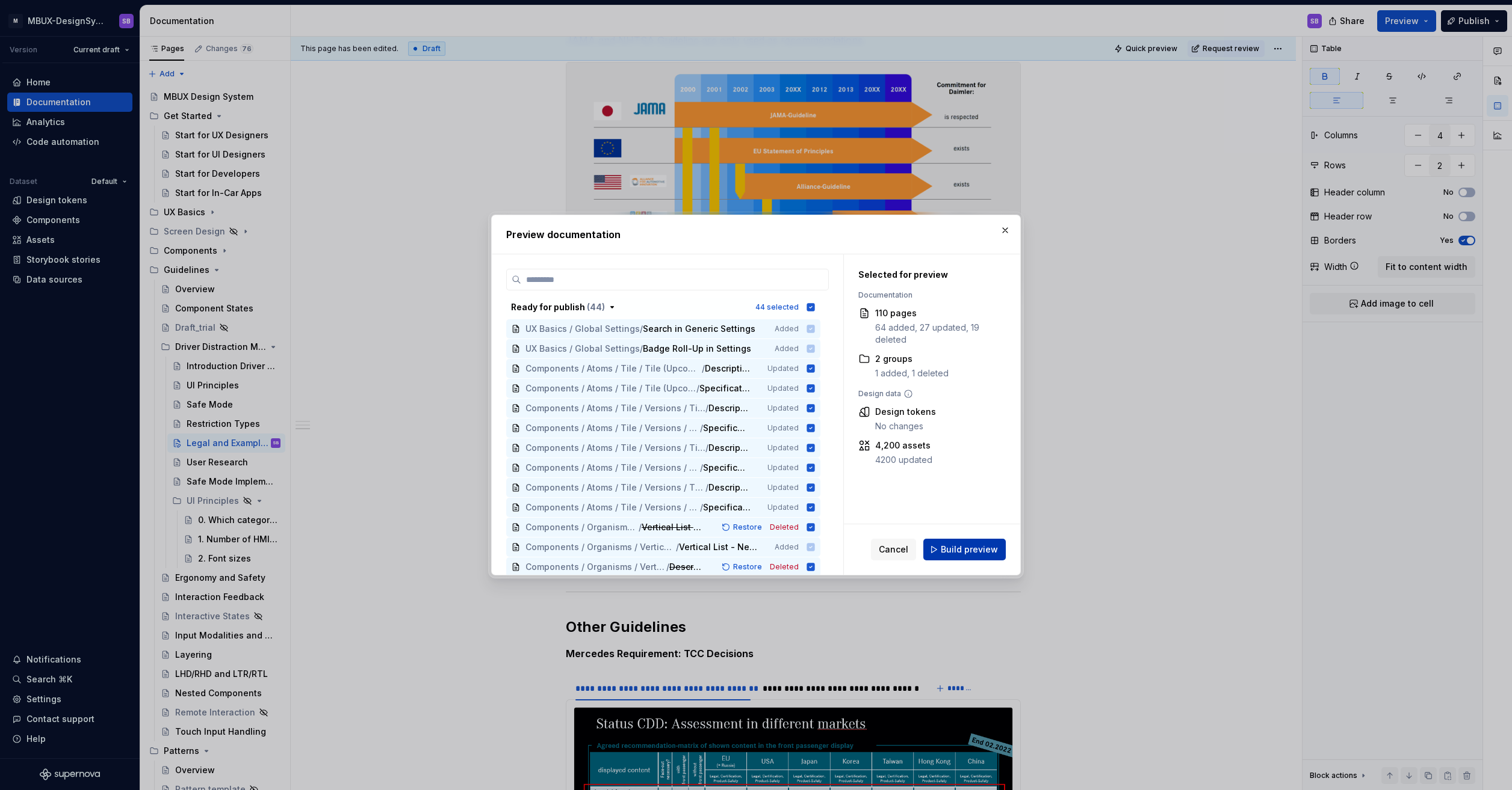
click at [979, 548] on span "Build preview" at bounding box center [969, 550] width 57 height 12
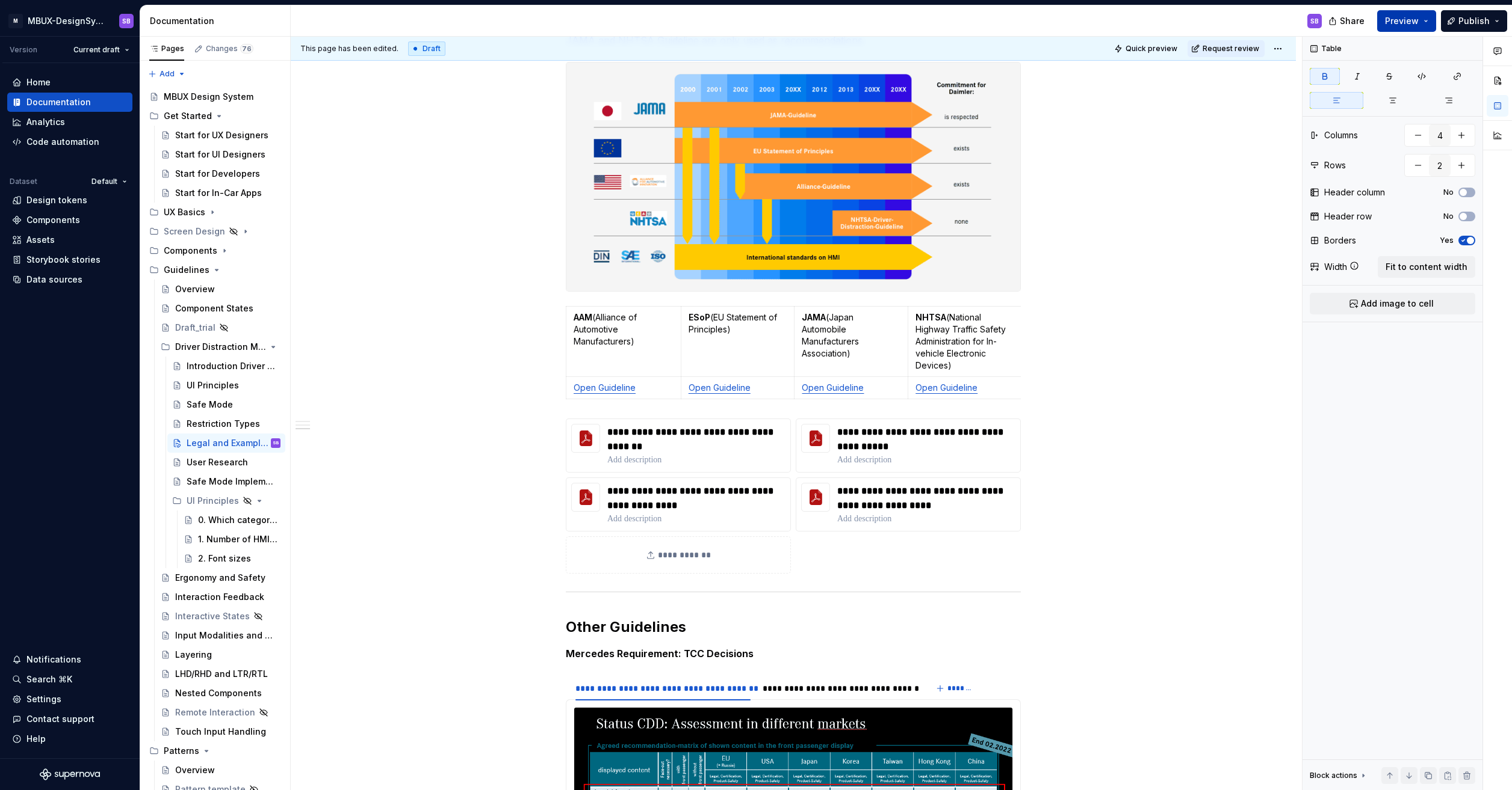
click at [1427, 15] on button "Preview" at bounding box center [1406, 21] width 59 height 21
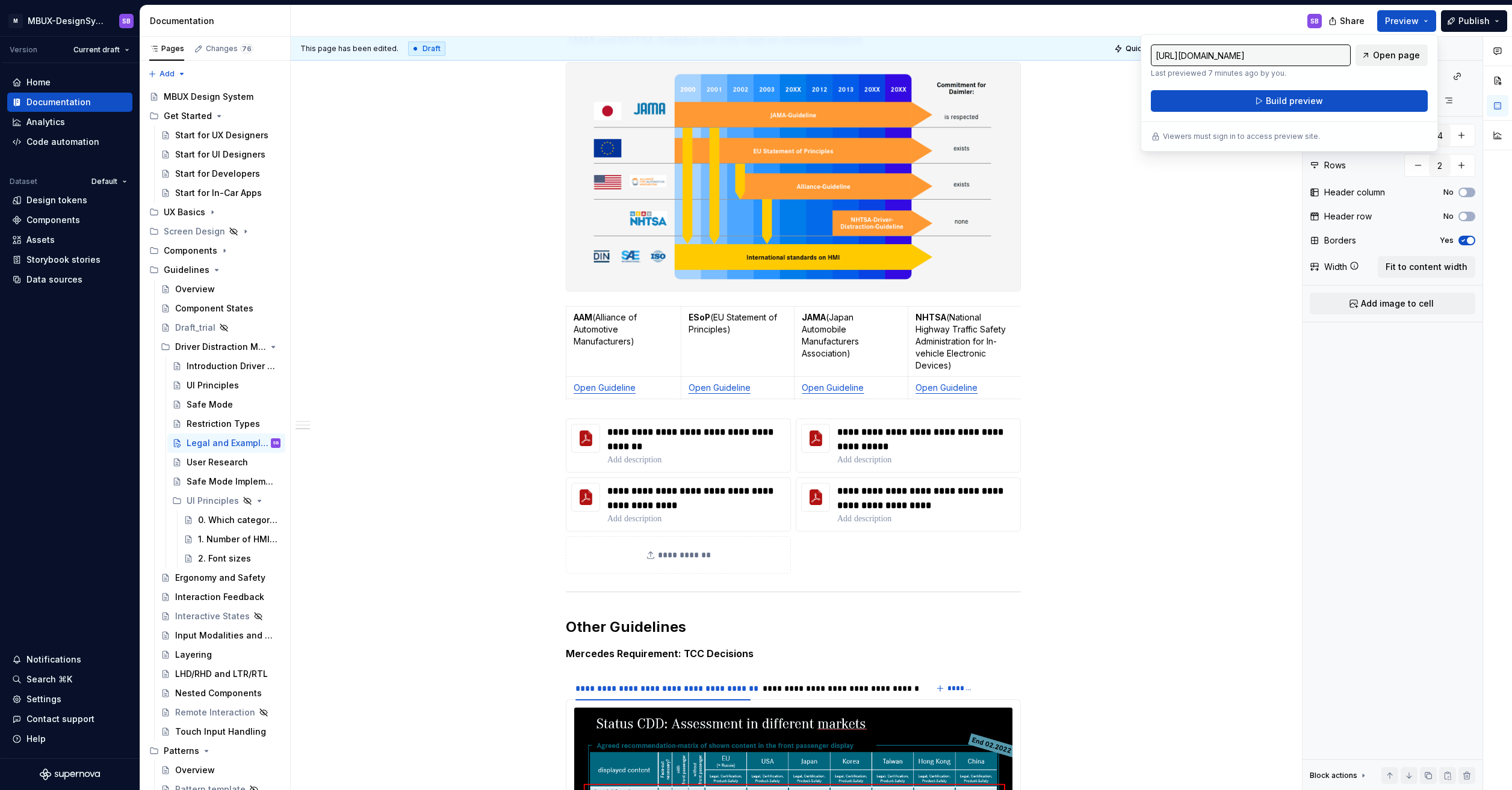
drag, startPoint x: 1427, startPoint y: 15, endPoint x: 1396, endPoint y: 54, distance: 49.8
click at [1396, 54] on span "Open page" at bounding box center [1395, 56] width 47 height 12
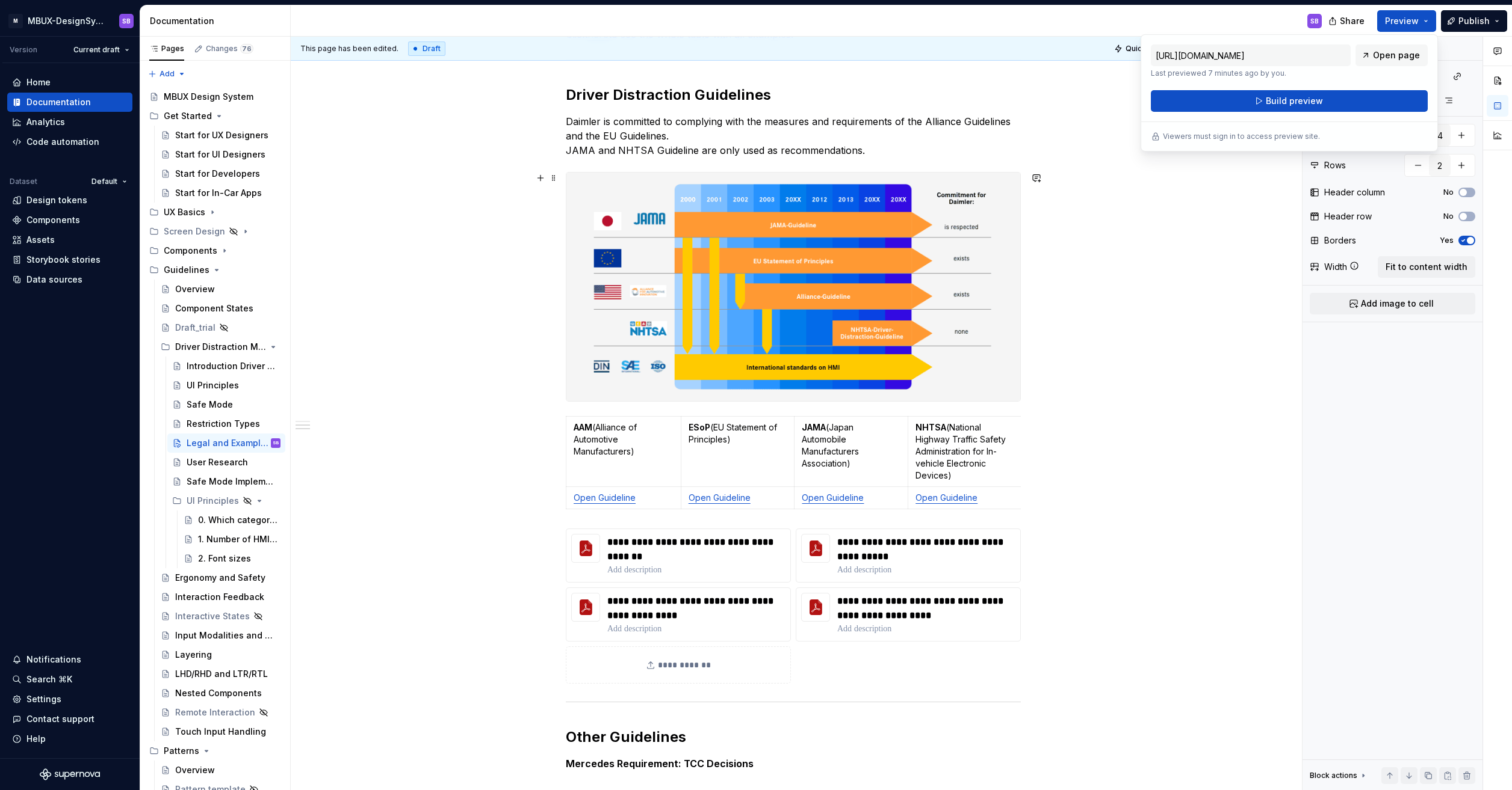
scroll to position [241, 0]
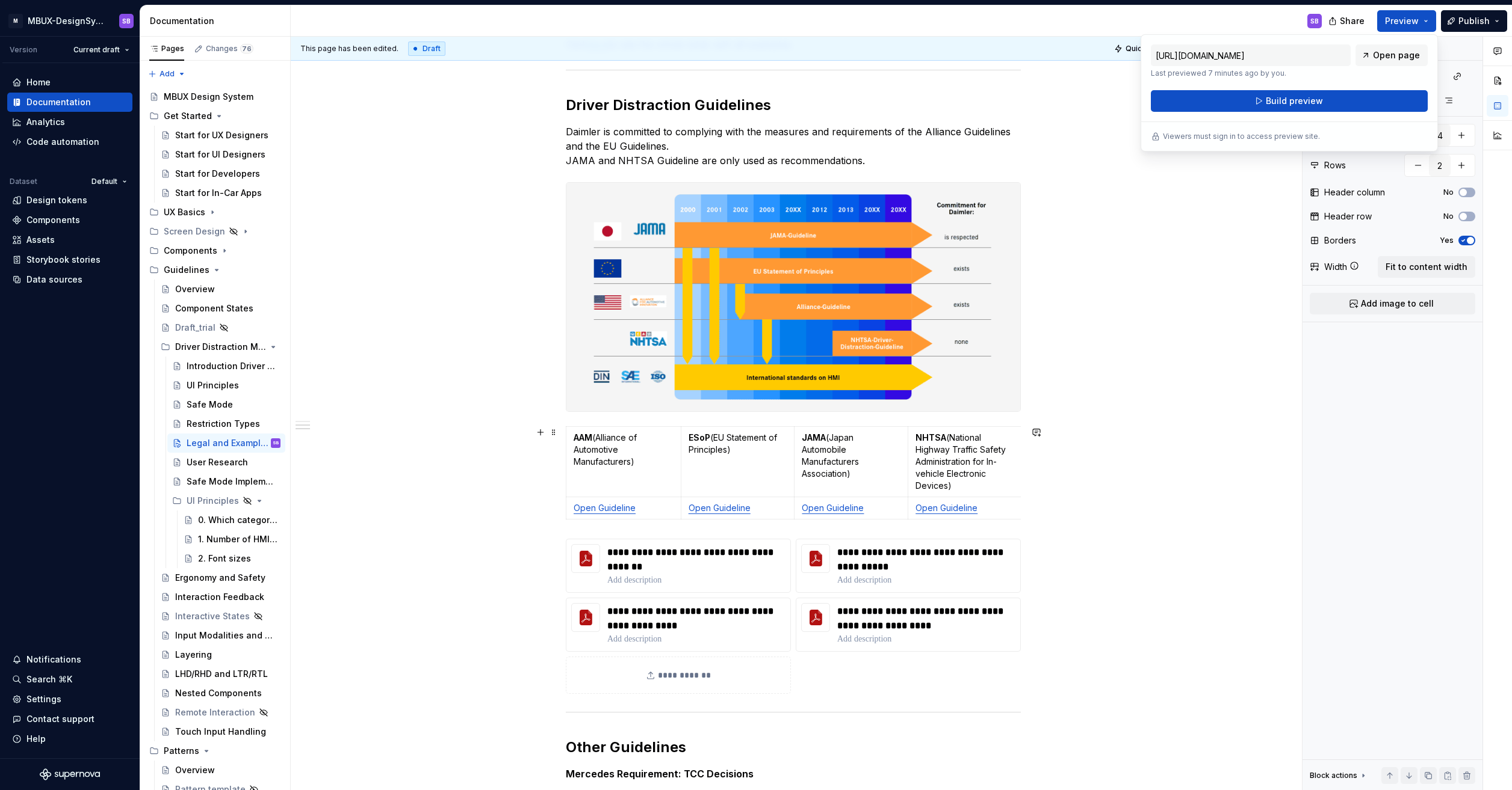
drag, startPoint x: 1078, startPoint y: 519, endPoint x: 1045, endPoint y: 530, distance: 34.8
click at [1078, 519] on div "**********" at bounding box center [793, 749] width 1005 height 1568
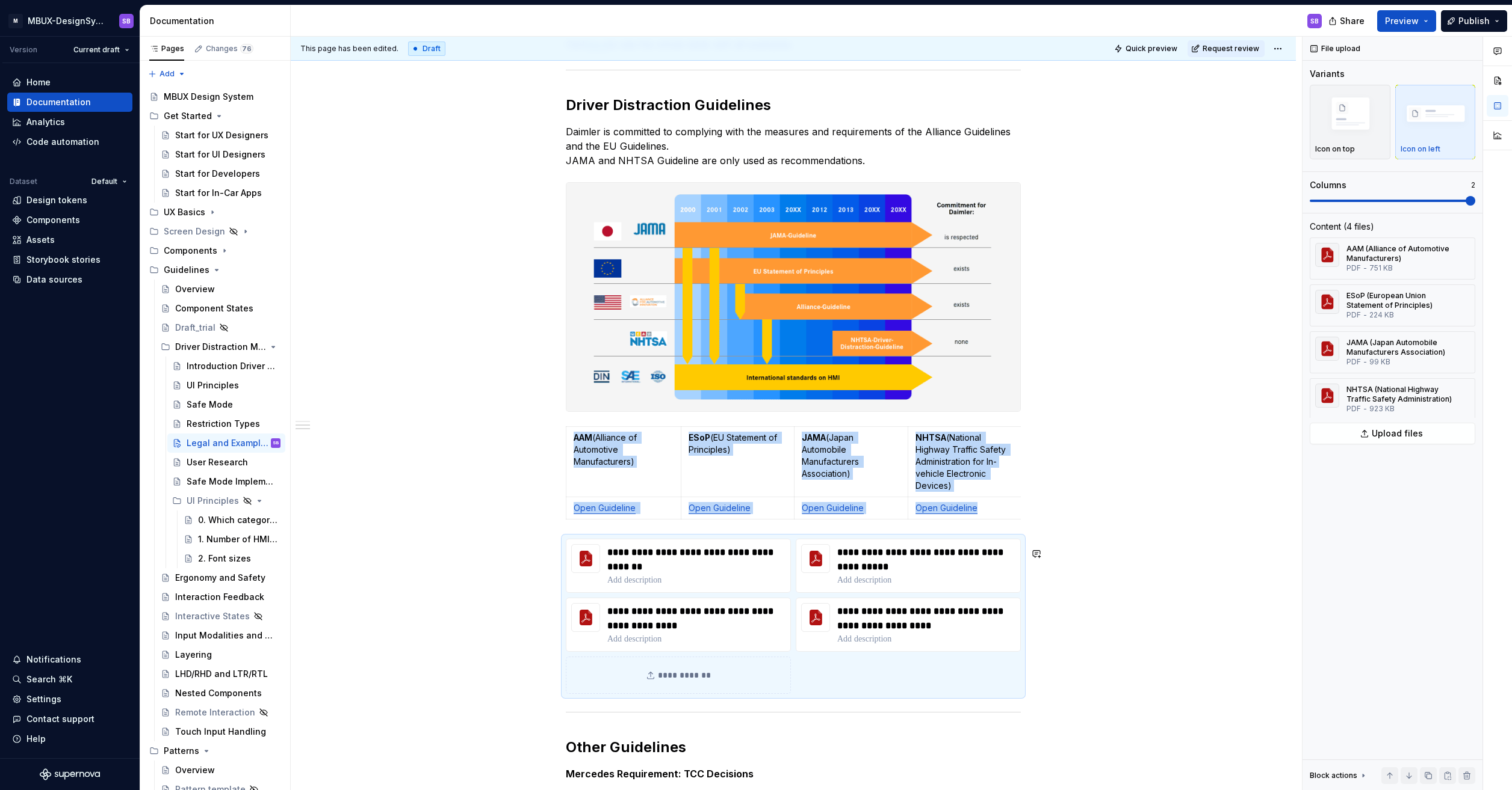
click at [571, 538] on div "**********" at bounding box center [793, 637] width 455 height 1288
click at [565, 542] on div "**********" at bounding box center [793, 749] width 1005 height 1568
click at [556, 542] on div "**********" at bounding box center [793, 749] width 1005 height 1568
click at [1435, 16] on button "Preview" at bounding box center [1406, 21] width 59 height 21
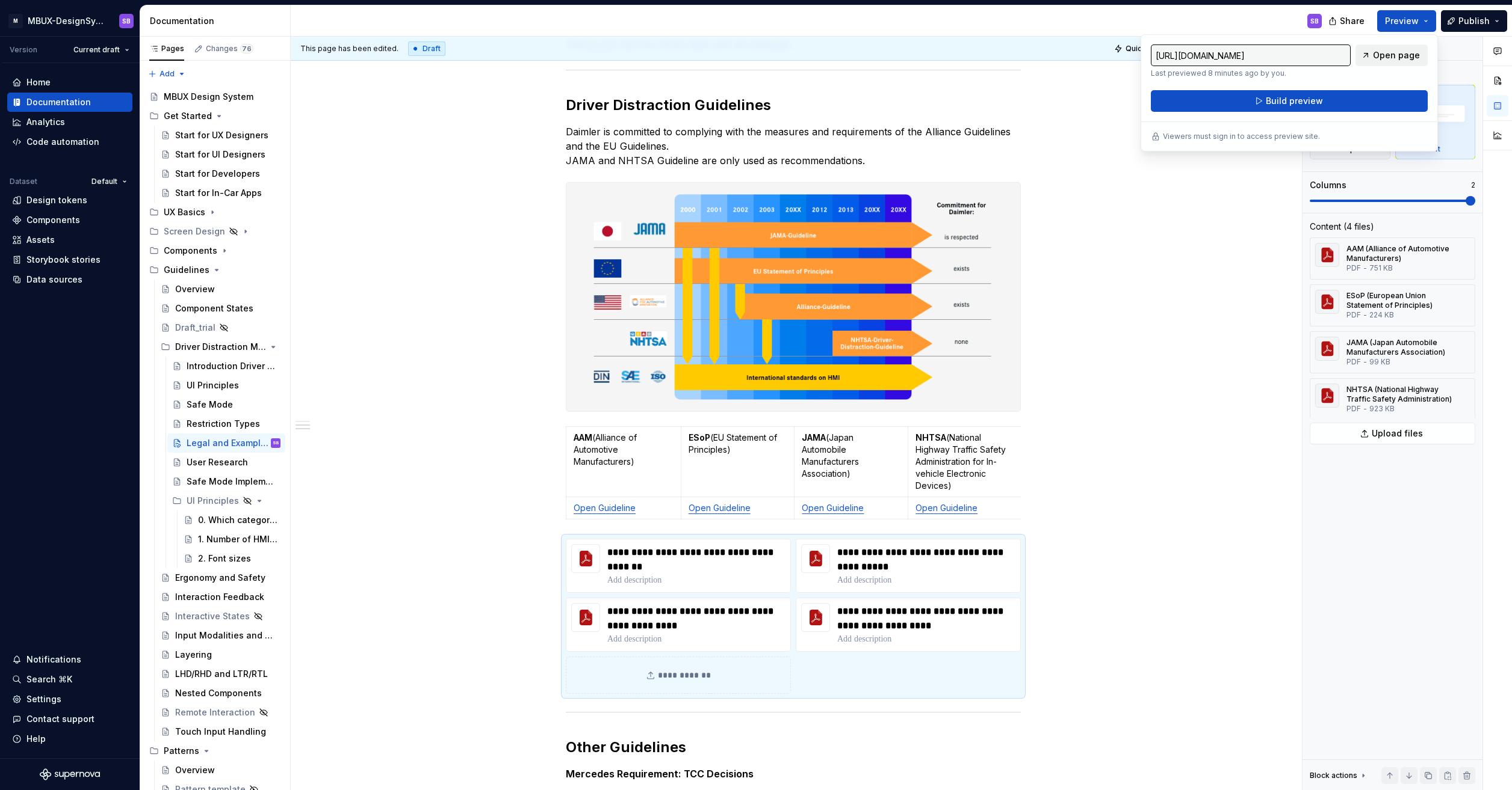
click at [1396, 55] on span "Open page" at bounding box center [1395, 56] width 47 height 12
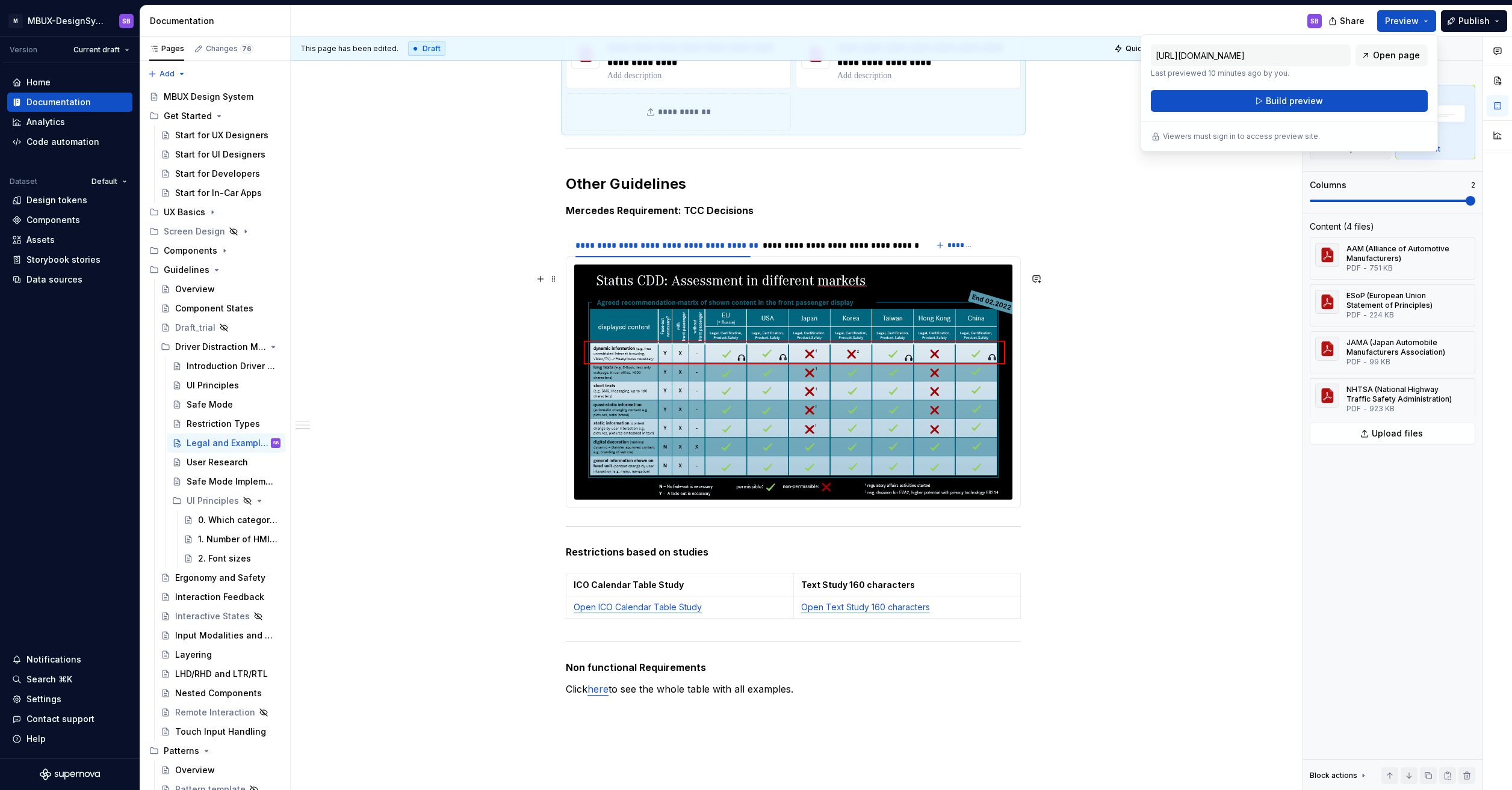
scroll to position [482, 0]
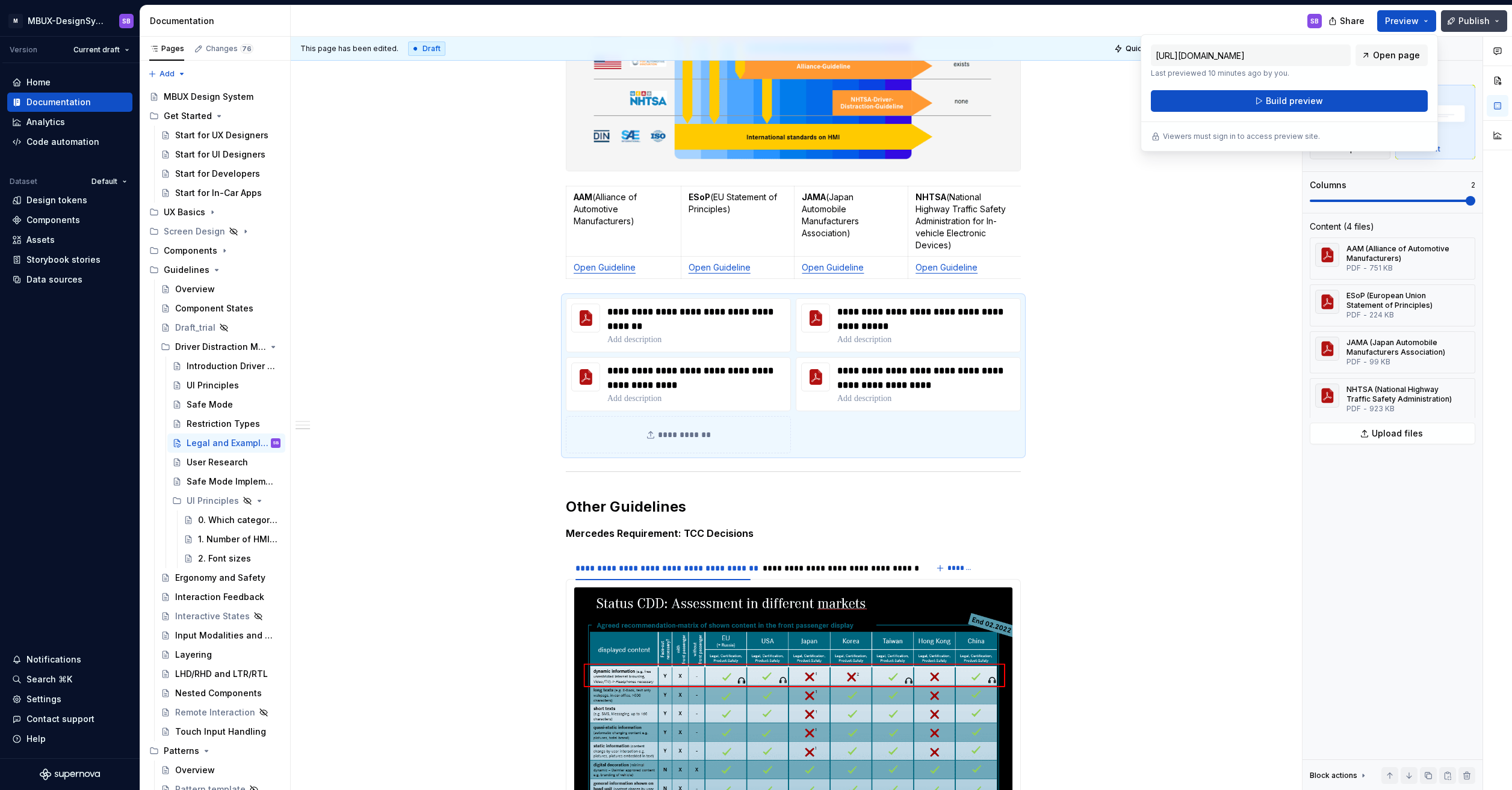
click at [1466, 25] on span "Publish" at bounding box center [1473, 21] width 32 height 12
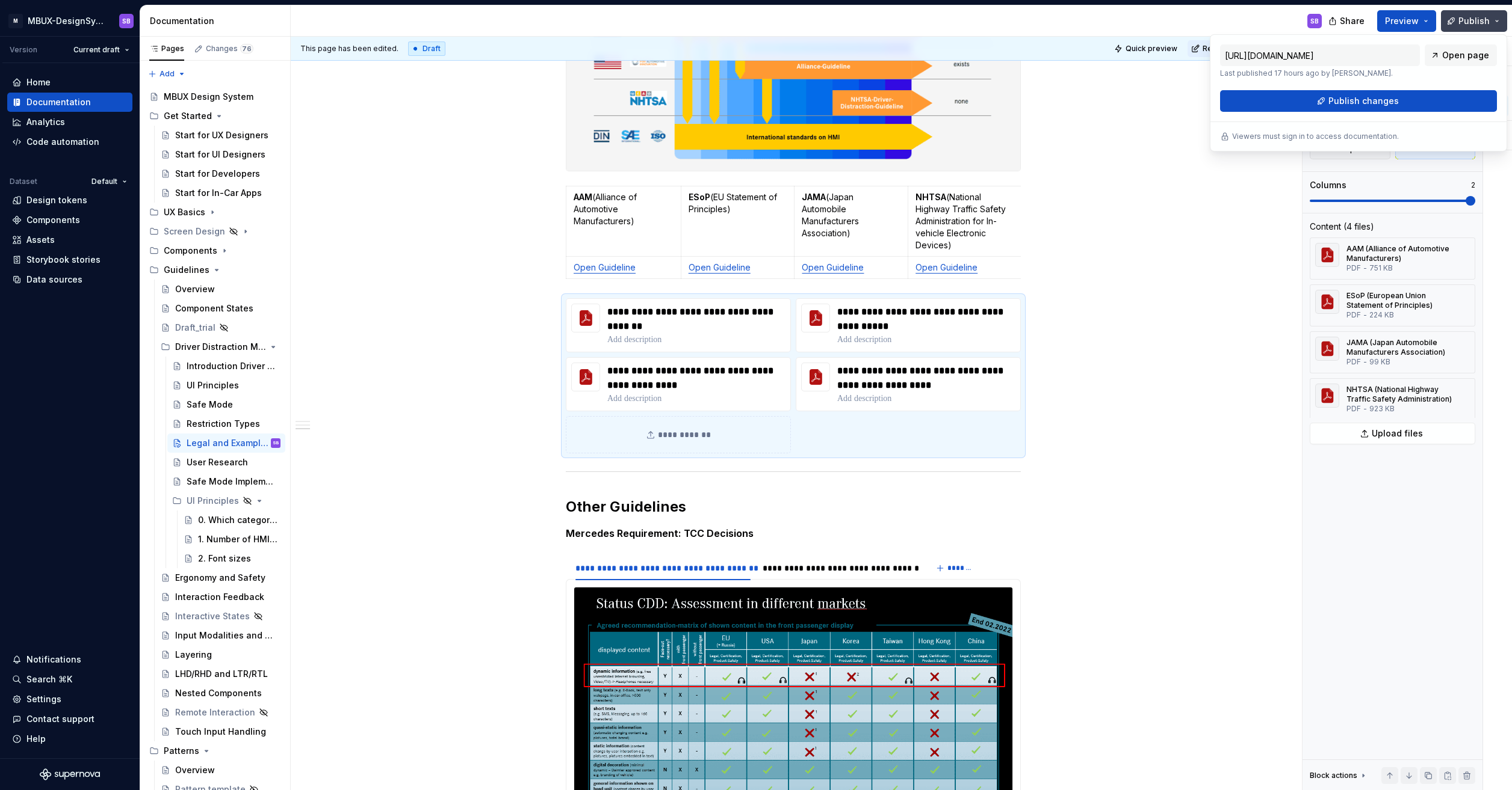
drag, startPoint x: 1466, startPoint y: 25, endPoint x: 1457, endPoint y: 21, distance: 9.8
click at [1457, 21] on button "Publish" at bounding box center [1473, 21] width 66 height 21
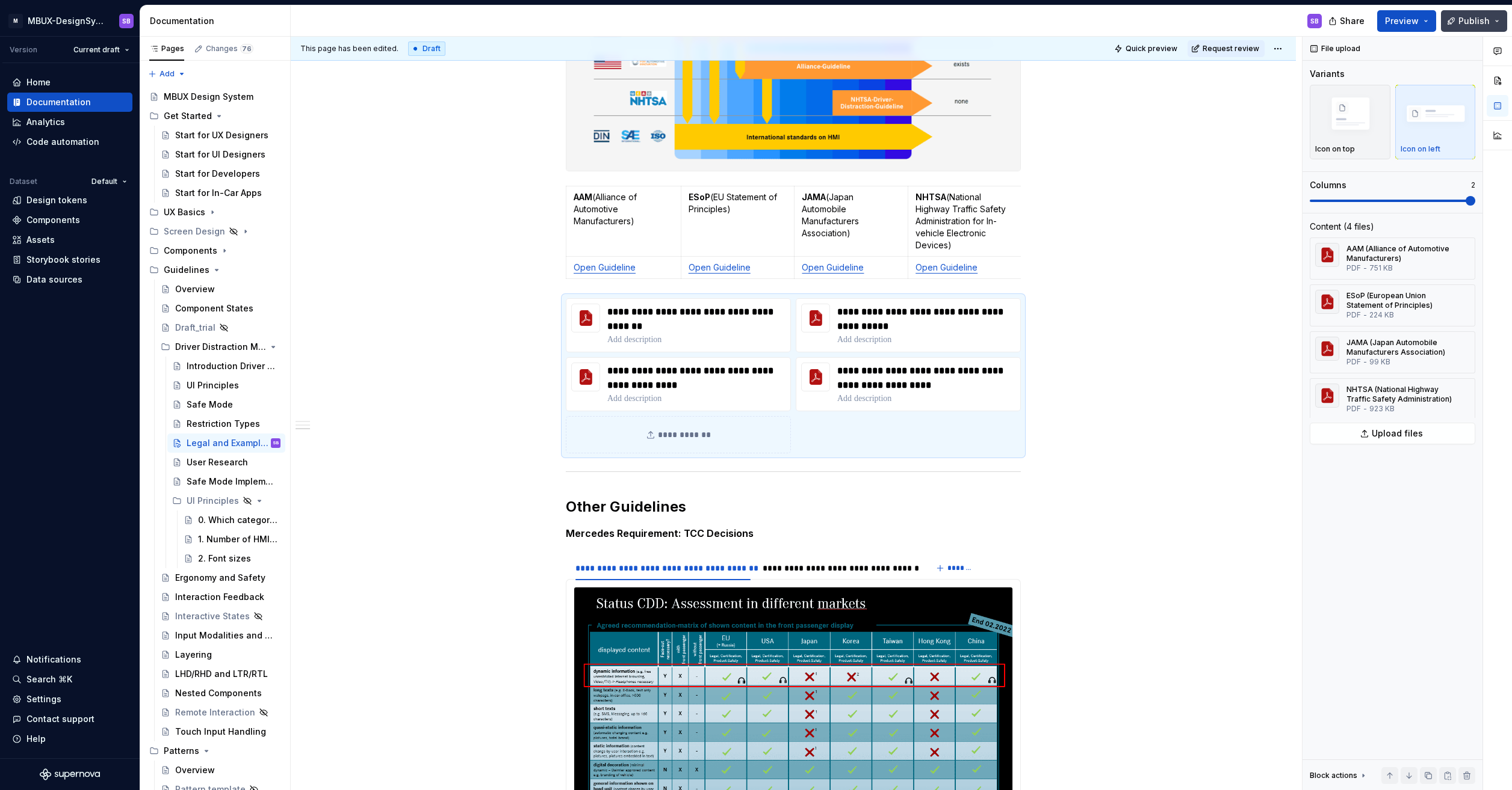
click at [1457, 21] on button "Publish" at bounding box center [1473, 21] width 66 height 21
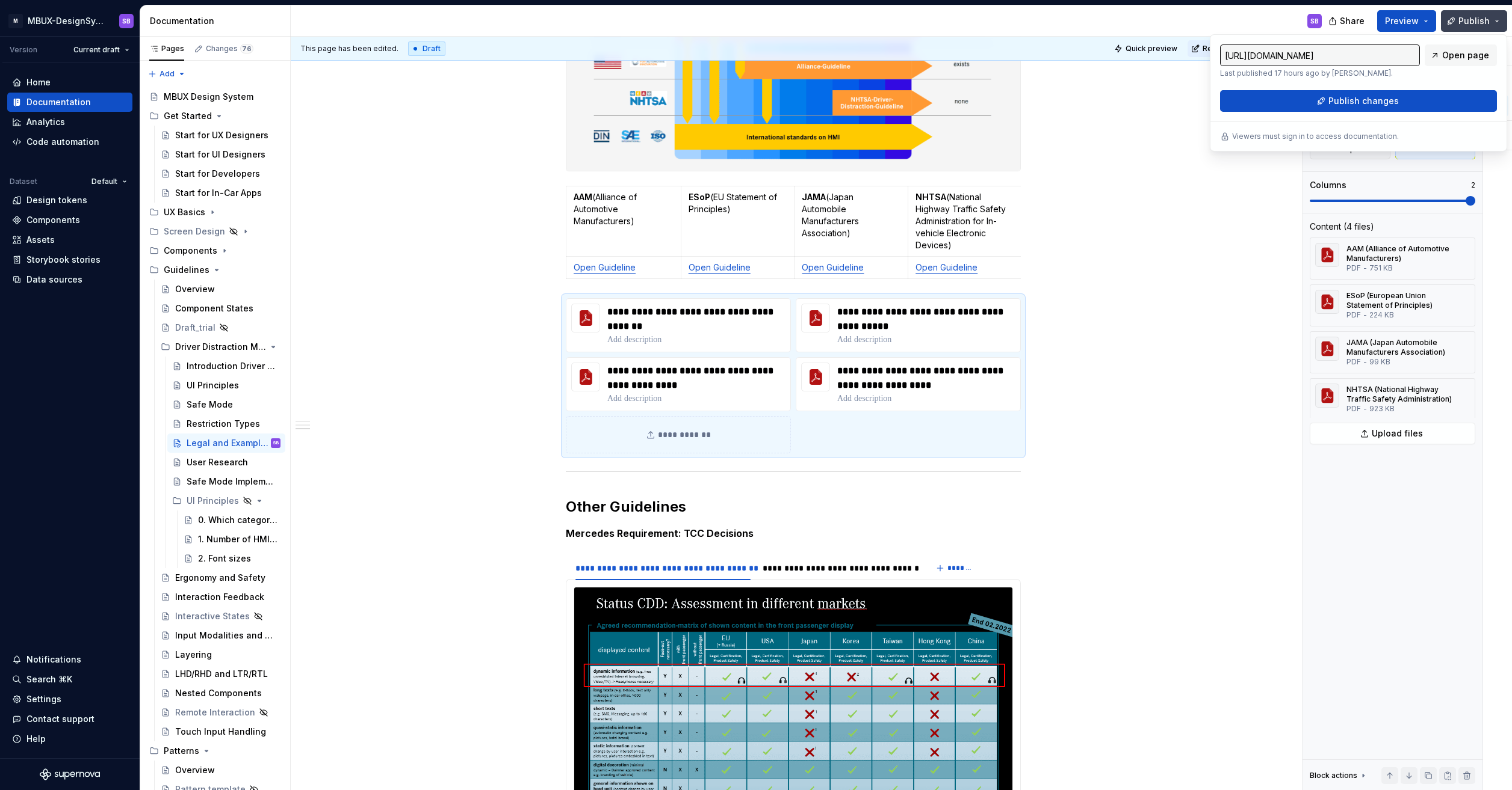
click at [1457, 21] on button "Publish" at bounding box center [1473, 21] width 66 height 21
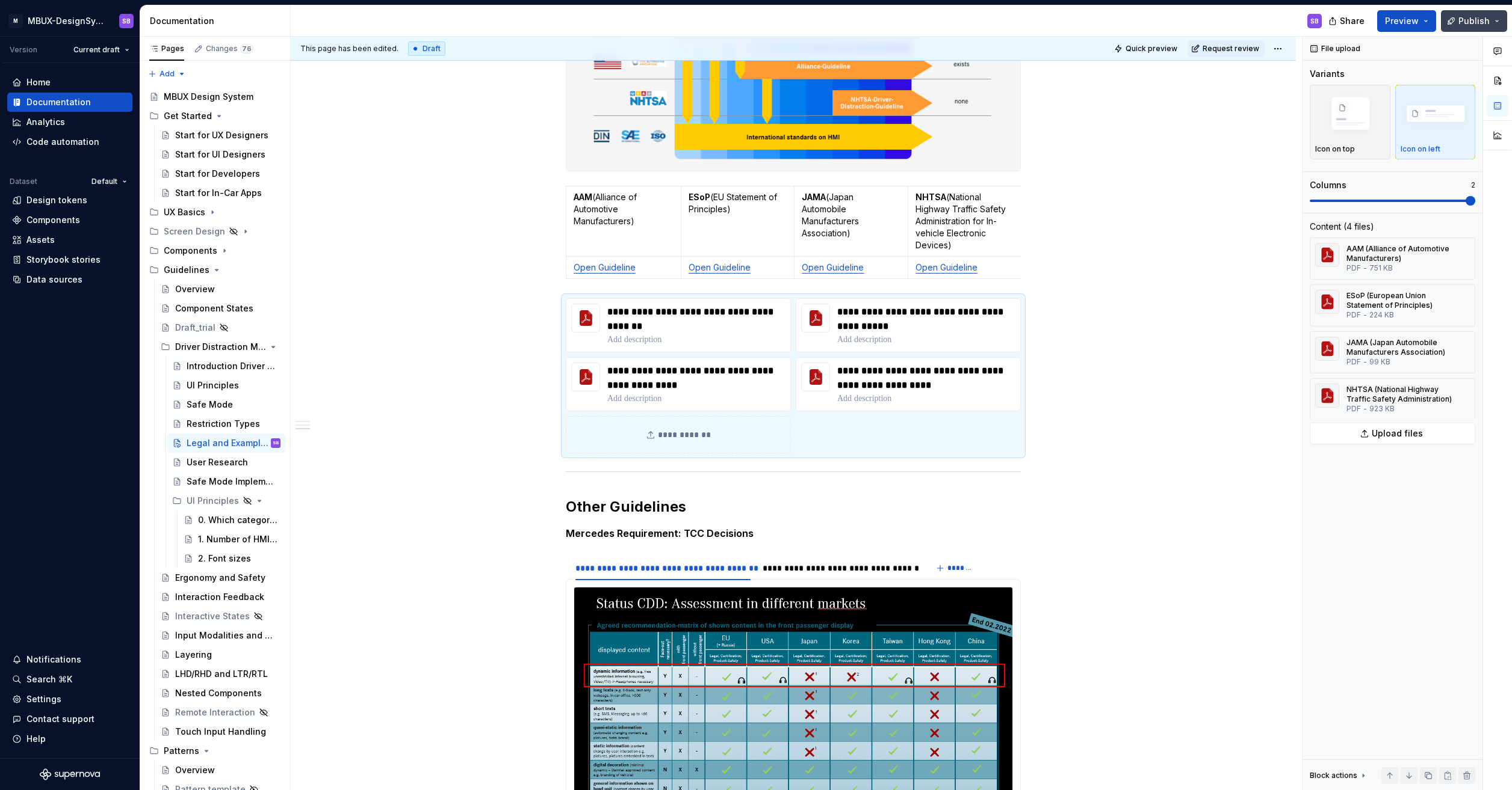
click at [1457, 21] on button "Publish" at bounding box center [1473, 21] width 66 height 21
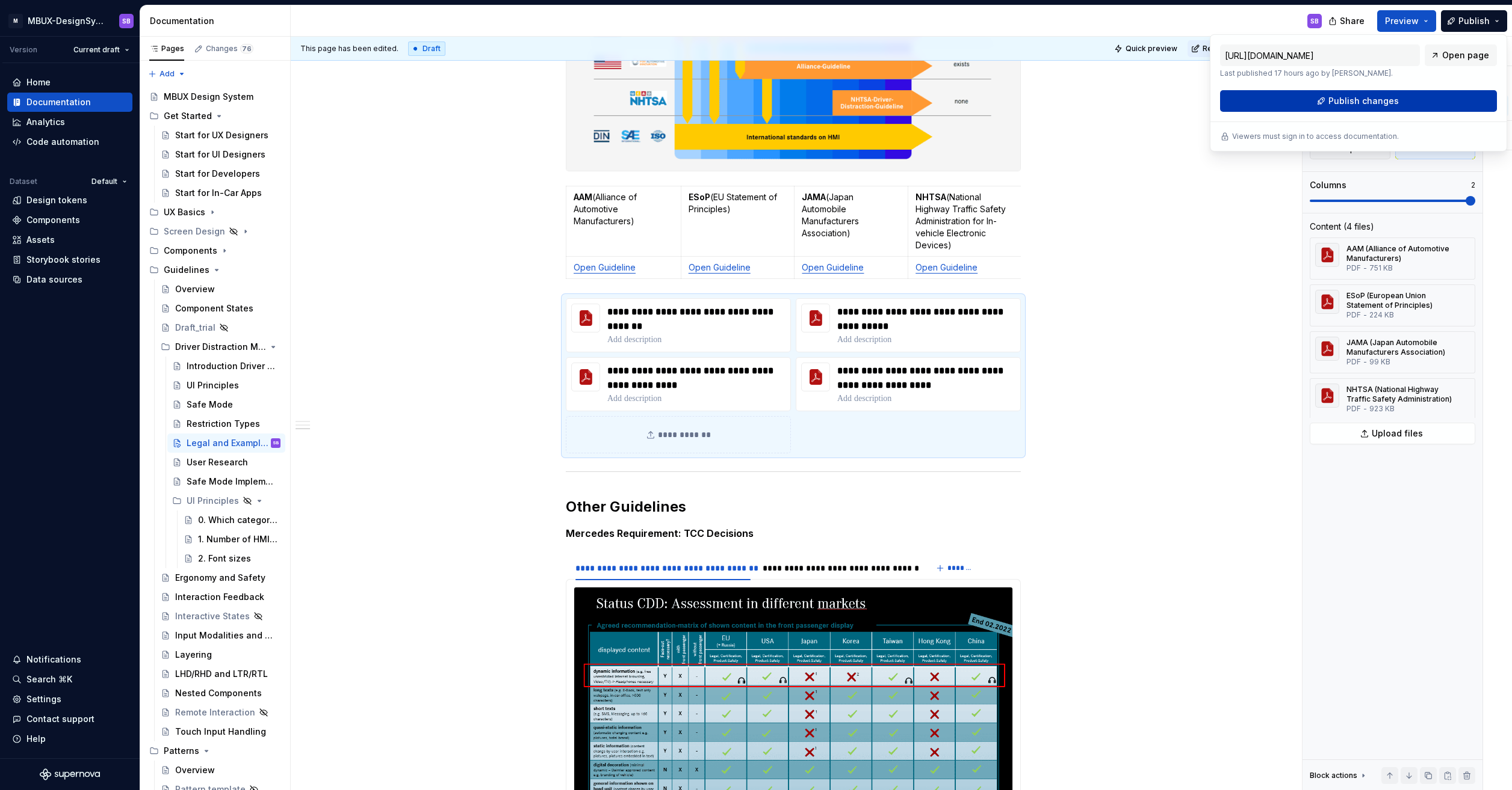
drag, startPoint x: 1457, startPoint y: 21, endPoint x: 1374, endPoint y: 105, distance: 118.1
click at [1374, 105] on span "Publish changes" at bounding box center [1363, 101] width 70 height 12
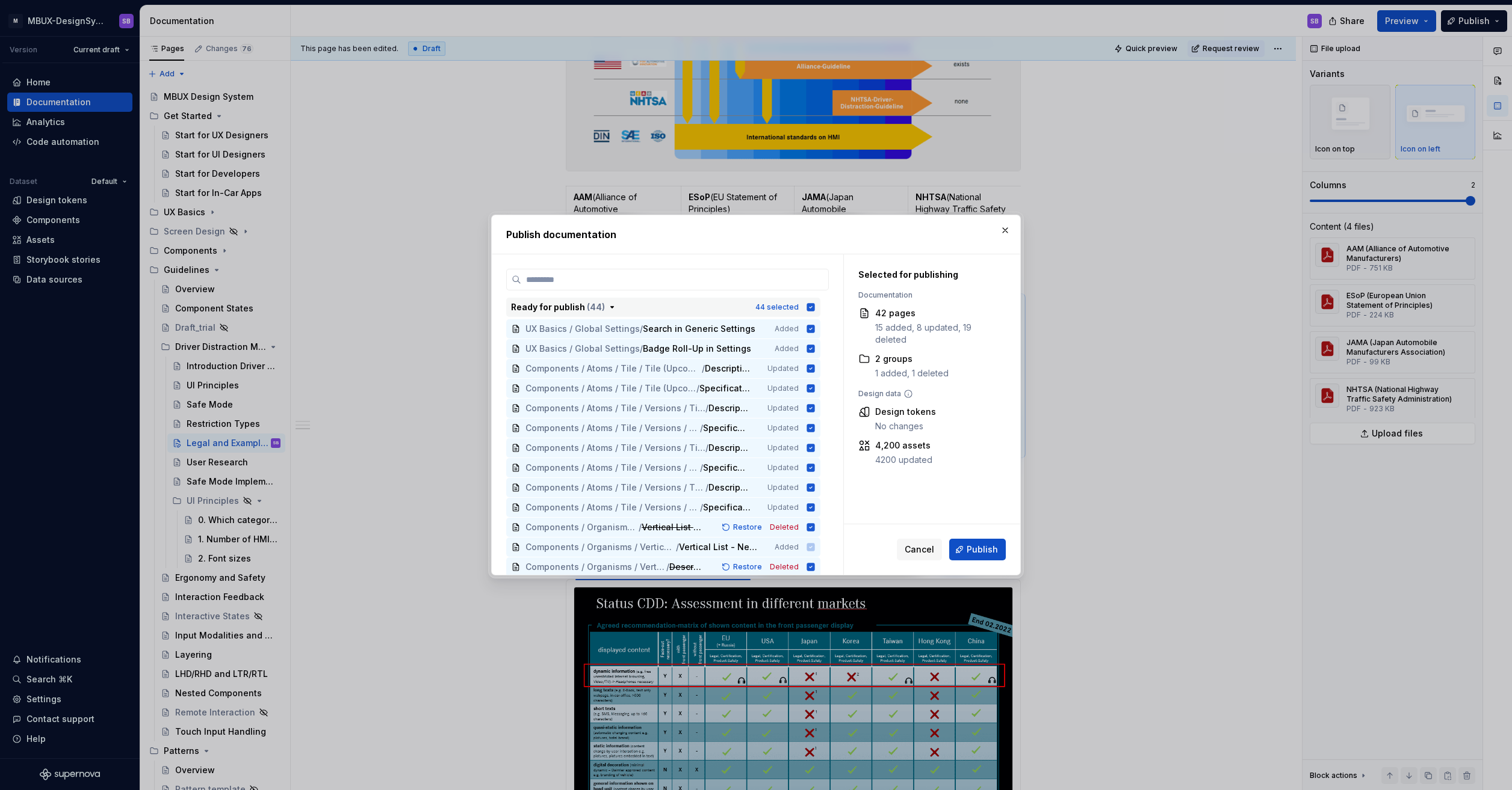
click at [809, 305] on icon "button" at bounding box center [810, 307] width 8 height 8
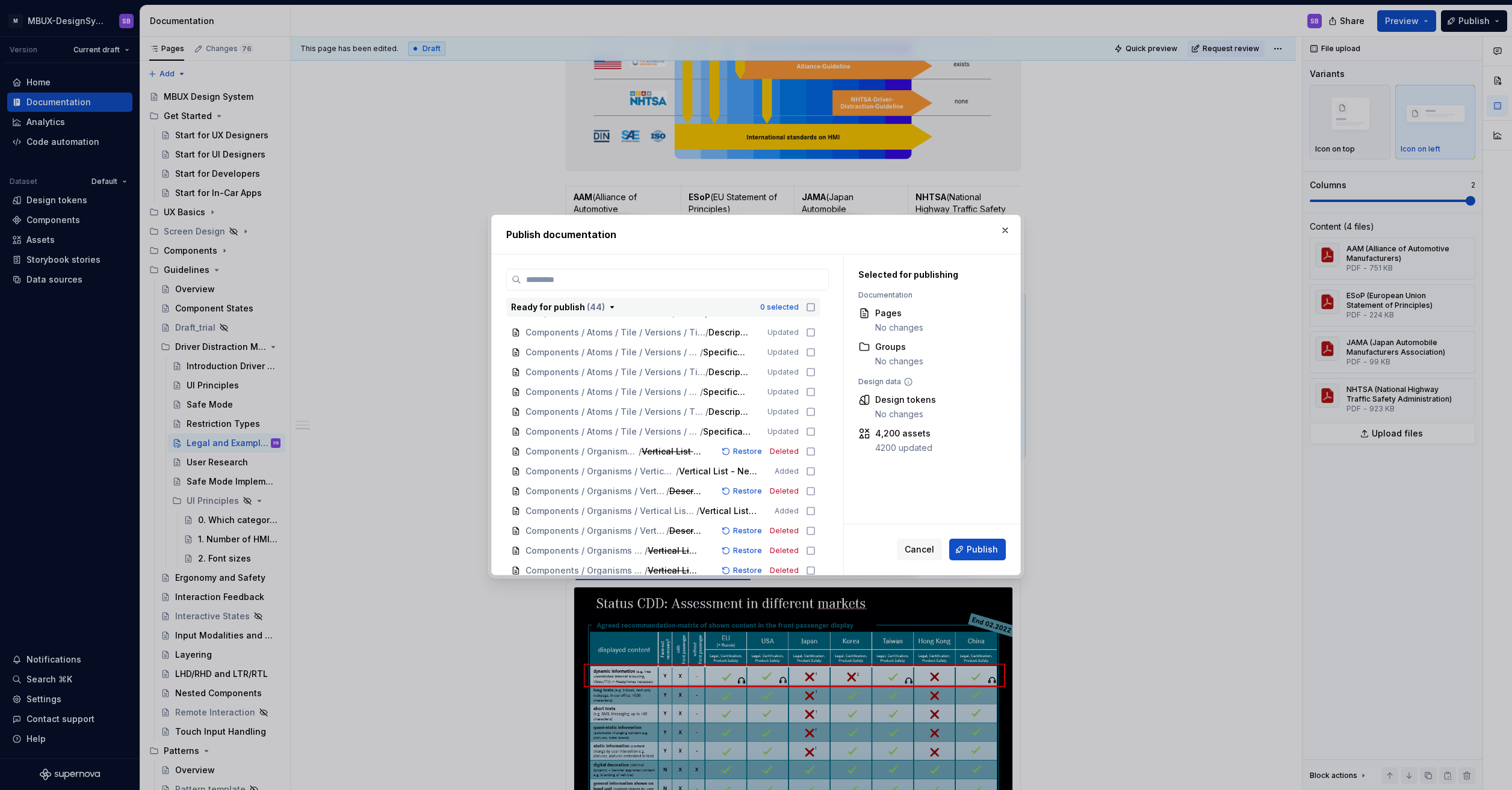
scroll to position [0, 0]
click at [923, 550] on span "Cancel" at bounding box center [919, 550] width 29 height 12
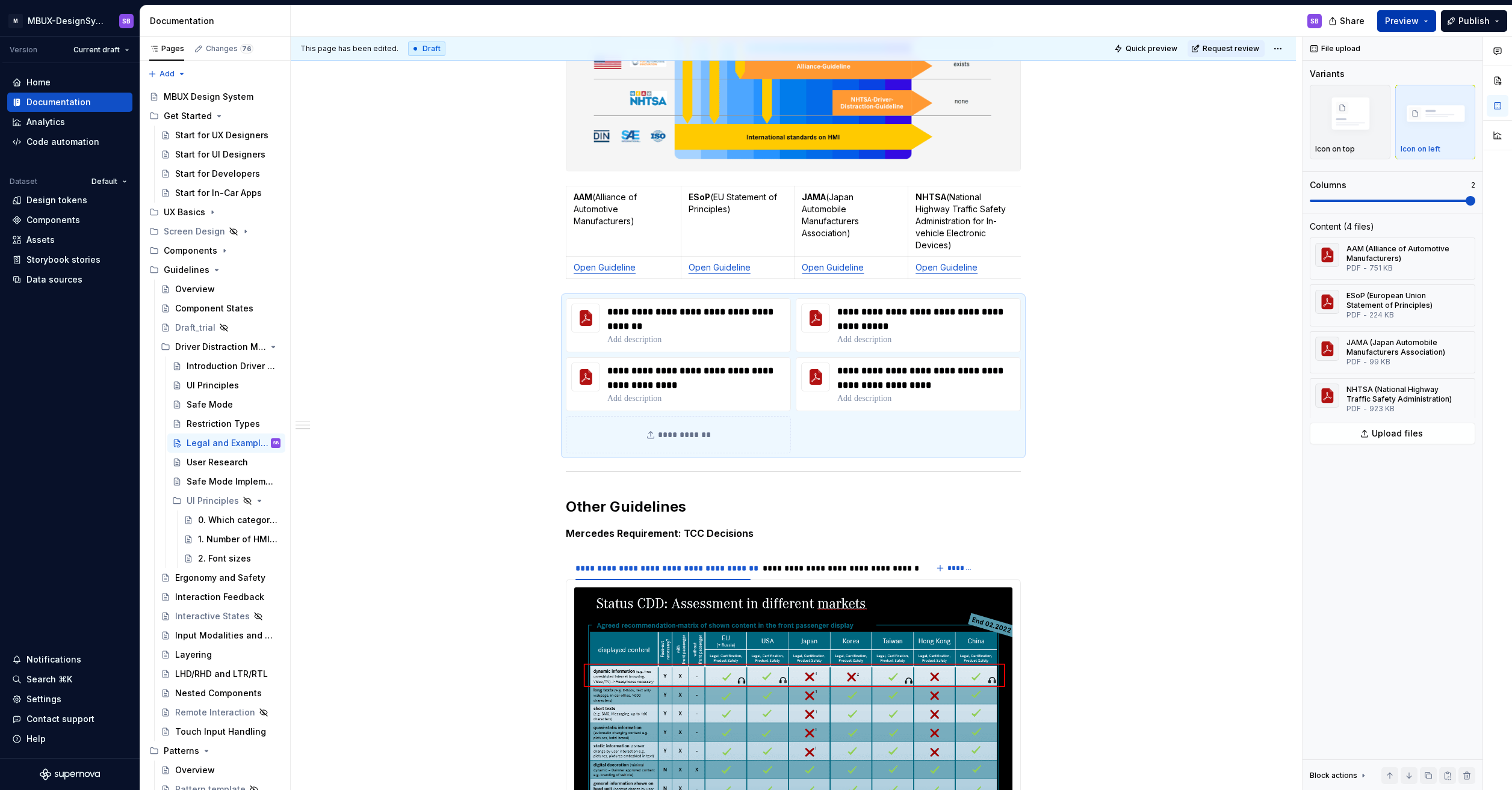
click at [1425, 23] on button "Preview" at bounding box center [1406, 21] width 59 height 21
click at [1497, 23] on button "Publish" at bounding box center [1473, 21] width 66 height 21
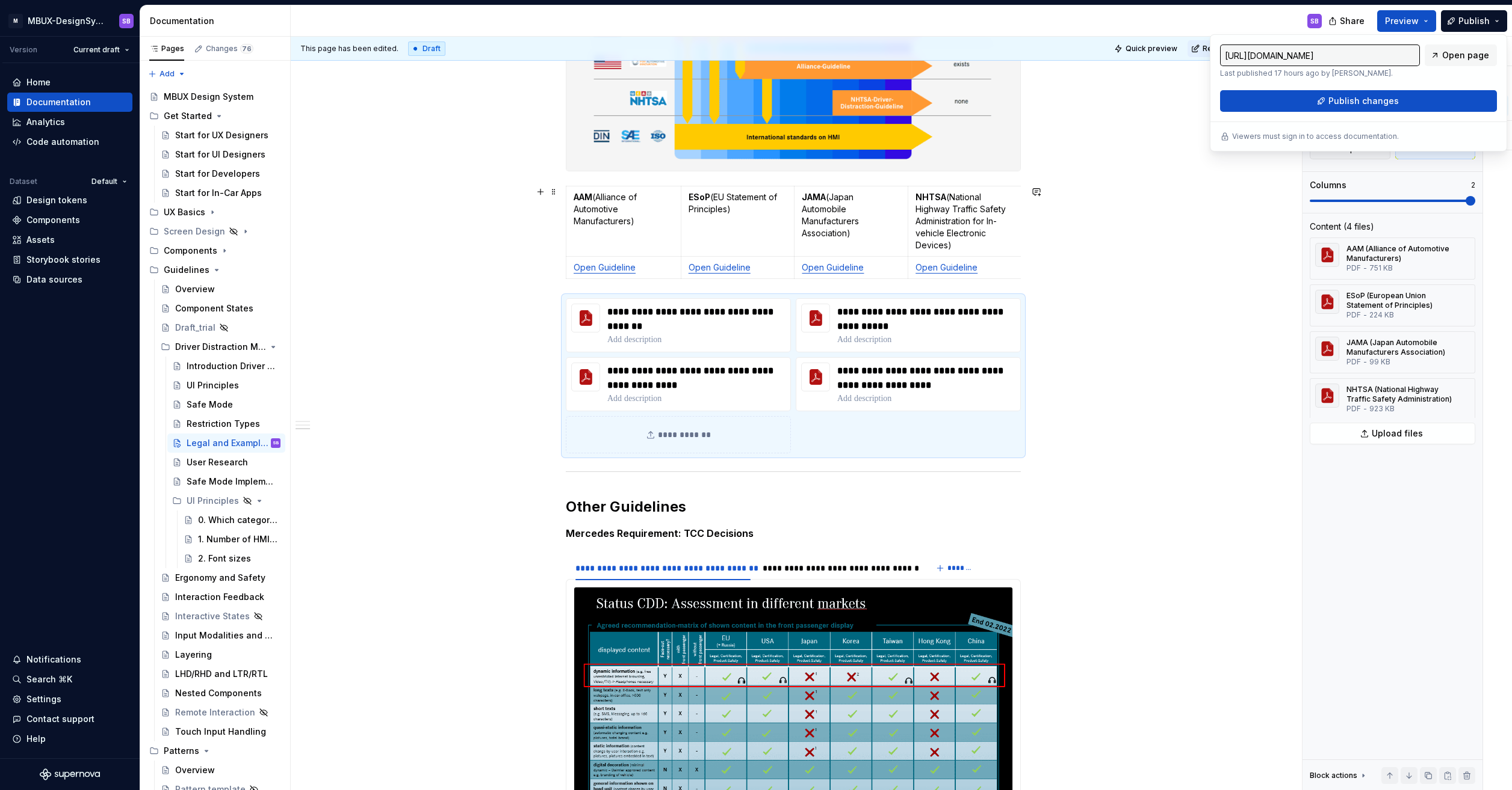
click at [1223, 224] on div "**********" at bounding box center [793, 508] width 1005 height 1568
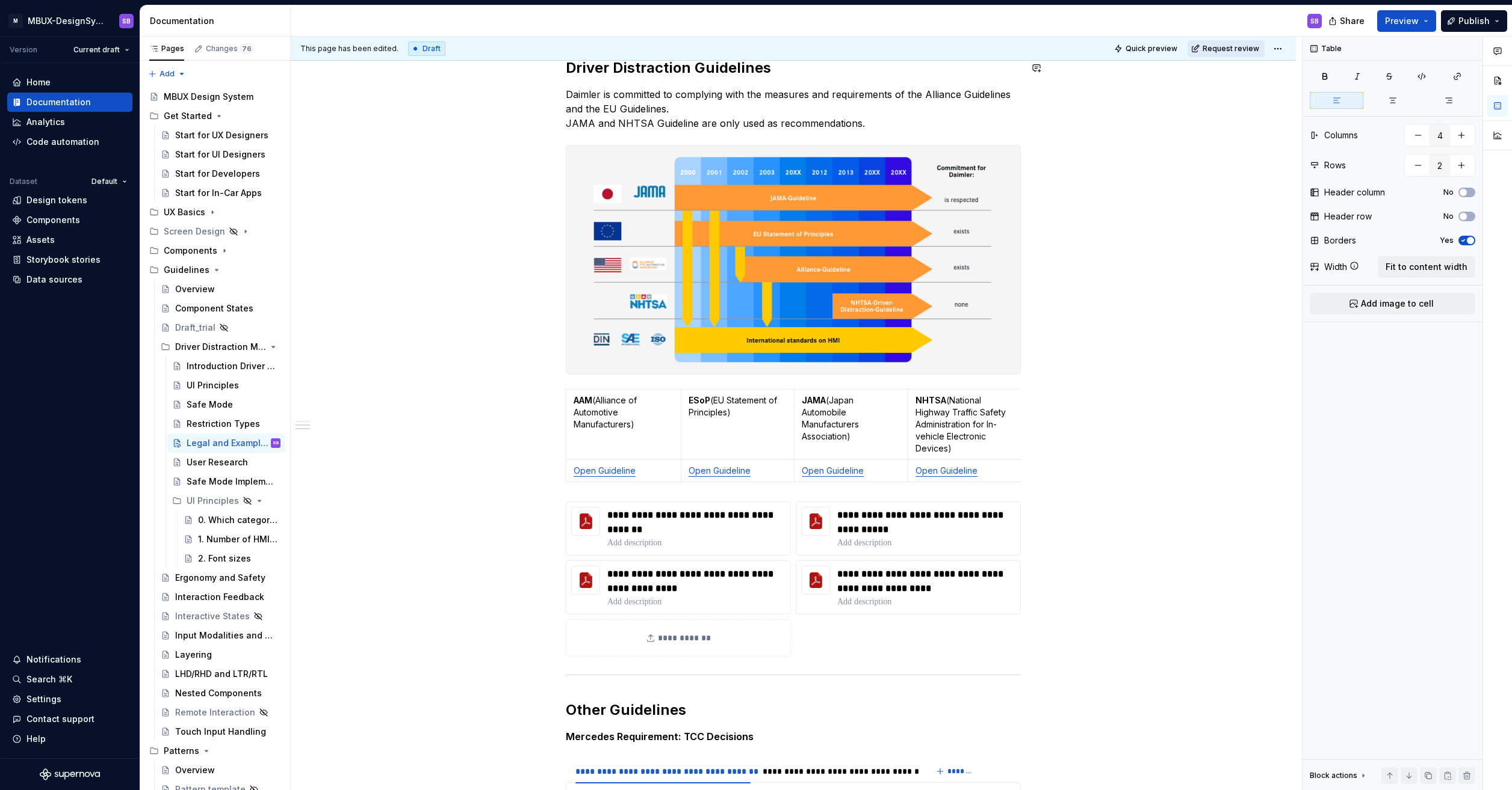
scroll to position [241, 0]
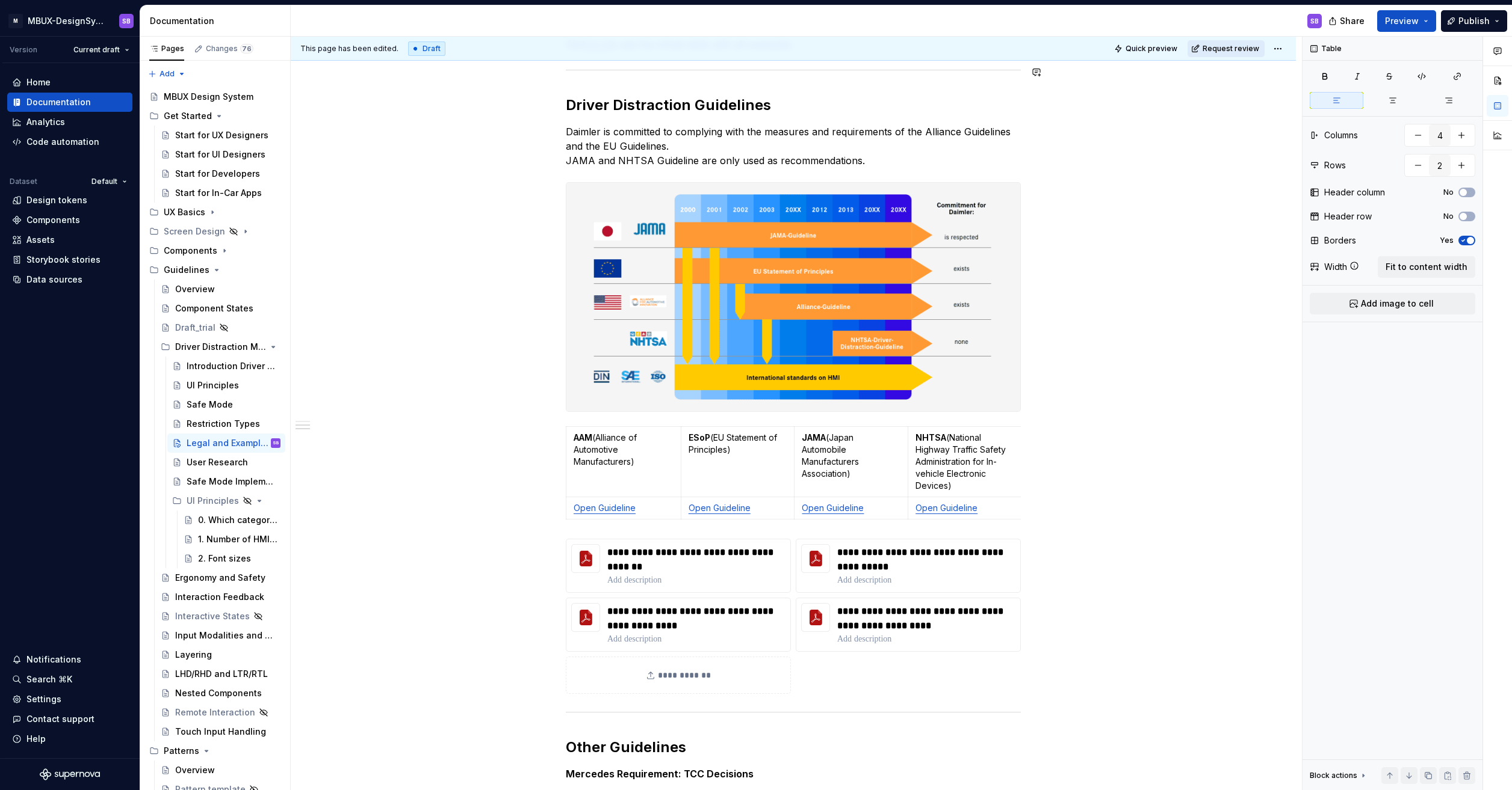
click at [1251, 49] on span "Request review" at bounding box center [1231, 48] width 57 height 9
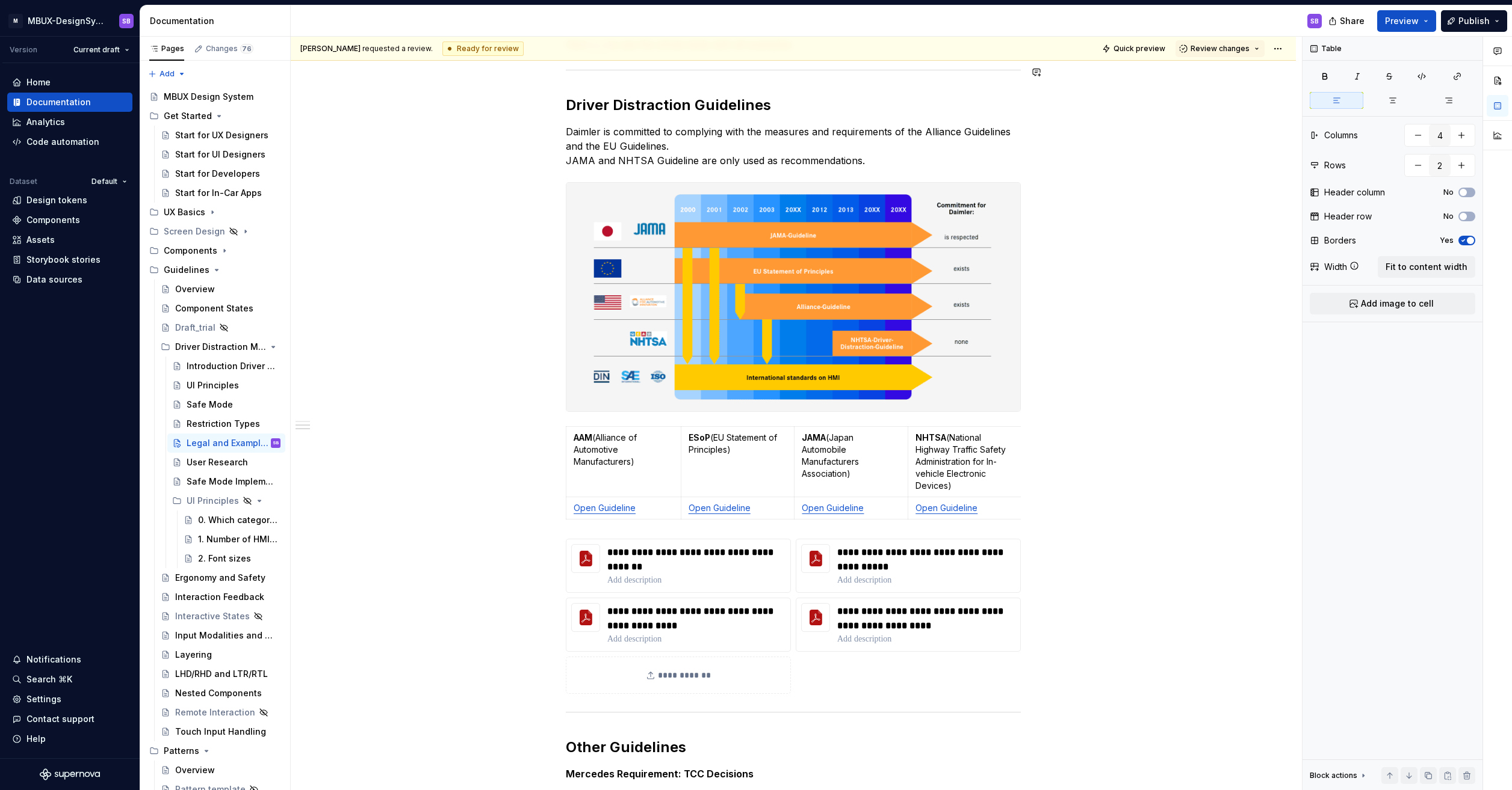
click at [1251, 49] on button "Review changes" at bounding box center [1220, 49] width 89 height 17
click at [1255, 78] on div "Approve This page is ready to publish." at bounding box center [1253, 77] width 105 height 23
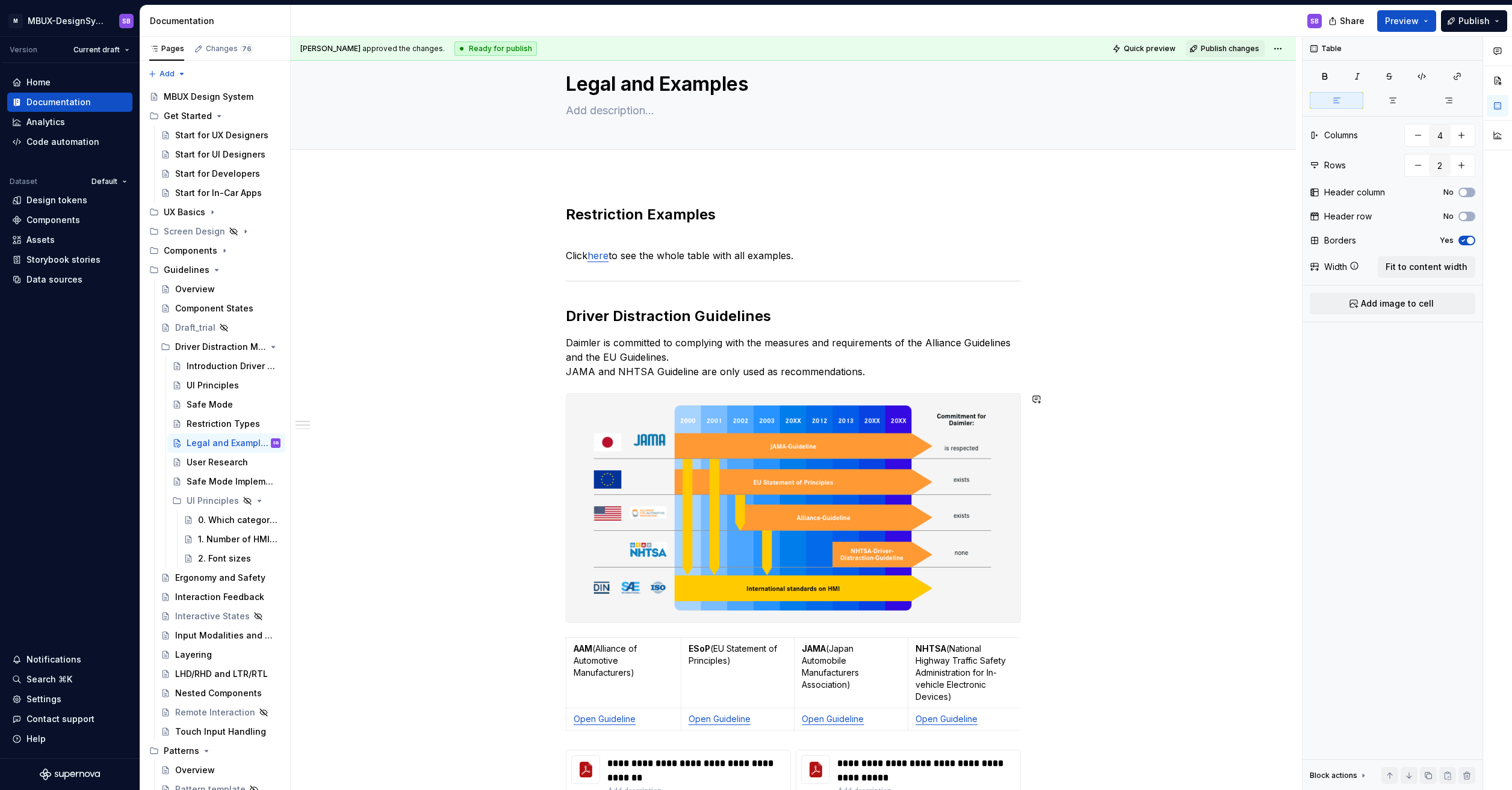
scroll to position [0, 0]
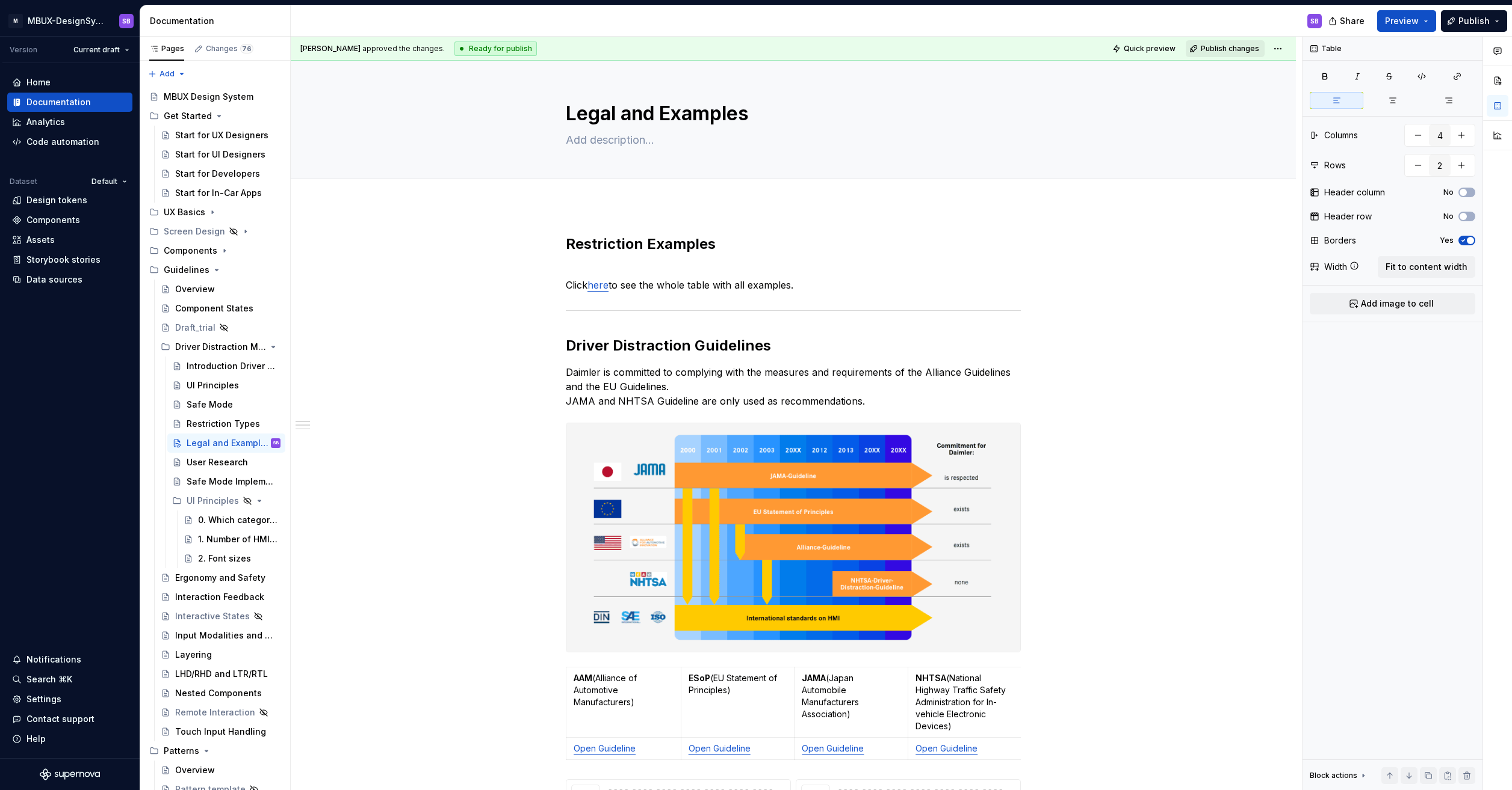
click at [1236, 46] on span "Publish changes" at bounding box center [1230, 48] width 58 height 9
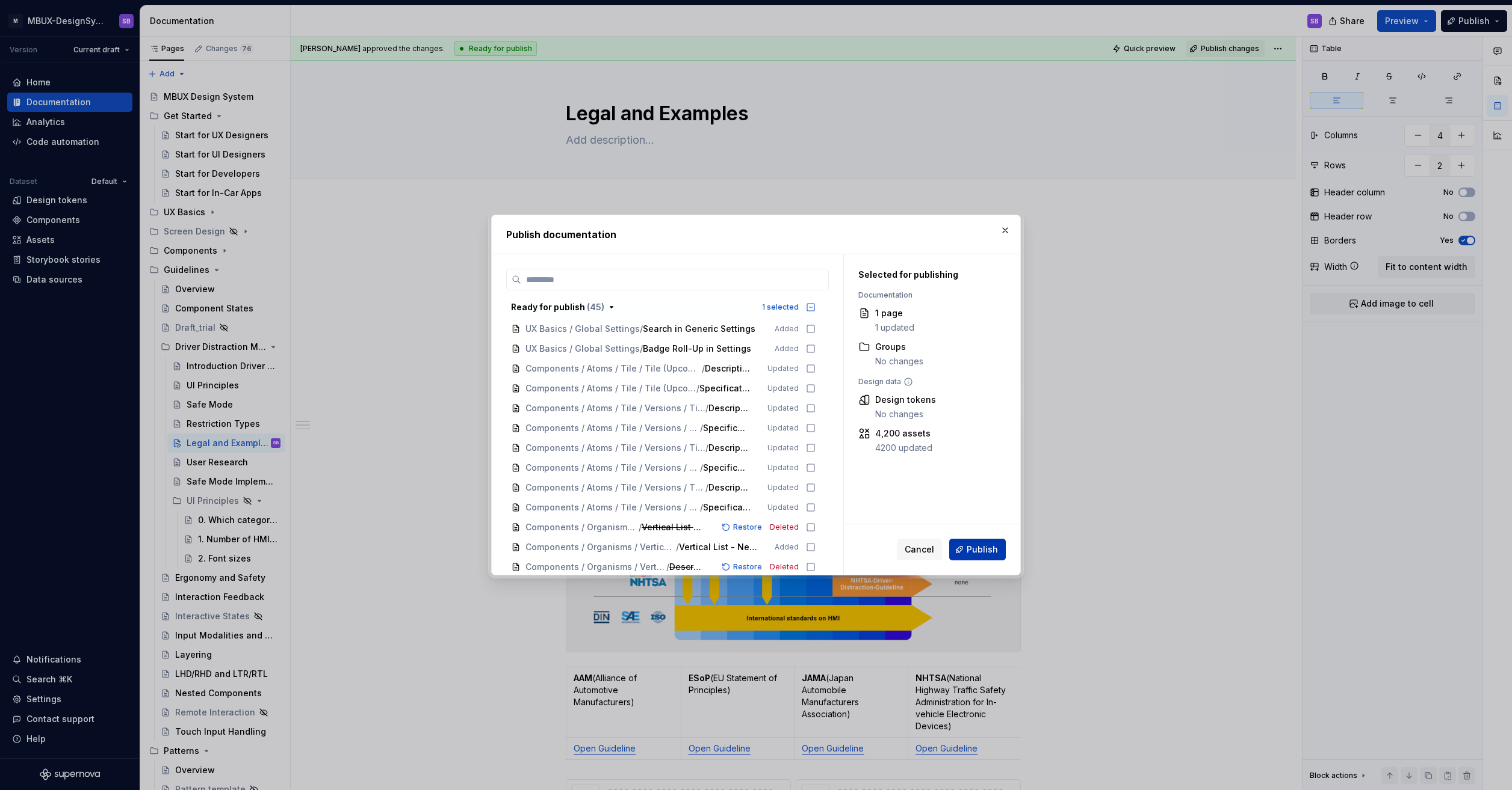
click at [983, 548] on span "Publish" at bounding box center [981, 550] width 32 height 12
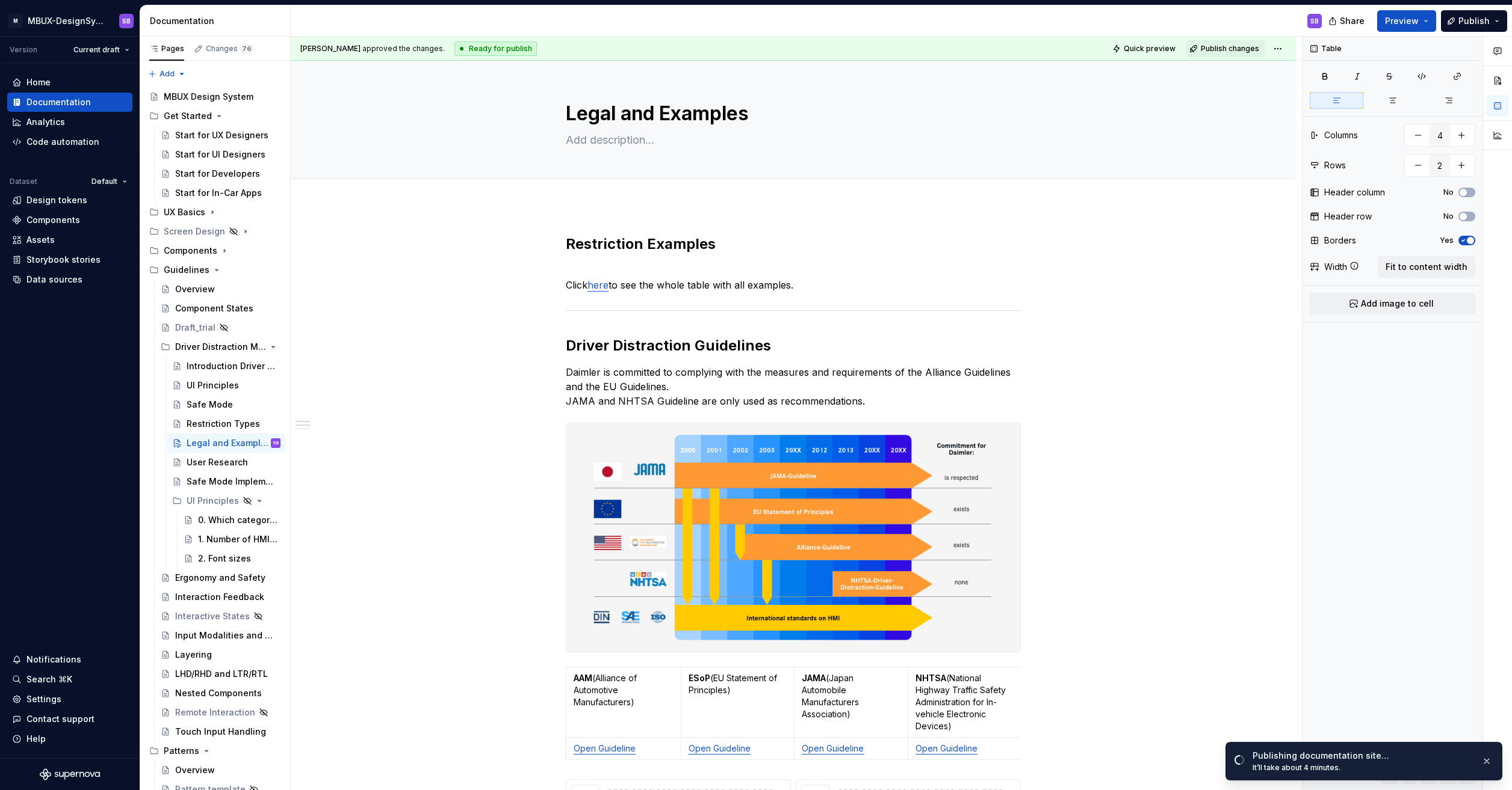
type textarea "*"
